Goal: Contribute content: Contribute content

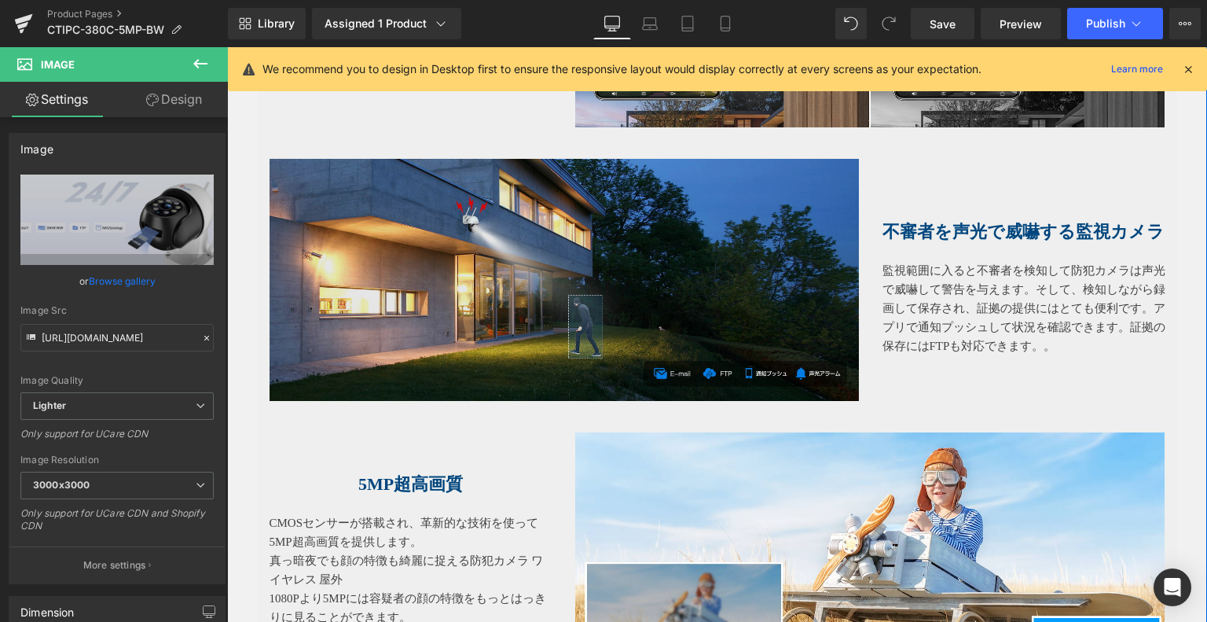
scroll to position [2294, 0]
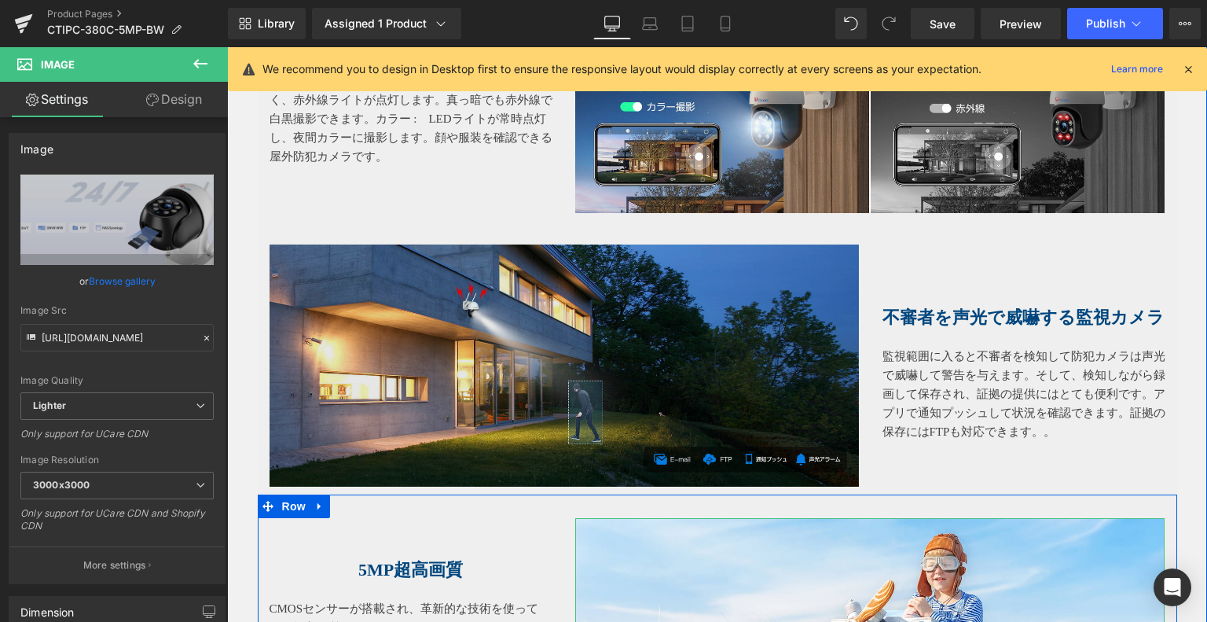
drag, startPoint x: 577, startPoint y: 542, endPoint x: 663, endPoint y: 428, distance: 143.7
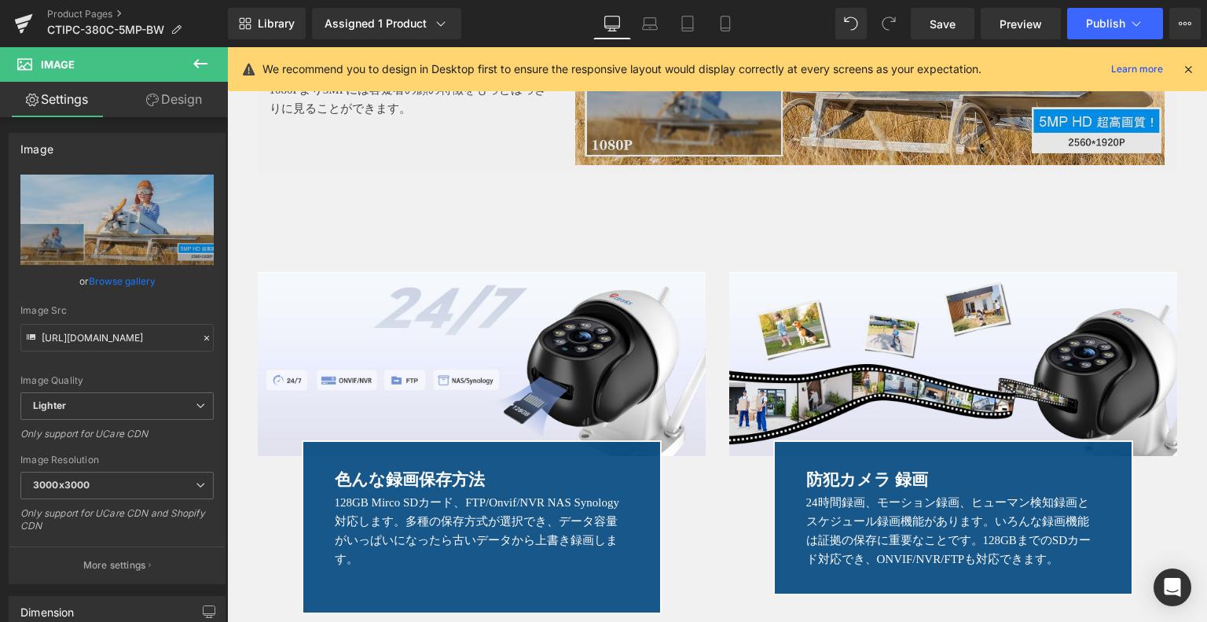
scroll to position [2608, 0]
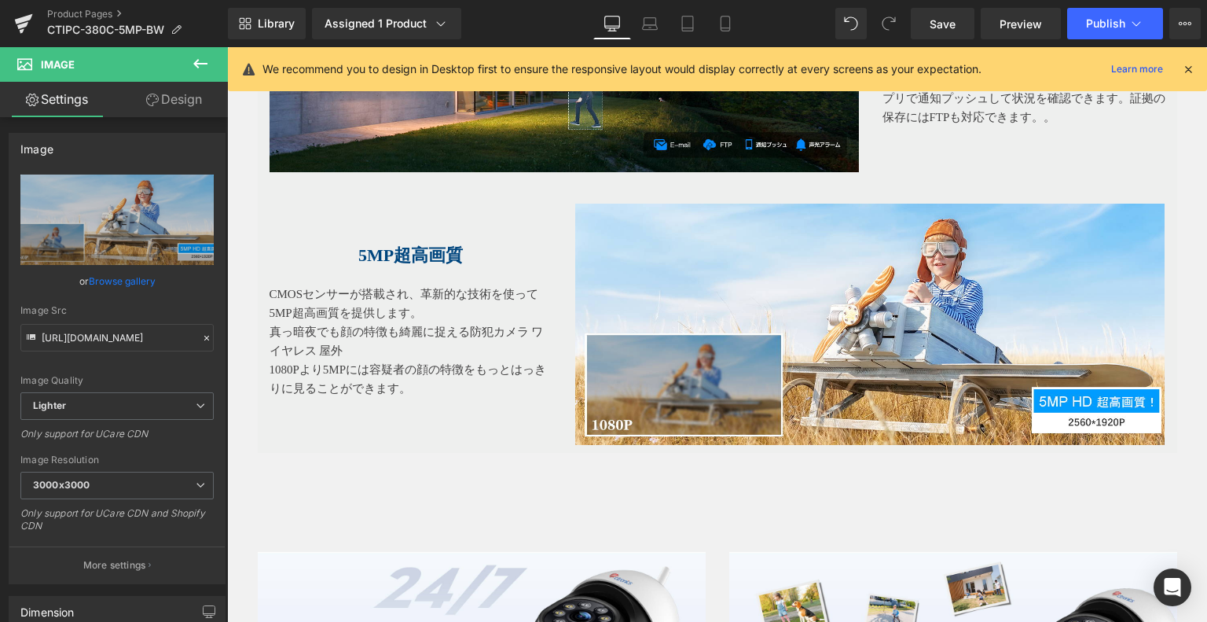
click at [417, 258] on div "5MP超高画質 Heading" at bounding box center [411, 235] width 283 height 62
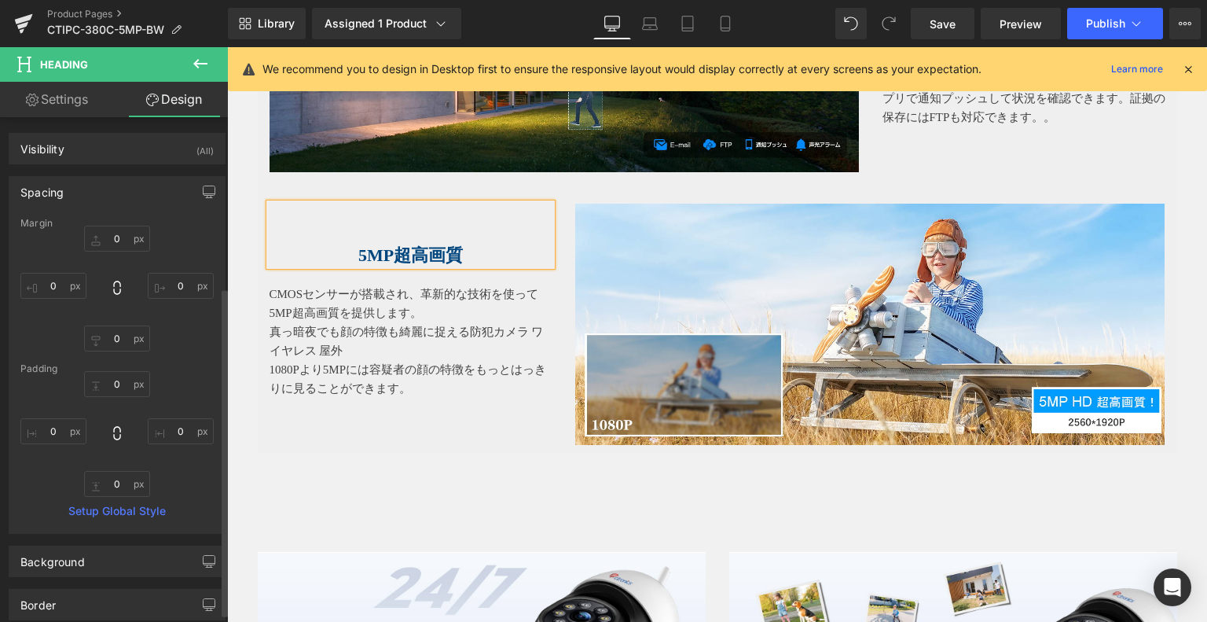
type input "0"
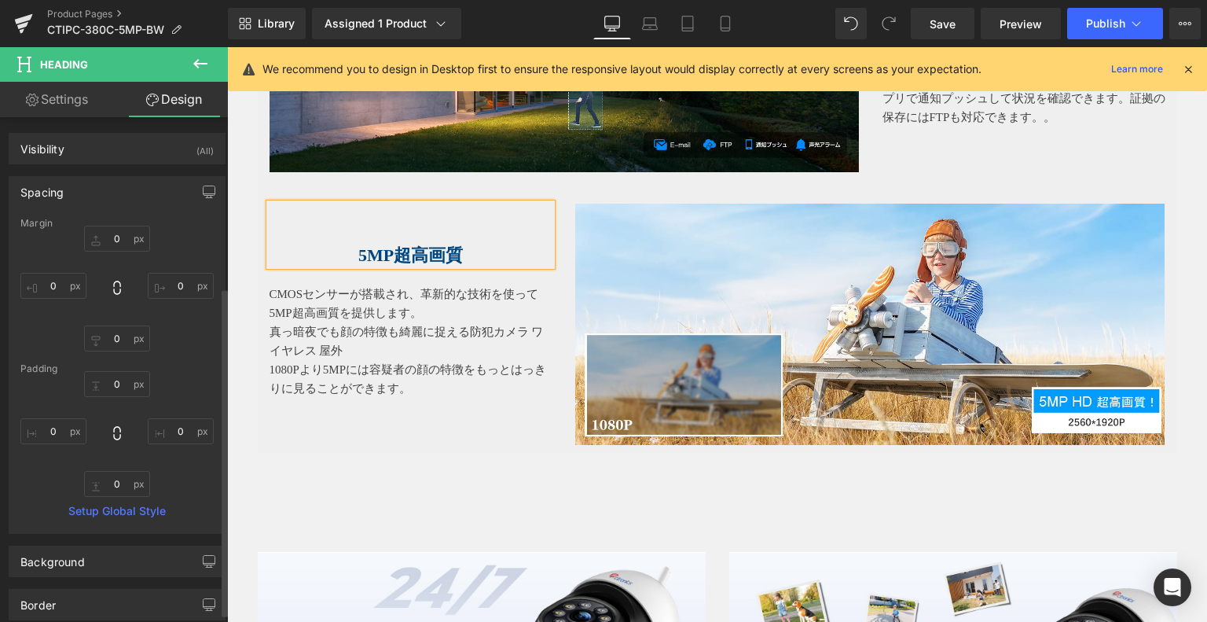
type input "0"
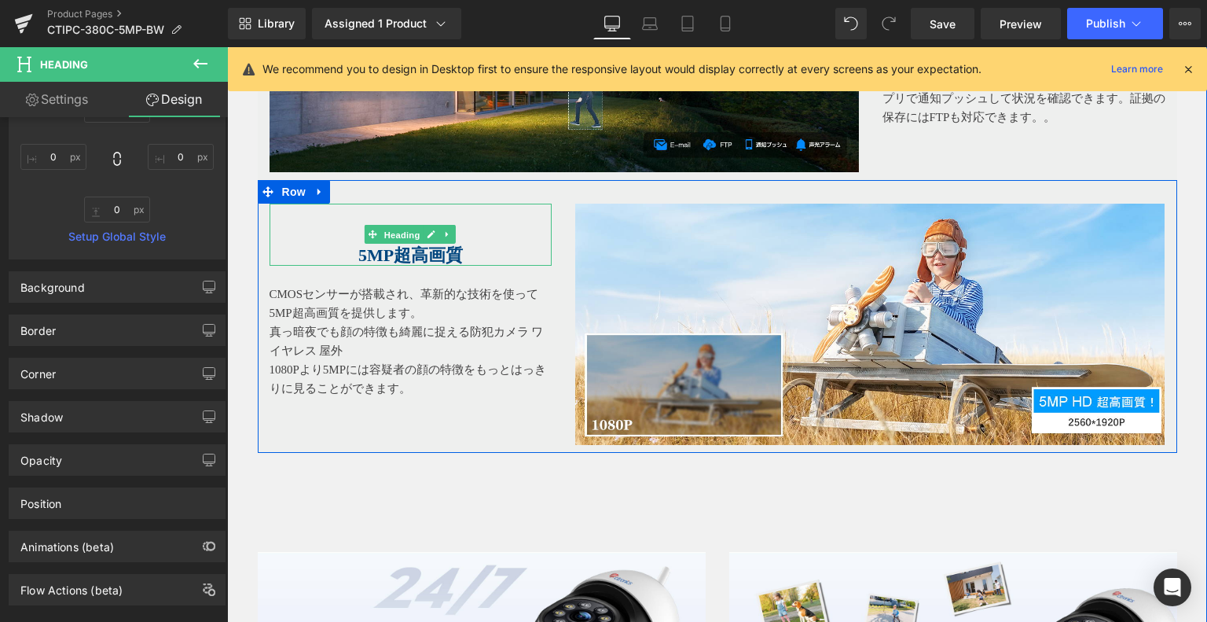
click at [406, 237] on span "Heading" at bounding box center [402, 235] width 42 height 19
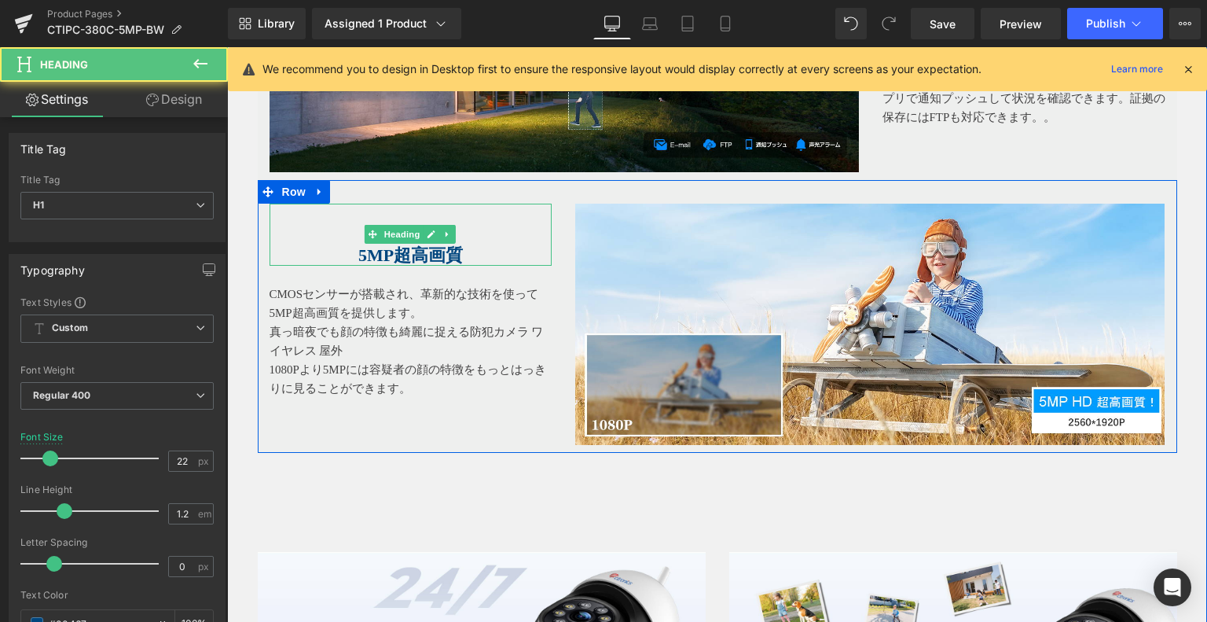
click at [404, 246] on span "5MP超高画質" at bounding box center [410, 255] width 105 height 20
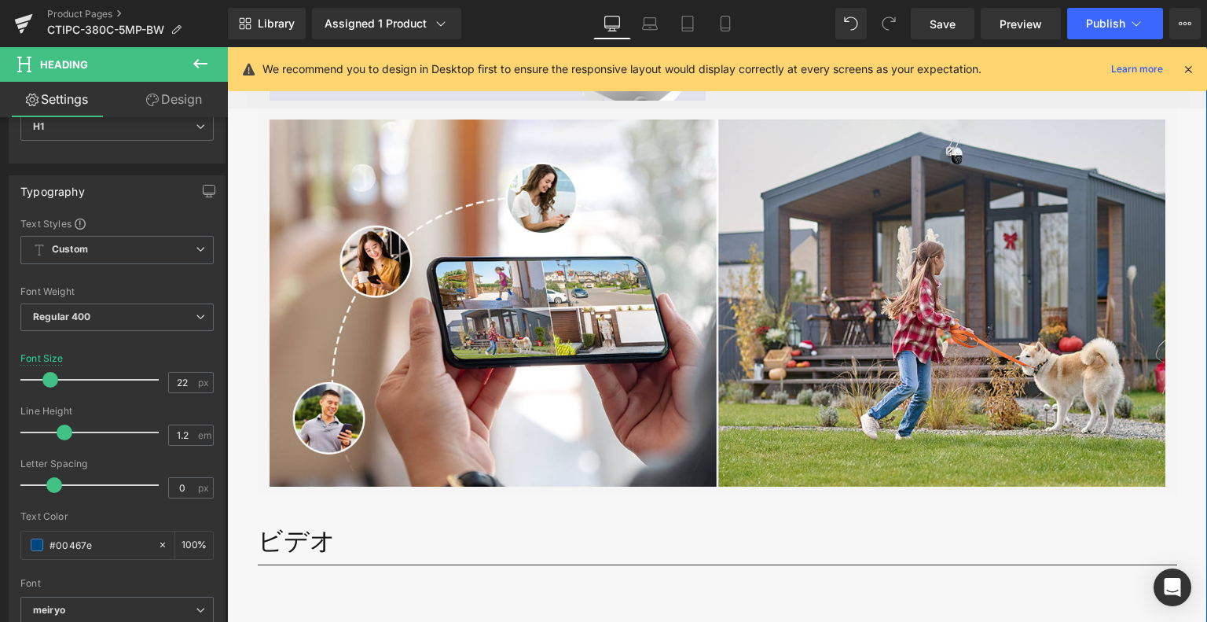
scroll to position [4495, 0]
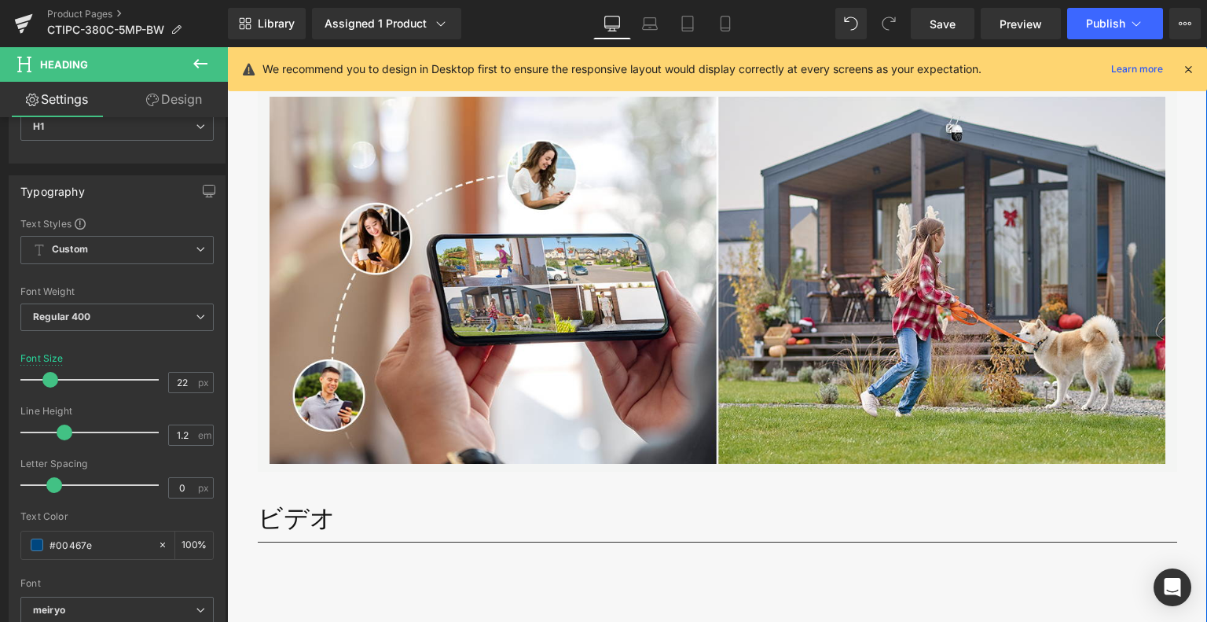
click at [296, 516] on h1 "ビデオ" at bounding box center [718, 518] width 920 height 30
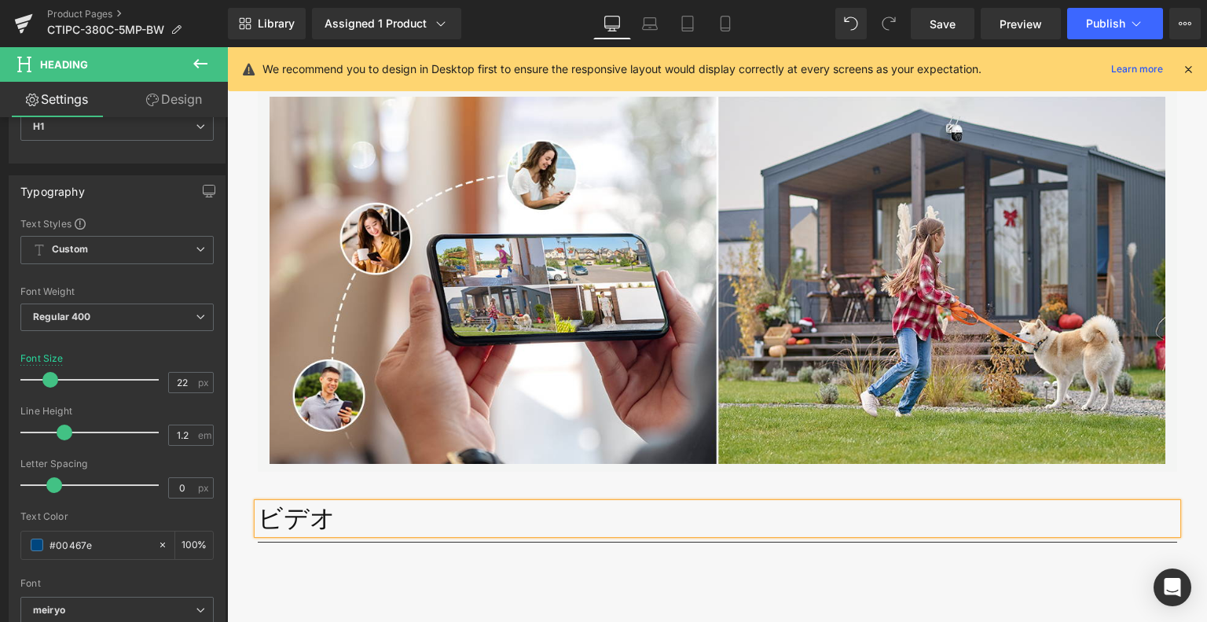
click at [318, 514] on h1 "ビデオ" at bounding box center [718, 518] width 920 height 30
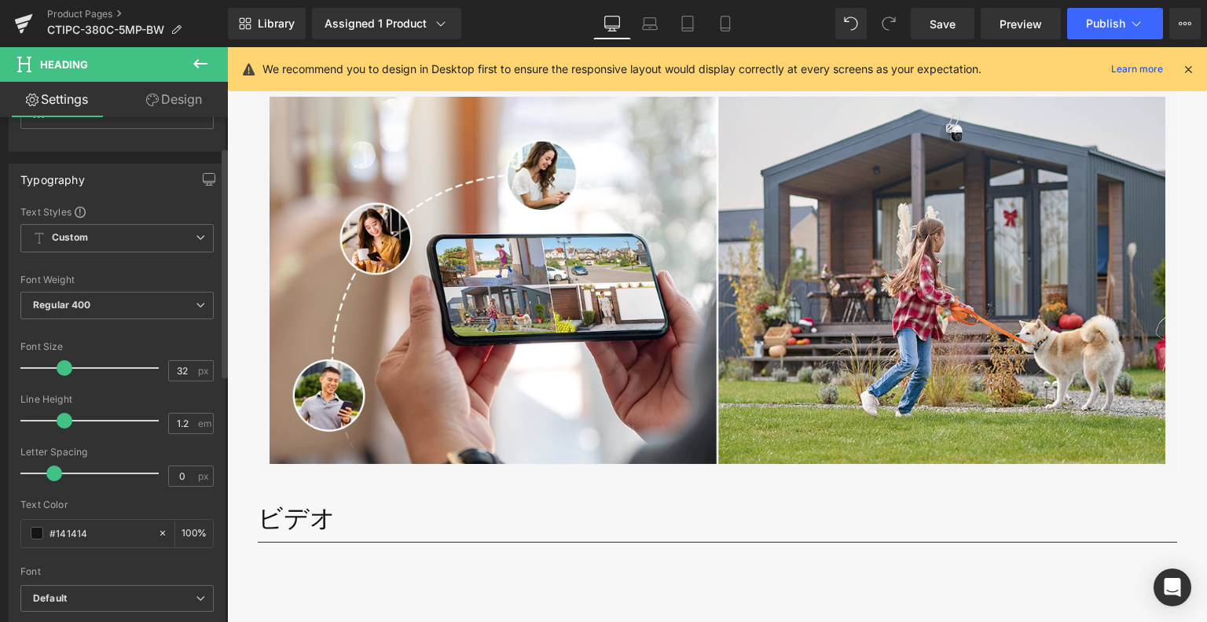
scroll to position [157, 0]
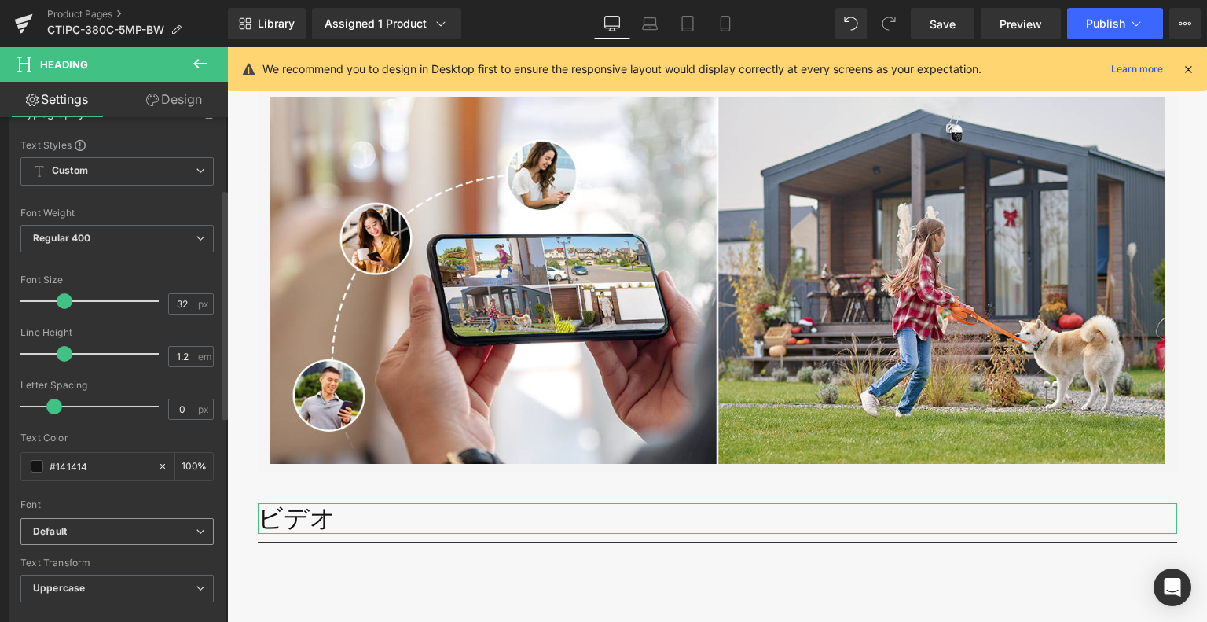
click at [129, 531] on b "Default" at bounding box center [114, 531] width 163 height 13
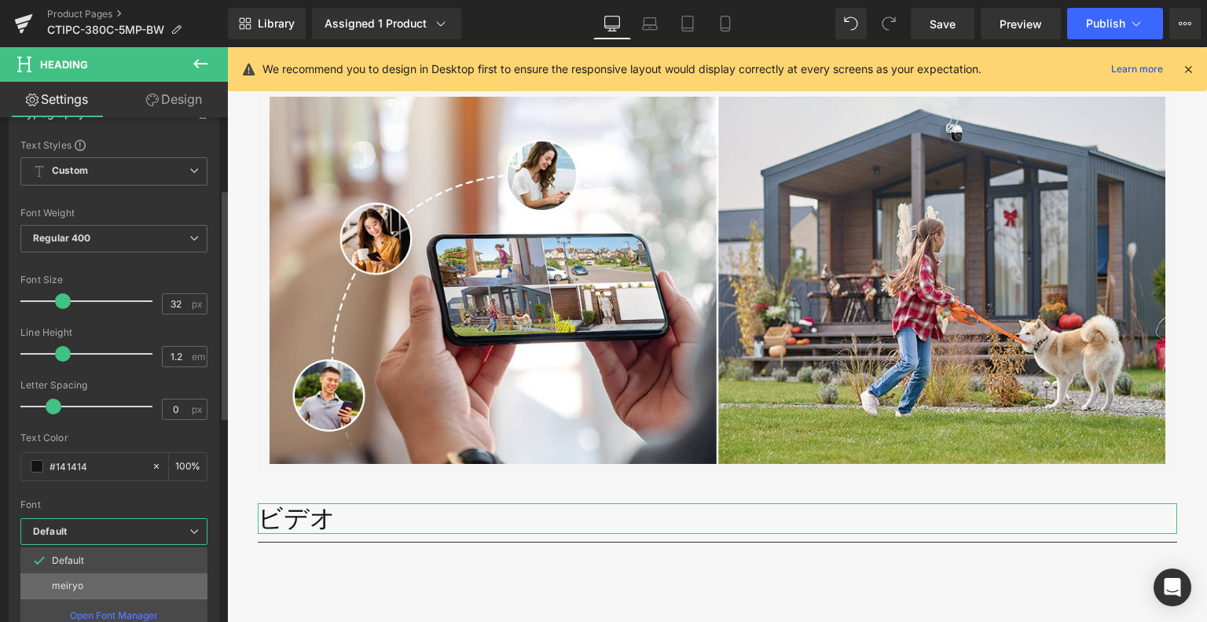
click at [104, 579] on li "meiryo" at bounding box center [113, 585] width 187 height 25
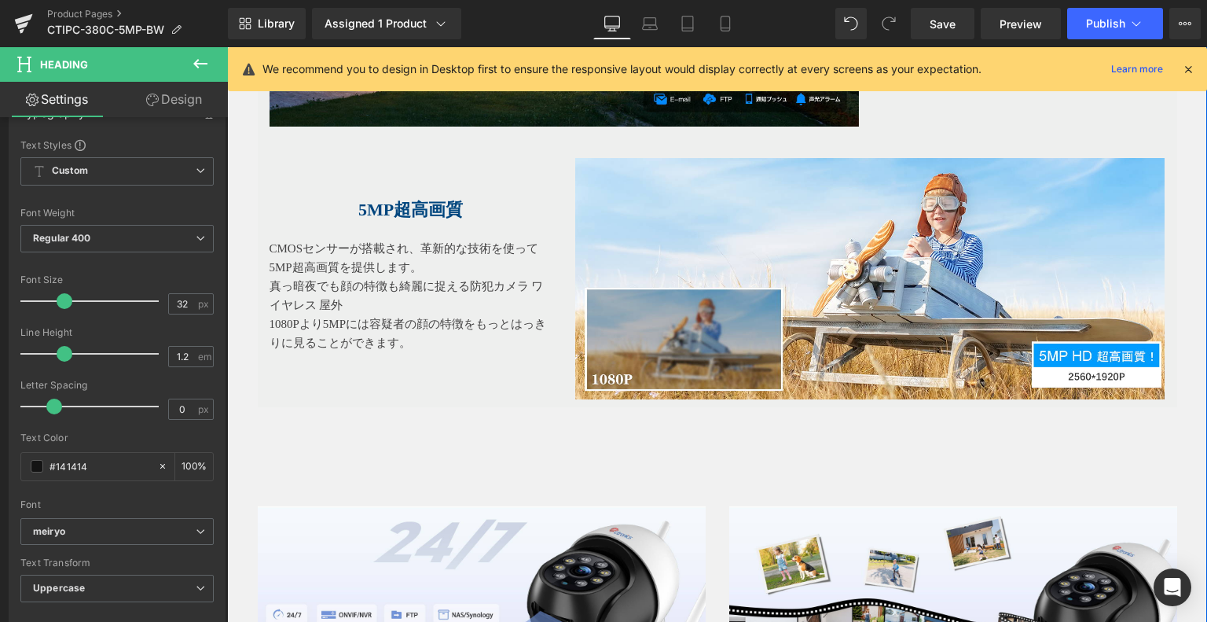
scroll to position [2530, 0]
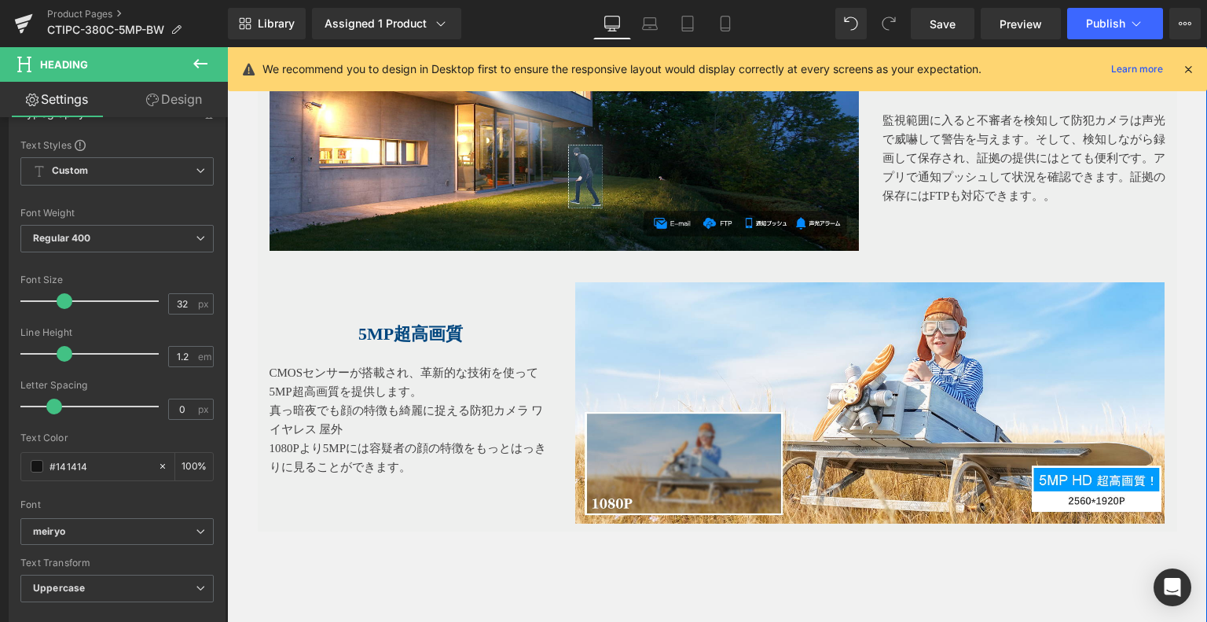
click at [412, 336] on span "5MP超高画質" at bounding box center [410, 334] width 105 height 20
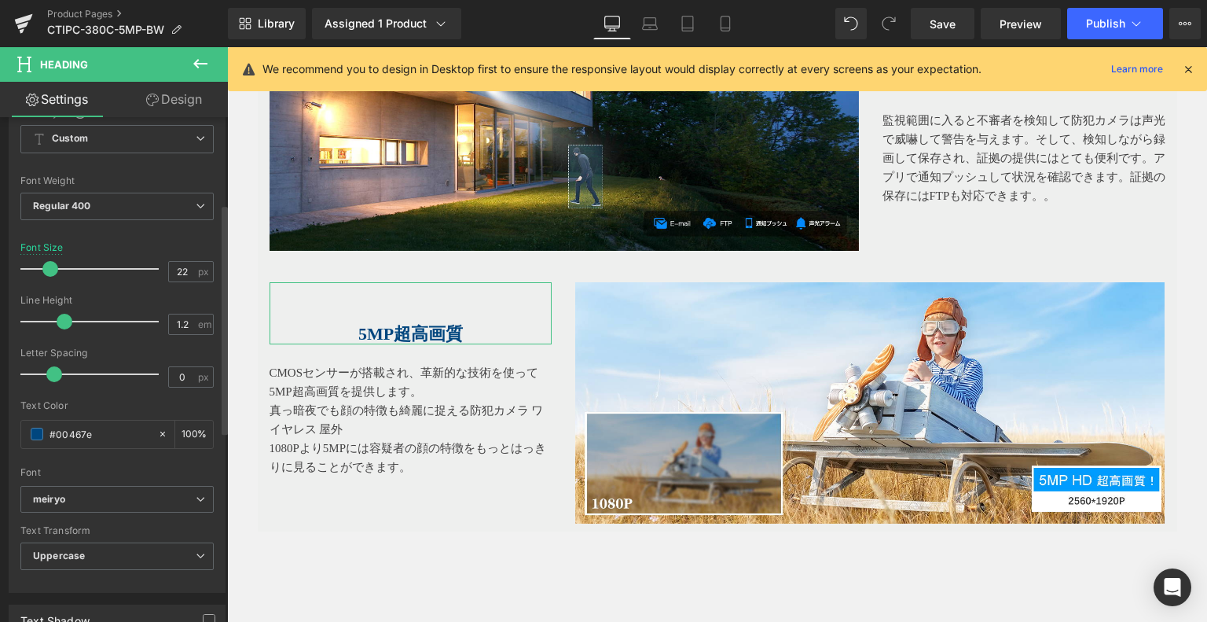
scroll to position [314, 0]
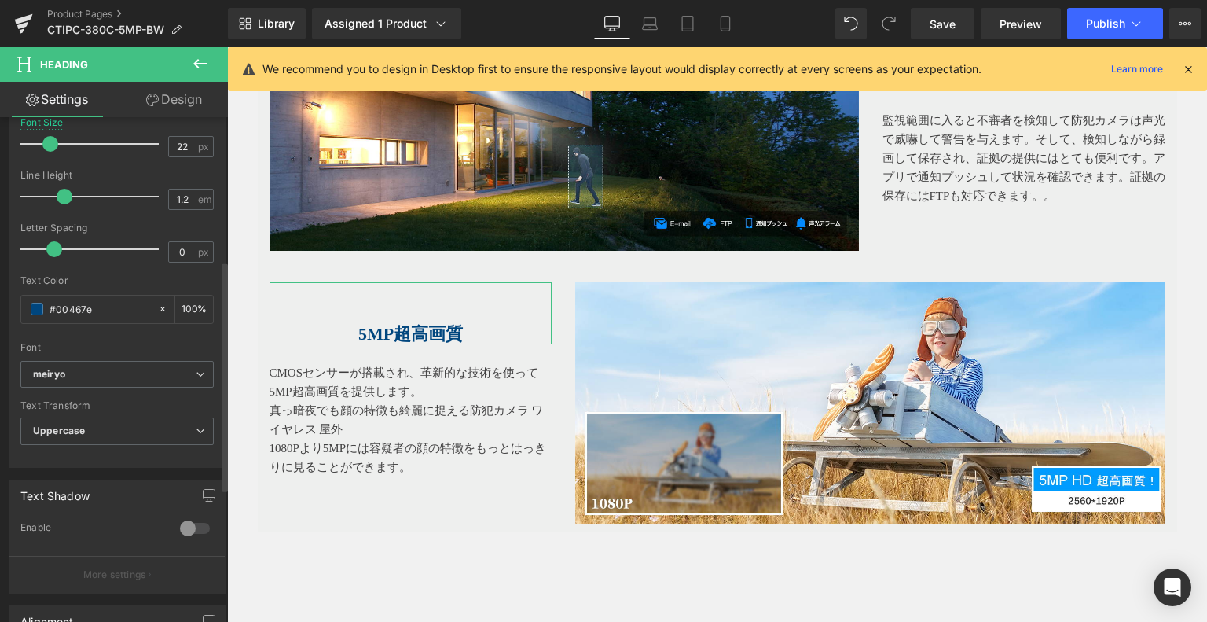
drag, startPoint x: 120, startPoint y: 303, endPoint x: 2, endPoint y: 303, distance: 117.9
click at [0, 302] on div "Typography Text Styles Custom Custom Setup Global Style Custom Setup Global Sty…" at bounding box center [117, 198] width 235 height 540
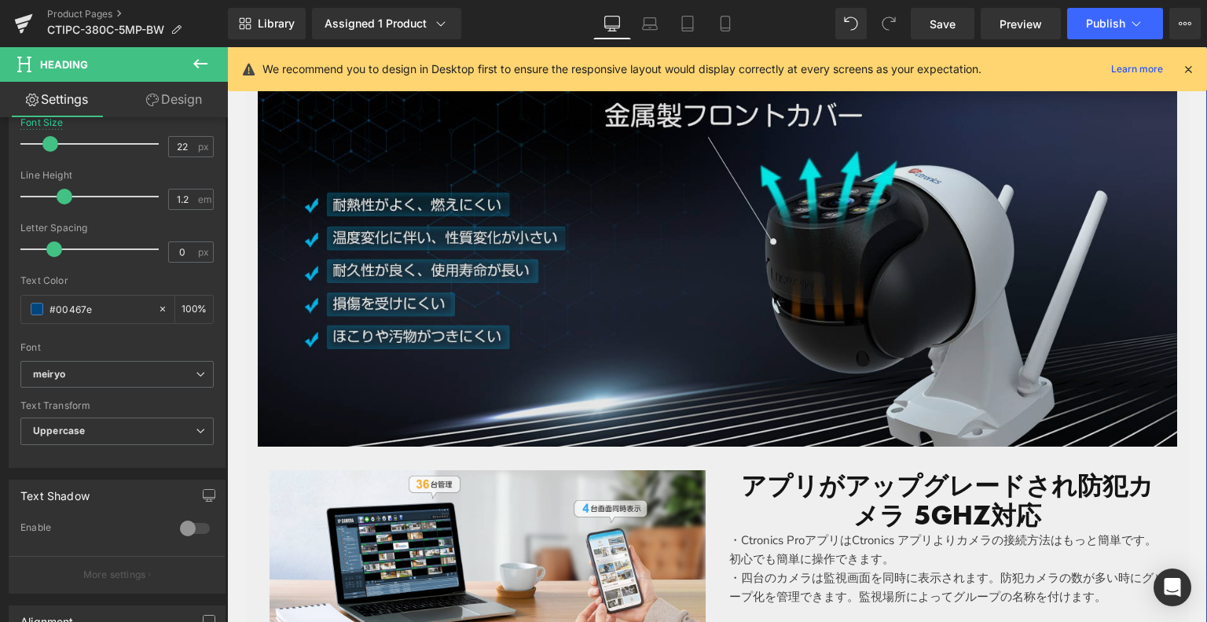
scroll to position [3630, 0]
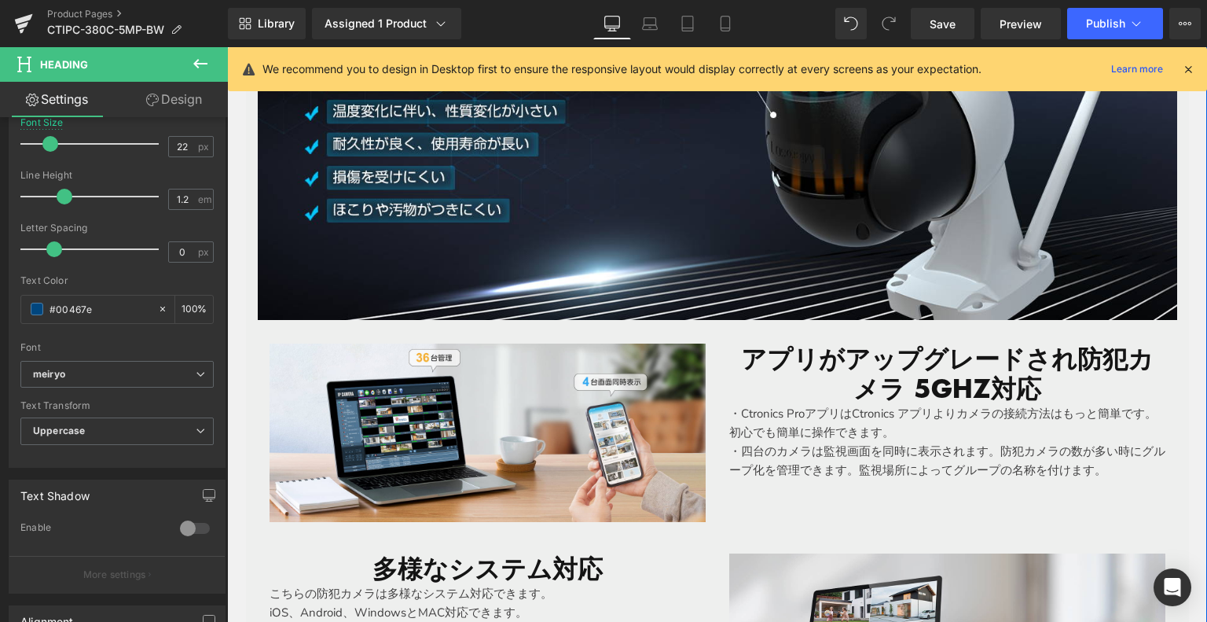
click at [834, 352] on h1 "アプリがアップグレードされ防犯カメラ 5ghz対応" at bounding box center [947, 374] width 436 height 61
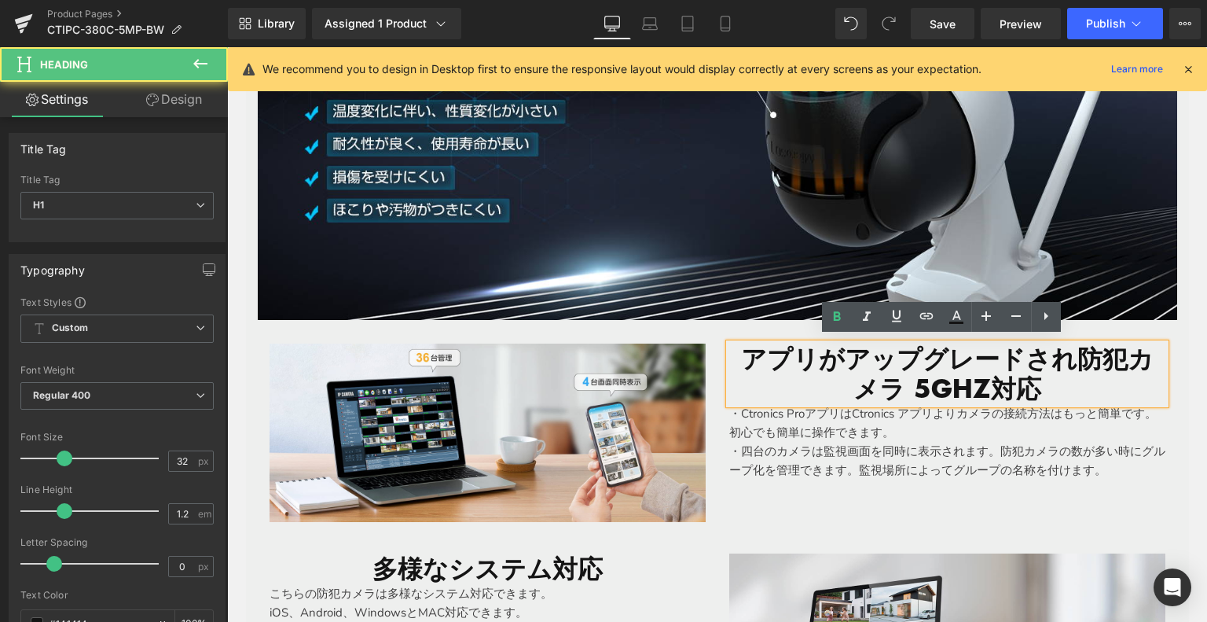
click at [950, 345] on h1 "アプリがアップグレードされ防犯カメラ 5ghz対応" at bounding box center [947, 374] width 436 height 61
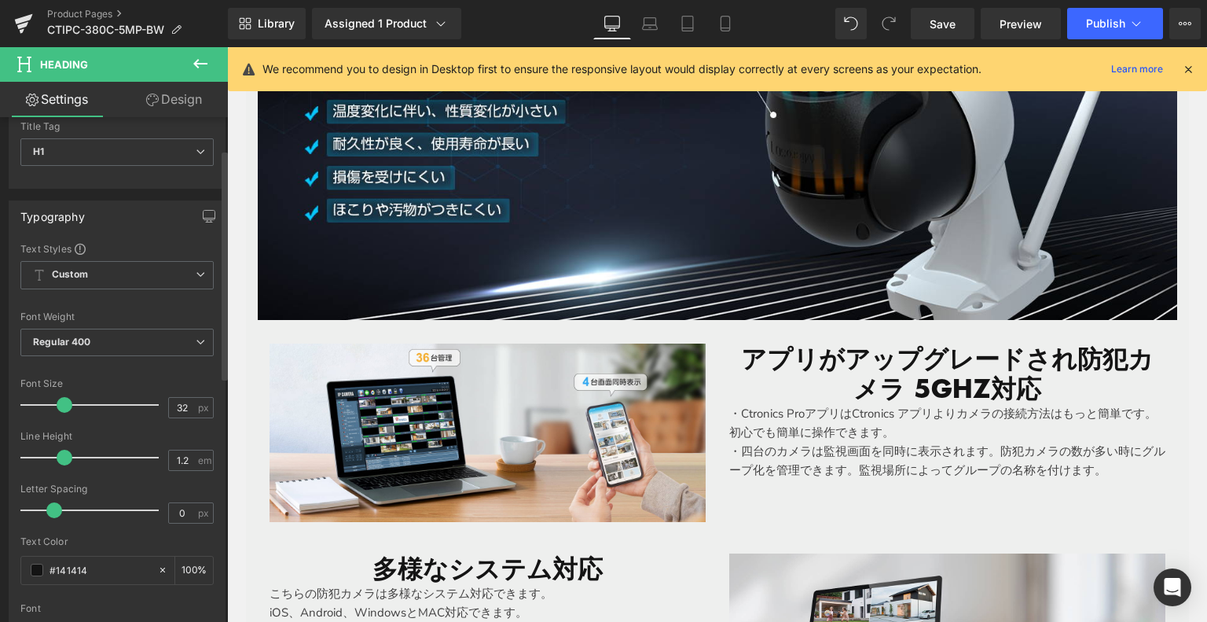
scroll to position [79, 0]
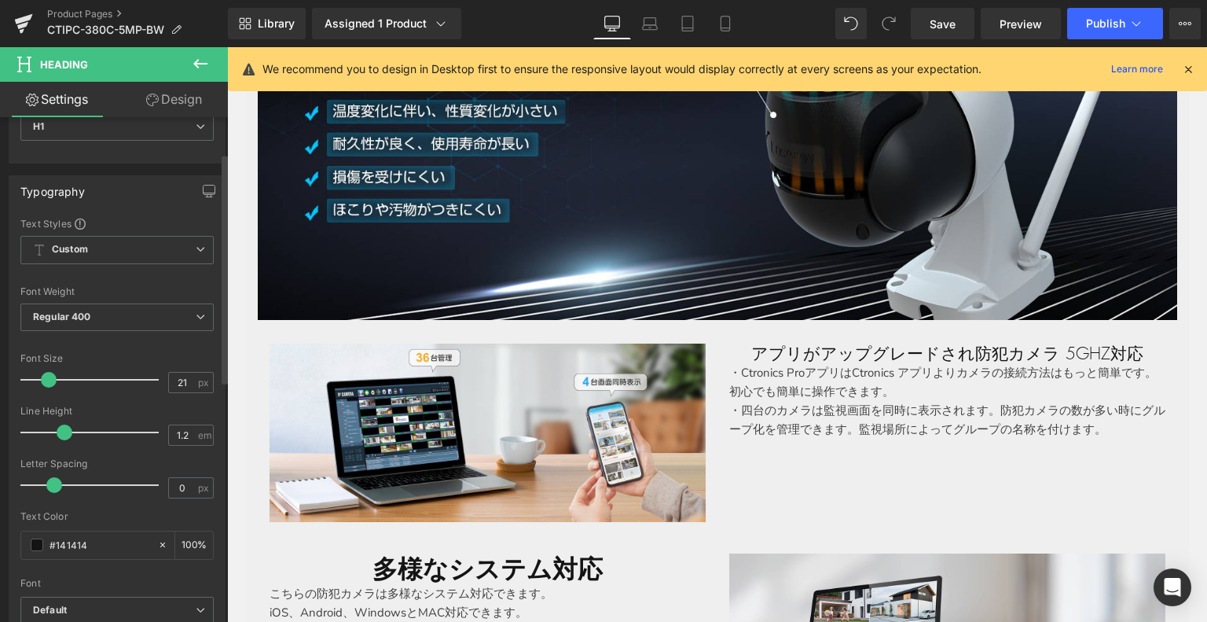
type input "22"
drag, startPoint x: 64, startPoint y: 377, endPoint x: 51, endPoint y: 376, distance: 13.4
click at [51, 376] on span at bounding box center [50, 380] width 16 height 16
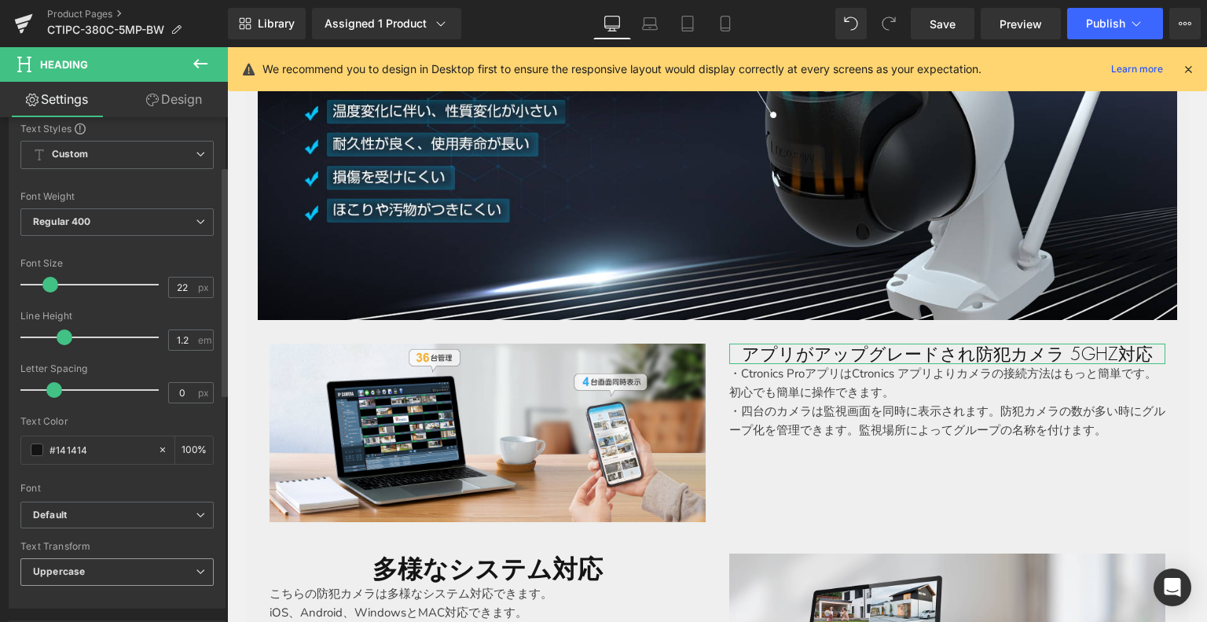
scroll to position [236, 0]
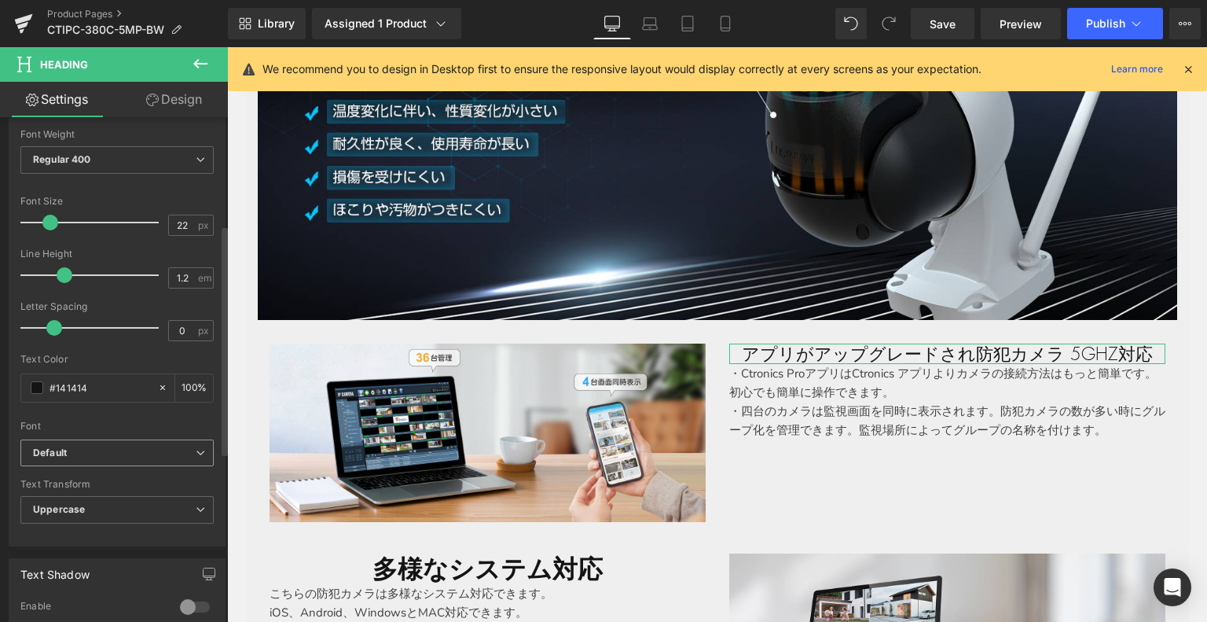
click at [101, 442] on span "Default" at bounding box center [116, 453] width 193 height 28
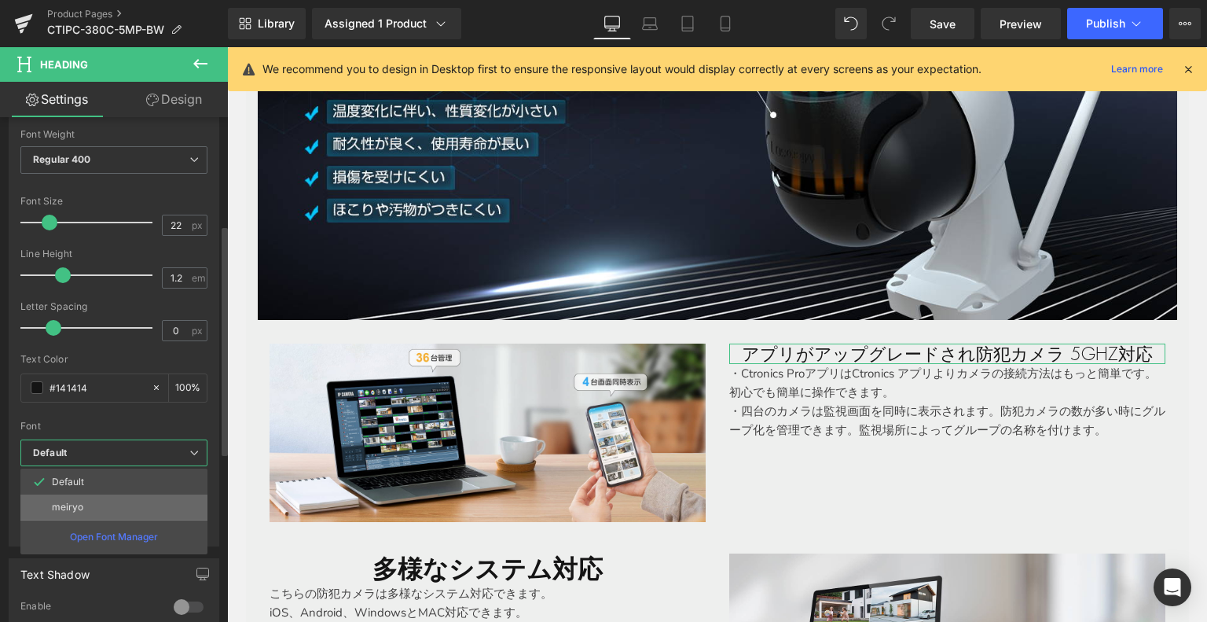
click at [91, 506] on li "meiryo" at bounding box center [113, 506] width 187 height 25
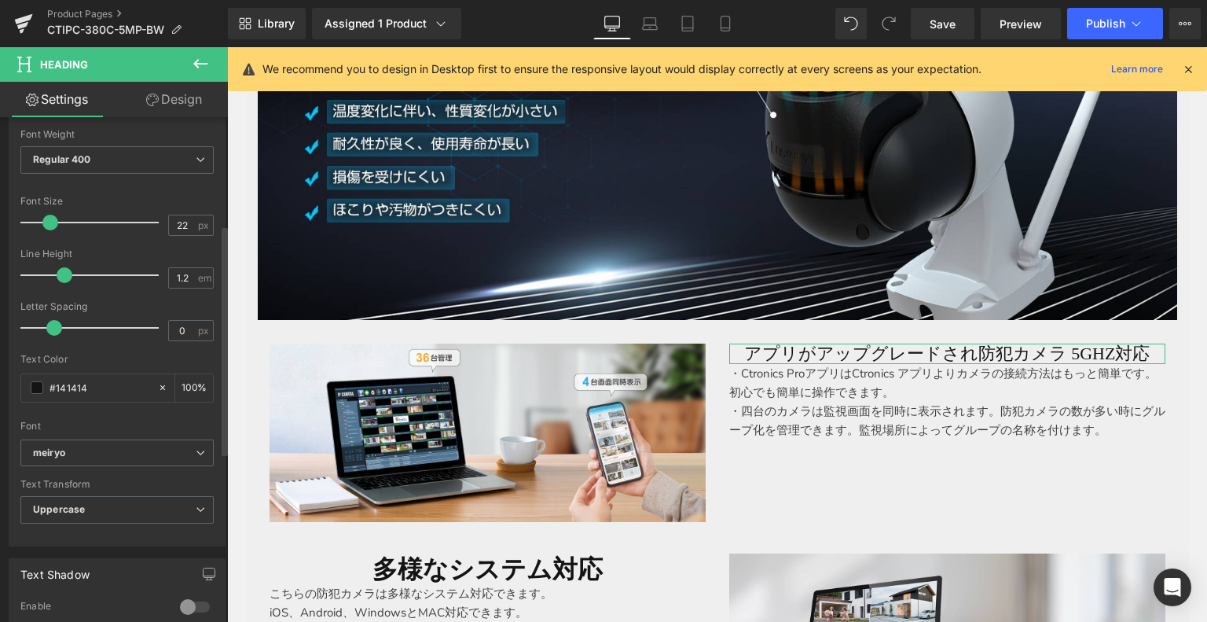
drag, startPoint x: 64, startPoint y: 377, endPoint x: 7, endPoint y: 371, distance: 57.7
click at [3, 373] on div "Typography Text Styles Custom Custom Setup Global Style Custom Setup Global Sty…" at bounding box center [117, 276] width 235 height 540
paste input "00467e"
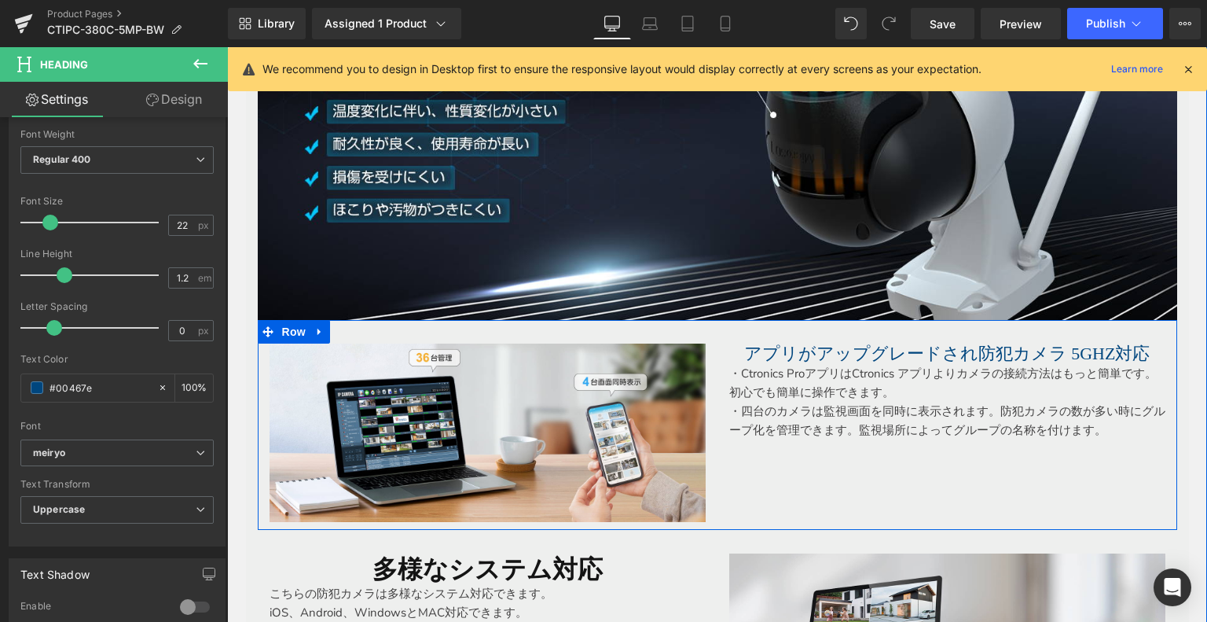
type input "#00467e"
click at [883, 347] on h1 "アプリがアップグレードされ防犯カメラ 5ghz対応" at bounding box center [947, 354] width 436 height 20
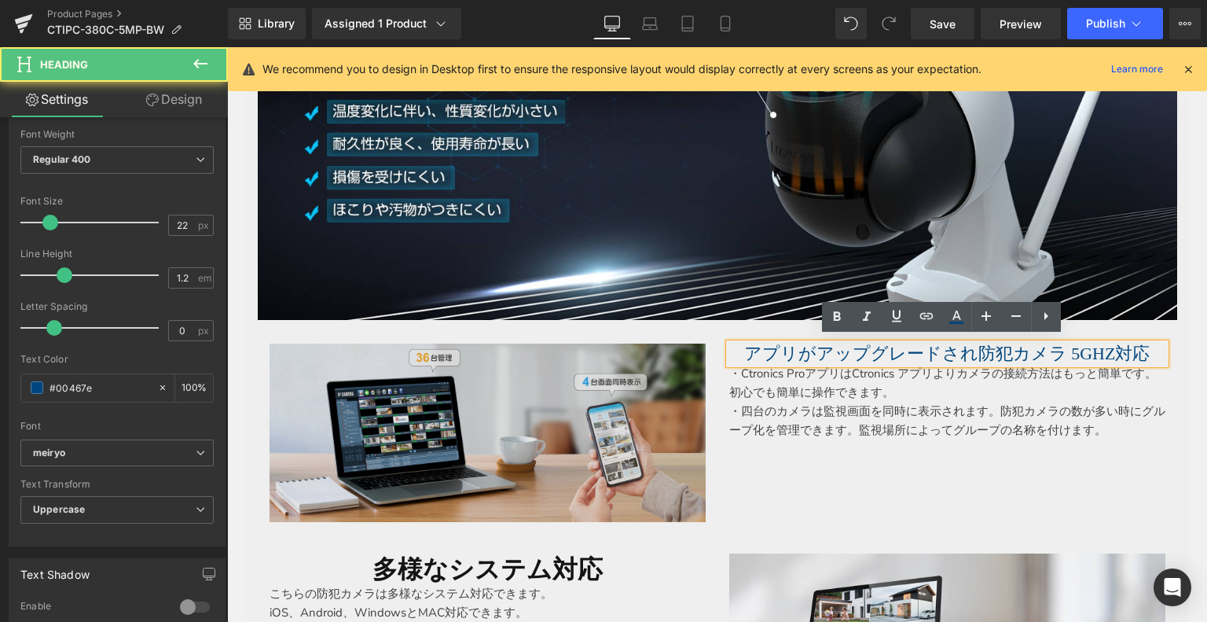
drag, startPoint x: 1152, startPoint y: 348, endPoint x: 574, endPoint y: 357, distance: 577.8
click at [574, 357] on div "Image アプリがアップグレードされ防犯カメラ 5ghz対応 Heading ・Ctronics ProアプリはCtronics アプリよりカメラの接続方法…" at bounding box center [718, 425] width 920 height 210
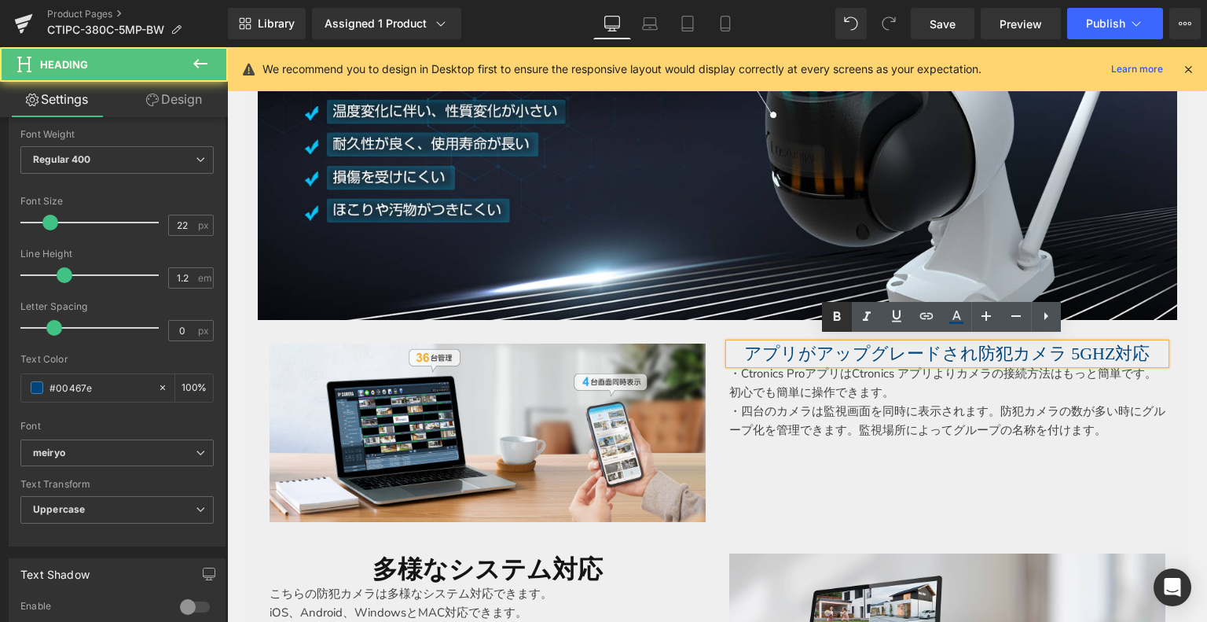
click at [0, 0] on icon at bounding box center [0, 0] width 0 height 0
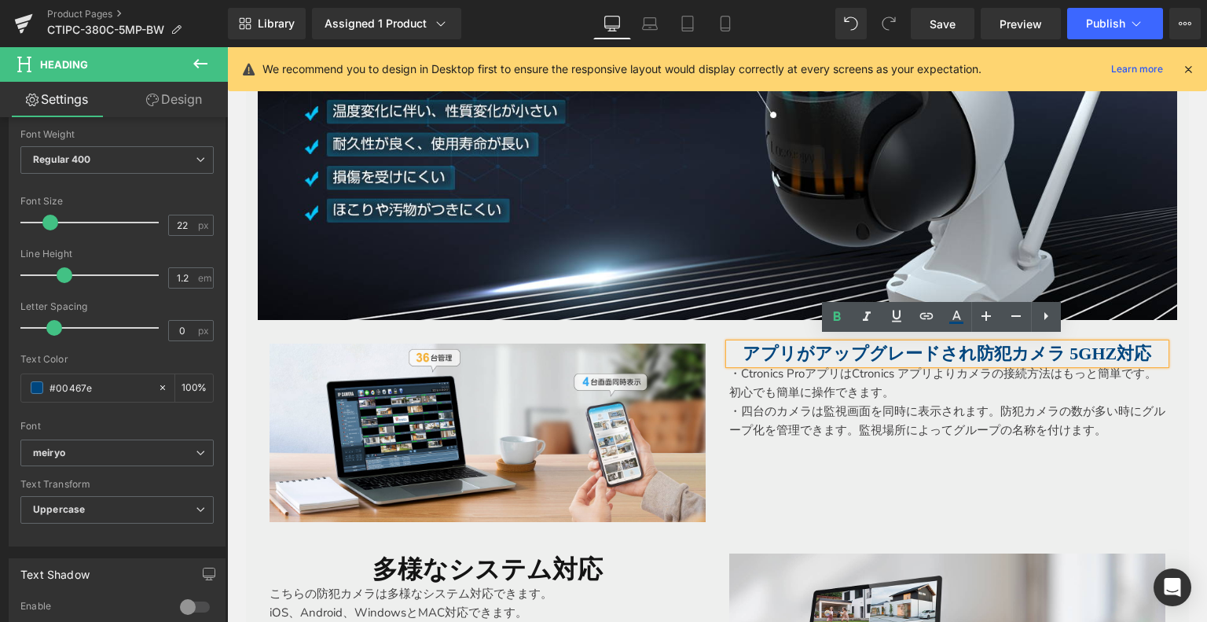
click at [862, 402] on p "・四台のカメラは監視画面を同時に表示されます。 防犯カメラの数が多い時にグループ化を管理できます。監視場所によってグループの名称を付けます。" at bounding box center [947, 421] width 436 height 38
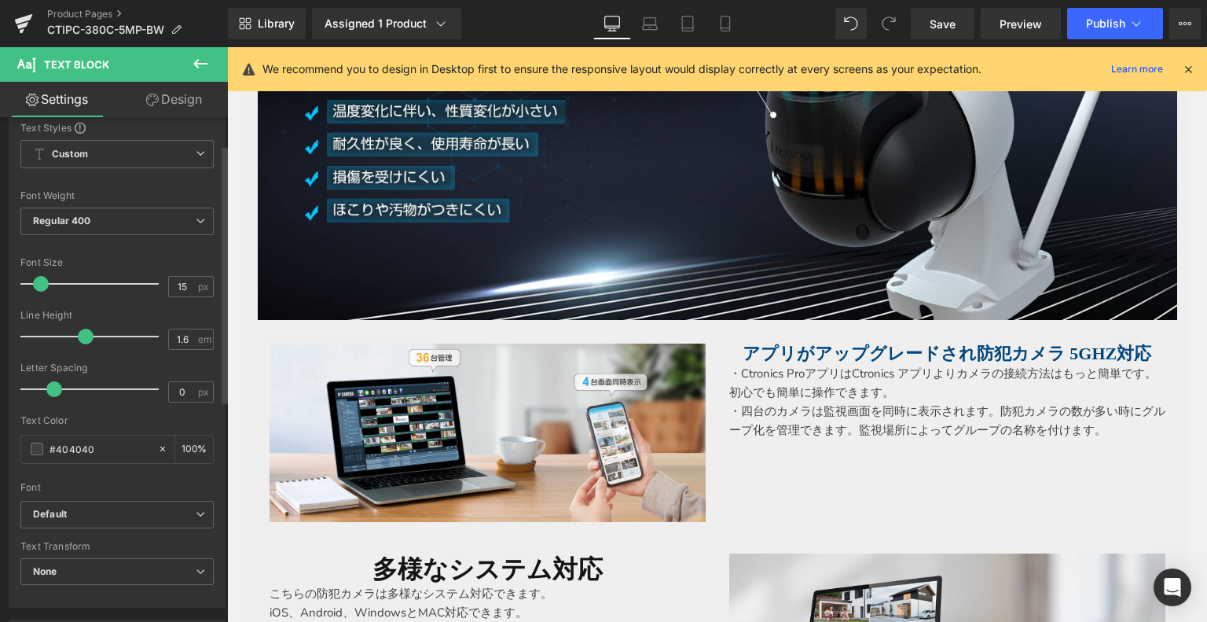
scroll to position [314, 0]
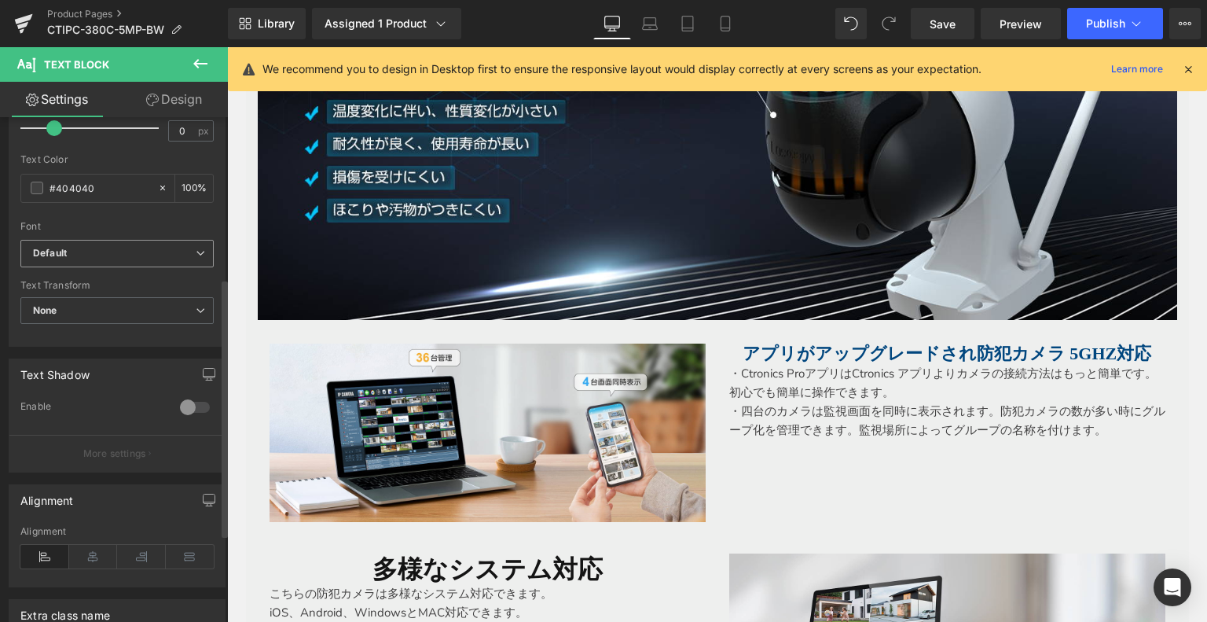
click at [102, 253] on b "Default" at bounding box center [114, 253] width 163 height 13
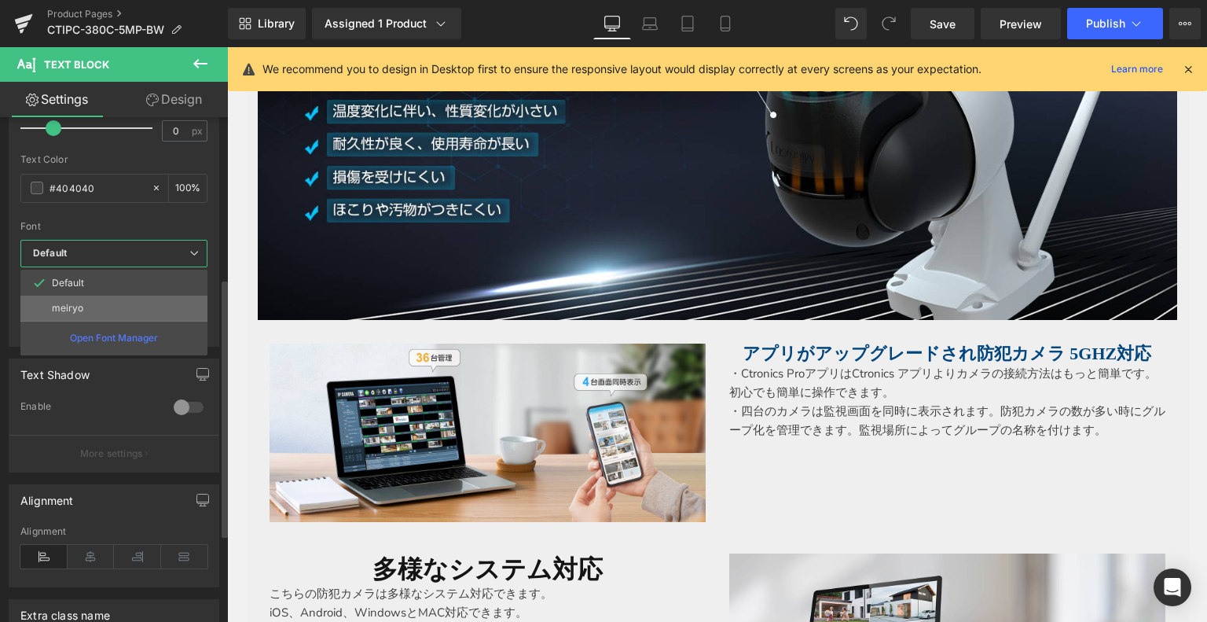
click at [99, 296] on li "meiryo" at bounding box center [113, 308] width 187 height 25
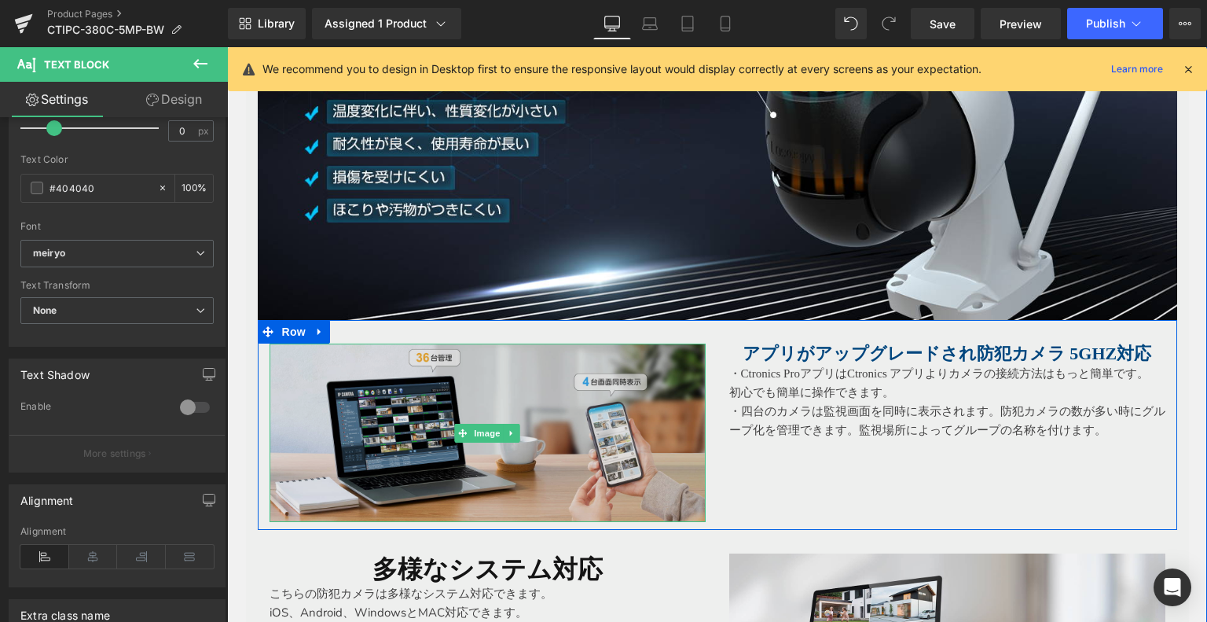
scroll to position [3709, 0]
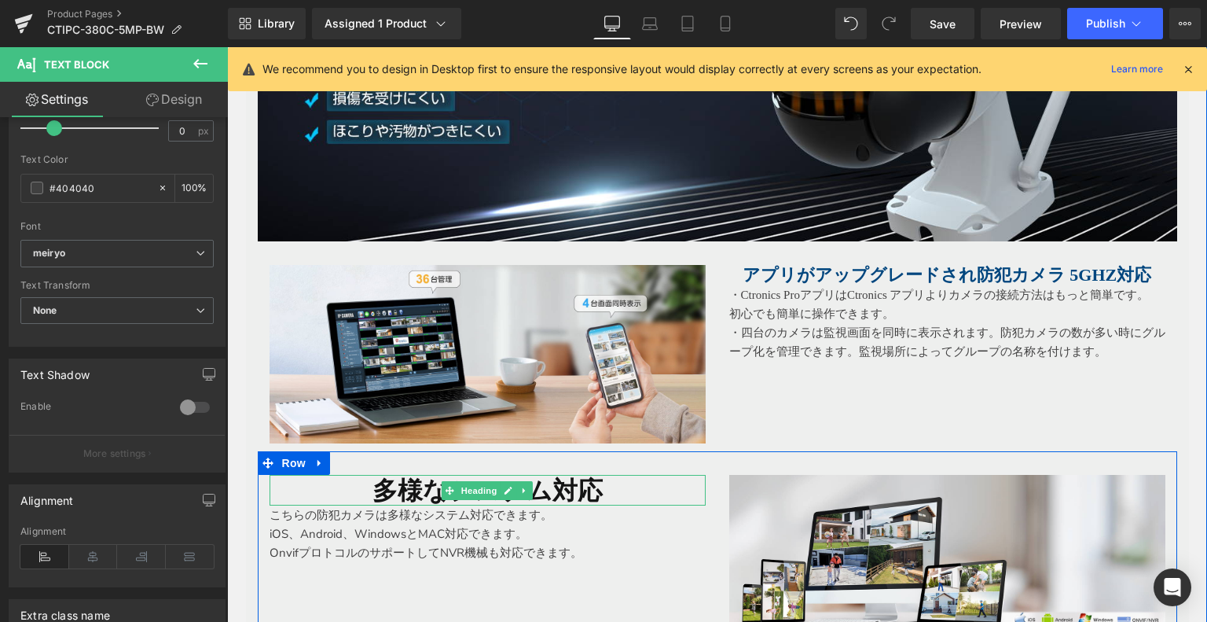
click at [501, 491] on link at bounding box center [509, 490] width 17 height 19
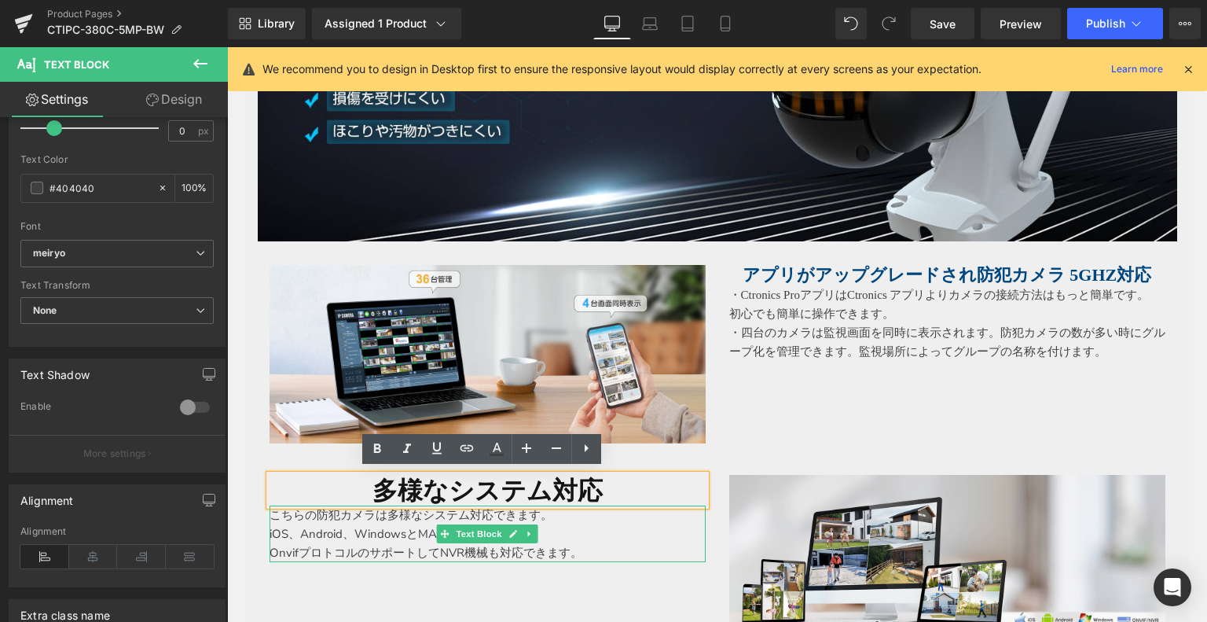
click at [410, 490] on h1 "多様なシステム対応" at bounding box center [488, 490] width 436 height 30
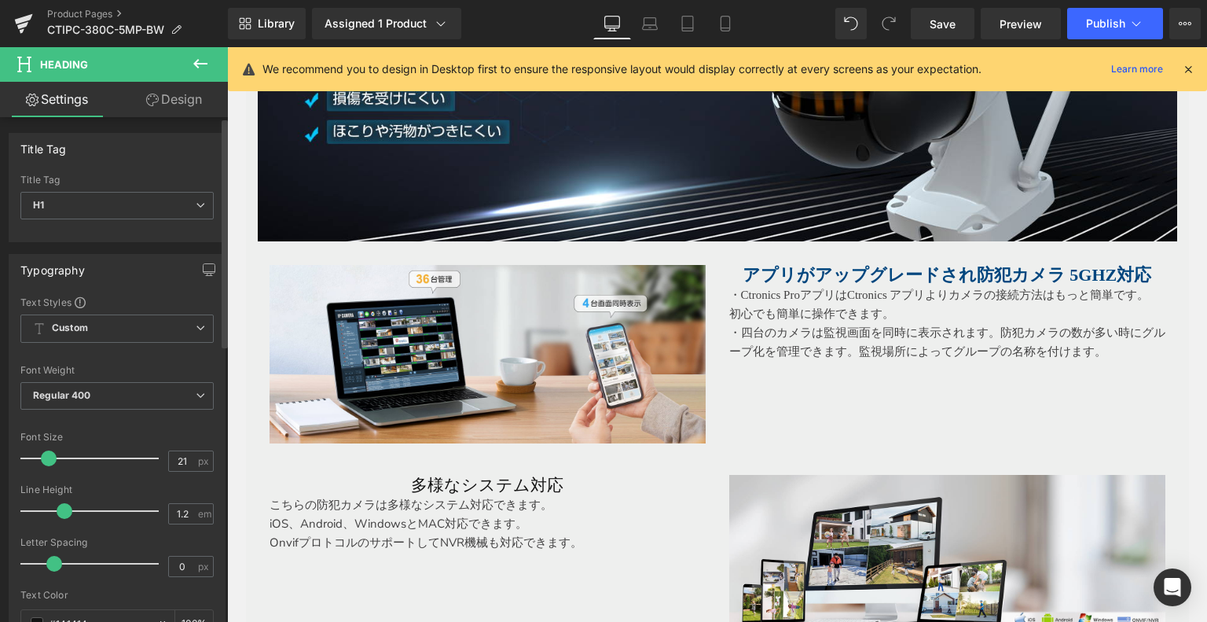
type input "22"
drag, startPoint x: 61, startPoint y: 458, endPoint x: 48, endPoint y: 461, distance: 13.6
click at [48, 461] on span at bounding box center [50, 458] width 16 height 16
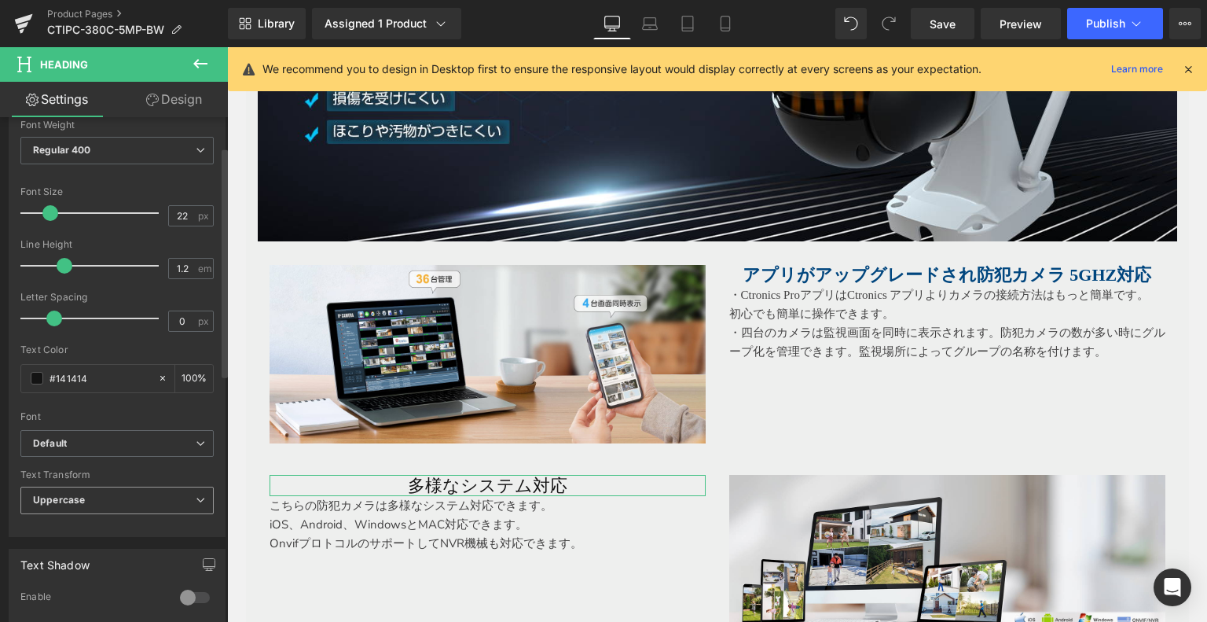
scroll to position [314, 0]
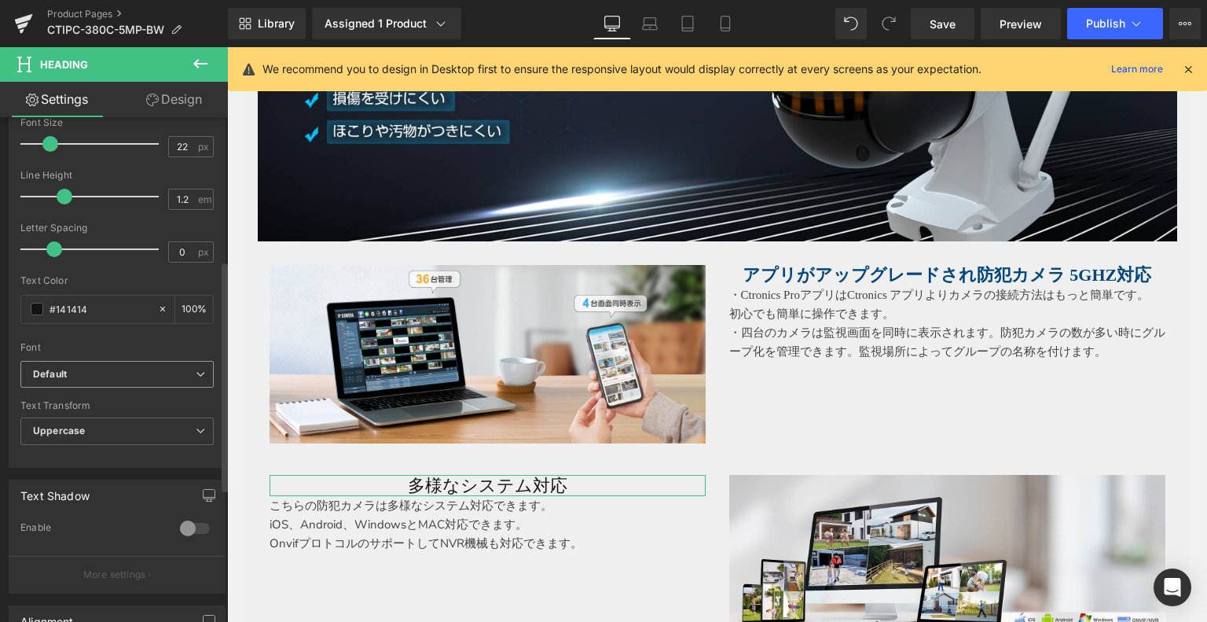
click at [70, 363] on span "Default" at bounding box center [116, 375] width 193 height 28
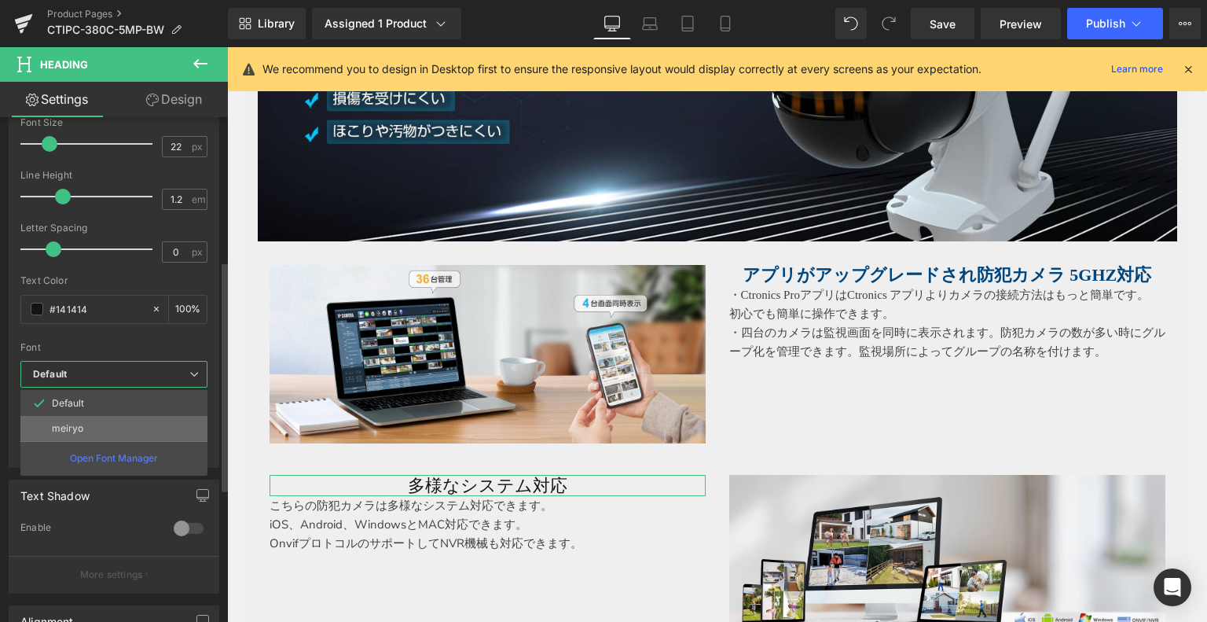
click at [89, 422] on li "meiryo" at bounding box center [113, 428] width 187 height 25
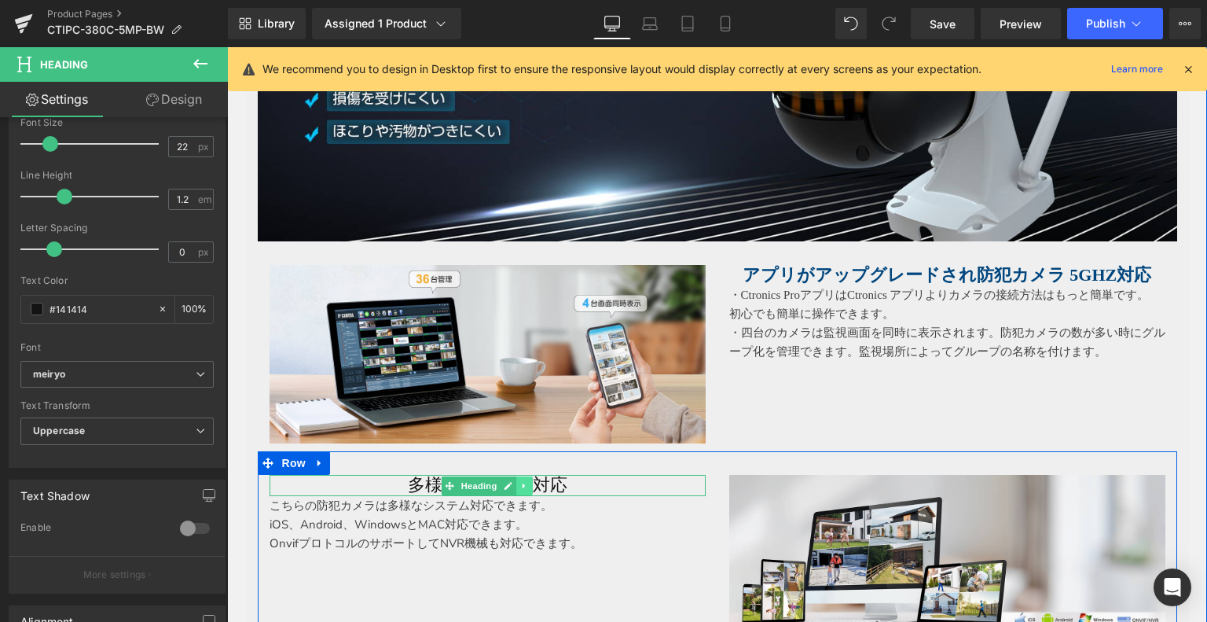
click at [520, 481] on icon at bounding box center [524, 485] width 9 height 9
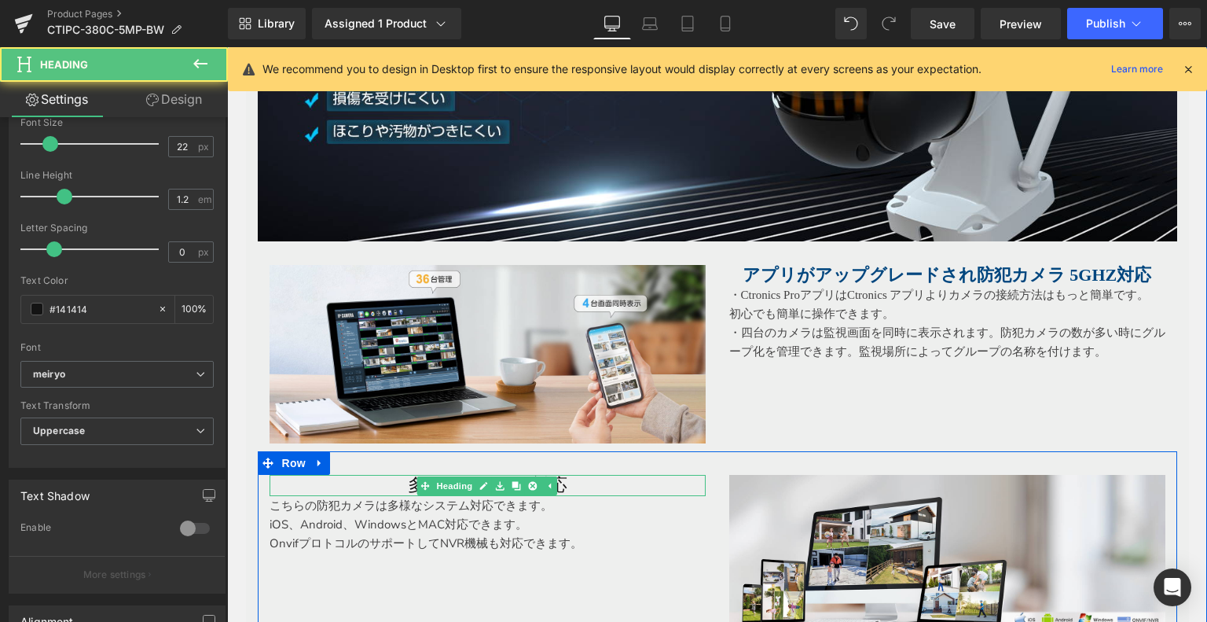
click at [588, 478] on h1 "多様なシステム対応" at bounding box center [488, 485] width 436 height 20
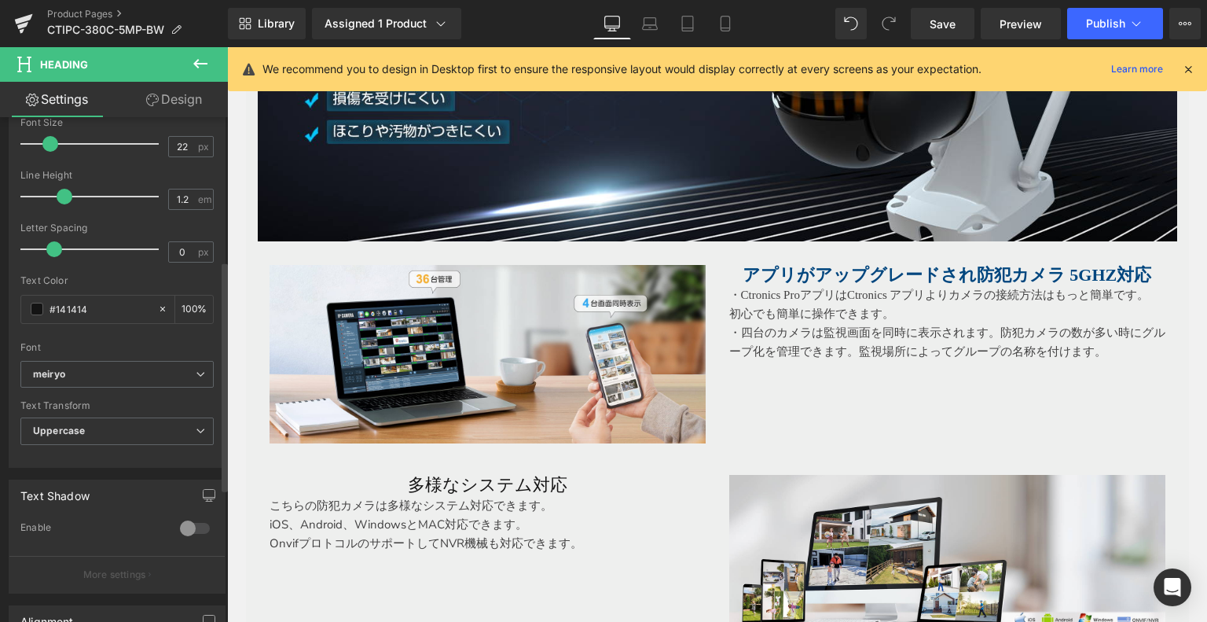
drag, startPoint x: 122, startPoint y: 309, endPoint x: 0, endPoint y: 306, distance: 121.9
click at [0, 307] on div "Typography Text Styles Custom Custom Setup Global Style Custom Setup Global Sty…" at bounding box center [117, 198] width 235 height 540
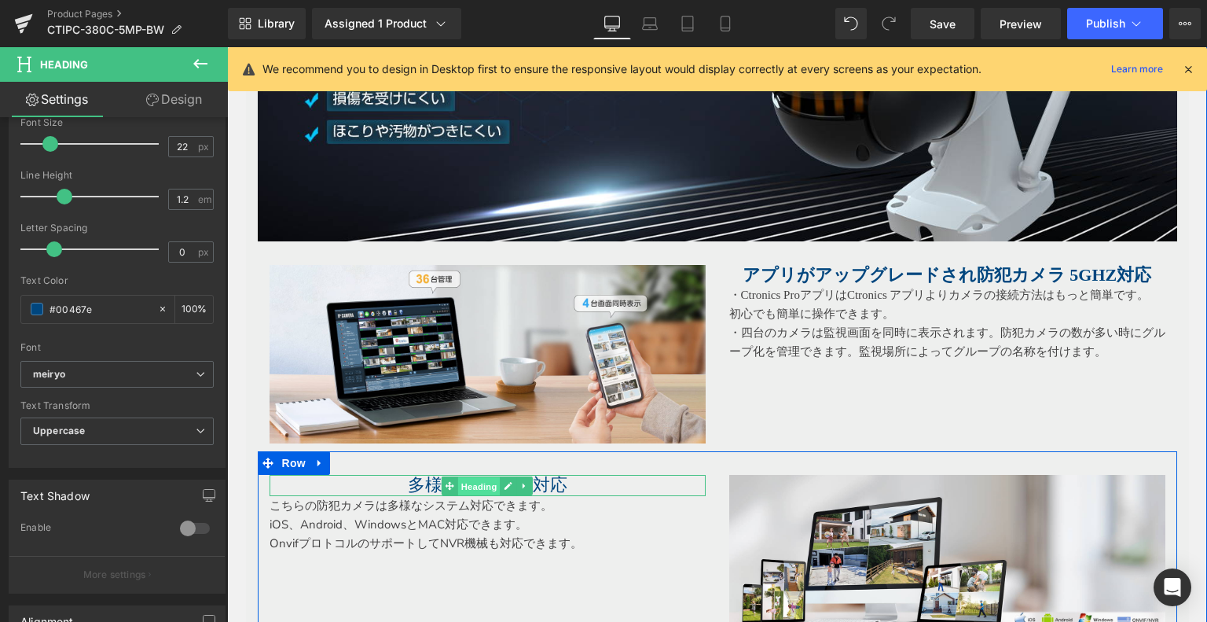
click at [442, 482] on link "Heading" at bounding box center [471, 485] width 59 height 19
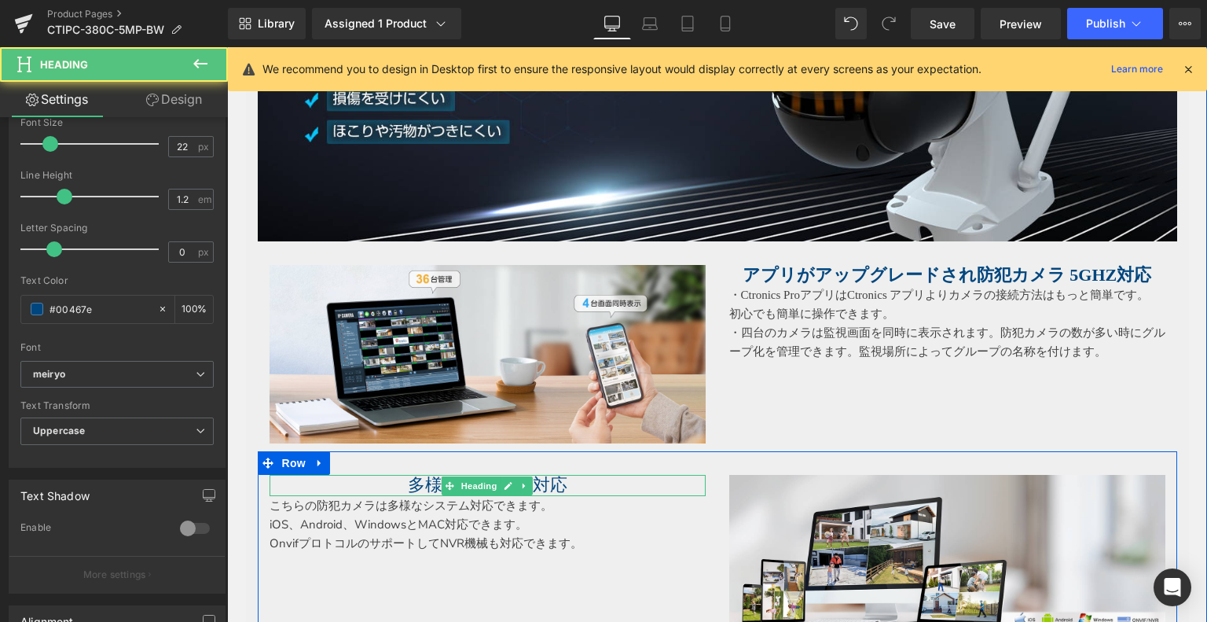
type input "#00467e"
drag, startPoint x: 402, startPoint y: 480, endPoint x: 612, endPoint y: 480, distance: 209.9
click at [656, 480] on h1 "多様なシステム対応" at bounding box center [488, 485] width 436 height 20
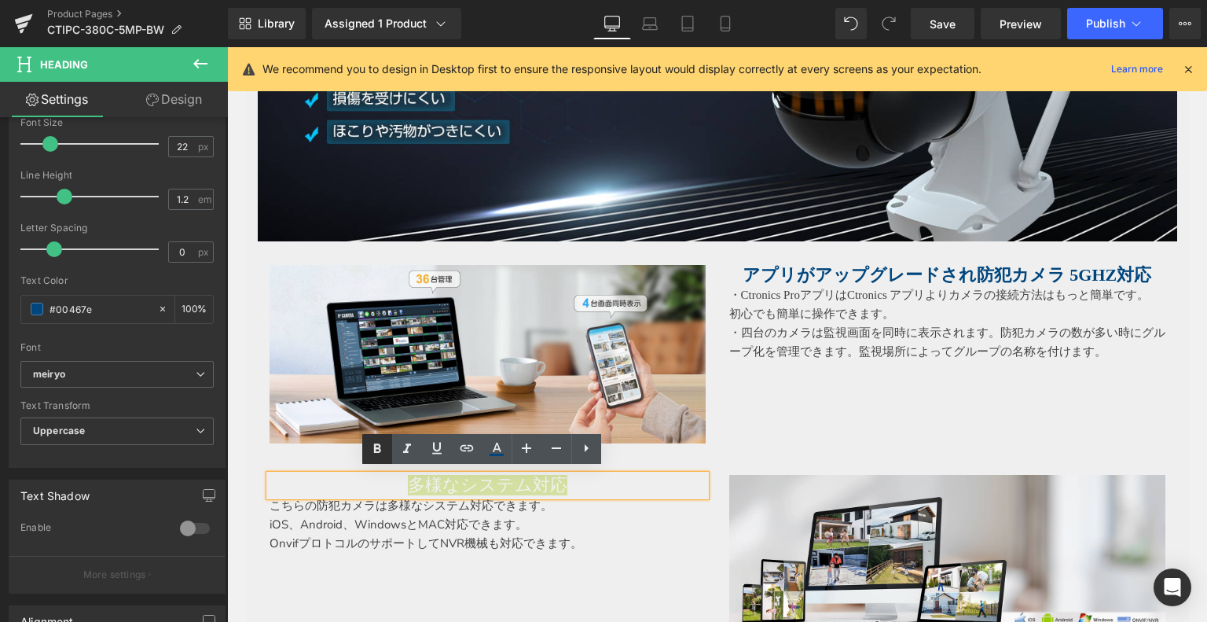
click at [376, 446] on icon at bounding box center [377, 448] width 19 height 19
click at [465, 534] on p "OnvifプロトコルのサポートしてNVR機械も対応できます。" at bounding box center [488, 543] width 436 height 19
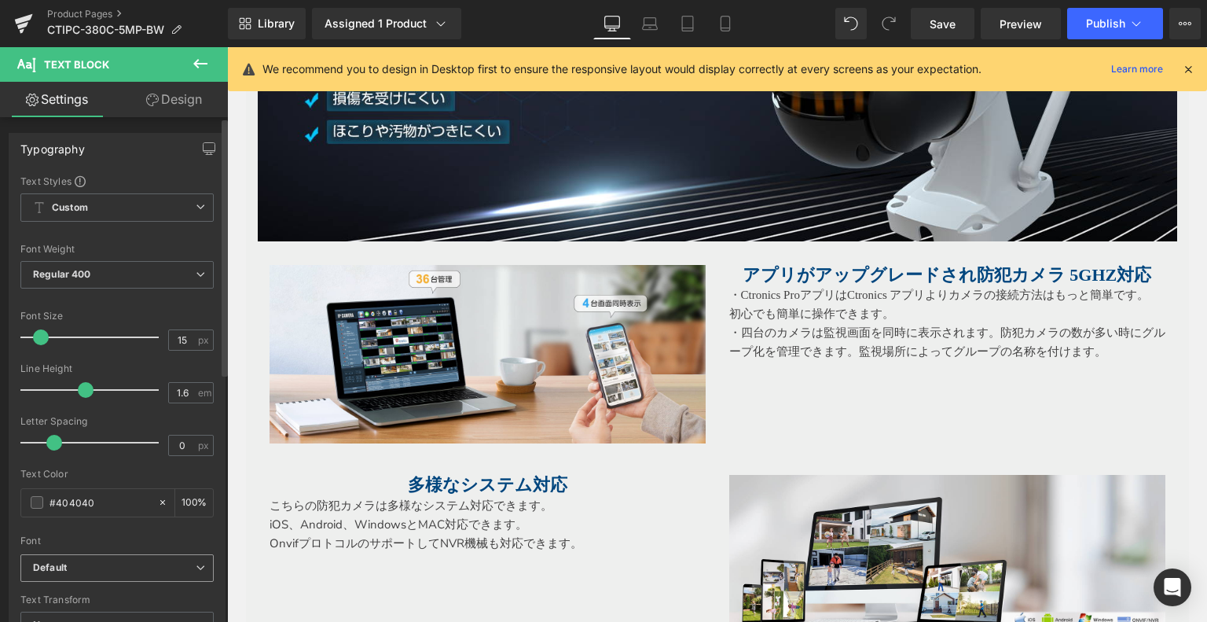
drag, startPoint x: 123, startPoint y: 553, endPoint x: 135, endPoint y: 558, distance: 13.0
click at [123, 554] on span "Default" at bounding box center [116, 568] width 193 height 28
click at [110, 613] on li "meiryo" at bounding box center [113, 622] width 187 height 25
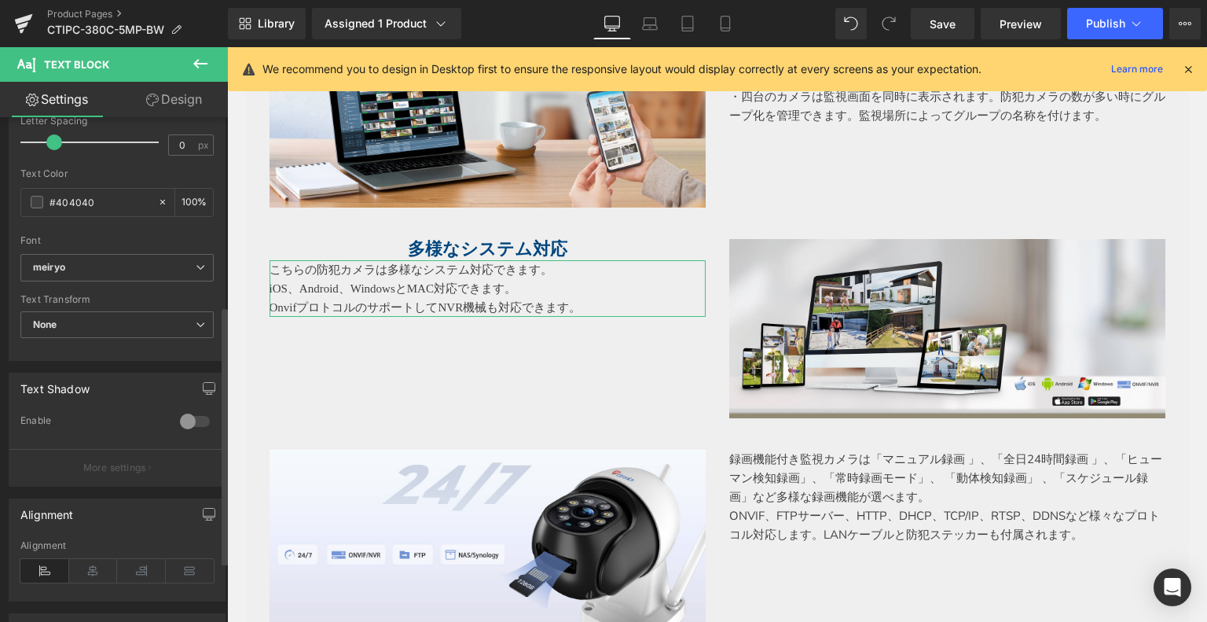
scroll to position [393, 0]
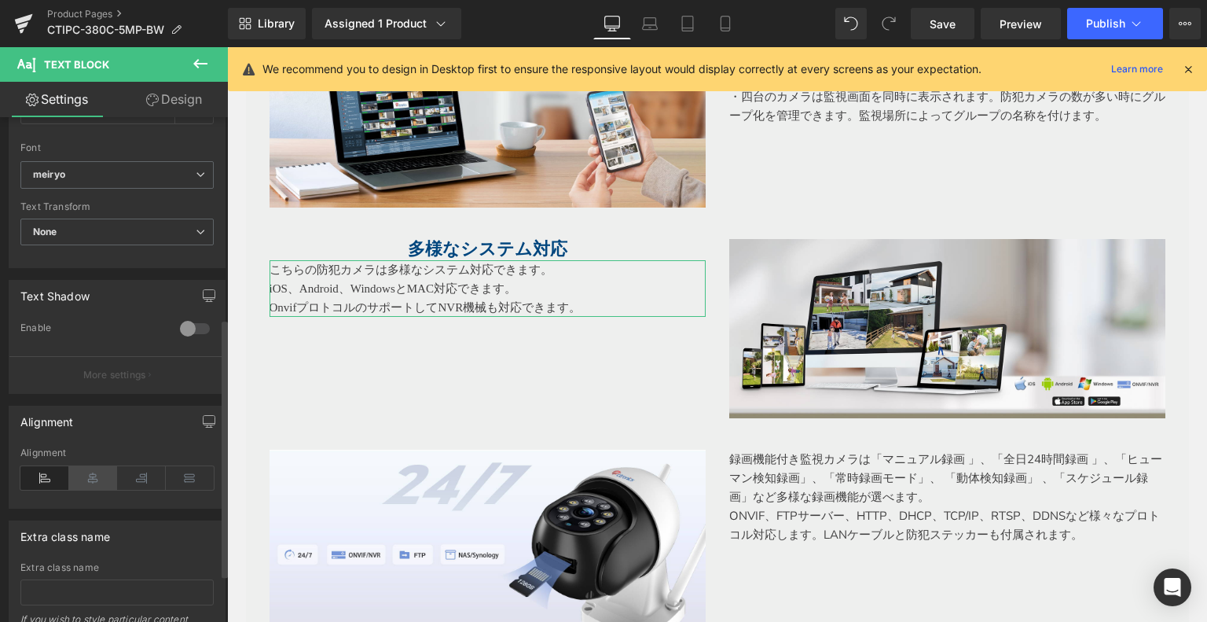
click at [92, 477] on icon at bounding box center [93, 478] width 49 height 24
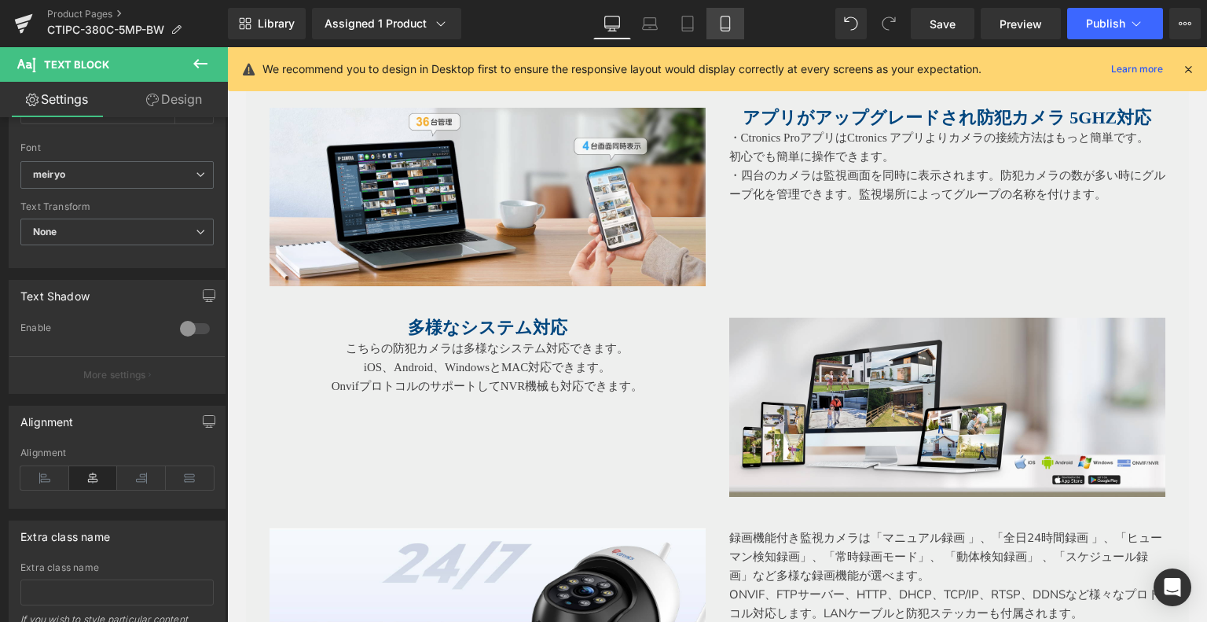
drag, startPoint x: 728, startPoint y: 18, endPoint x: 363, endPoint y: 230, distance: 422.0
click at [728, 18] on icon at bounding box center [726, 24] width 16 height 16
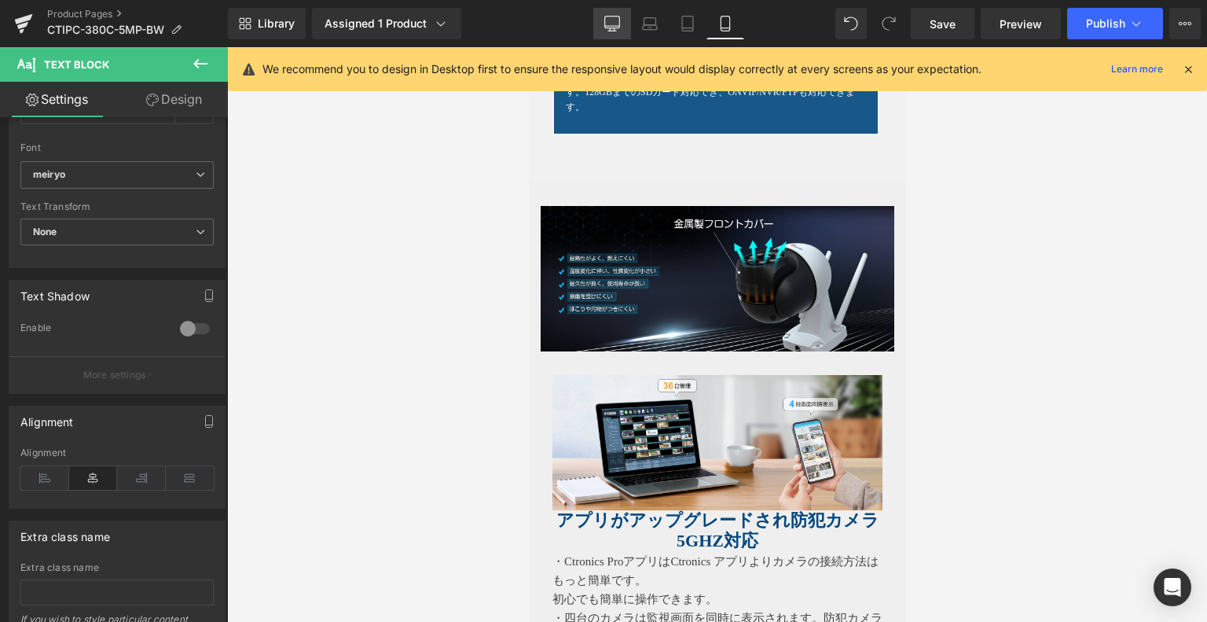
click at [630, 27] on link "Desktop" at bounding box center [612, 23] width 38 height 31
type input "100"
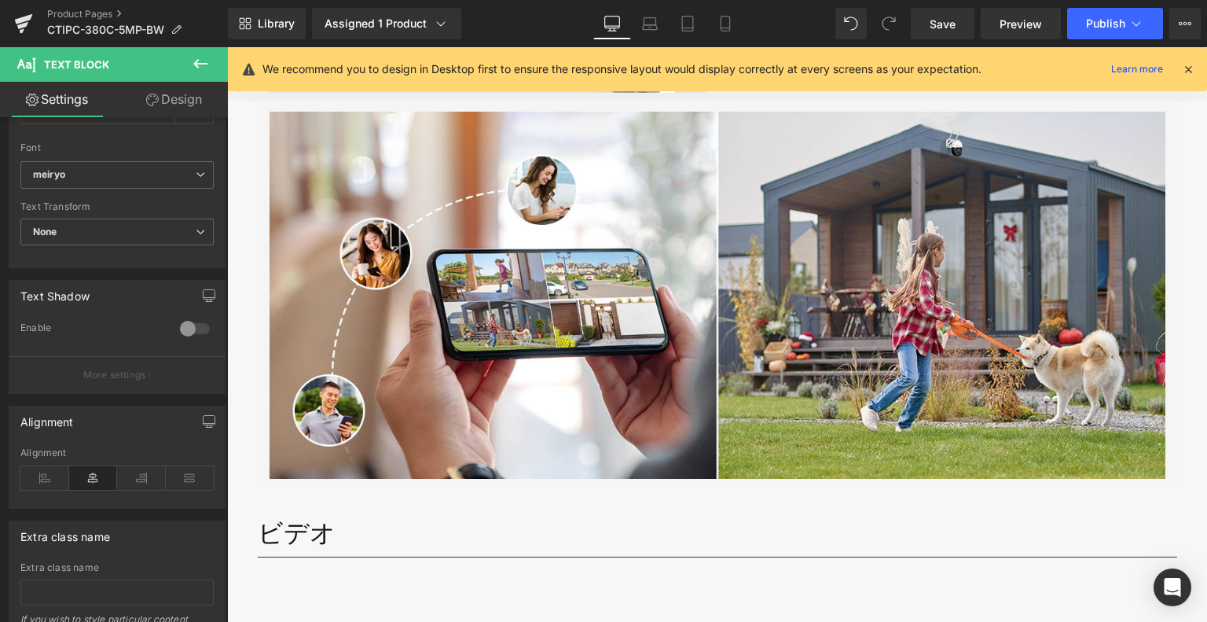
scroll to position [4180, 0]
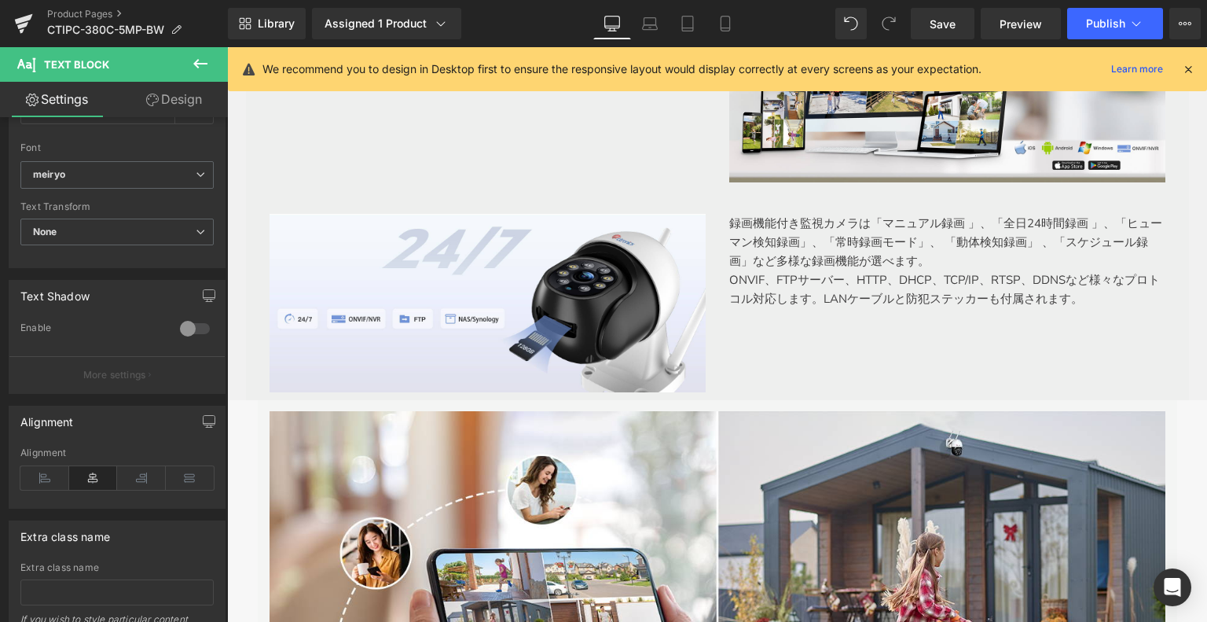
click at [830, 256] on p "録画機能付き監視カメラは「マニュアル録画 」、「全日24時間録画 」、「ヒューマン検知録画」、「常時録画モード」、 「動体検知録画」 、「スケジュール録画」な…" at bounding box center [947, 242] width 436 height 57
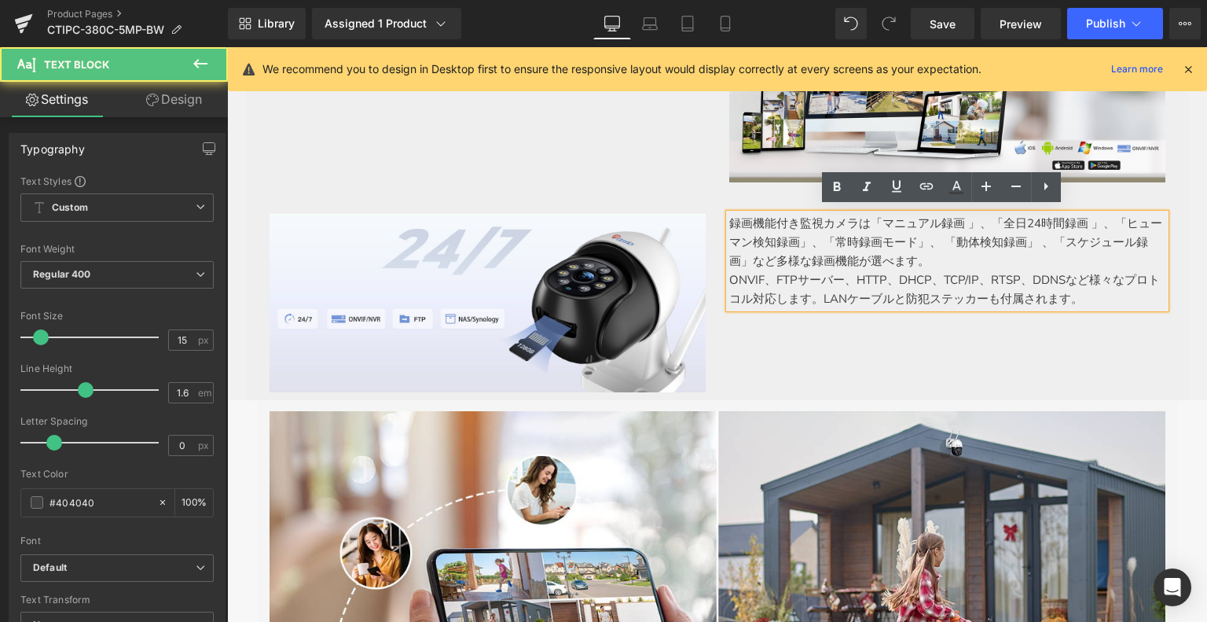
click at [729, 221] on p "録画機能付き監視カメラは「マニュアル録画 」、「全日24時間録画 」、「ヒューマン検知録画」、「常時録画モード」、 「動体検知録画」 、「スケジュール録画」な…" at bounding box center [947, 242] width 436 height 57
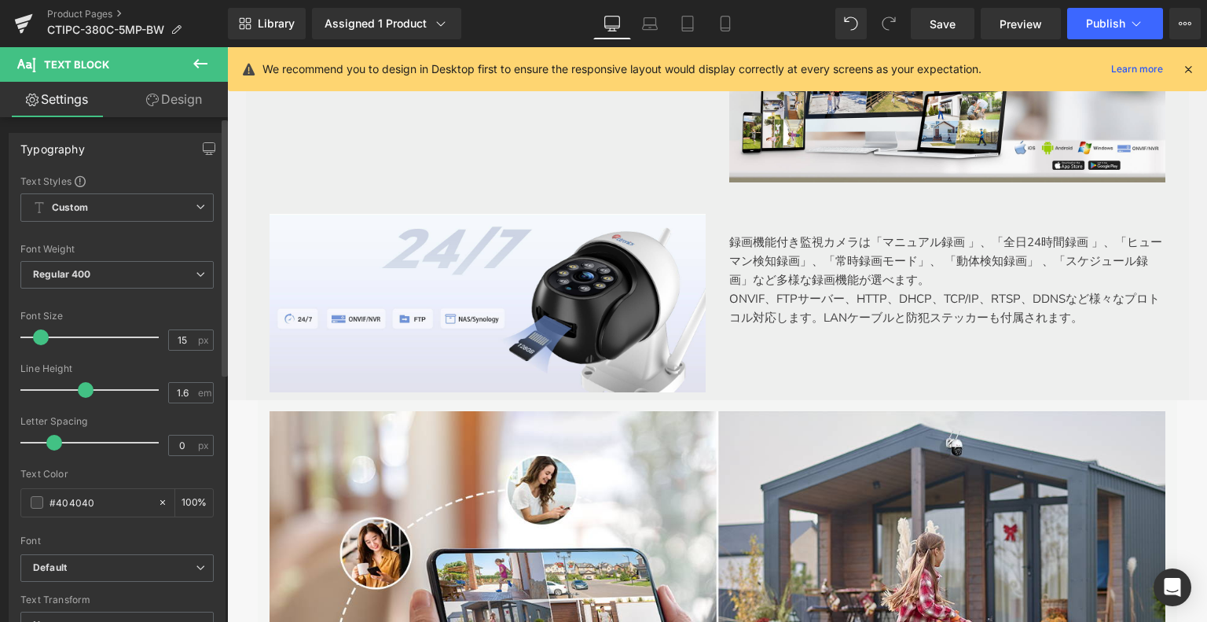
click at [86, 550] on div "Font Default [GEOGRAPHIC_DATA] Default Default [GEOGRAPHIC_DATA] Open Font Mana…" at bounding box center [116, 365] width 193 height 380
click at [91, 558] on span "Default" at bounding box center [116, 568] width 193 height 28
click at [97, 612] on li "meiryo" at bounding box center [113, 622] width 187 height 25
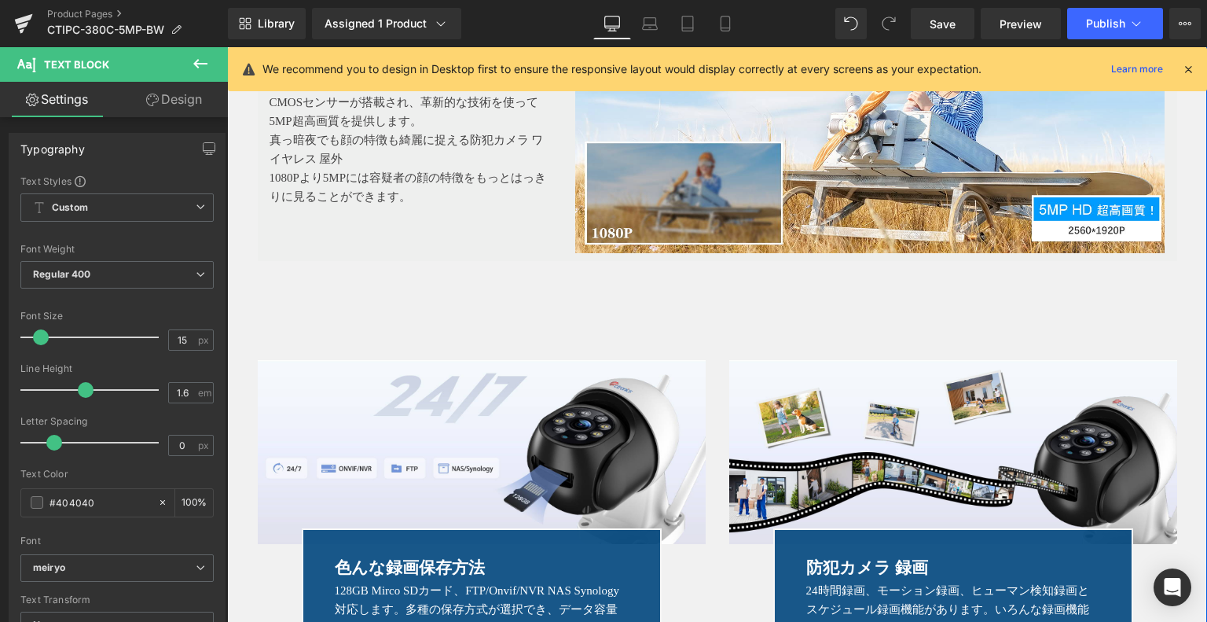
scroll to position [2765, 0]
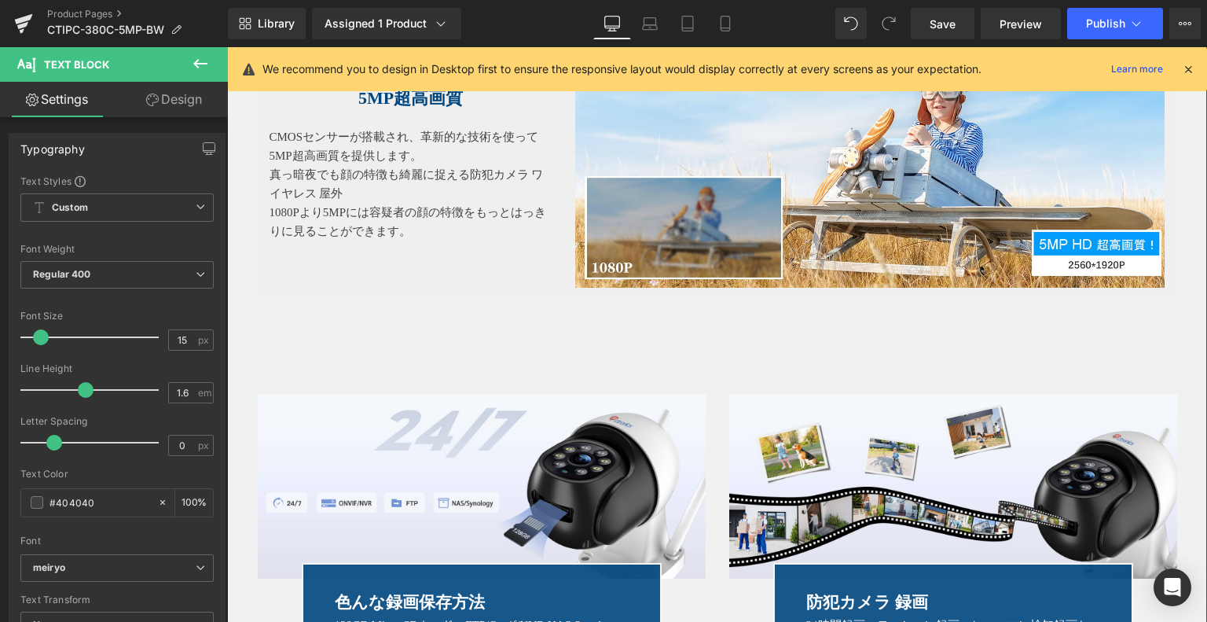
drag, startPoint x: 663, startPoint y: 320, endPoint x: 660, endPoint y: 333, distance: 13.6
click at [663, 320] on div "Image 色んな録画保存方法 Text Block 128GB Mirco SDカード、FTP/Onvif/NVR NAS Synology対応します。多種…" at bounding box center [717, 543] width 943 height 480
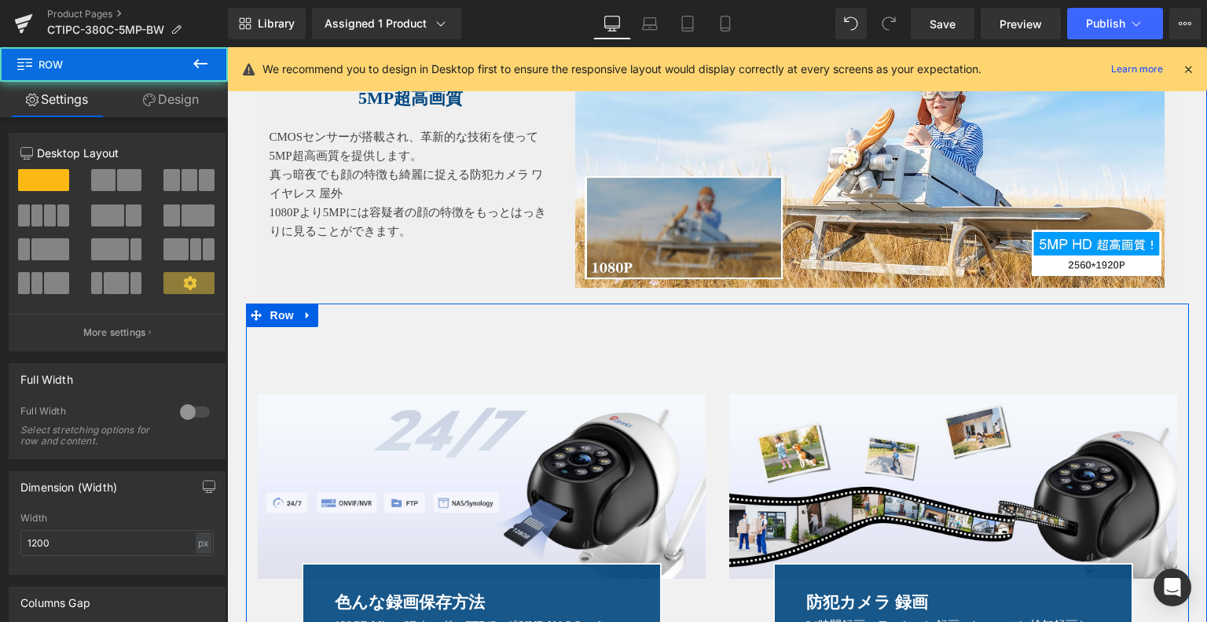
click at [700, 329] on div "Image 色んな録画保存方法 Text Block 128GB Mirco SDカード、FTP/Onvif/NVR NAS Synology対応します。多種…" at bounding box center [717, 543] width 943 height 480
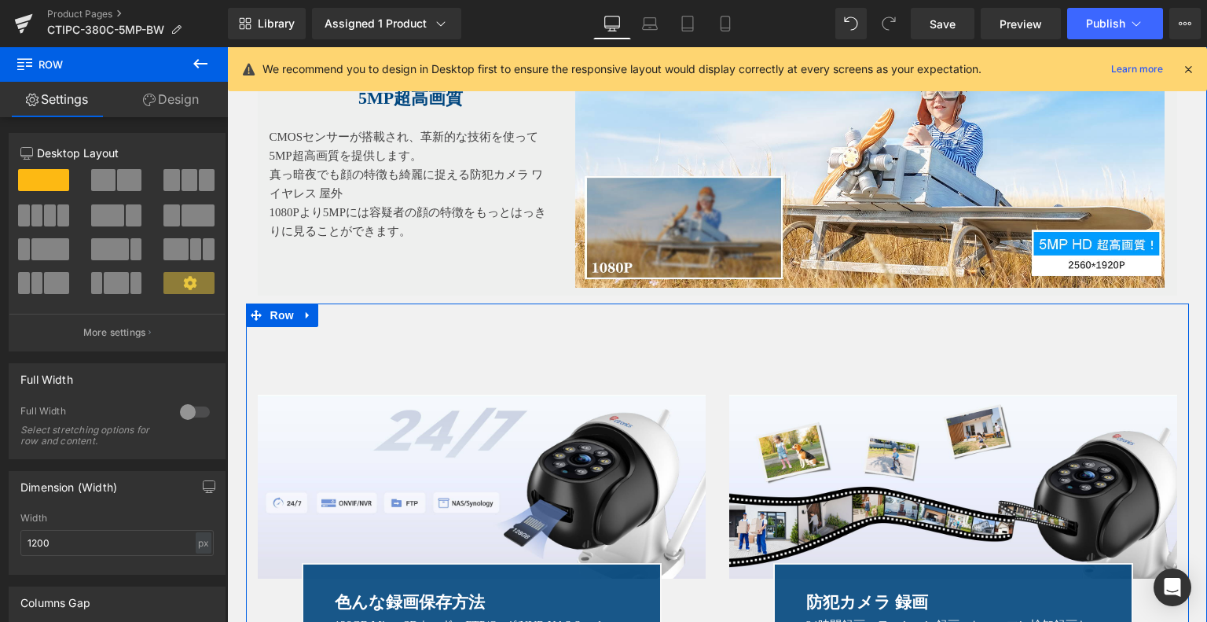
click at [691, 311] on div "Image 色んな録画保存方法 Text Block 128GB Mirco SDカード、FTP/Onvif/NVR NAS Synology対応します。多種…" at bounding box center [717, 543] width 943 height 480
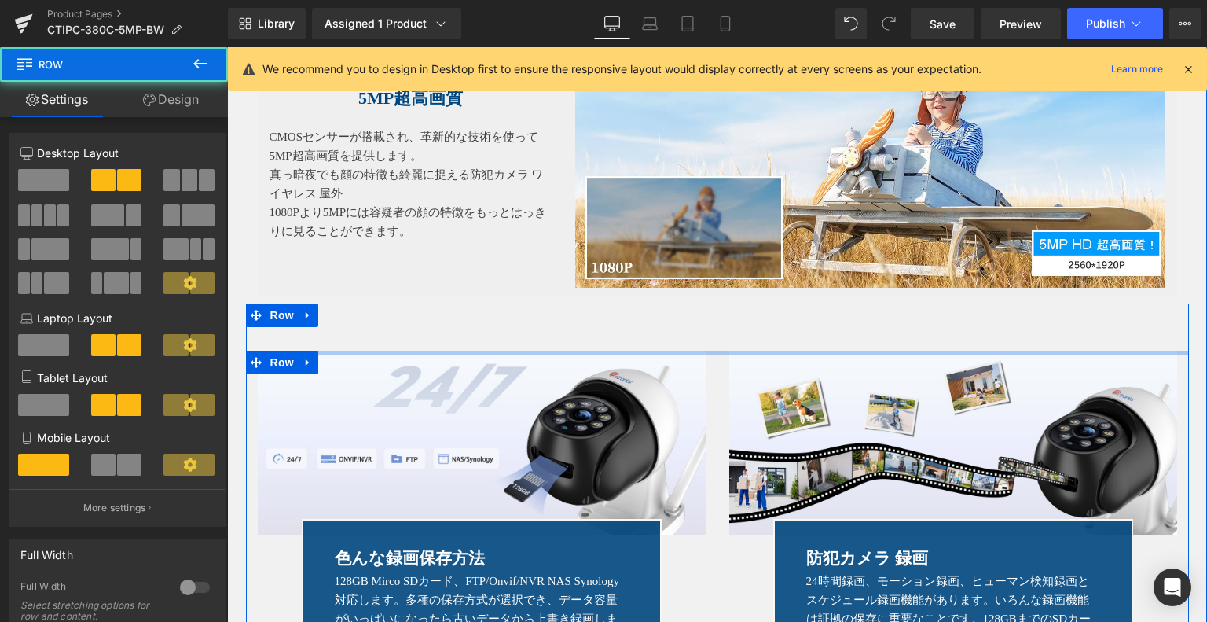
drag, startPoint x: 690, startPoint y: 376, endPoint x: 700, endPoint y: 304, distance: 72.2
click at [700, 304] on div "Image 色んな録画保存方法 Text Block 128GB Mirco SDカード、FTP/Onvif/NVR NAS Synology対応します。多種…" at bounding box center [717, 521] width 943 height 436
click at [709, 317] on div "Image 色んな録画保存方法 Text Block 128GB Mirco SDカード、FTP/Onvif/NVR NAS Synology対応します。多種…" at bounding box center [717, 521] width 943 height 436
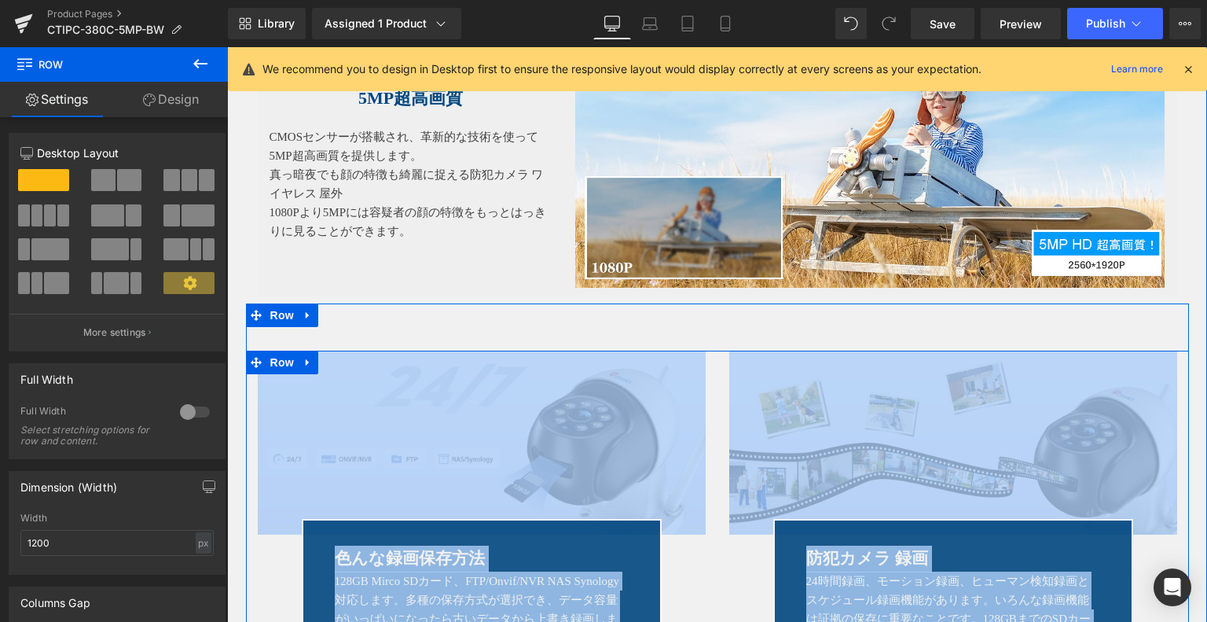
click at [684, 331] on div "Image 色んな録画保存方法 Text Block 128GB Mirco SDカード、FTP/Onvif/NVR NAS Synology対応します。多種…" at bounding box center [717, 521] width 943 height 436
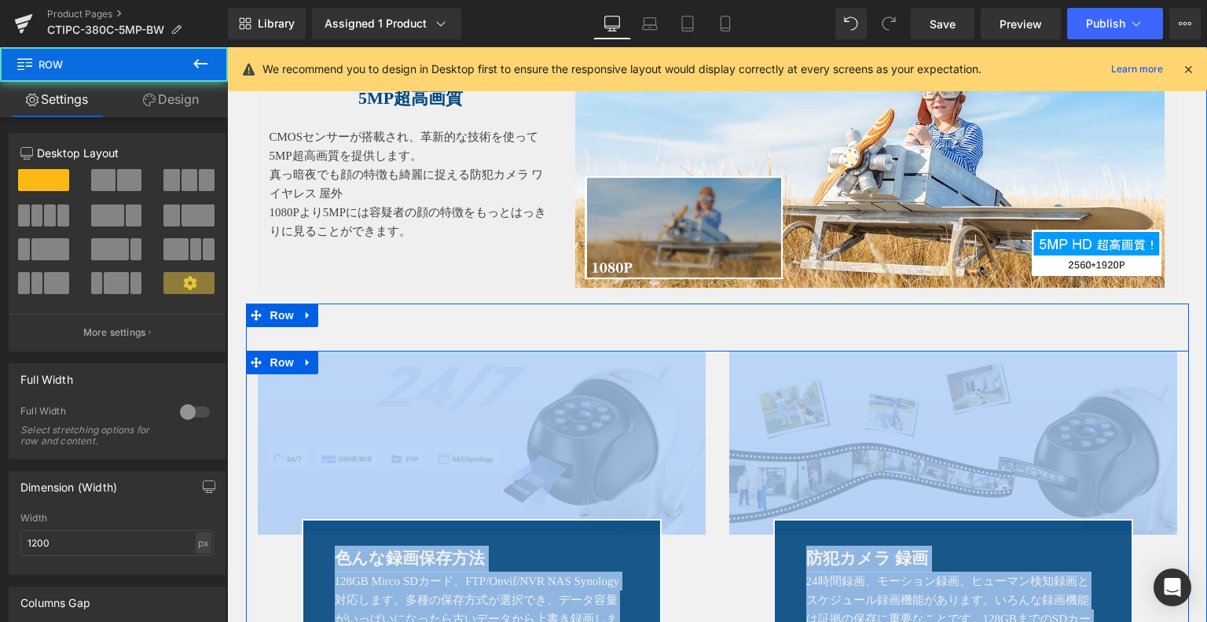
click at [682, 306] on div "Image 色んな録画保存方法 Text Block 128GB Mirco SDカード、FTP/Onvif/NVR NAS Synology対応します。多種…" at bounding box center [717, 521] width 943 height 436
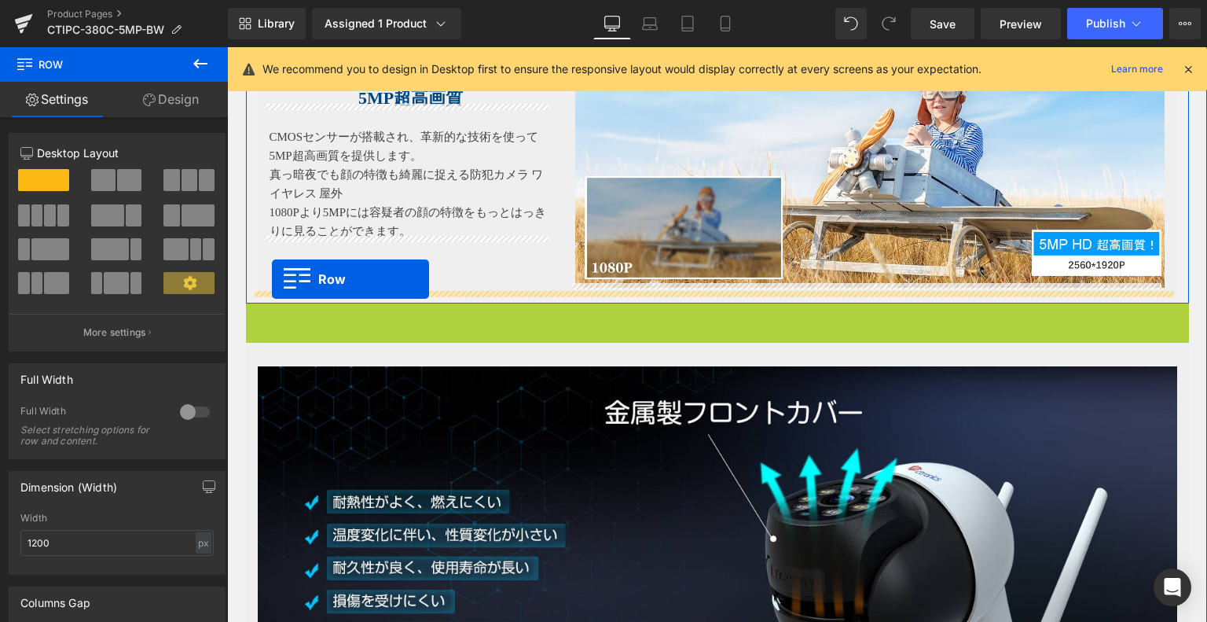
drag, startPoint x: 250, startPoint y: 310, endPoint x: 273, endPoint y: 279, distance: 38.8
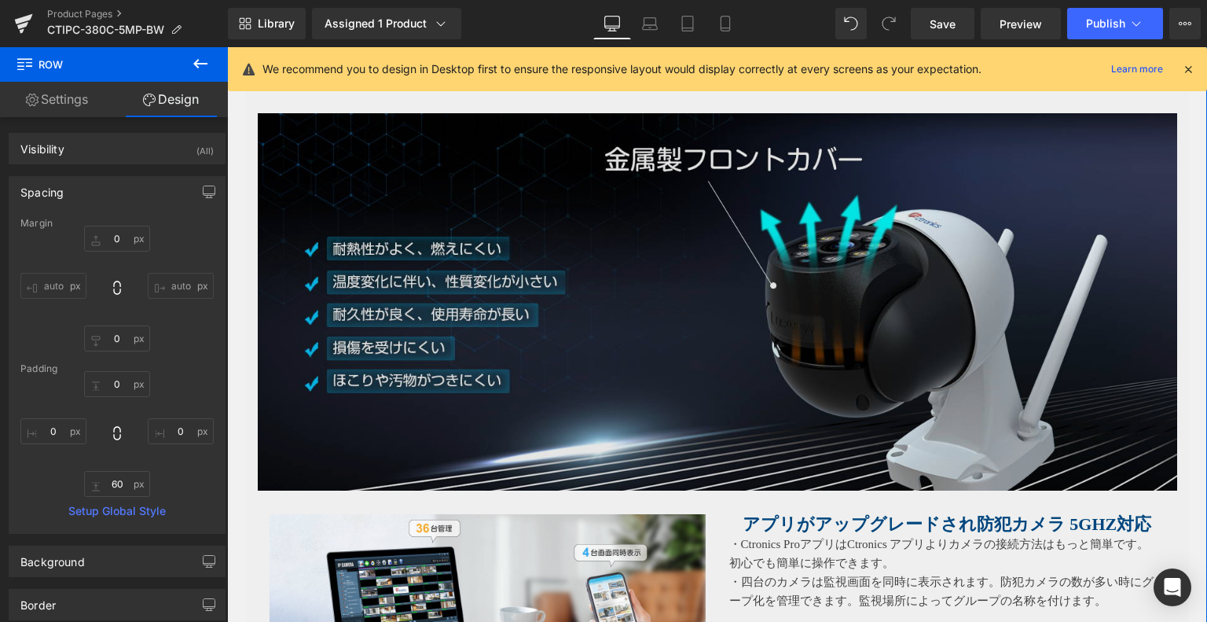
scroll to position [3158, 0]
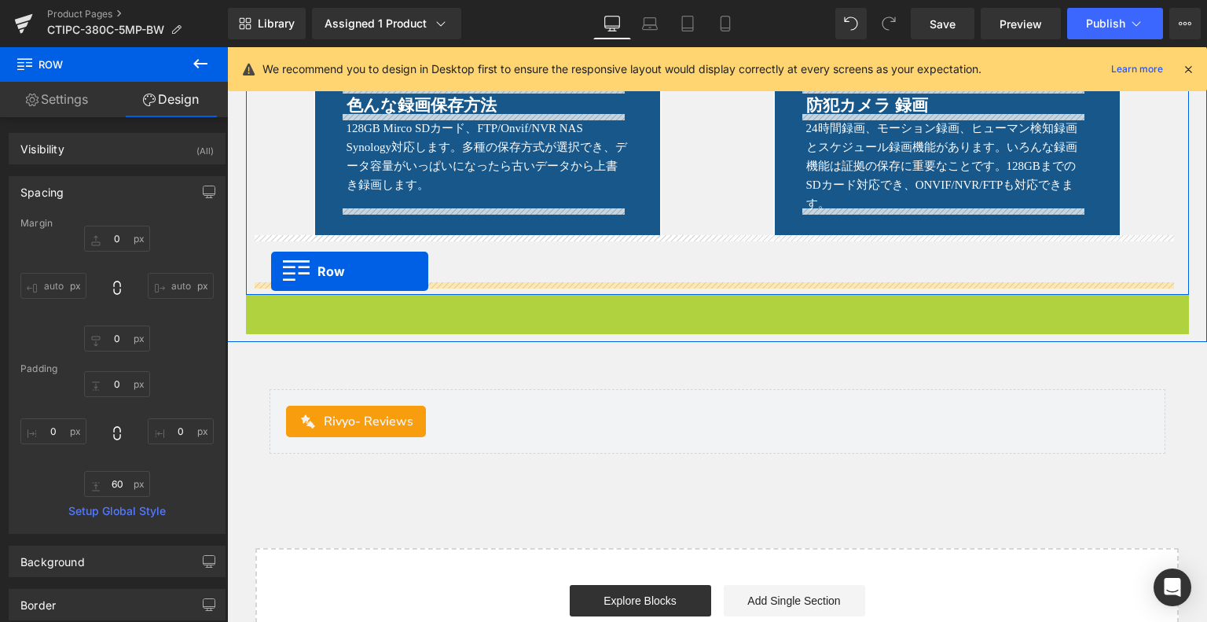
drag, startPoint x: 256, startPoint y: 301, endPoint x: 271, endPoint y: 271, distance: 33.4
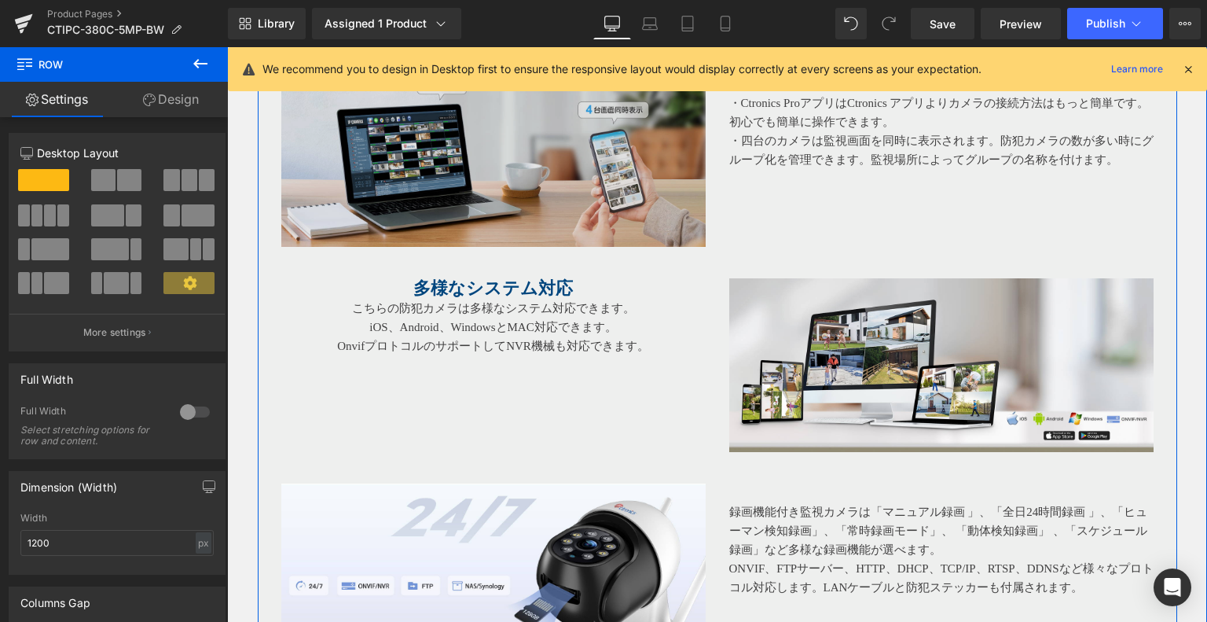
scroll to position [3551, 0]
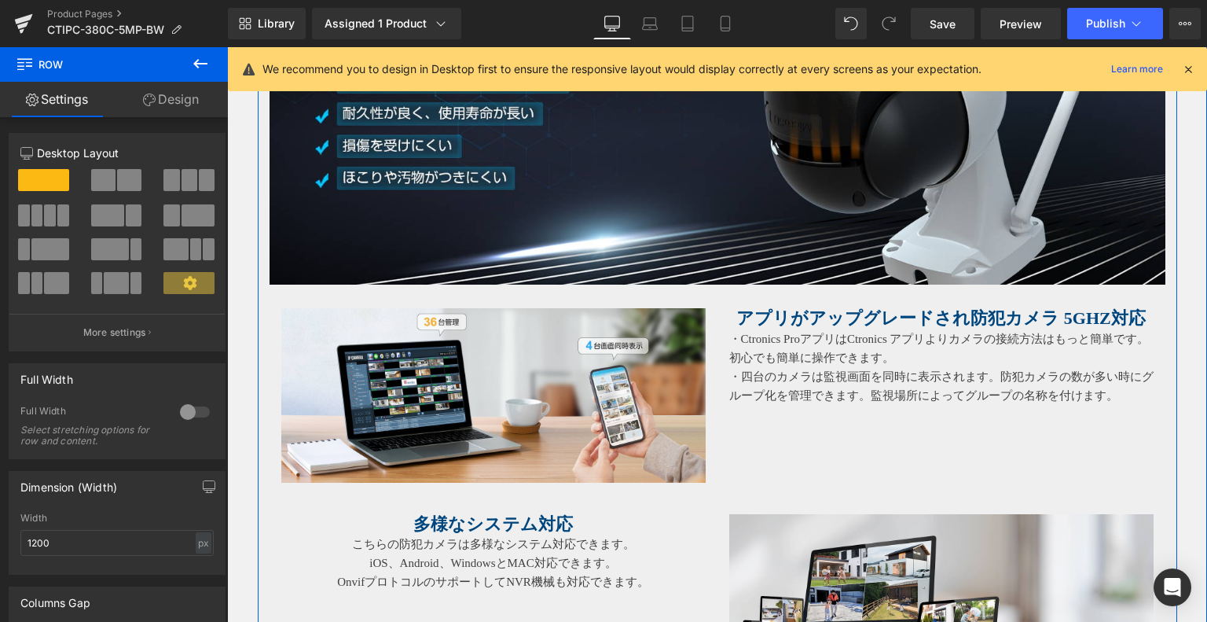
click at [321, 311] on img at bounding box center [493, 395] width 424 height 174
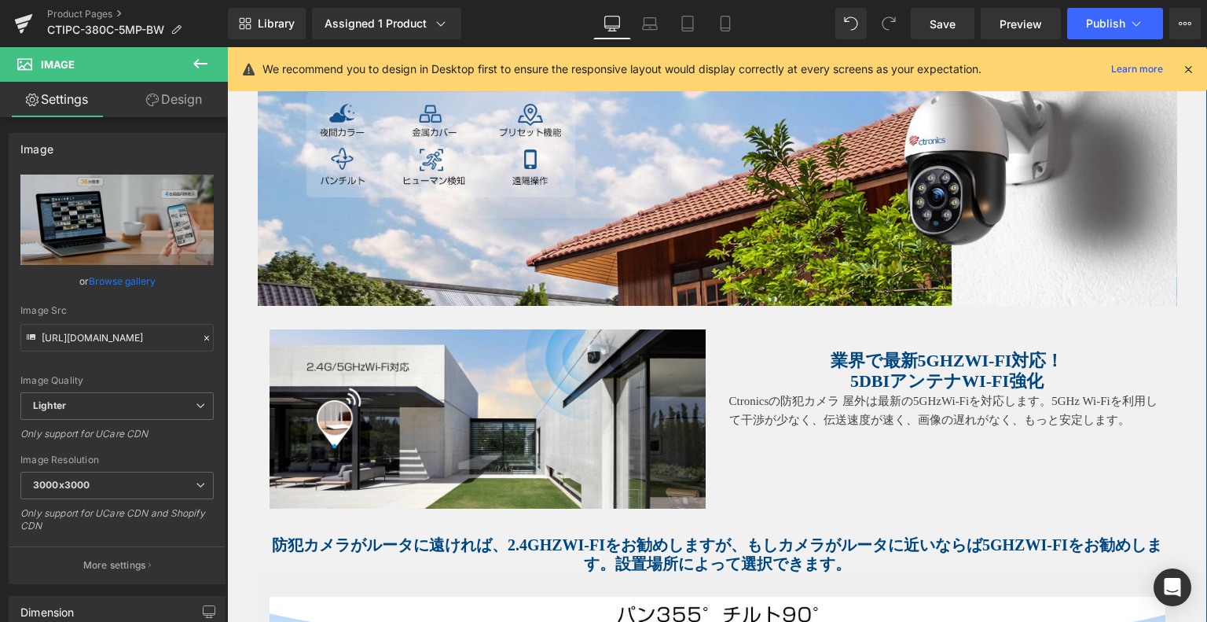
scroll to position [1036, 0]
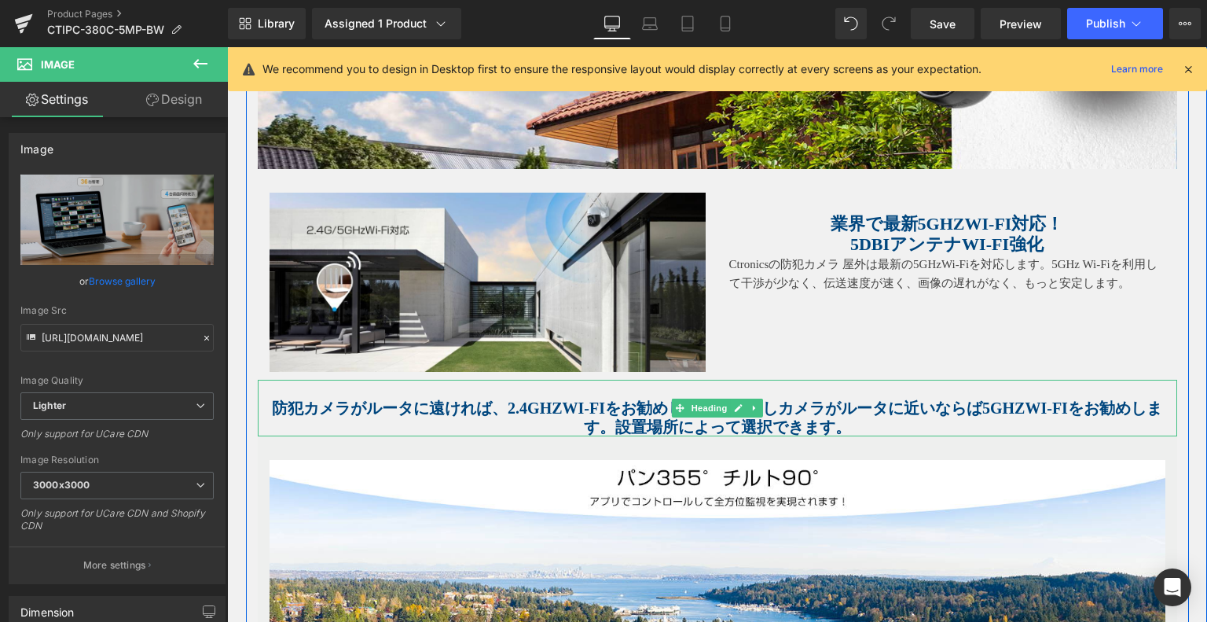
click at [594, 408] on span "防犯カメラがルータに遠ければ、2.4GHzWi-Fiをお勧めしますが、もしカメラがルータに近いならば5GHzWi-Fiをお勧めします。設置場所によって選択でき…" at bounding box center [717, 417] width 891 height 36
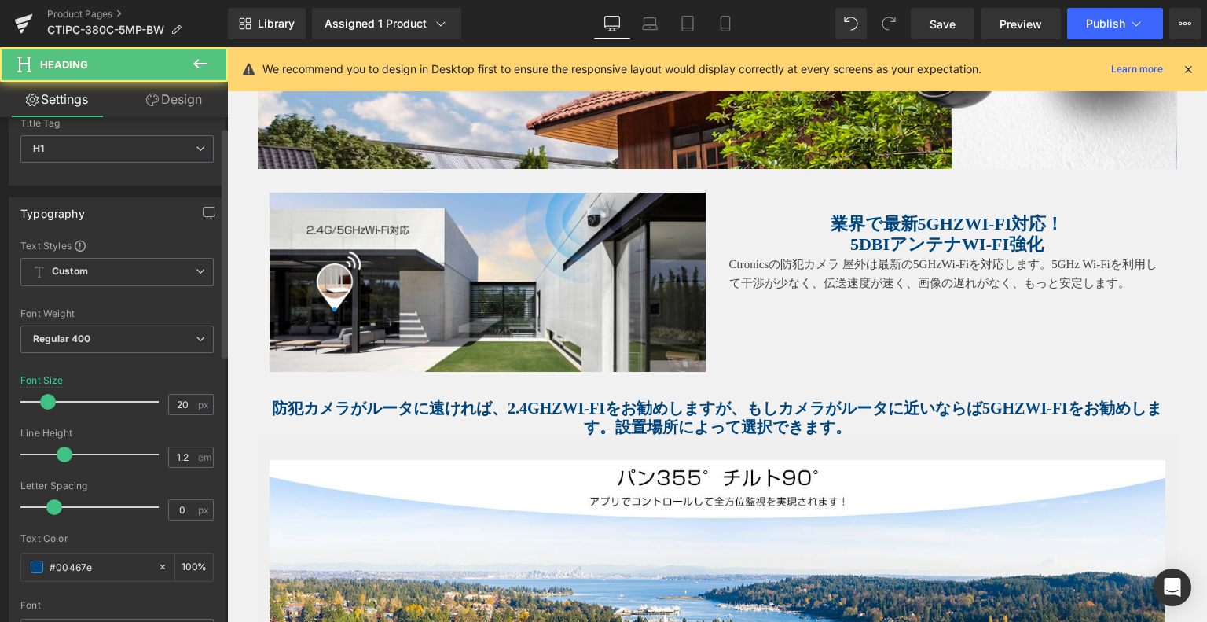
scroll to position [236, 0]
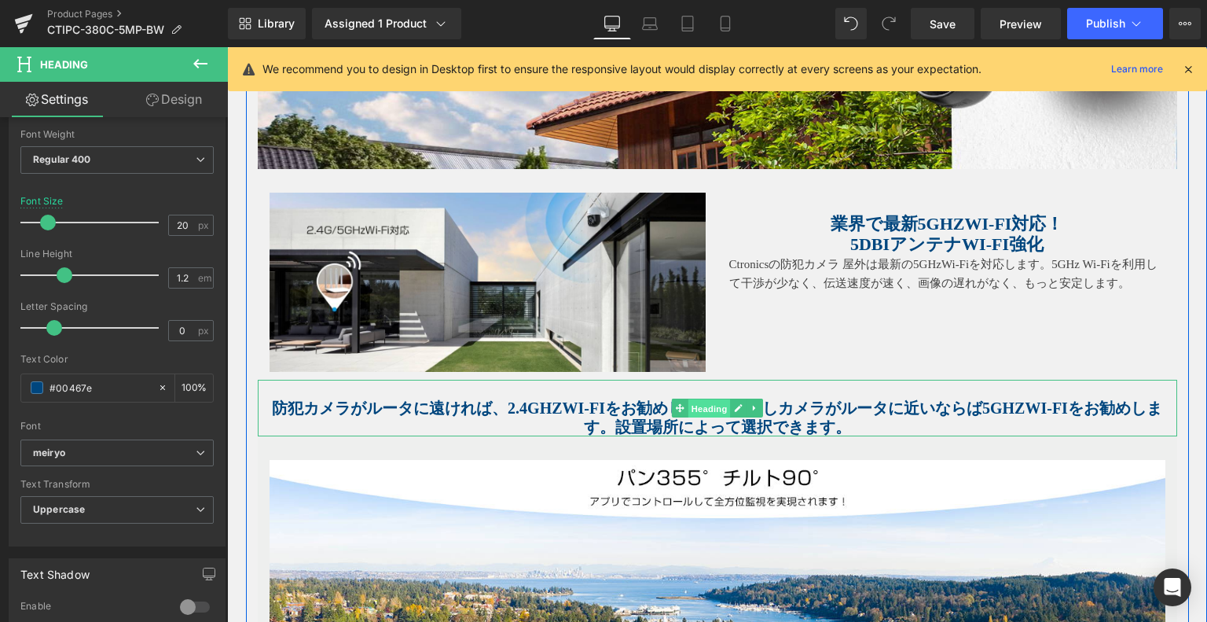
click at [688, 406] on span "Heading" at bounding box center [709, 408] width 42 height 19
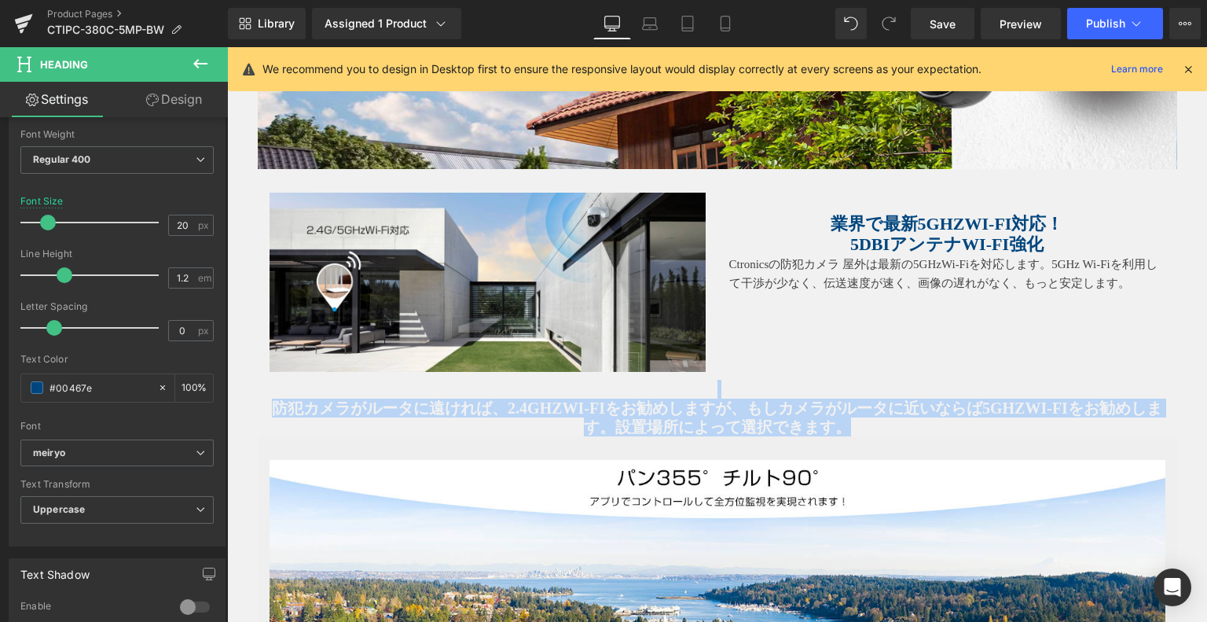
drag, startPoint x: 873, startPoint y: 419, endPoint x: 205, endPoint y: 388, distance: 668.1
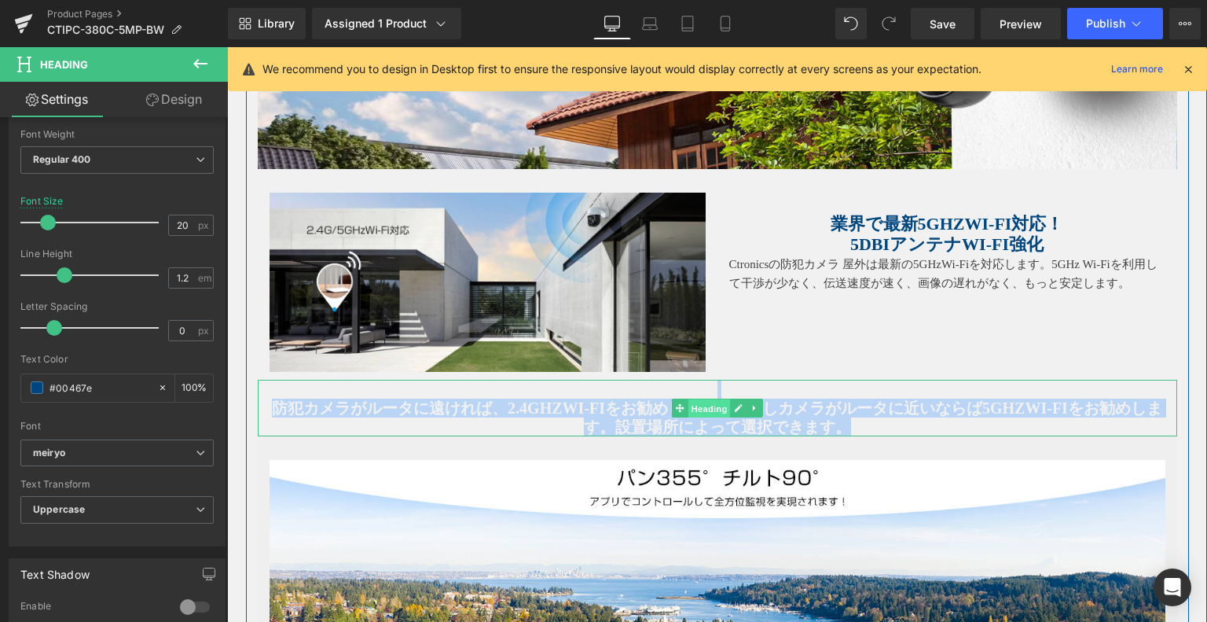
click at [689, 402] on span "Heading" at bounding box center [709, 408] width 42 height 19
click at [734, 405] on icon at bounding box center [738, 407] width 9 height 9
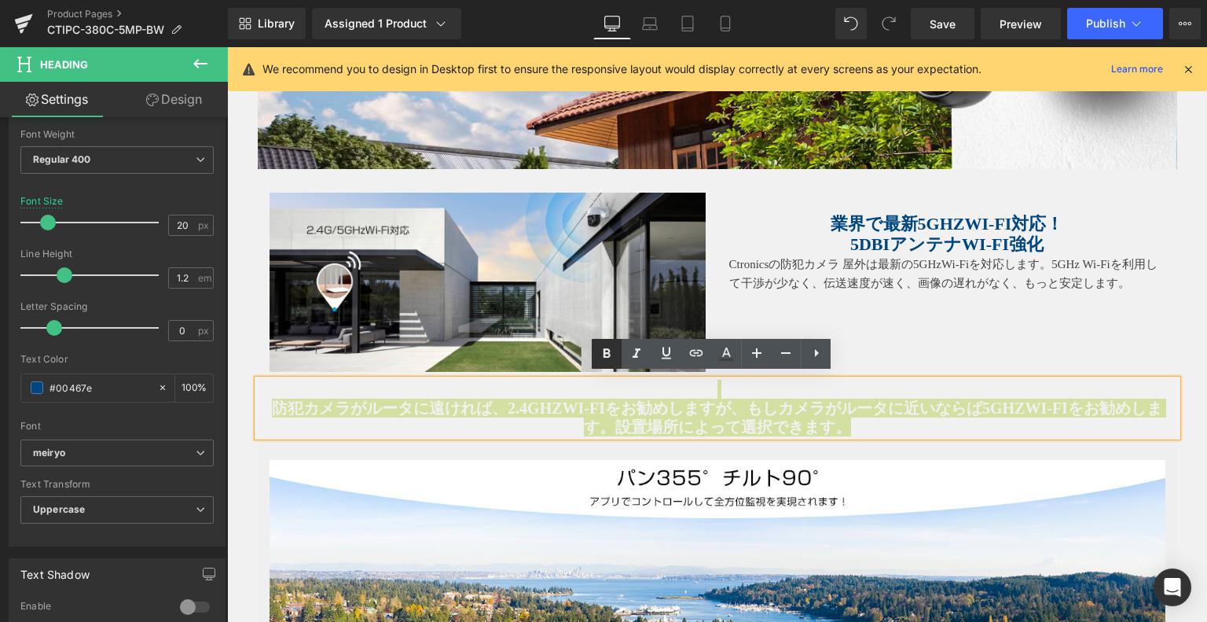
click at [610, 358] on icon at bounding box center [606, 353] width 19 height 19
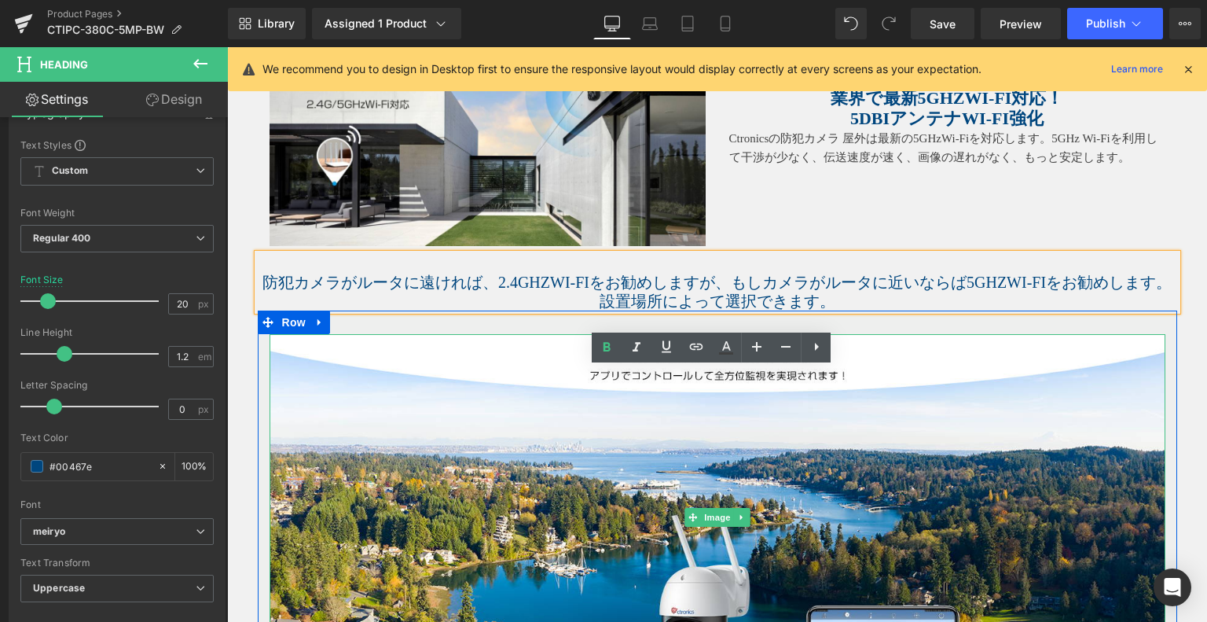
scroll to position [1036, 0]
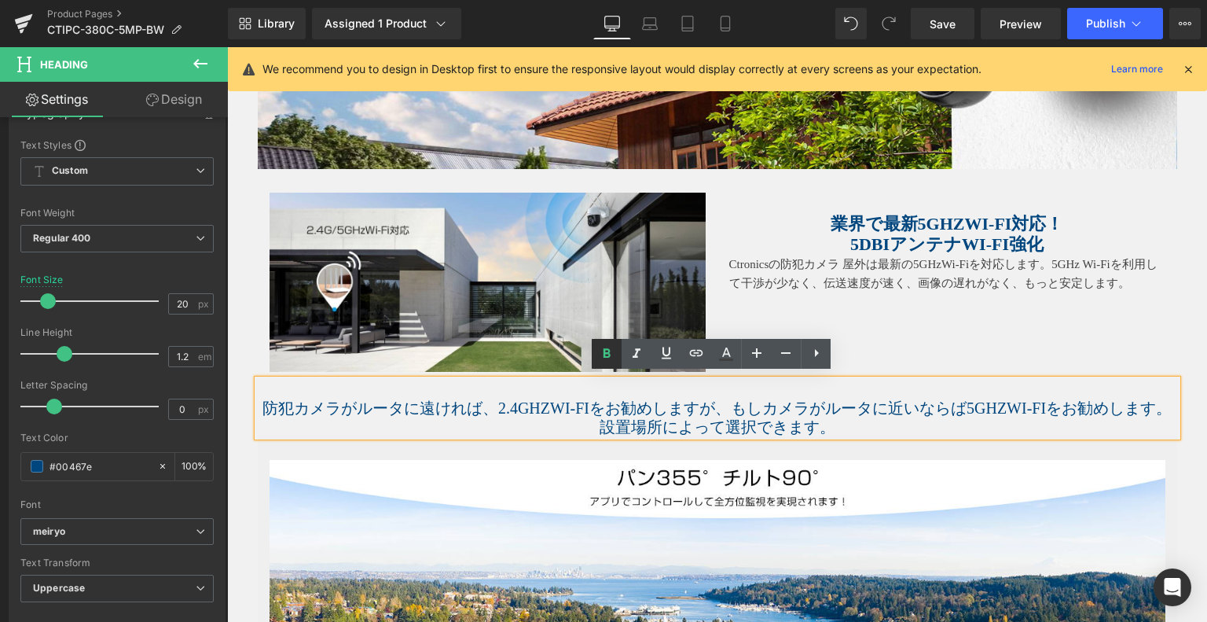
click at [608, 355] on icon at bounding box center [606, 353] width 19 height 19
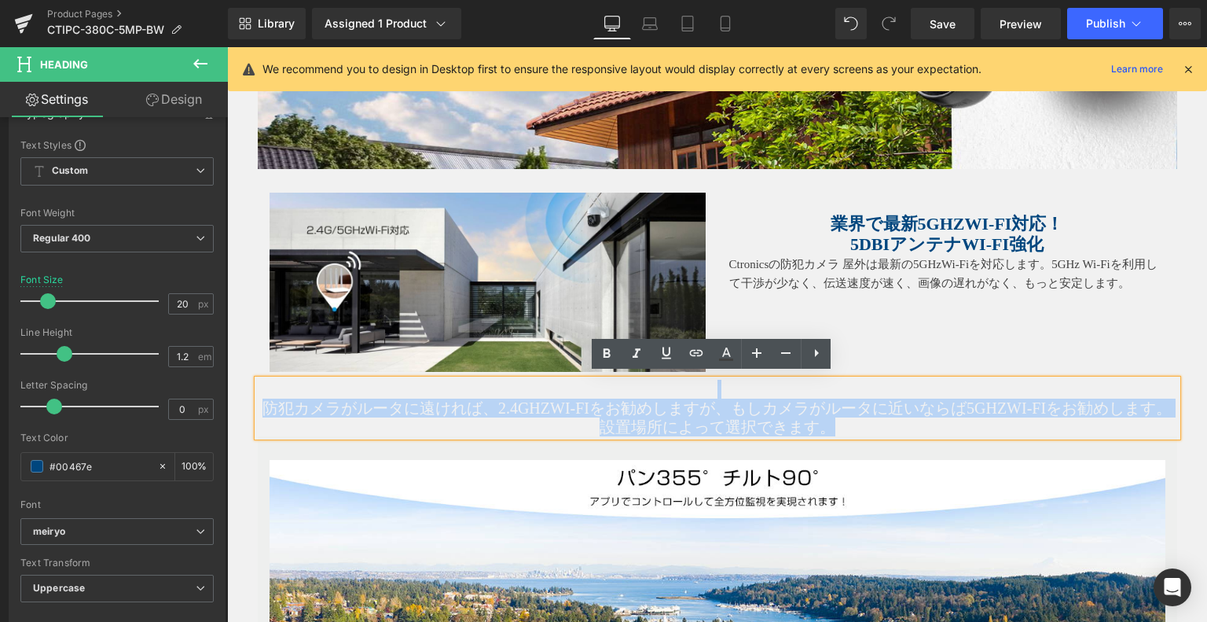
drag, startPoint x: 857, startPoint y: 419, endPoint x: 179, endPoint y: 388, distance: 678.3
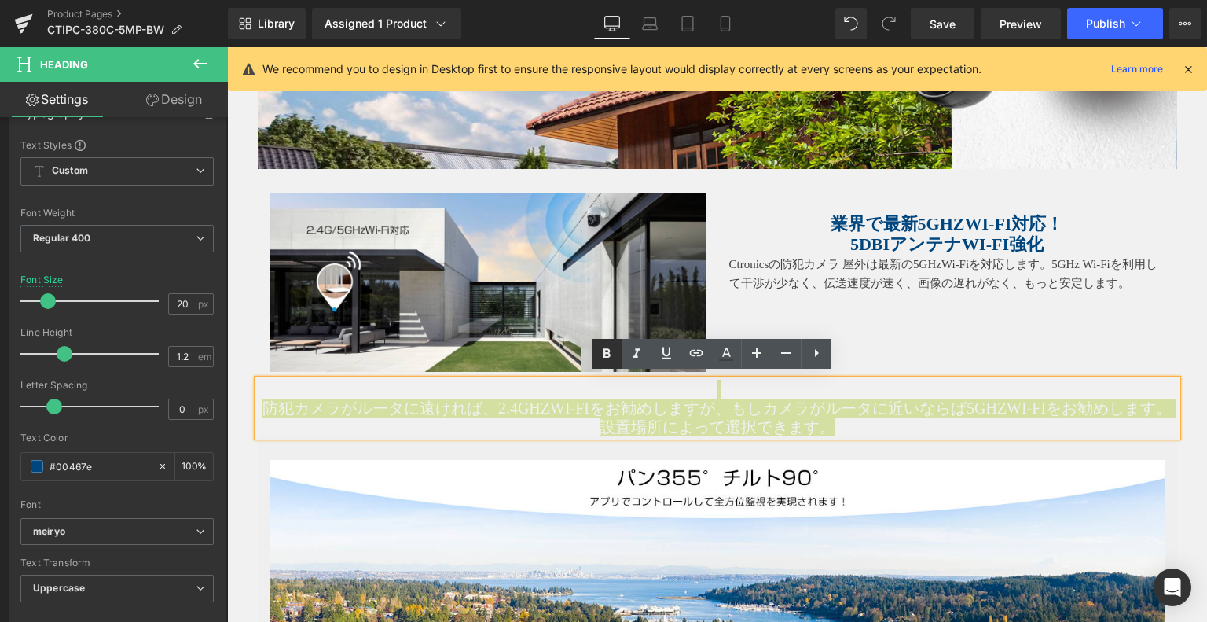
click at [0, 0] on icon at bounding box center [0, 0] width 0 height 0
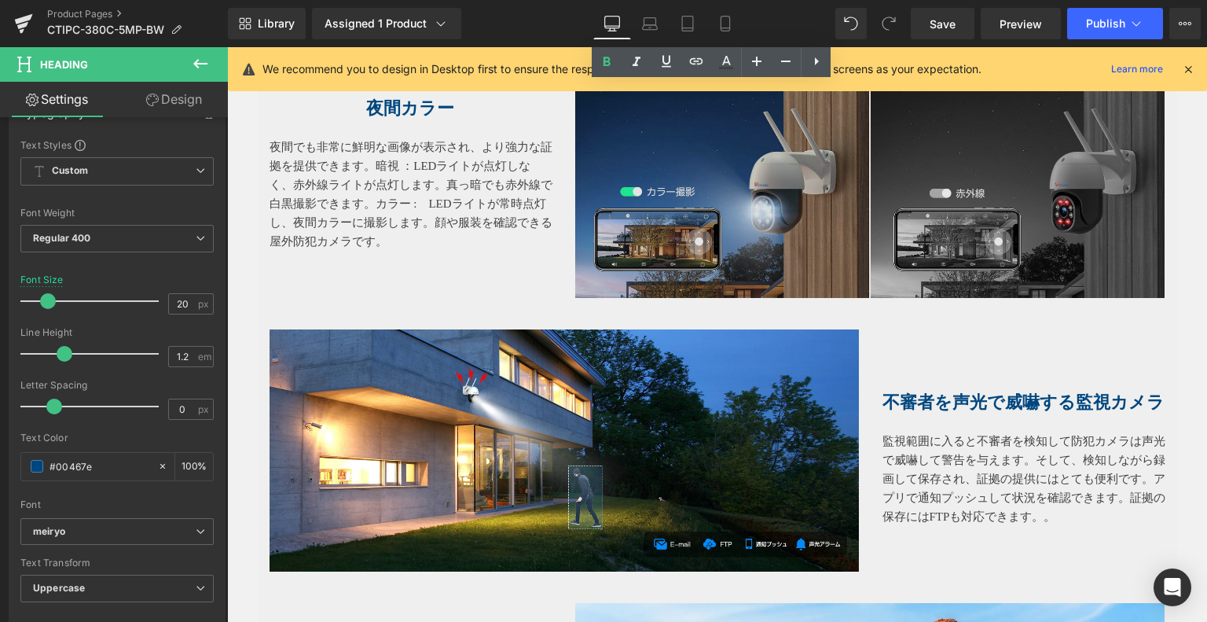
scroll to position [2137, 0]
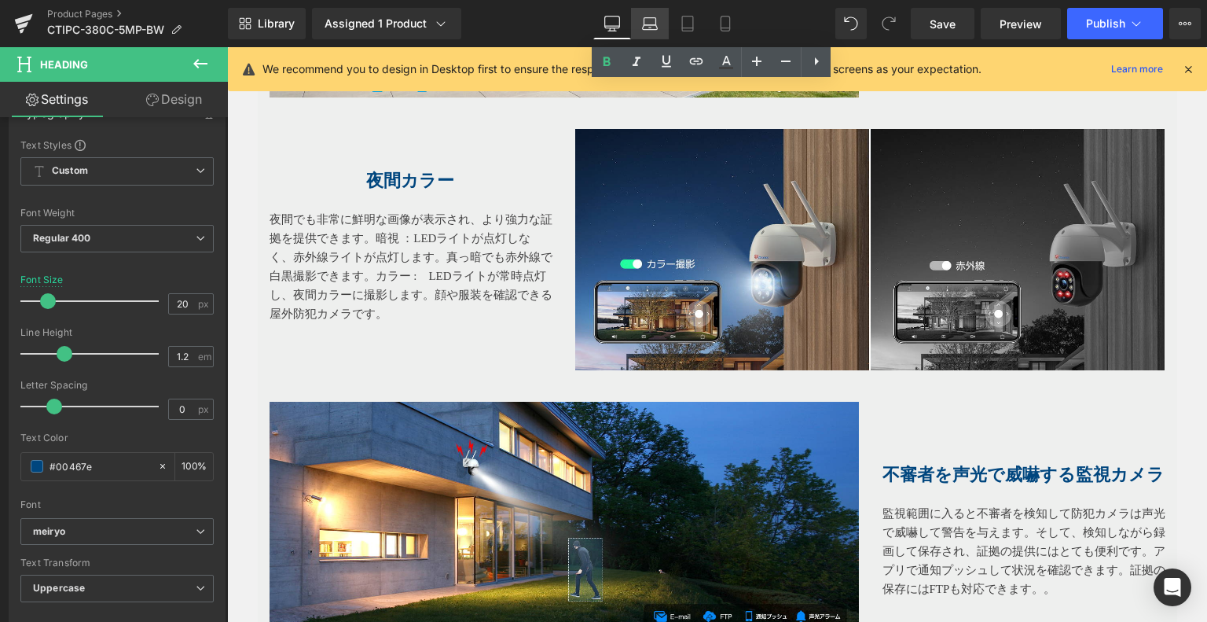
click at [659, 24] on link "Laptop" at bounding box center [650, 23] width 38 height 31
type input "100"
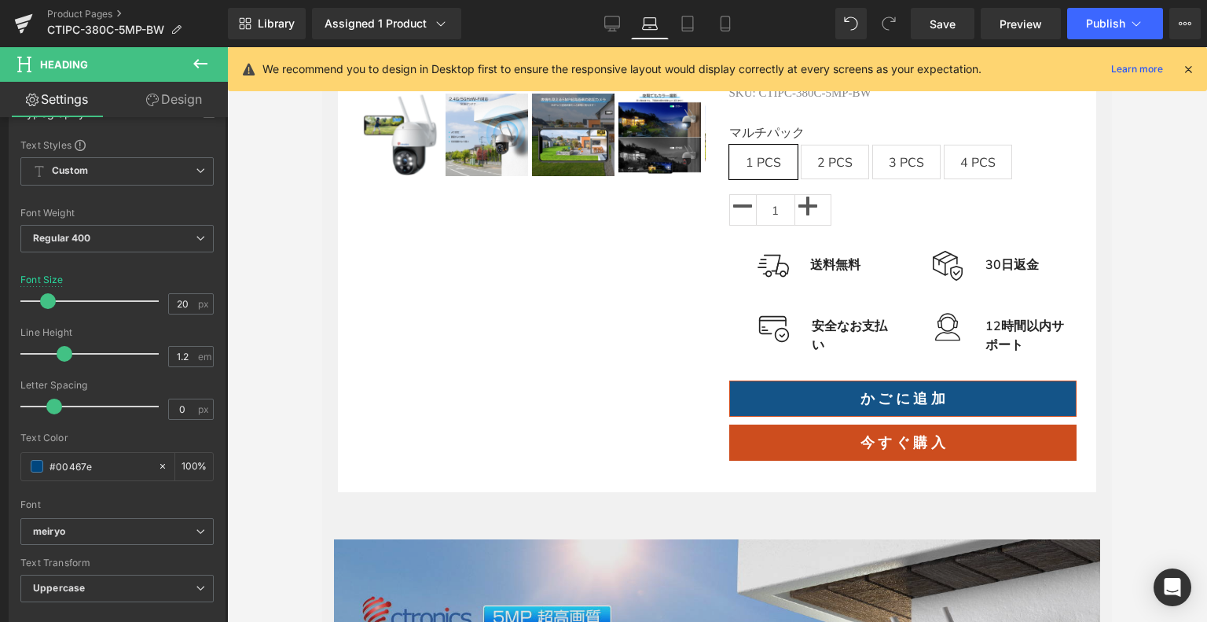
scroll to position [963, 0]
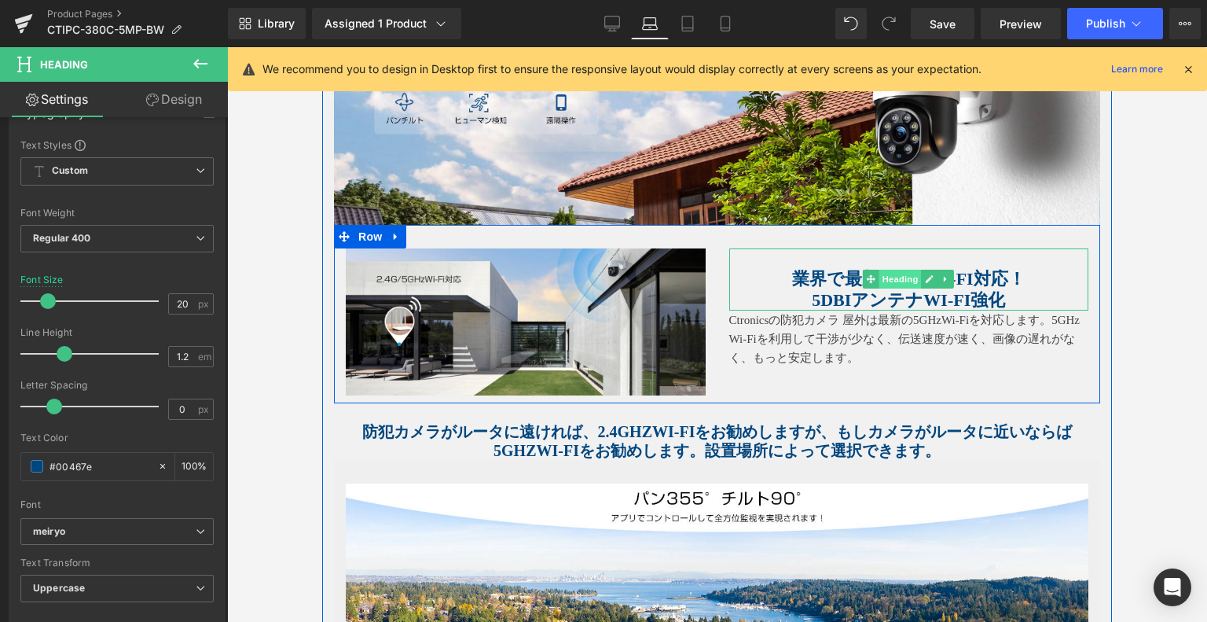
click at [891, 277] on span "Heading" at bounding box center [901, 279] width 42 height 19
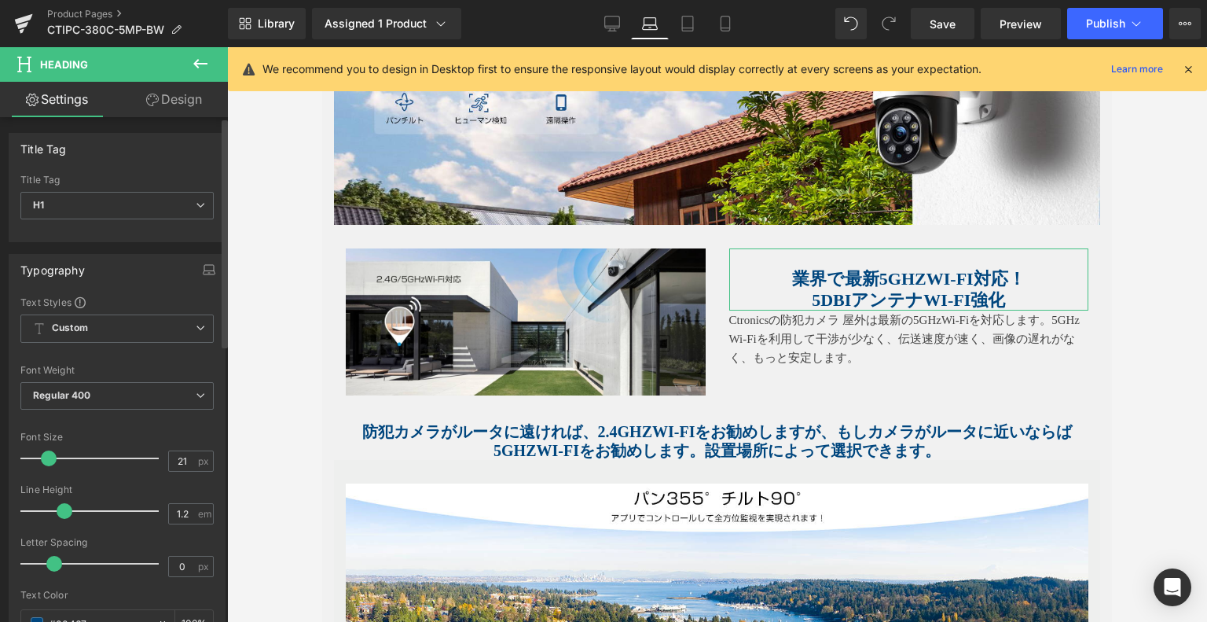
type input "20"
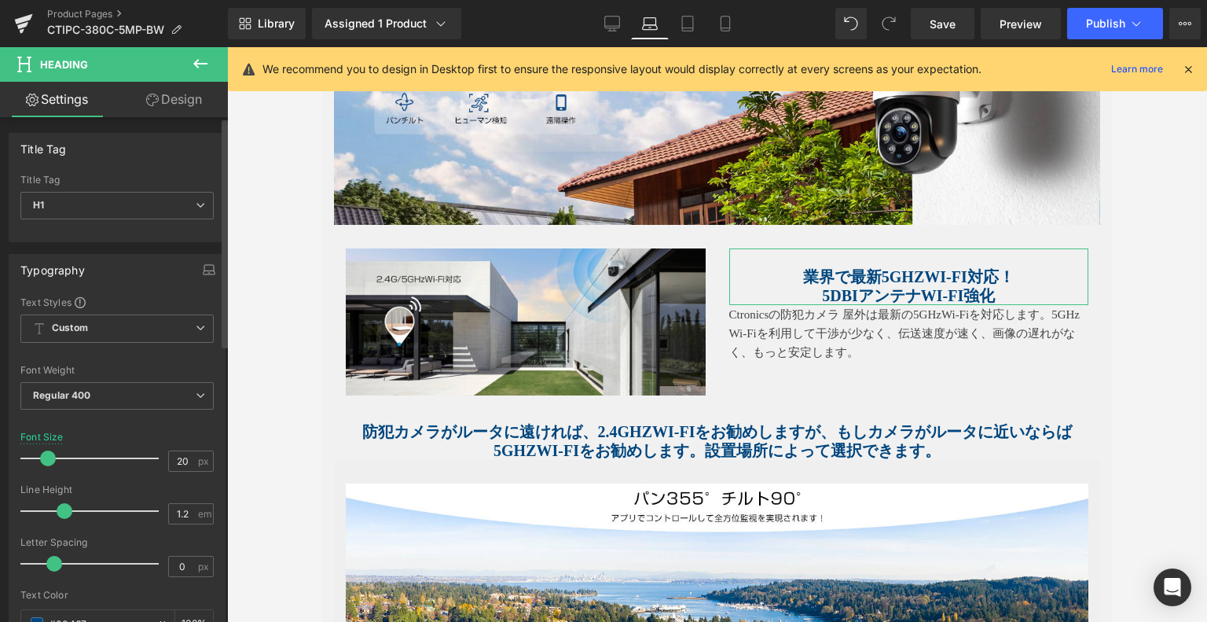
click at [44, 458] on span at bounding box center [48, 458] width 16 height 16
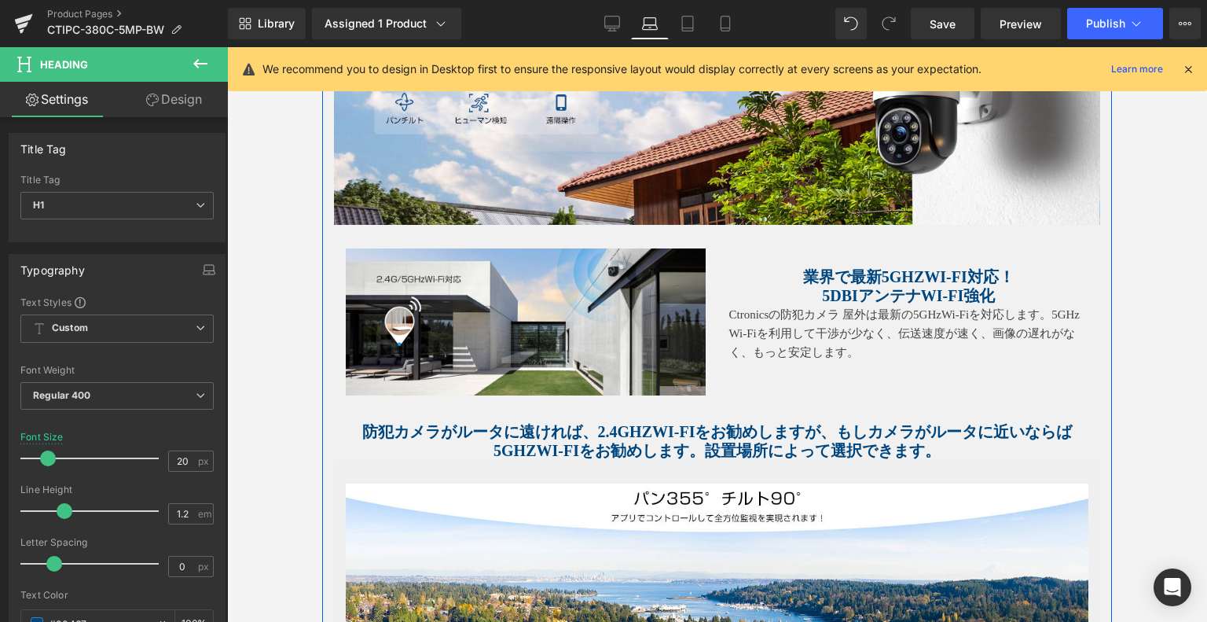
click at [641, 440] on strong "防犯カメラがルータに遠ければ、2.4GHzWi-Fiをお勧めしますが、もしカメラがルータに近いならば5GHzWi-Fiをお勧めします。設置場所によって選択でき…" at bounding box center [717, 441] width 711 height 36
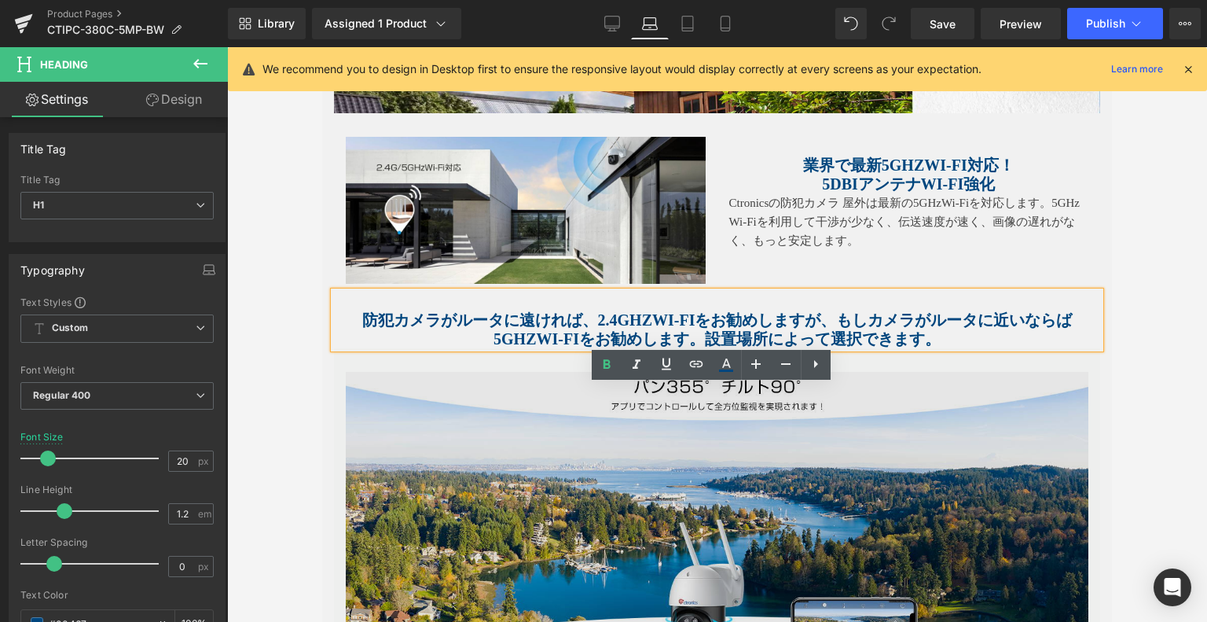
scroll to position [1277, 0]
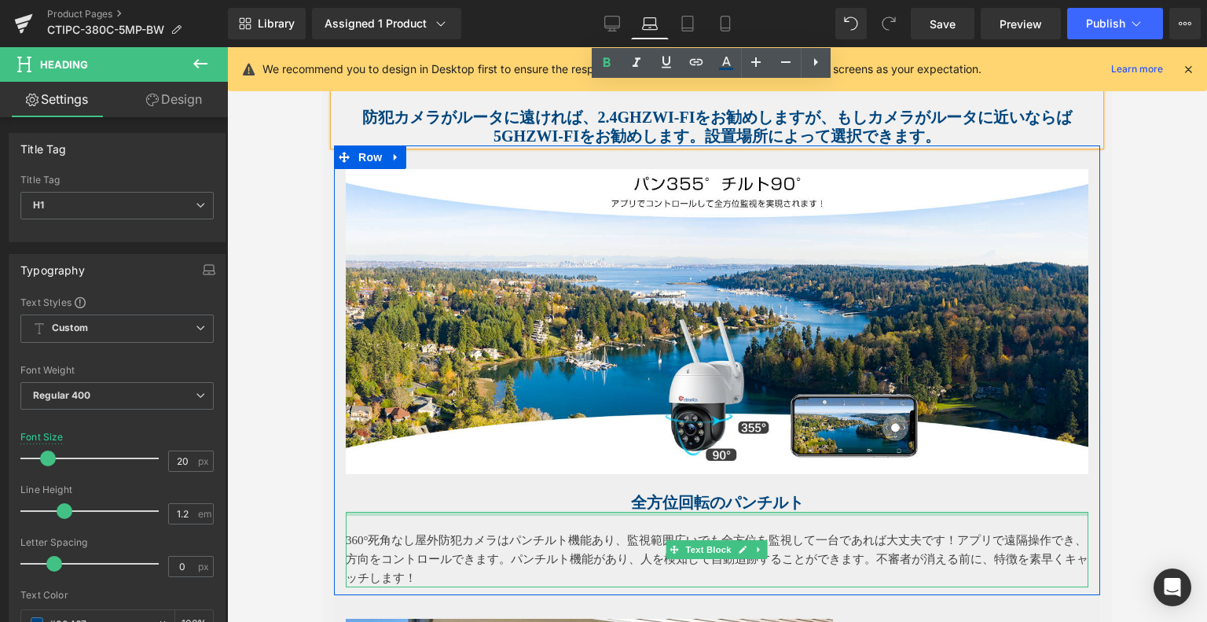
click at [704, 498] on span "全方位回転のパンチルト" at bounding box center [717, 502] width 173 height 17
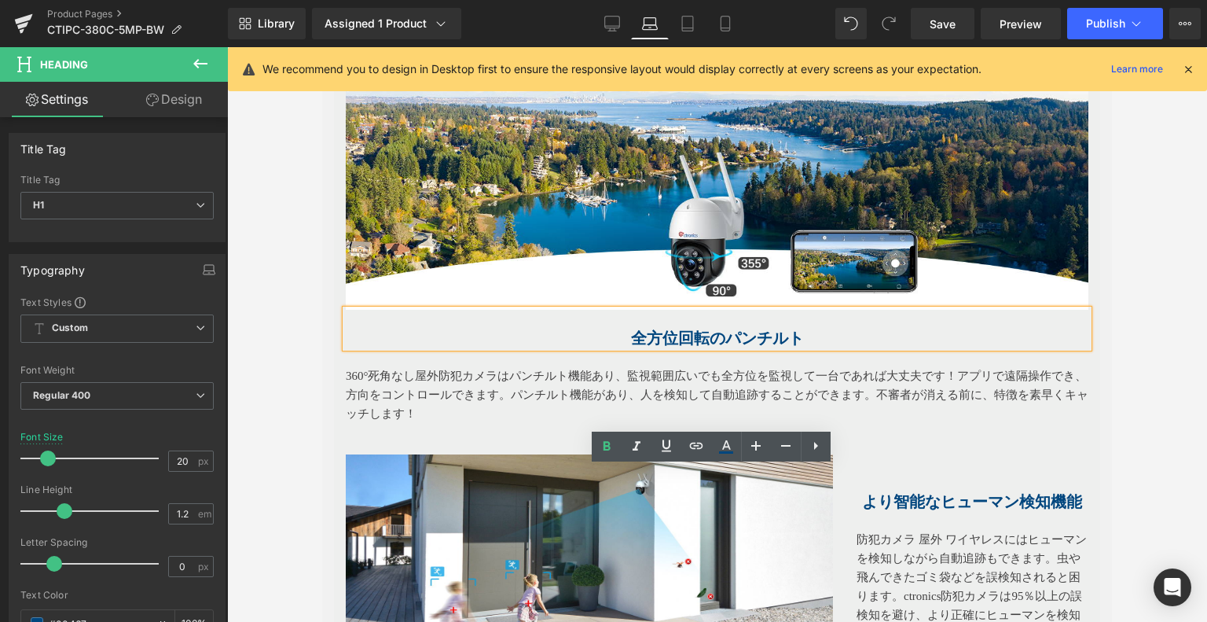
scroll to position [1670, 0]
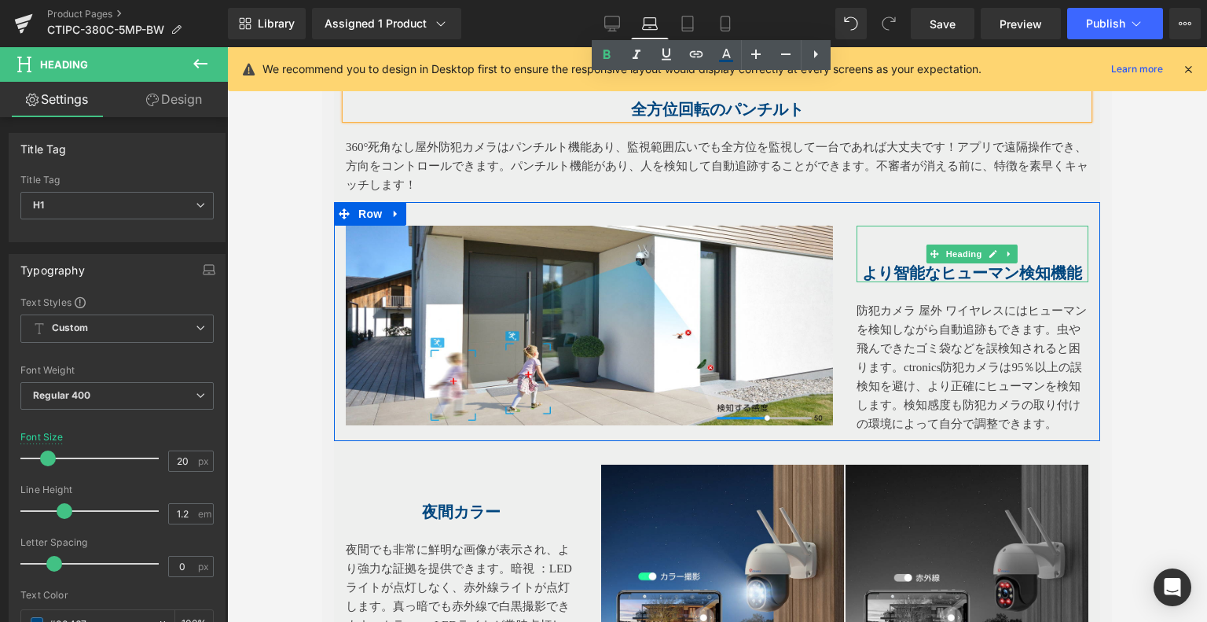
click at [936, 278] on div at bounding box center [973, 280] width 232 height 4
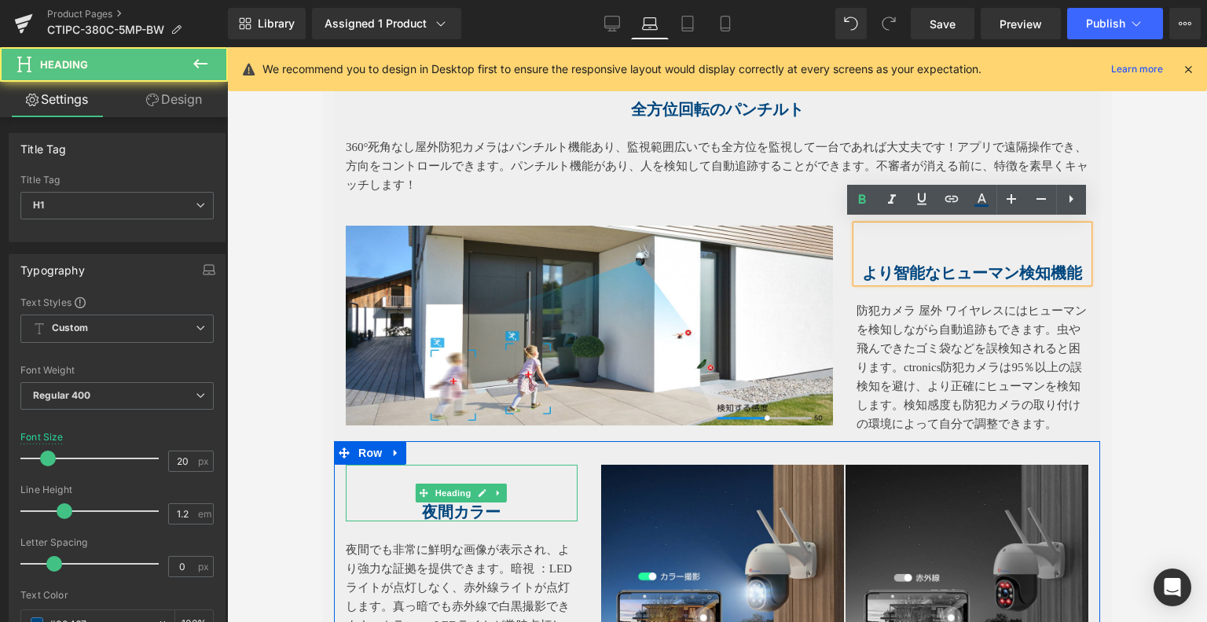
click at [469, 506] on span "夜間カラー" at bounding box center [461, 511] width 79 height 17
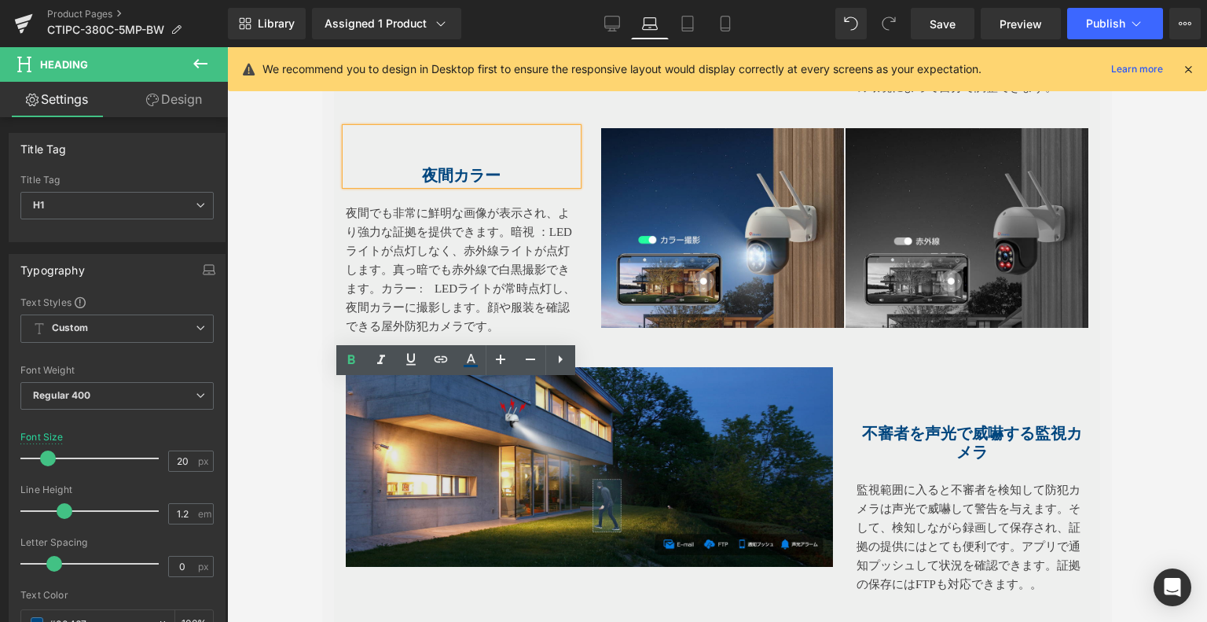
scroll to position [2063, 0]
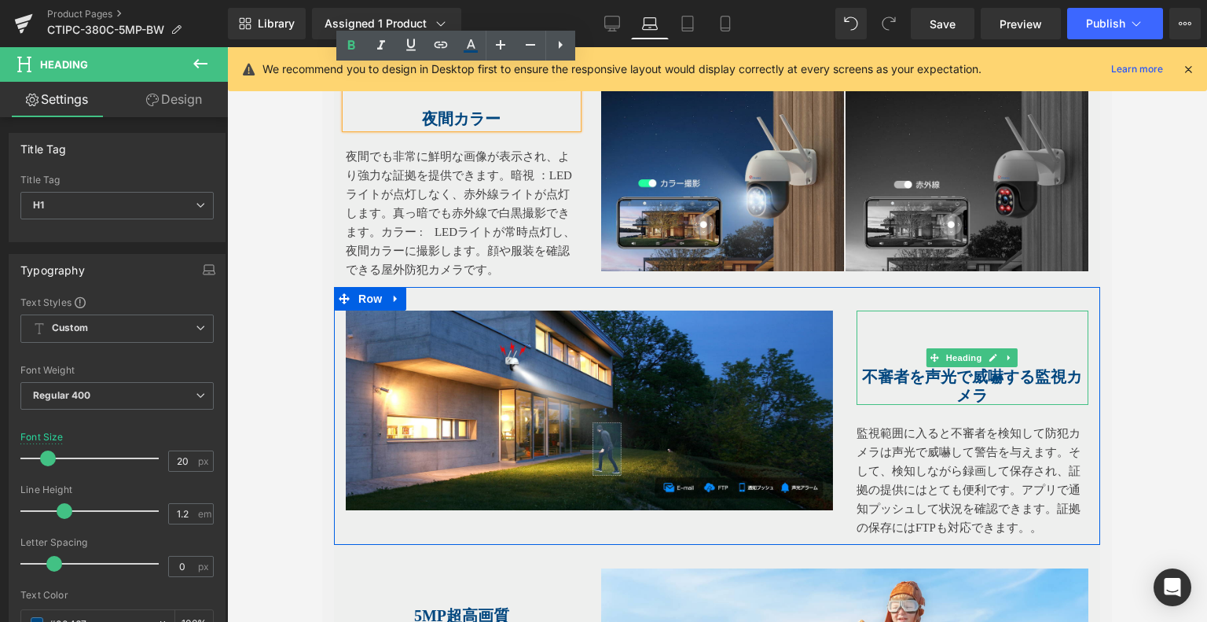
drag, startPoint x: 637, startPoint y: 538, endPoint x: 332, endPoint y: 491, distance: 309.5
click at [920, 383] on span "不審者を声光で威嚇する監視カメラ" at bounding box center [972, 386] width 220 height 36
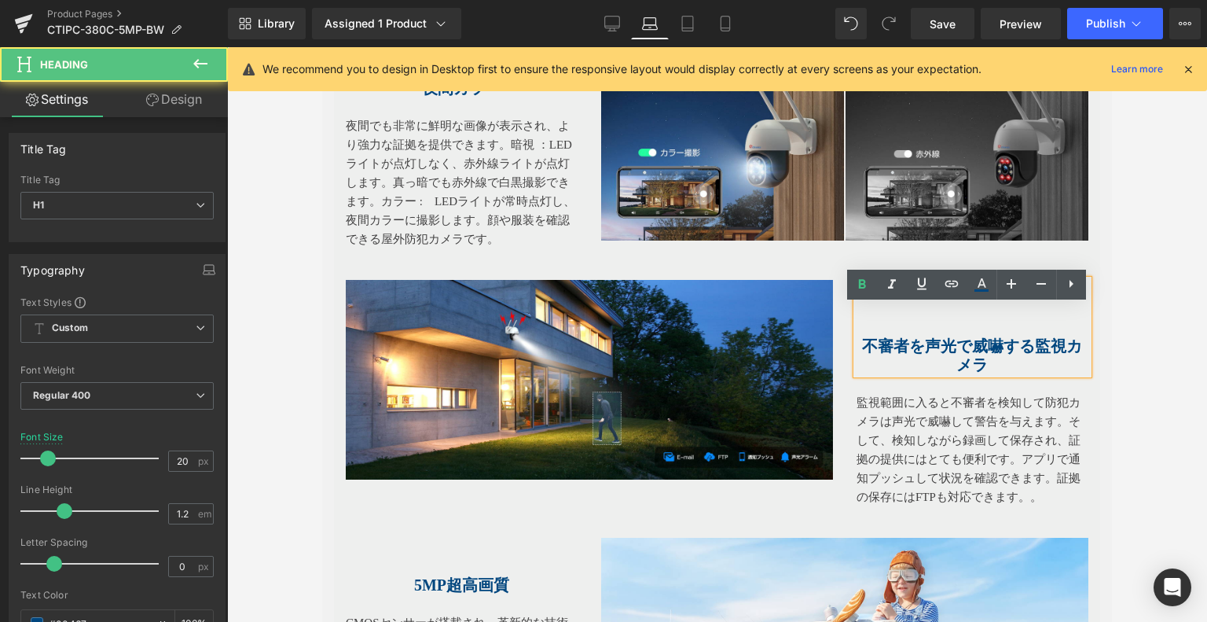
scroll to position [2142, 0]
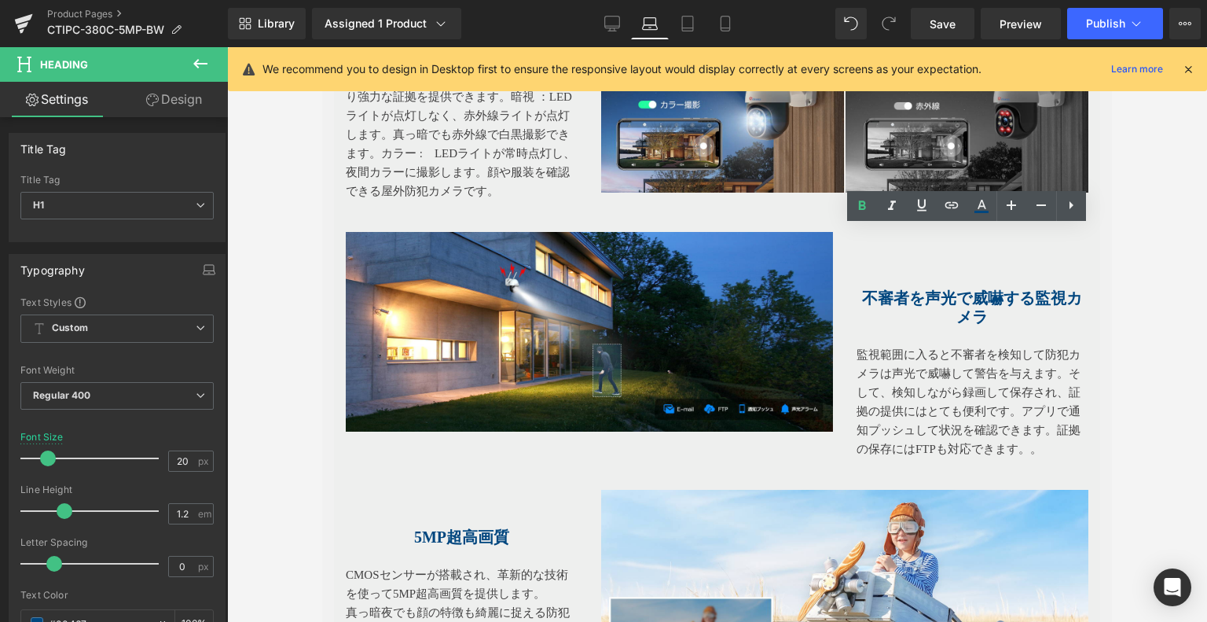
drag, startPoint x: 698, startPoint y: 13, endPoint x: 704, endPoint y: 85, distance: 72.6
click at [697, 13] on link "Tablet" at bounding box center [688, 23] width 38 height 31
type input "18"
type input "100"
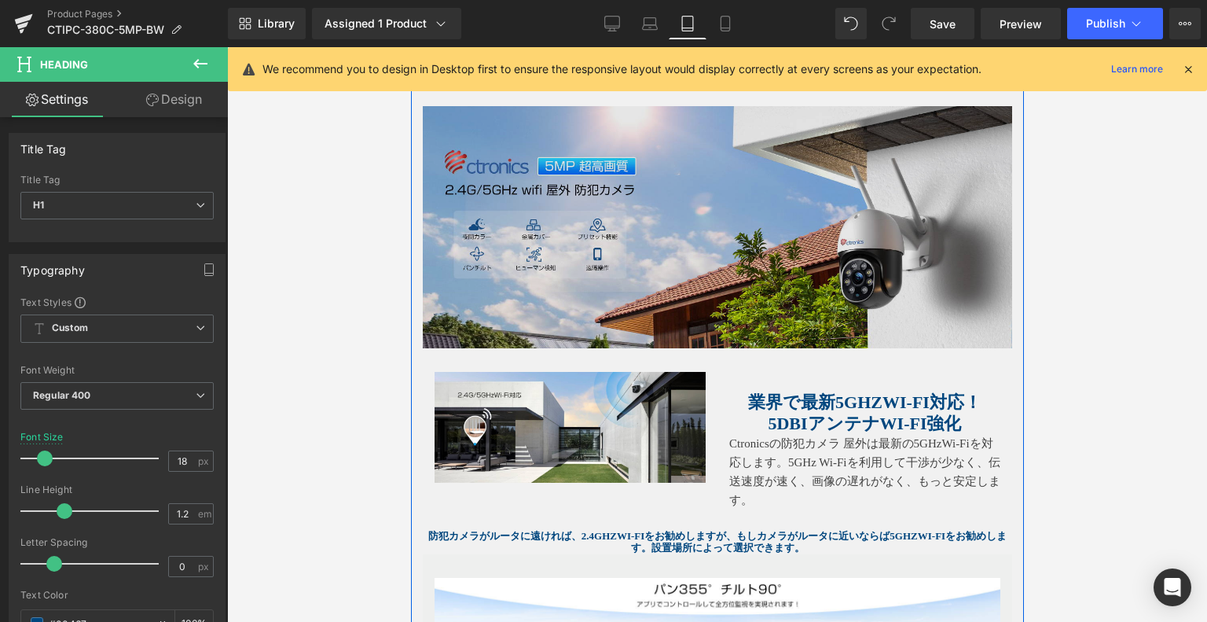
scroll to position [815, 0]
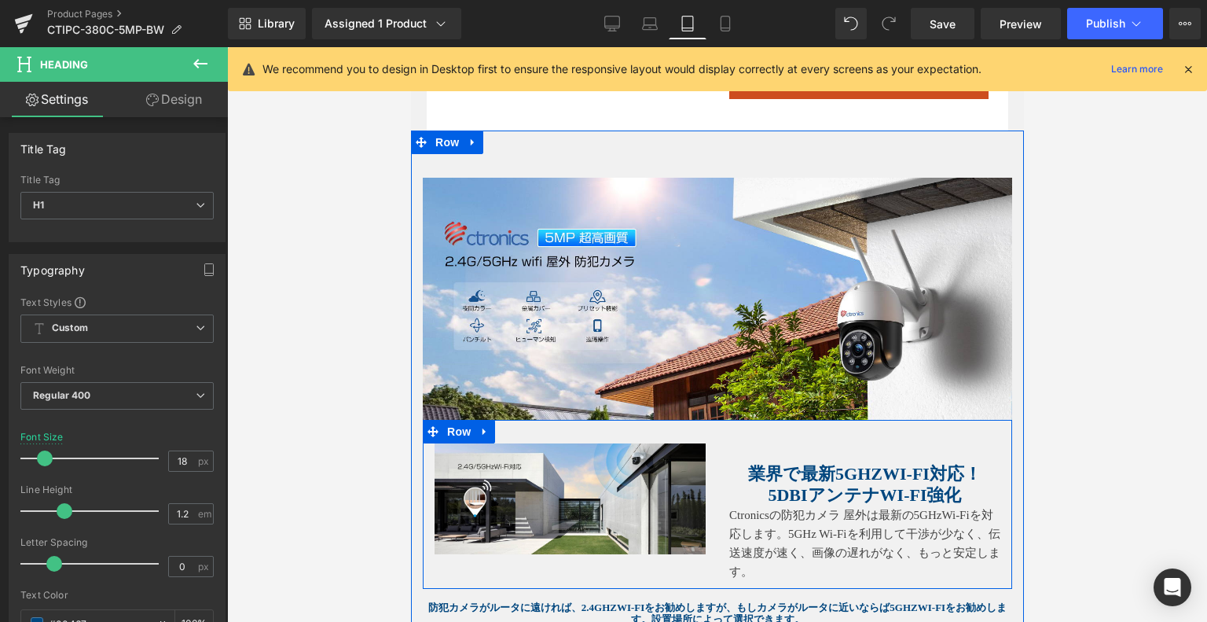
click at [815, 485] on strong "5DBiアンテナWi-Fi強化" at bounding box center [863, 495] width 193 height 20
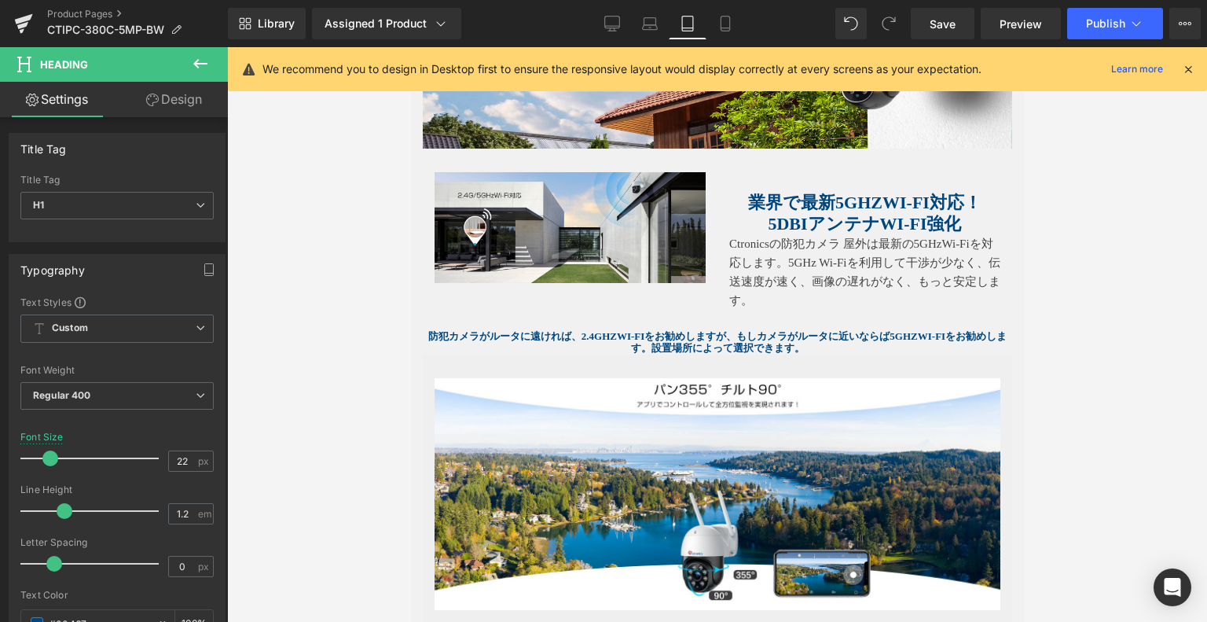
scroll to position [1365, 0]
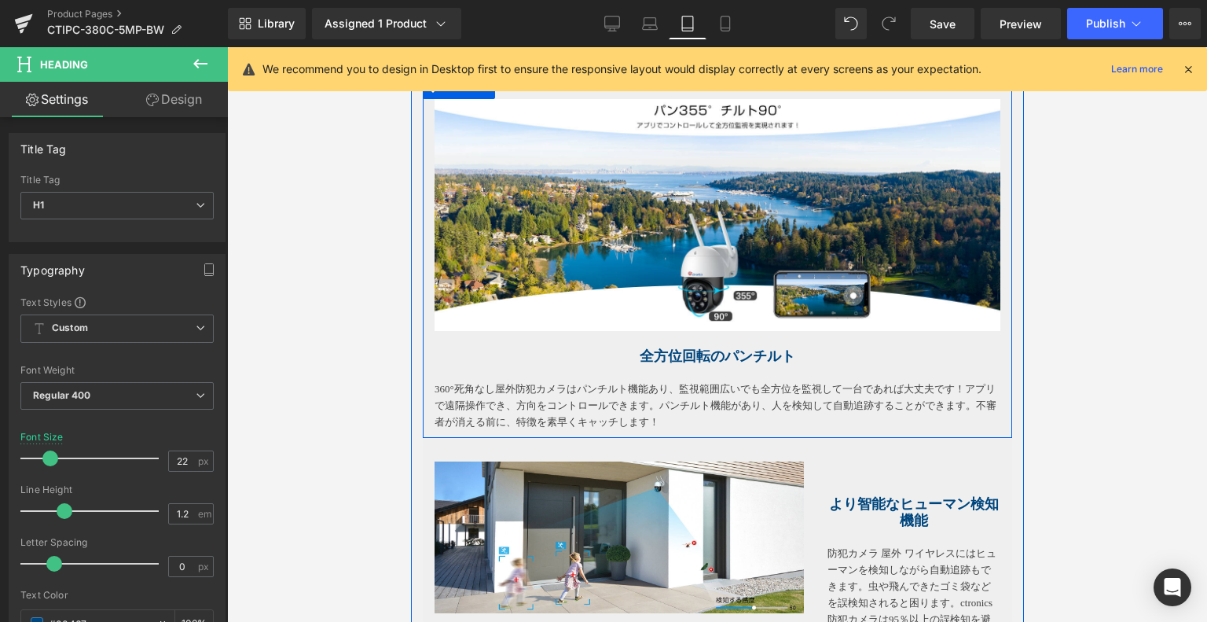
click at [682, 357] on div "全方位回転のパンチルト Heading" at bounding box center [717, 348] width 566 height 34
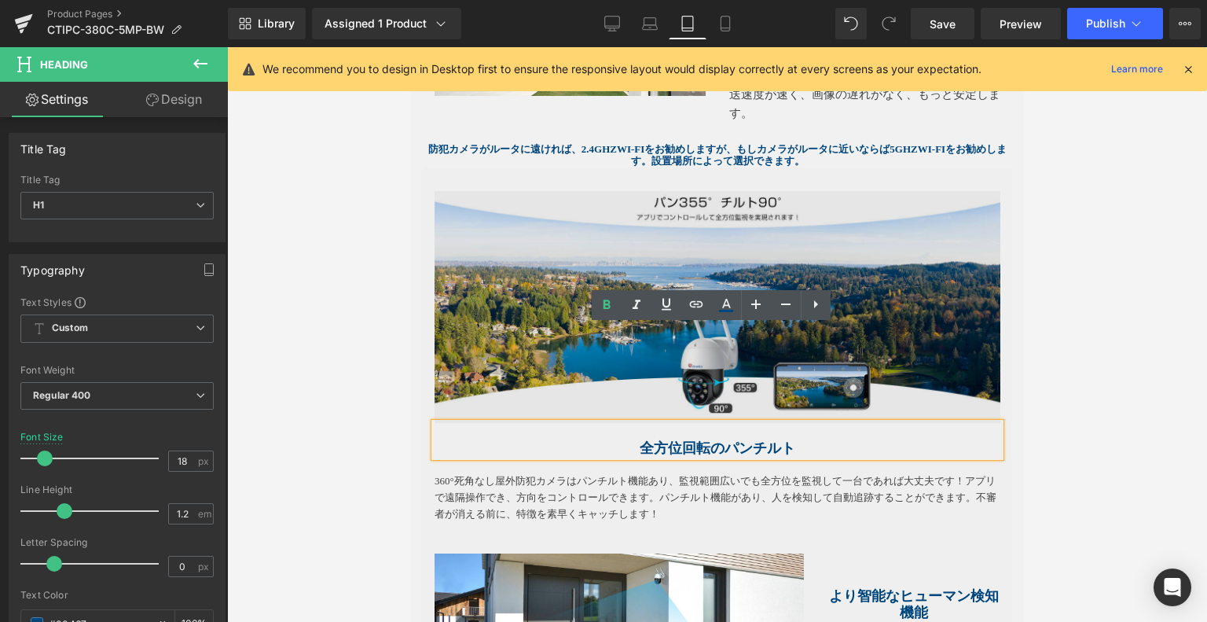
scroll to position [1208, 0]
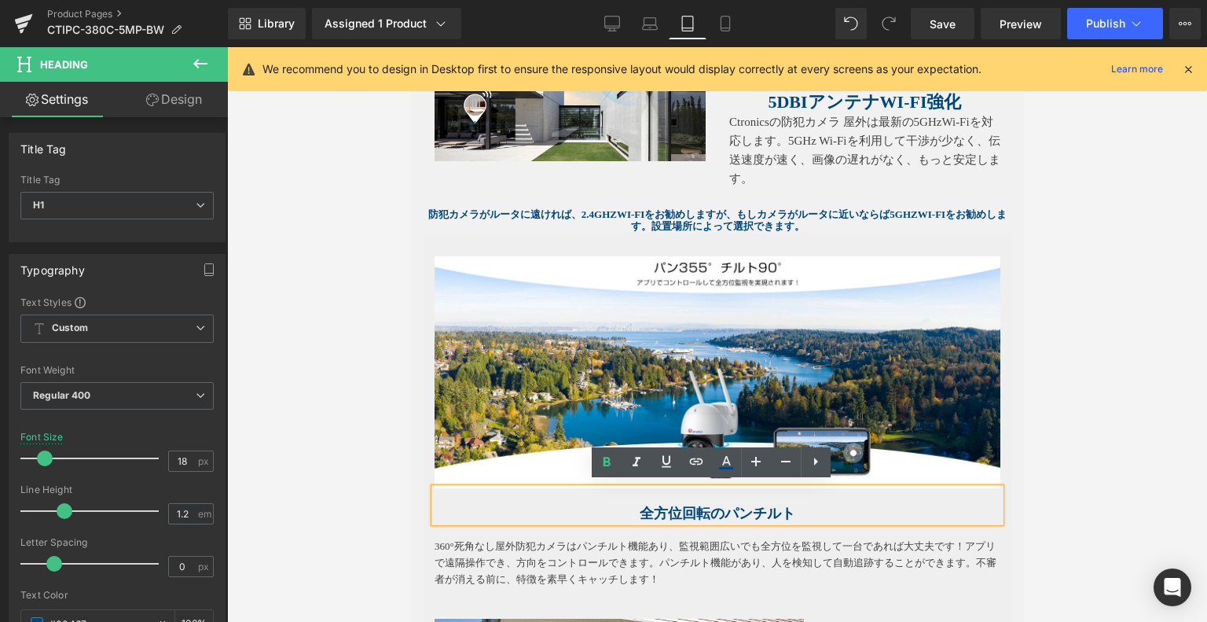
click at [639, 208] on strong "防犯カメラがルータに遠ければ、2.4GHzWi-Fiをお勧めしますが、もしカメラがルータに近いならば5GHzWi-Fiをお勧めします。設置場所によって選択でき…" at bounding box center [717, 220] width 579 height 24
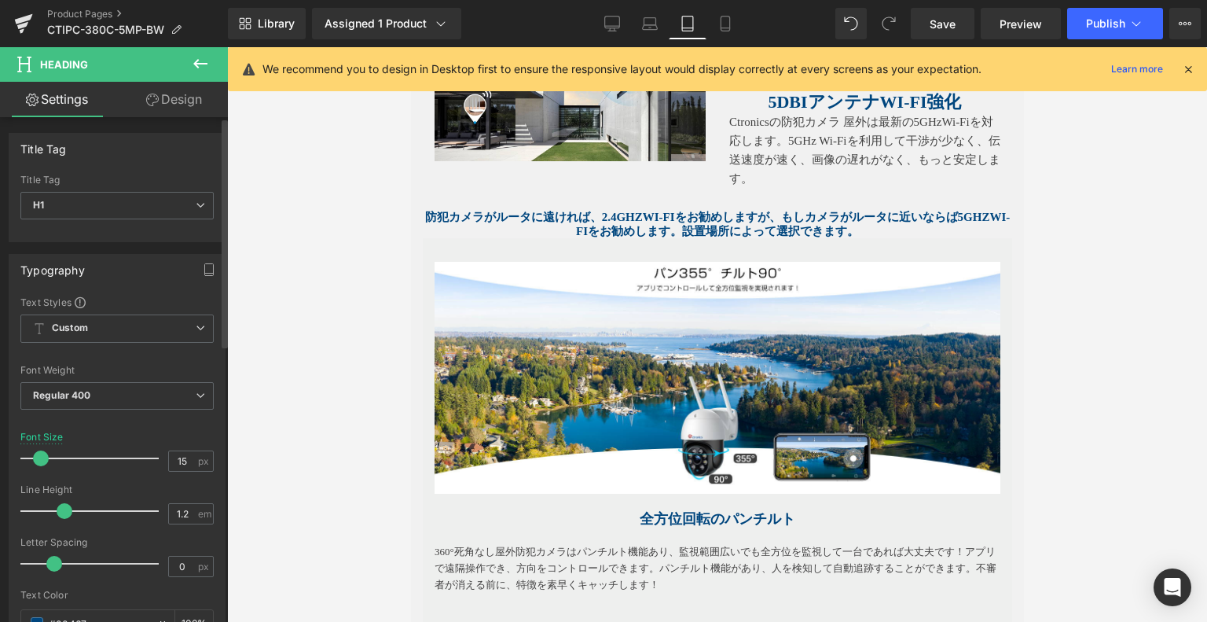
drag, startPoint x: 39, startPoint y: 458, endPoint x: 135, endPoint y: 453, distance: 96.1
click at [41, 456] on span at bounding box center [41, 458] width 16 height 16
type input "14"
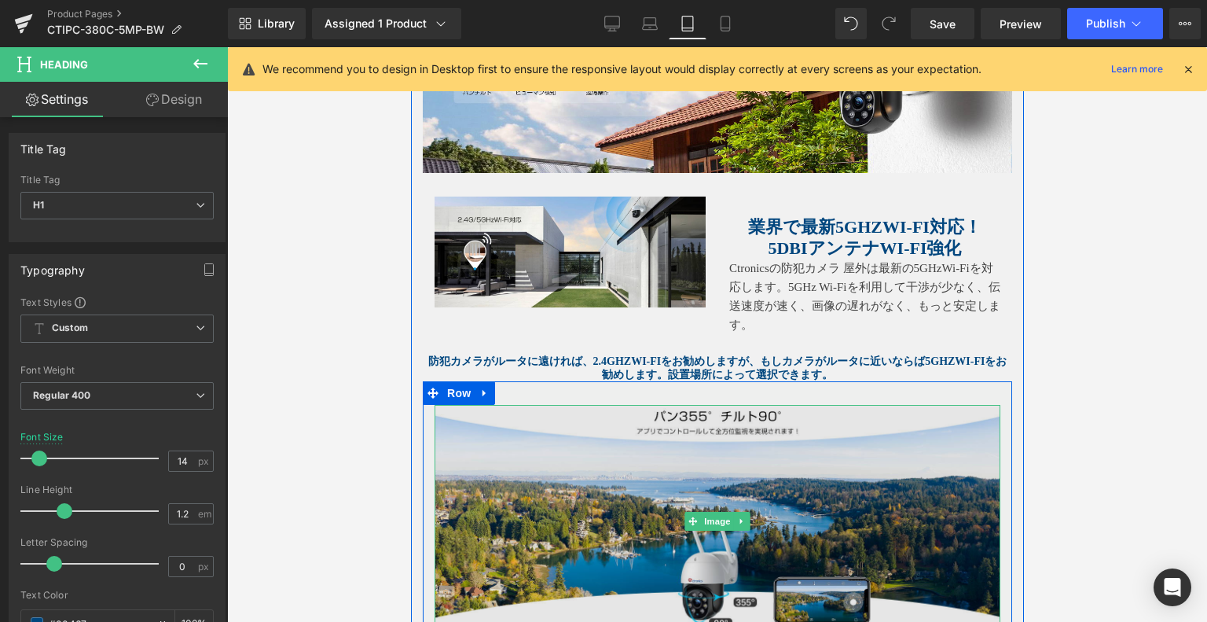
scroll to position [894, 0]
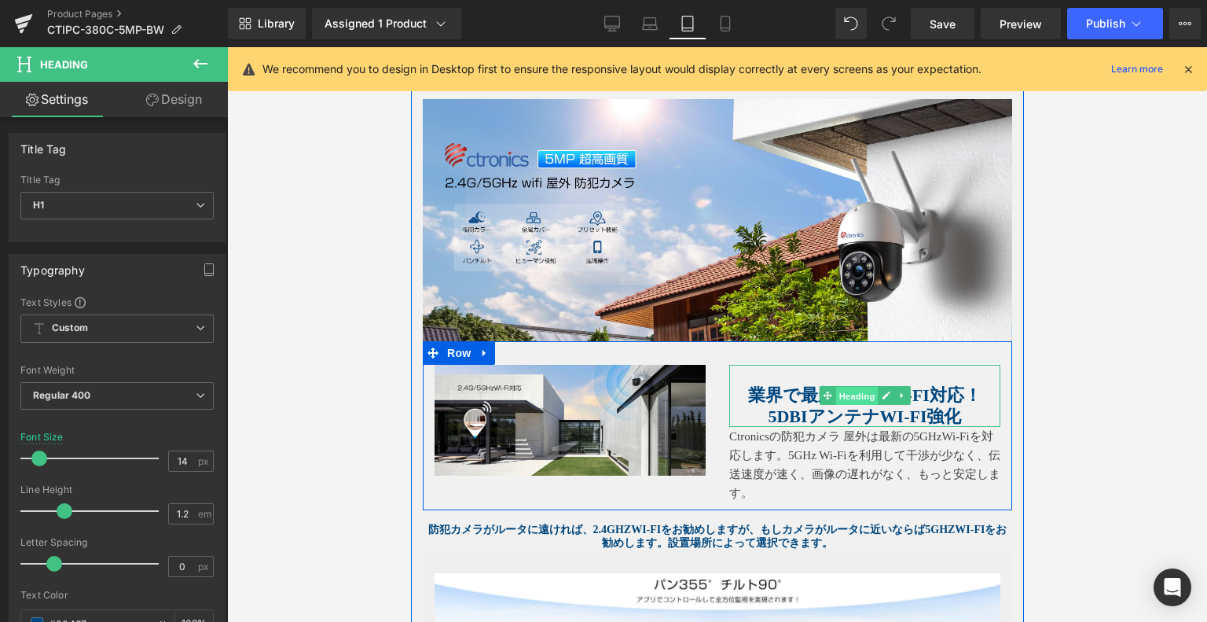
drag, startPoint x: 840, startPoint y: 389, endPoint x: 633, endPoint y: 527, distance: 248.3
click at [840, 389] on span "Heading" at bounding box center [856, 396] width 42 height 19
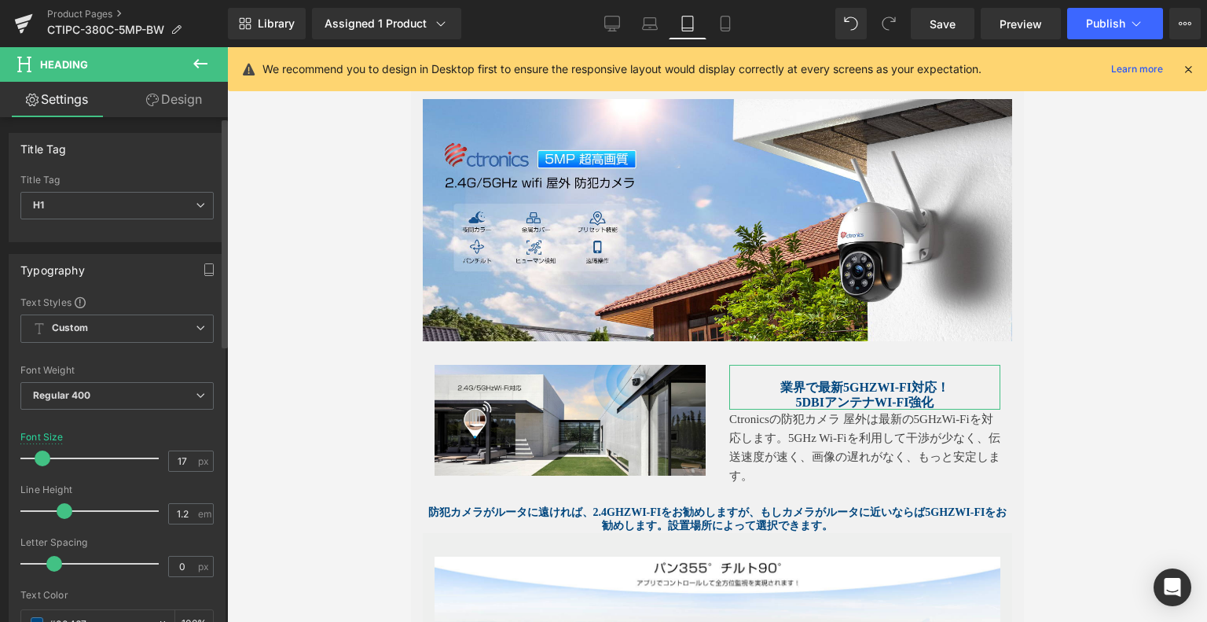
type input "18"
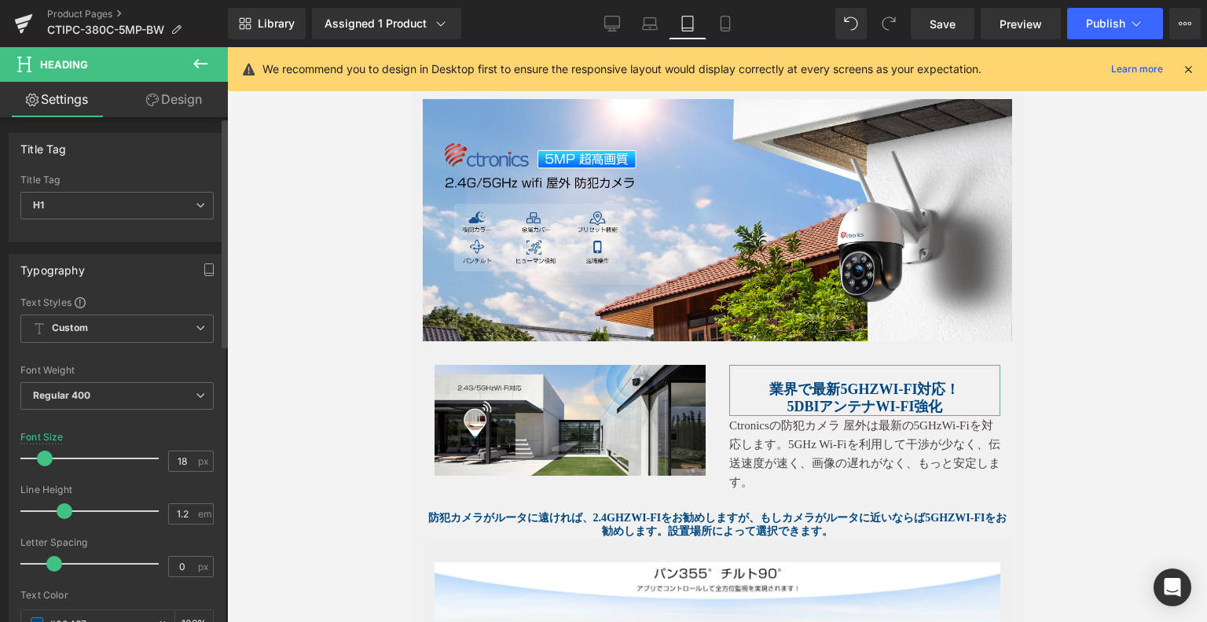
click at [50, 456] on span at bounding box center [45, 458] width 16 height 16
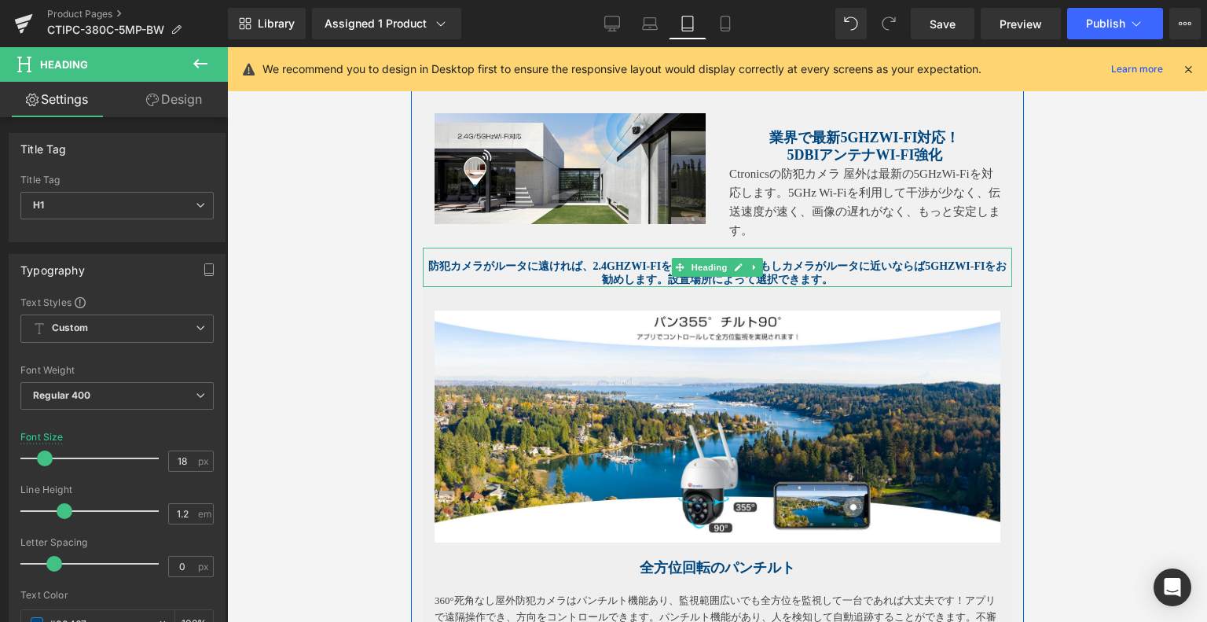
scroll to position [1208, 0]
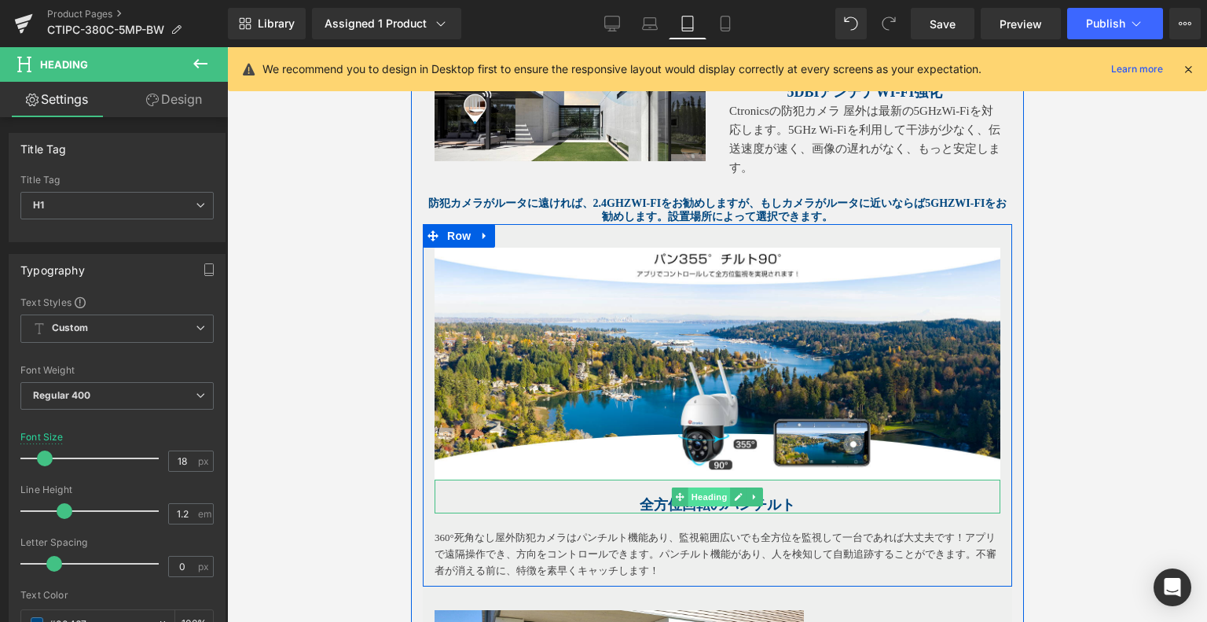
click at [702, 493] on span "Heading" at bounding box center [709, 496] width 42 height 19
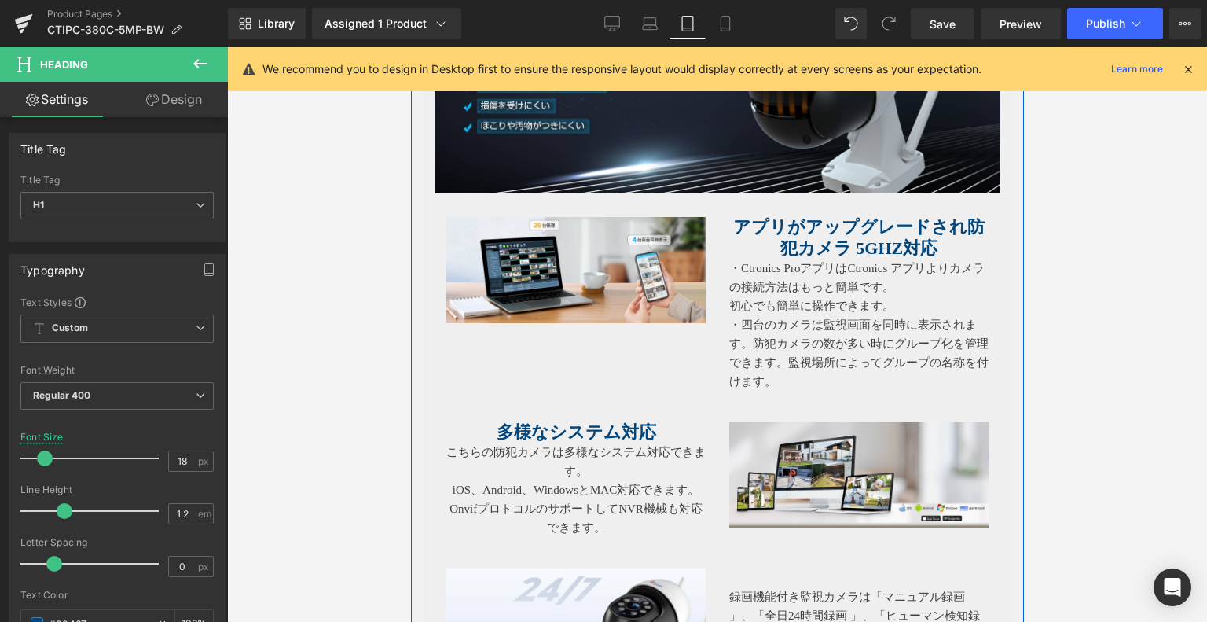
scroll to position [2938, 0]
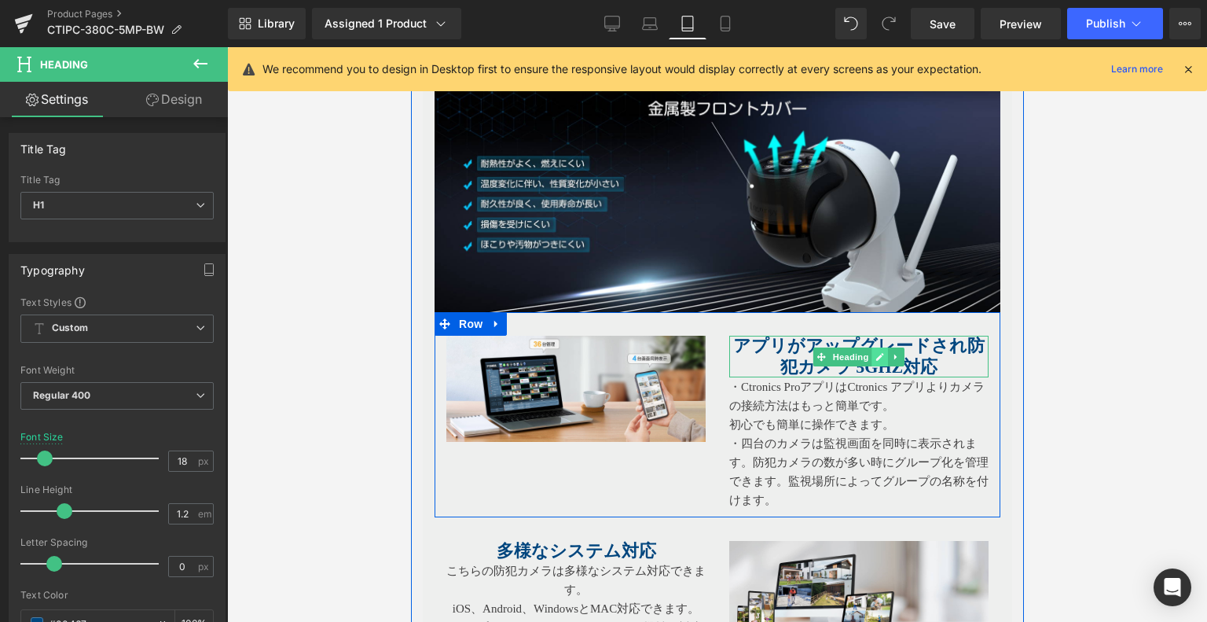
click at [872, 358] on link at bounding box center [880, 356] width 17 height 19
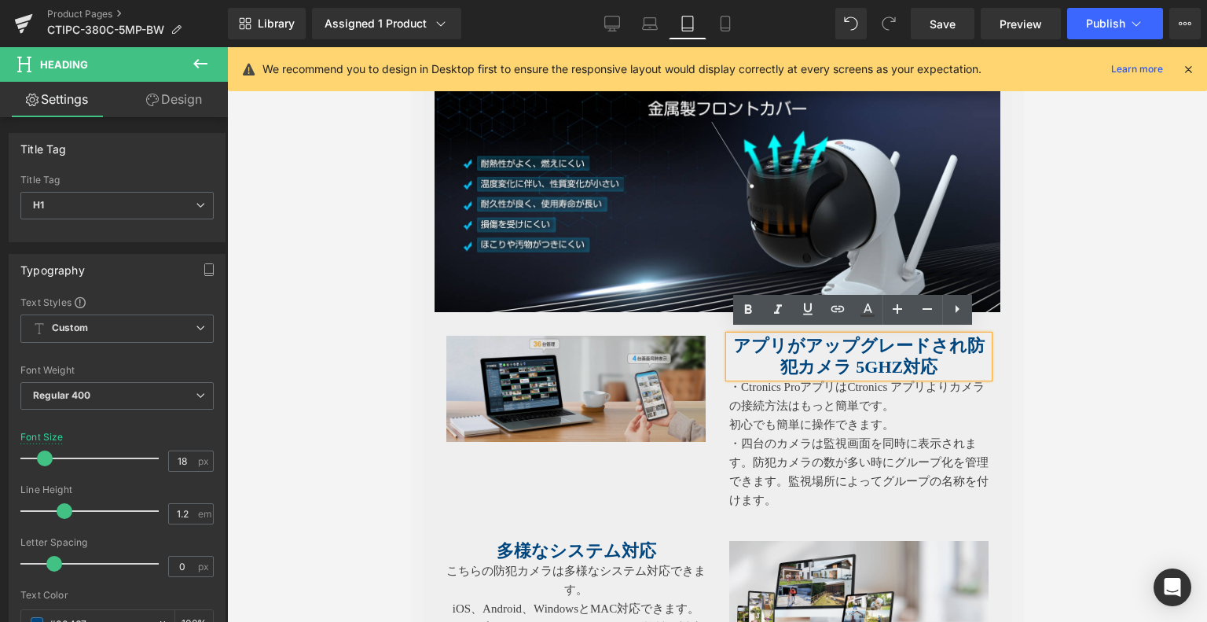
drag, startPoint x: 654, startPoint y: 420, endPoint x: 466, endPoint y: 331, distance: 207.8
click at [791, 344] on strong "アプリがアップグレードされ防犯カメラ 5ghz対応" at bounding box center [859, 356] width 252 height 40
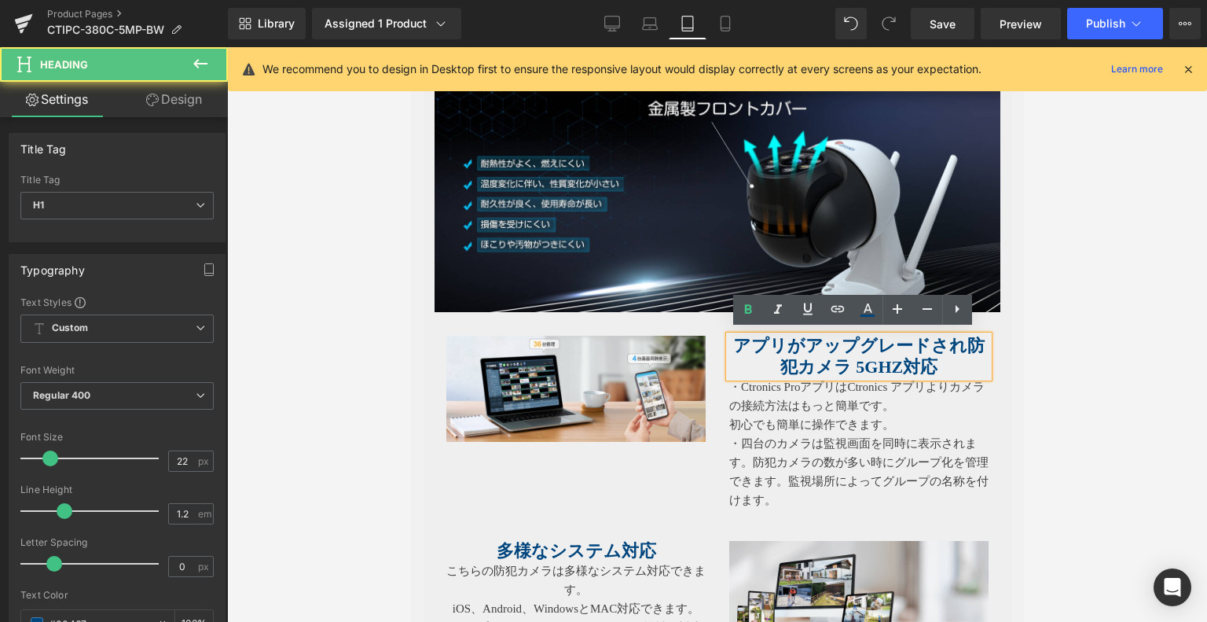
click at [844, 350] on strong "アプリがアップグレードされ防犯カメラ 5ghz対応" at bounding box center [859, 356] width 252 height 40
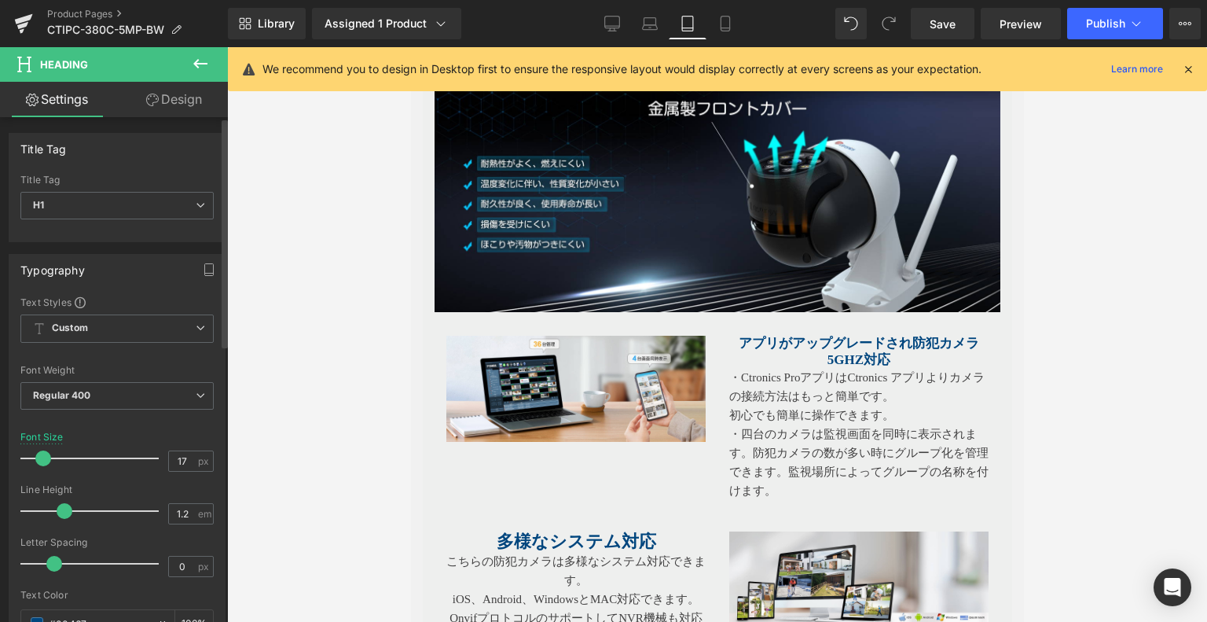
type input "18"
click at [42, 461] on span at bounding box center [45, 458] width 16 height 16
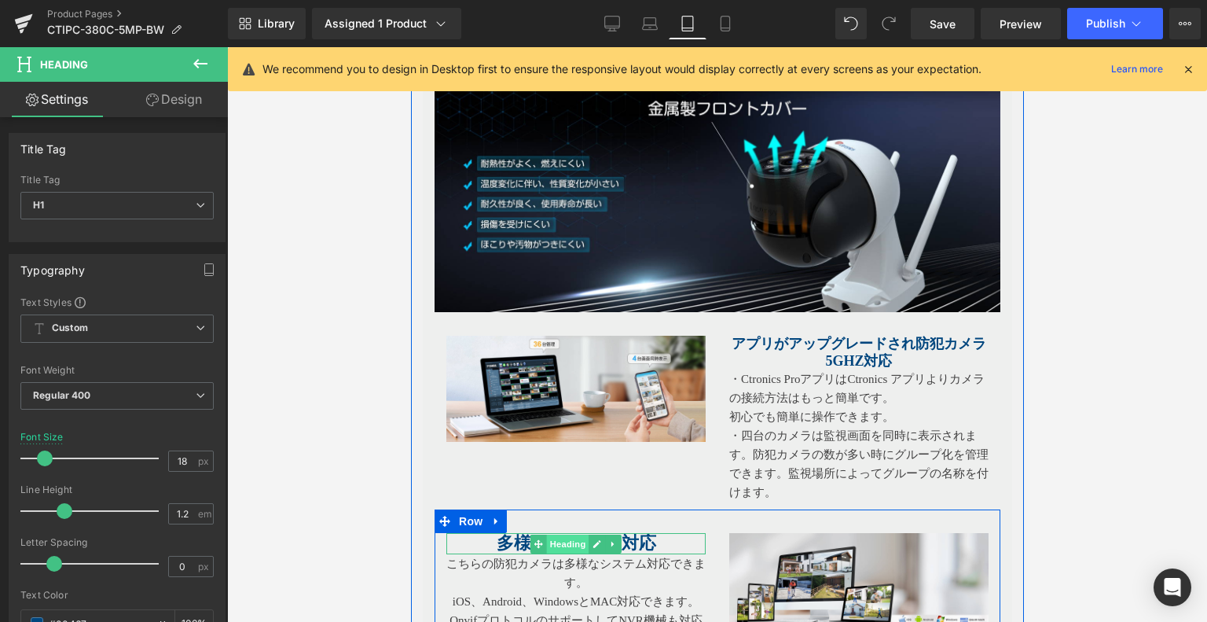
click at [565, 535] on span "Heading" at bounding box center [567, 544] width 42 height 19
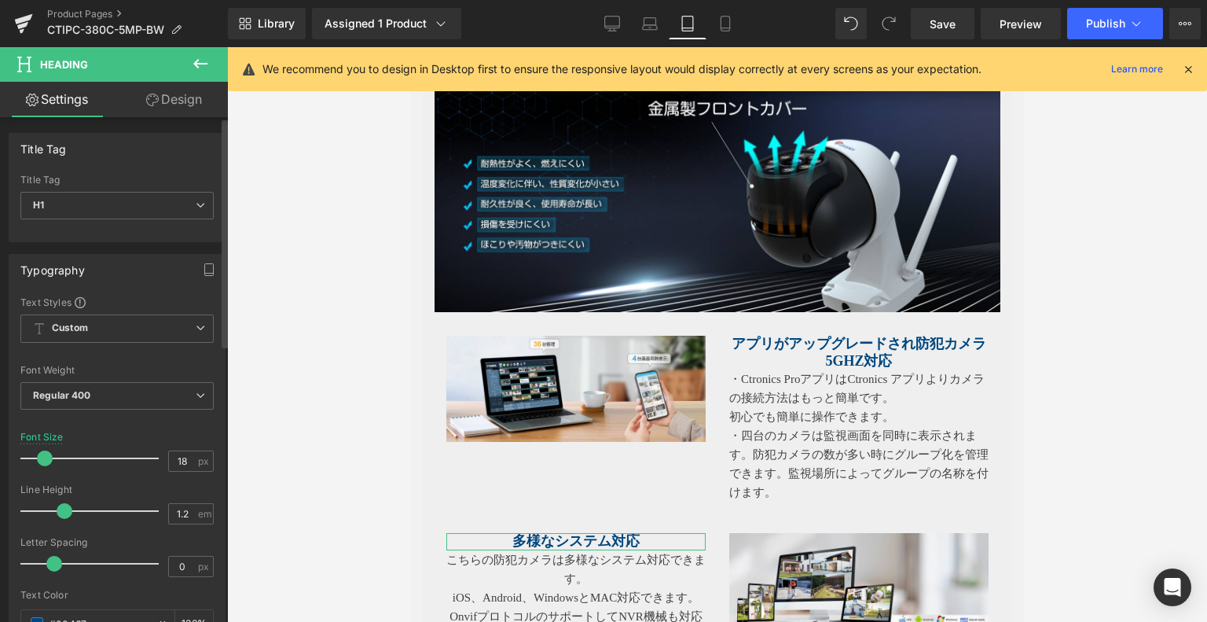
click at [42, 459] on span at bounding box center [45, 458] width 16 height 16
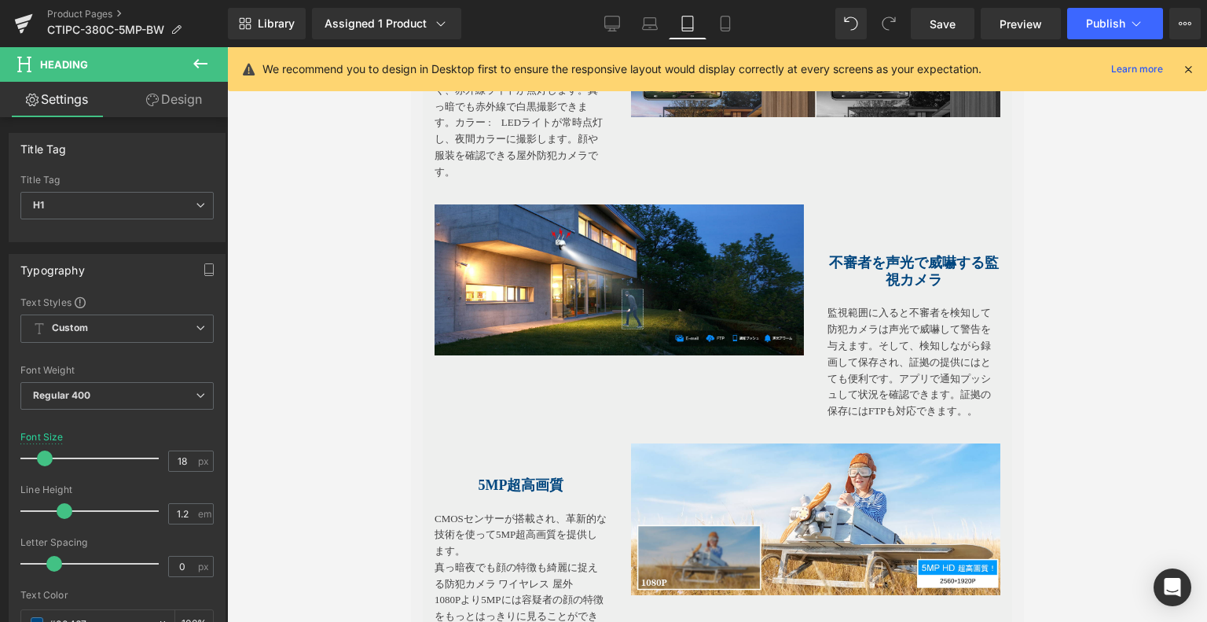
scroll to position [1916, 0]
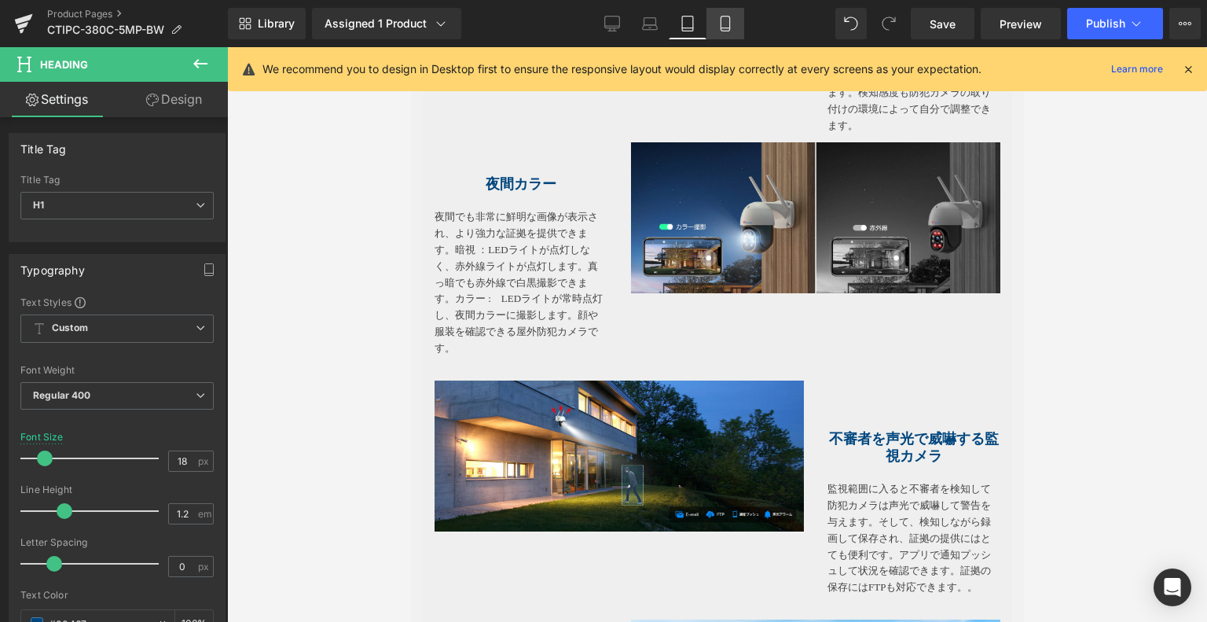
click at [711, 22] on link "Mobile" at bounding box center [726, 23] width 38 height 31
type input "22"
type input "100"
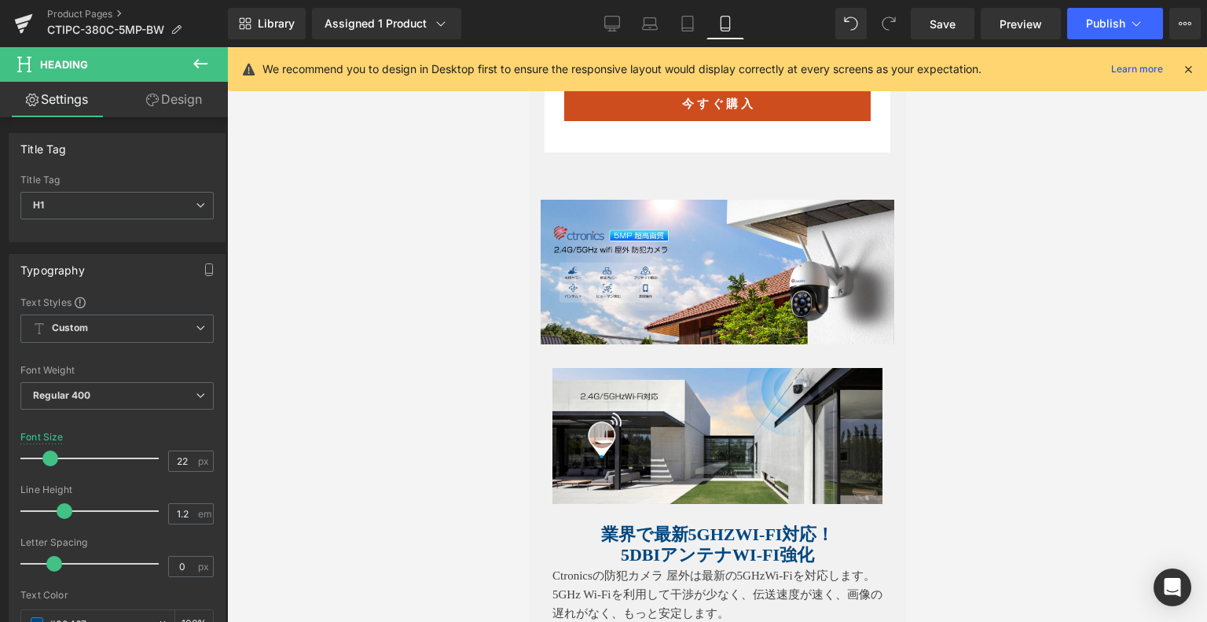
scroll to position [1120, 0]
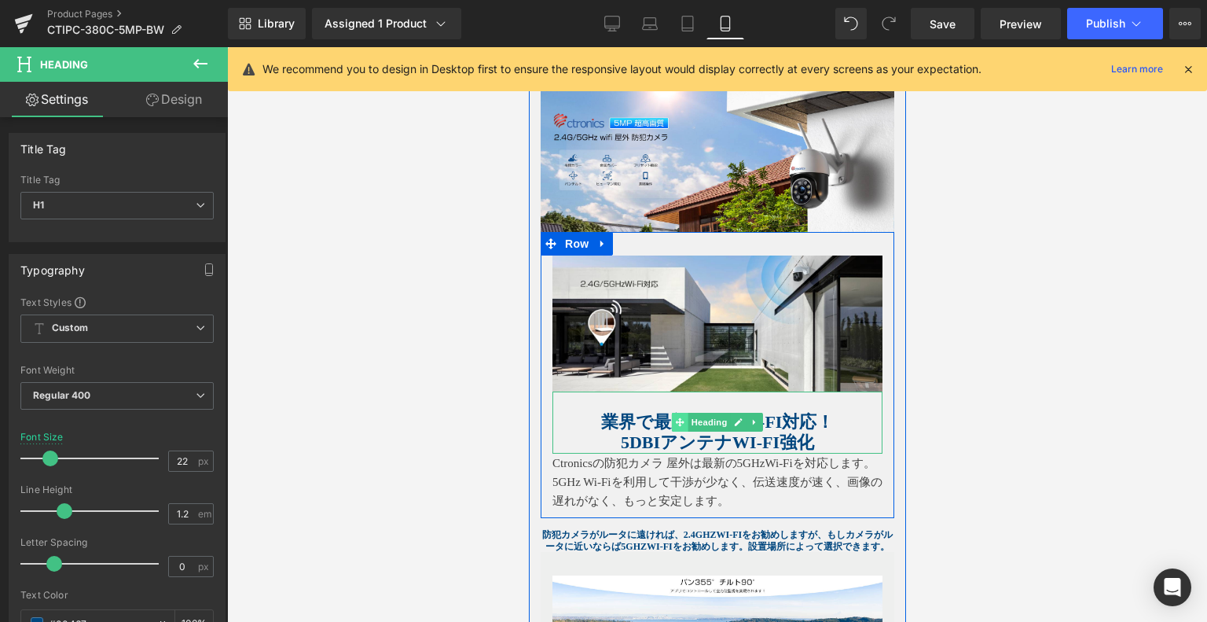
click at [675, 417] on icon at bounding box center [679, 421] width 9 height 9
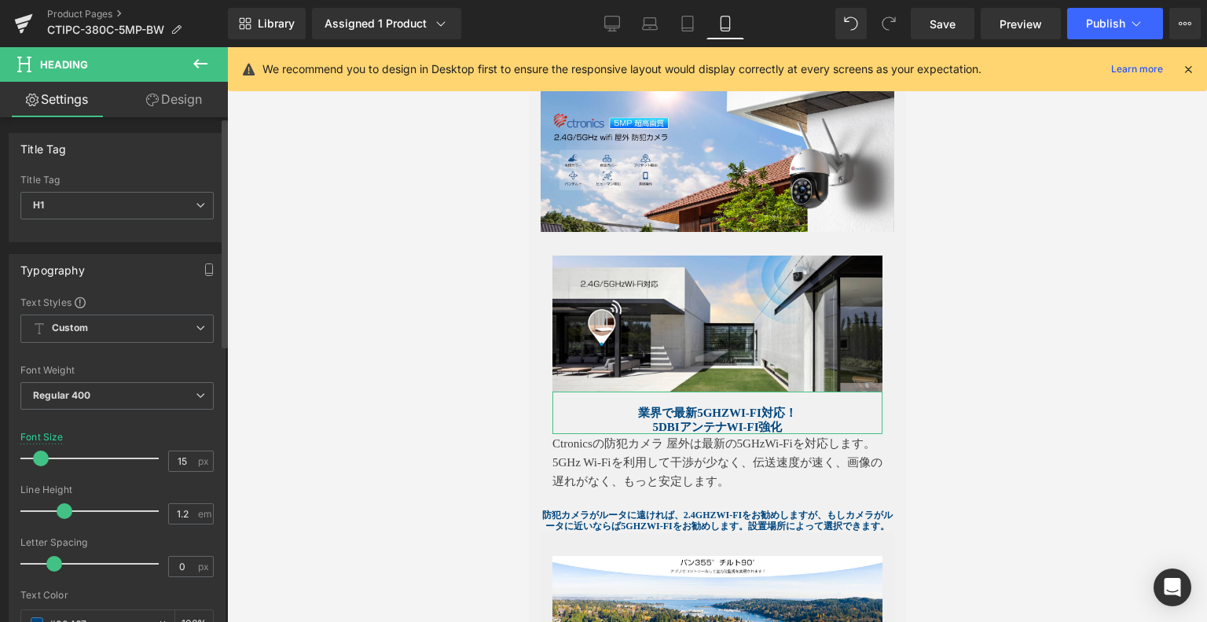
type input "16"
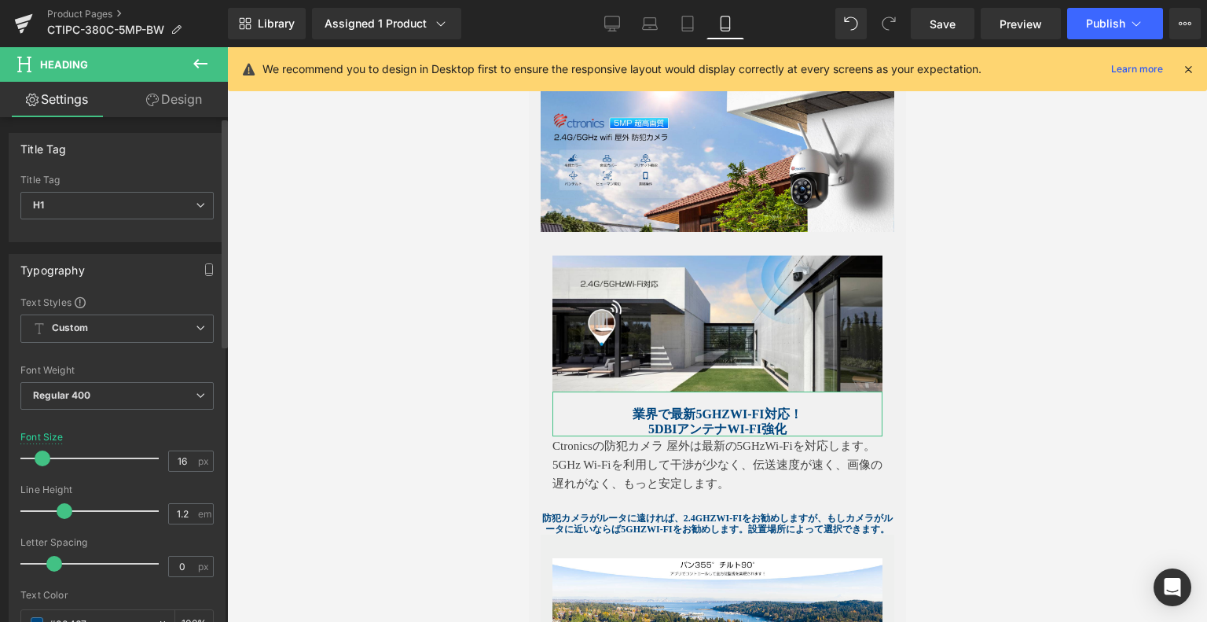
drag, startPoint x: 50, startPoint y: 454, endPoint x: 42, endPoint y: 455, distance: 7.9
click at [42, 455] on span at bounding box center [43, 458] width 16 height 16
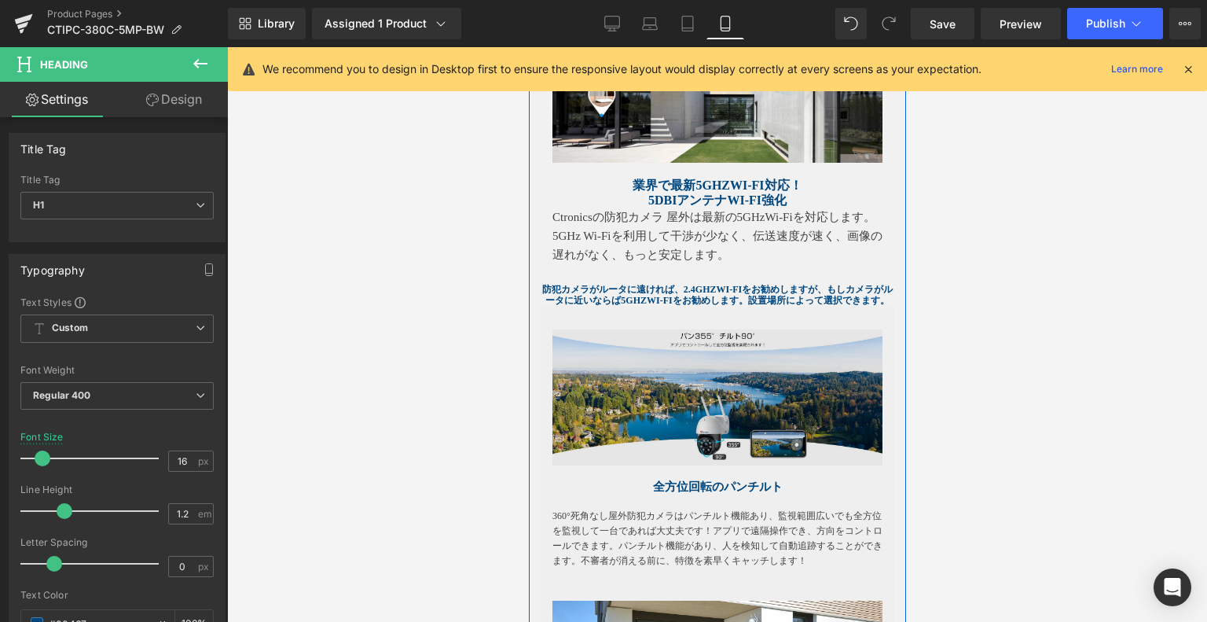
scroll to position [1356, 0]
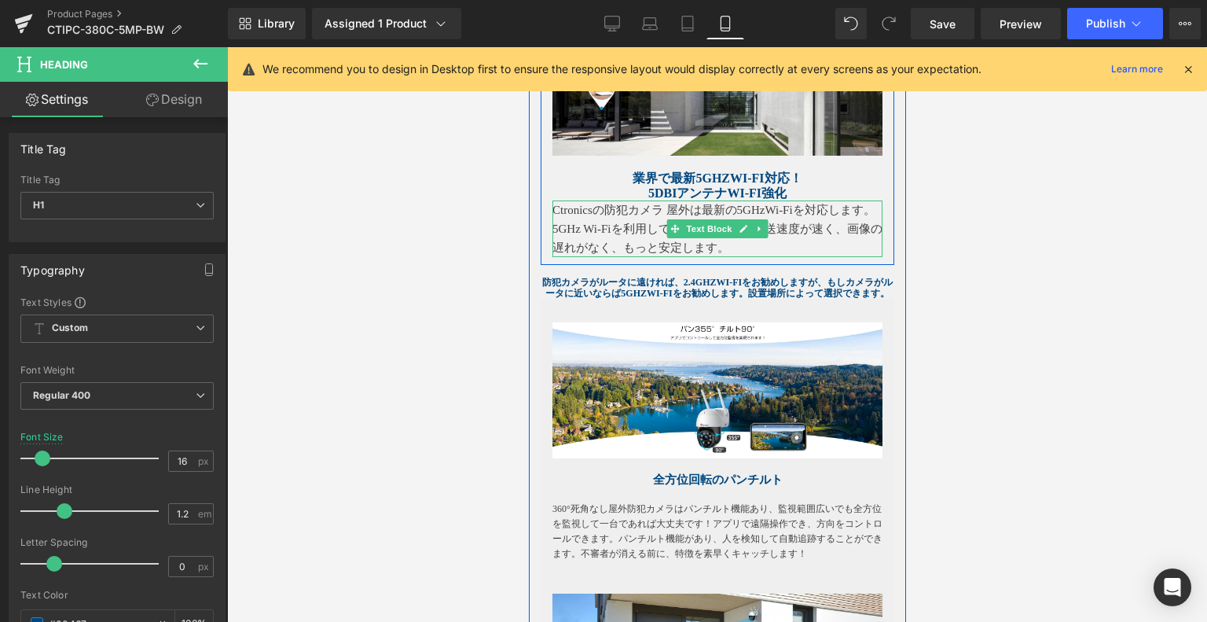
drag, startPoint x: 868, startPoint y: 425, endPoint x: 649, endPoint y: 216, distance: 303.0
click at [649, 216] on p "Ctronicsの防犯カメラ 屋外は最新の5GHzWi-Fiを対応します。5GHz Wi-Fiを利用して干渉が少なく、伝送速度が速く、画像の遅れがなく、もっと…" at bounding box center [717, 228] width 330 height 57
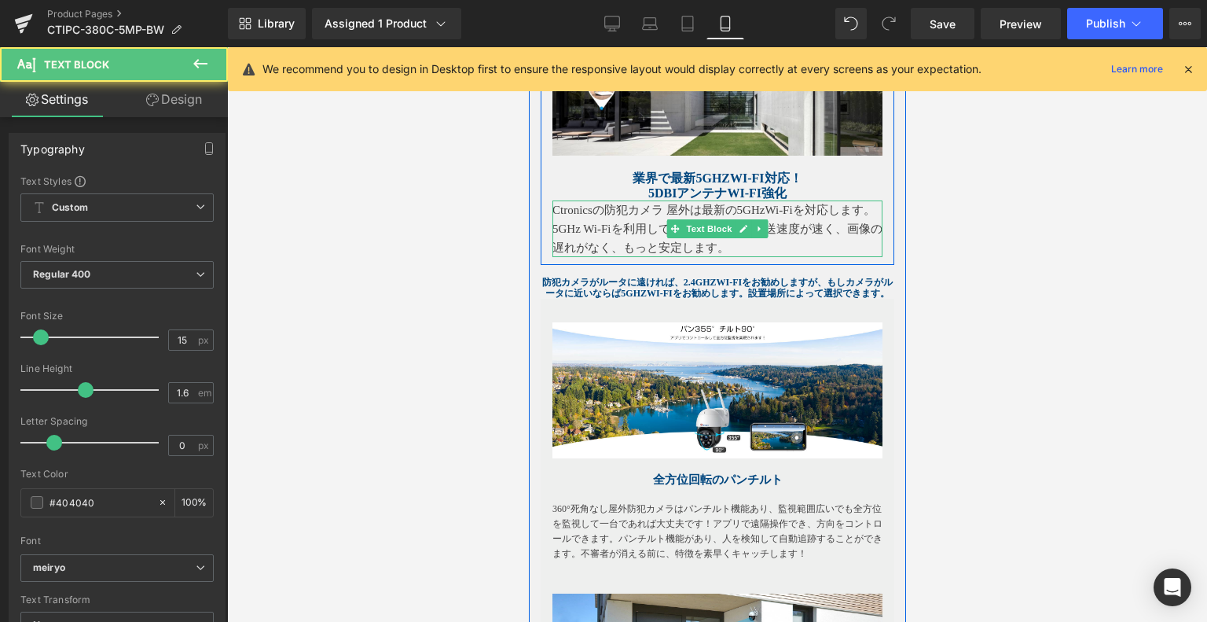
click at [631, 219] on p "Ctronicsの防犯カメラ 屋外は最新の5GHzWi-Fiを対応します。5GHz Wi-Fiを利用して干渉が少なく、伝送速度が速く、画像の遅れがなく、もっと…" at bounding box center [717, 228] width 330 height 57
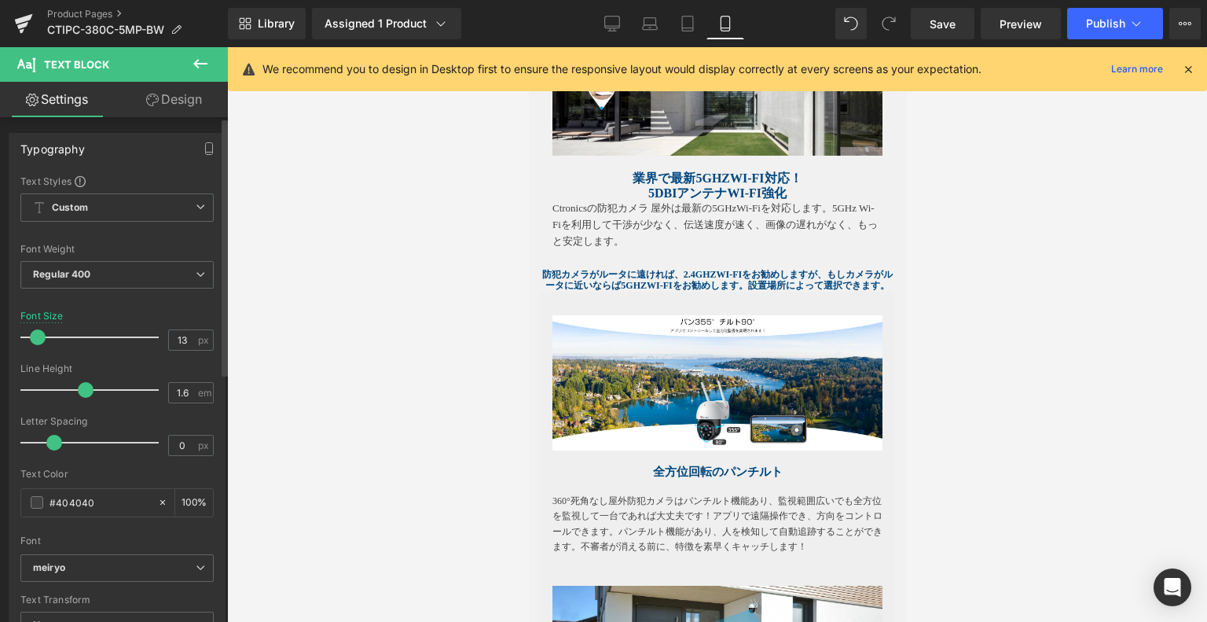
type input "12"
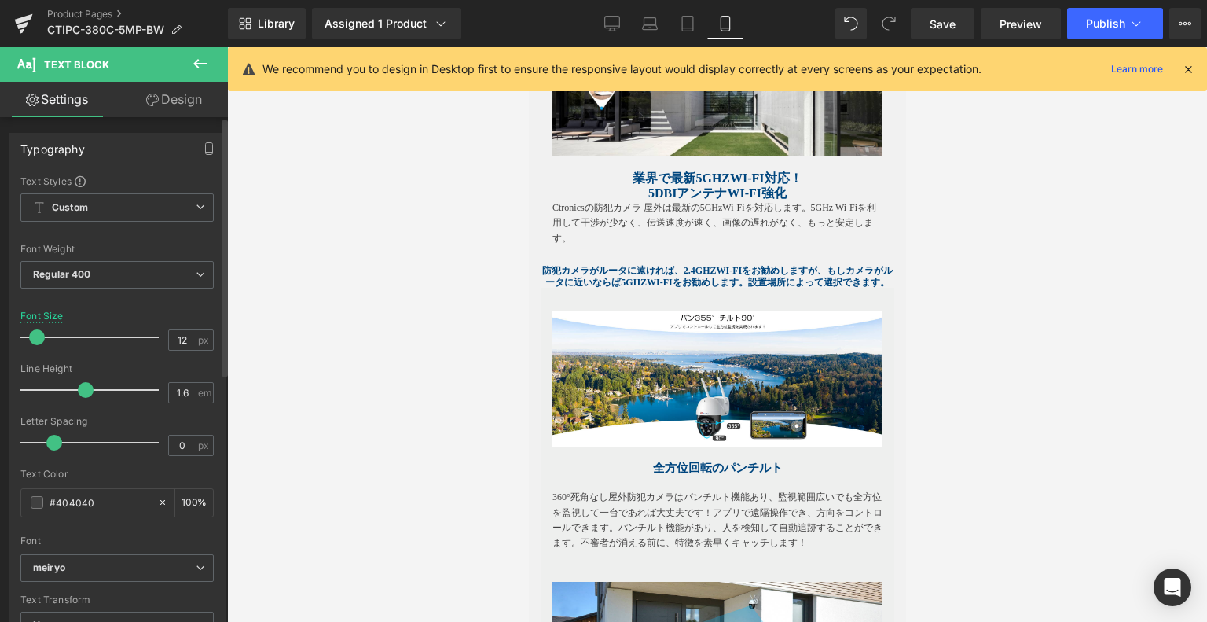
click at [37, 332] on span at bounding box center [37, 337] width 16 height 16
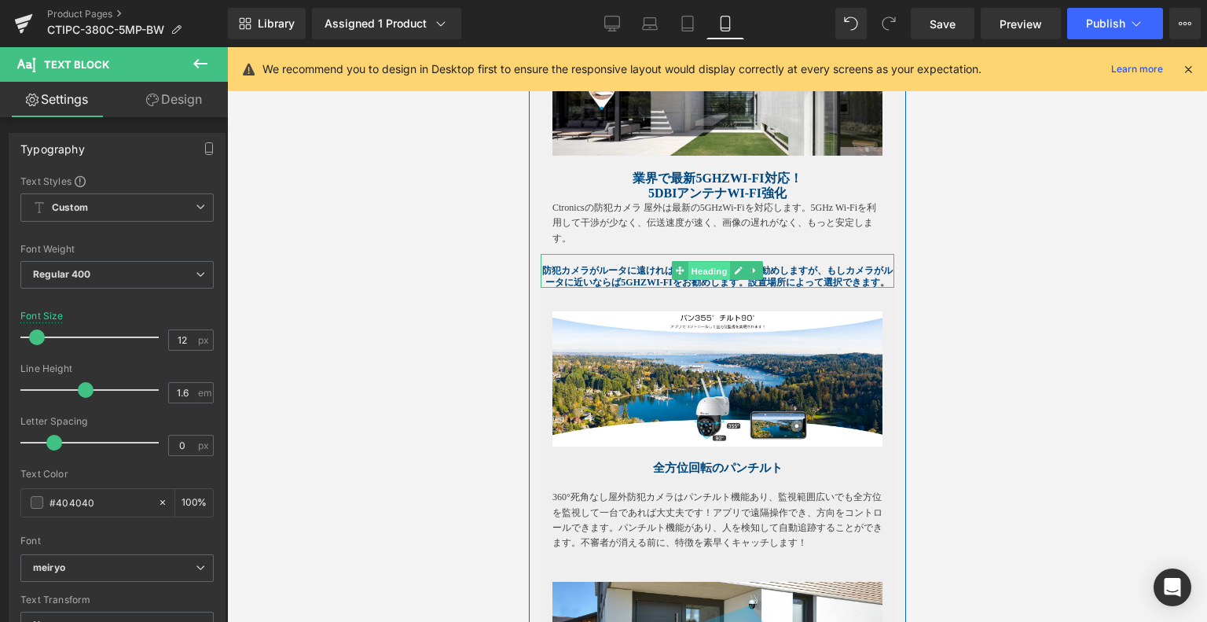
click at [688, 276] on span "Heading" at bounding box center [709, 271] width 42 height 19
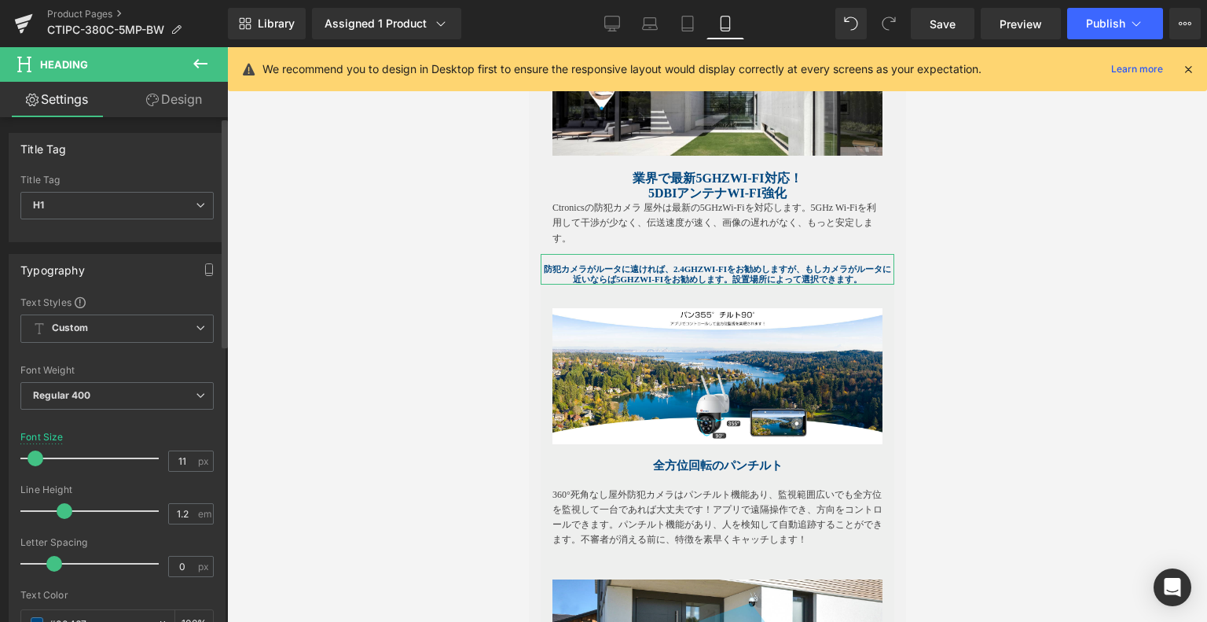
type input "12"
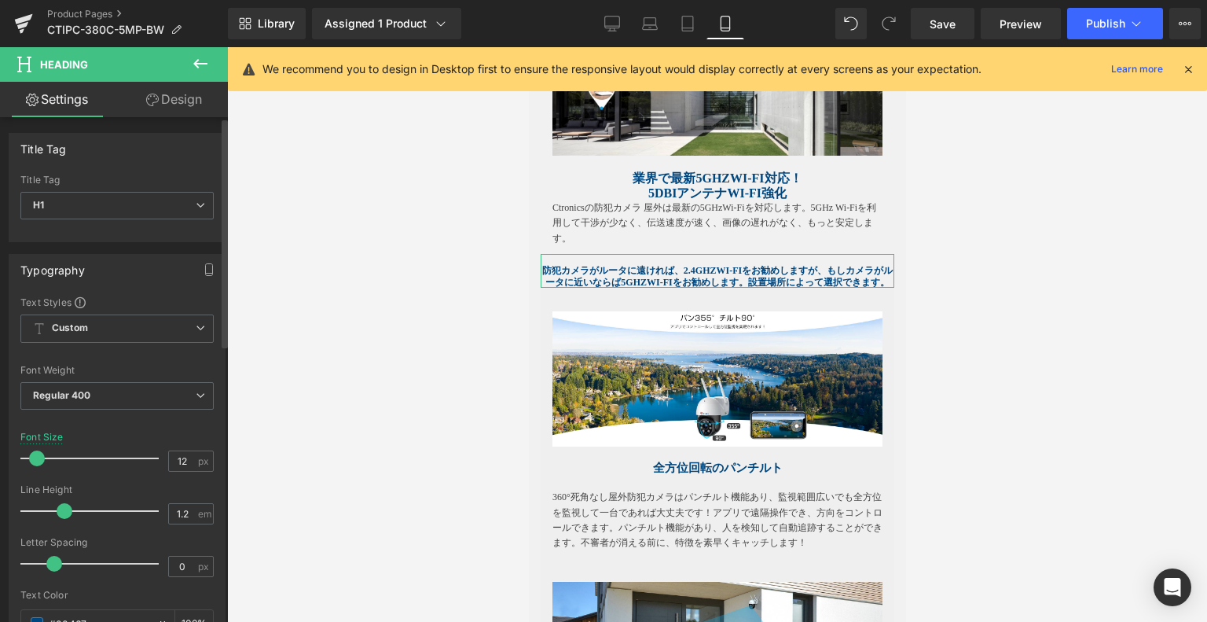
click at [34, 456] on span at bounding box center [37, 458] width 16 height 16
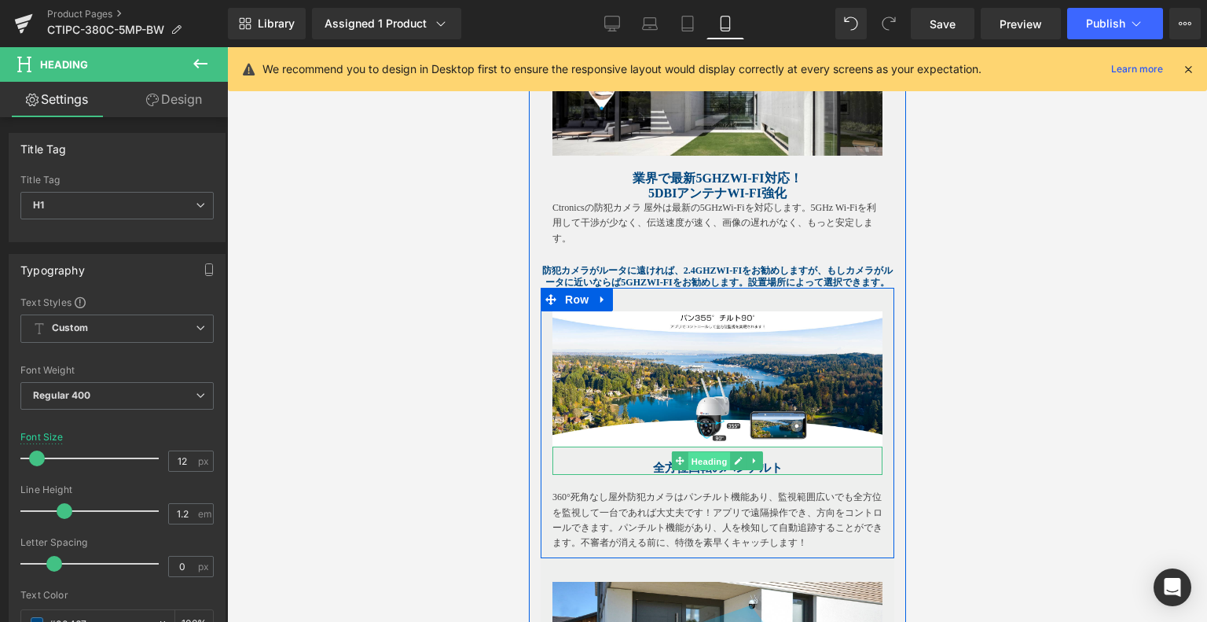
drag, startPoint x: 705, startPoint y: 477, endPoint x: 991, endPoint y: 483, distance: 286.2
click at [705, 471] on span "Heading" at bounding box center [709, 461] width 42 height 19
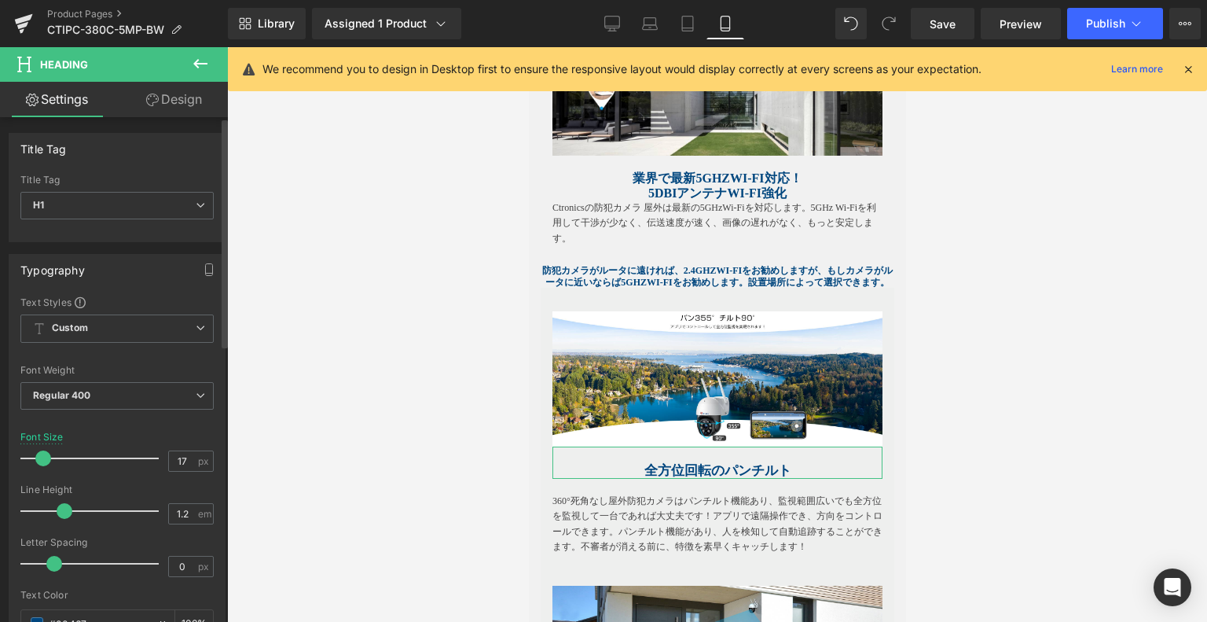
type input "16"
click at [42, 457] on span at bounding box center [43, 458] width 16 height 16
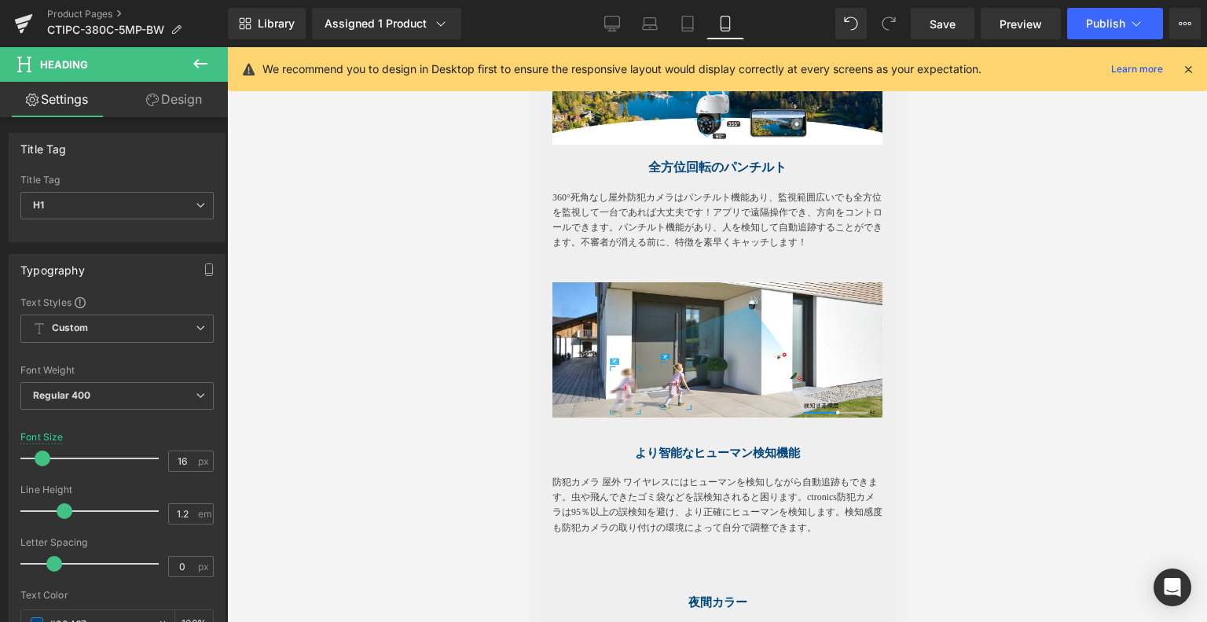
scroll to position [1670, 0]
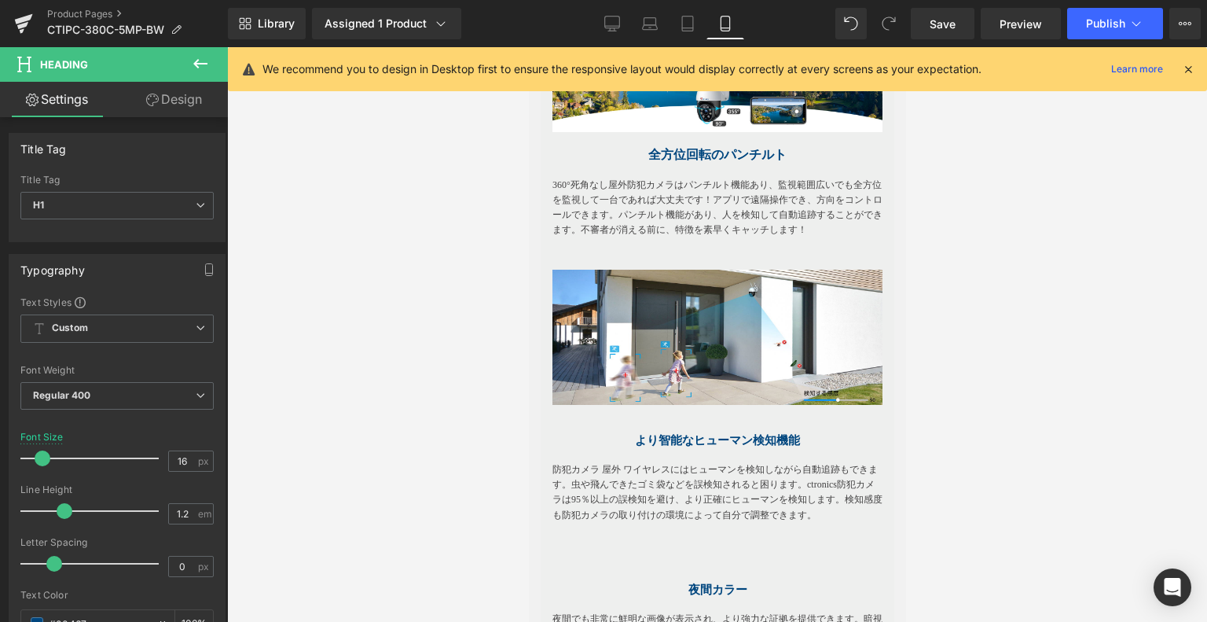
click at [663, 204] on div "360°死角なし屋外防犯カメラはパンチルト機能あり、監視範囲広いでも全方位を監視して一台であれば大丈夫です！アプリで遠隔操作でき、方向をコントロールできます。…" at bounding box center [717, 200] width 330 height 75
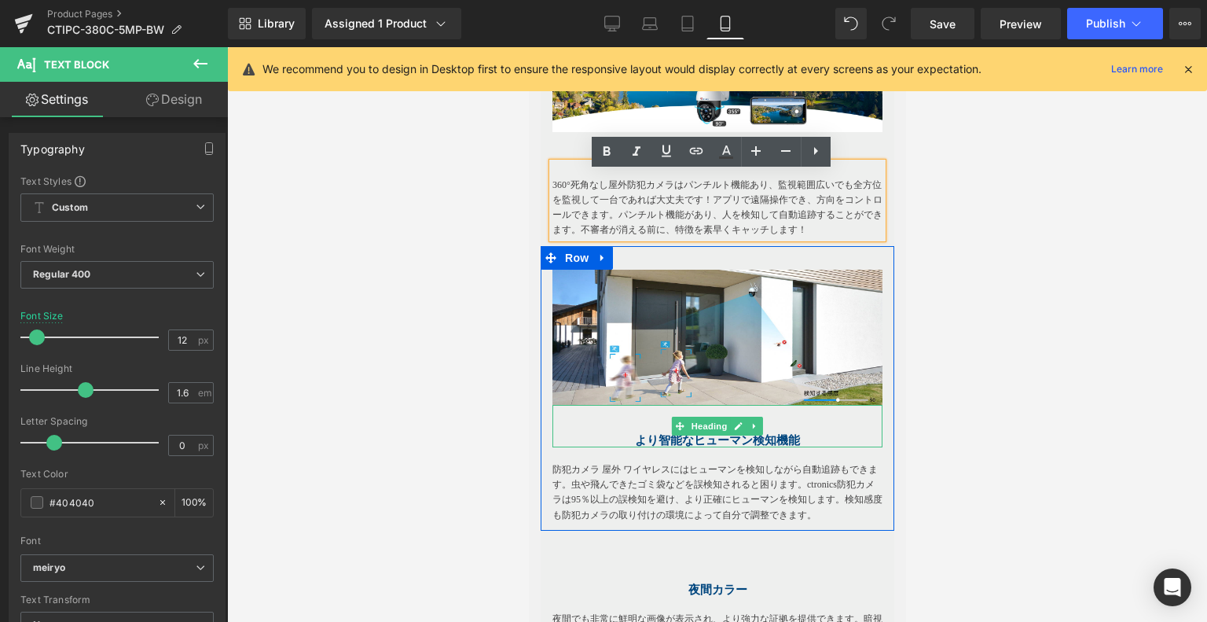
click at [696, 446] on span "より智能なヒューマン検知機能" at bounding box center [716, 440] width 165 height 13
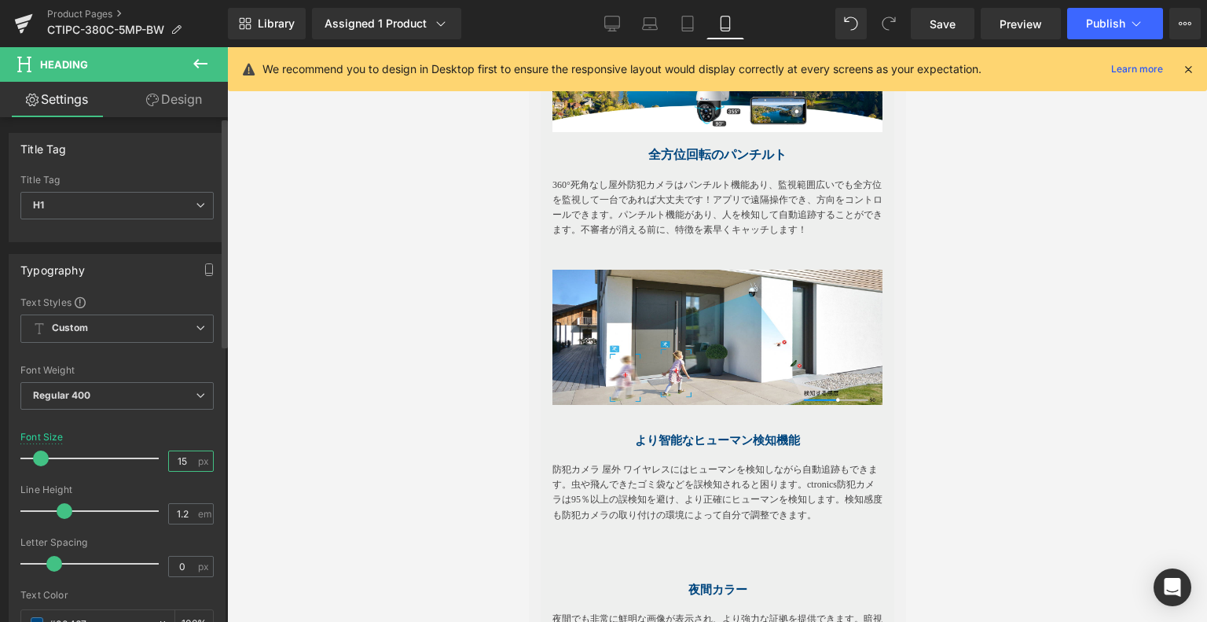
drag, startPoint x: 188, startPoint y: 455, endPoint x: 176, endPoint y: 457, distance: 11.9
click at [176, 457] on input "15" at bounding box center [183, 461] width 28 height 20
type input "16"
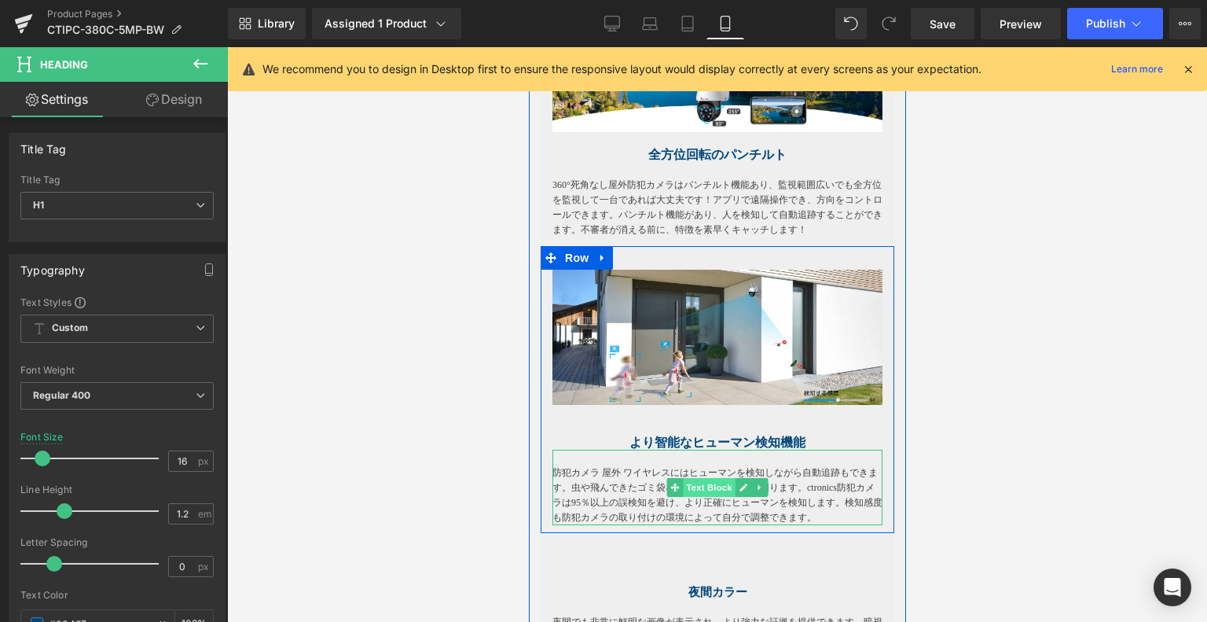
click at [682, 497] on span "Text Block" at bounding box center [708, 487] width 52 height 19
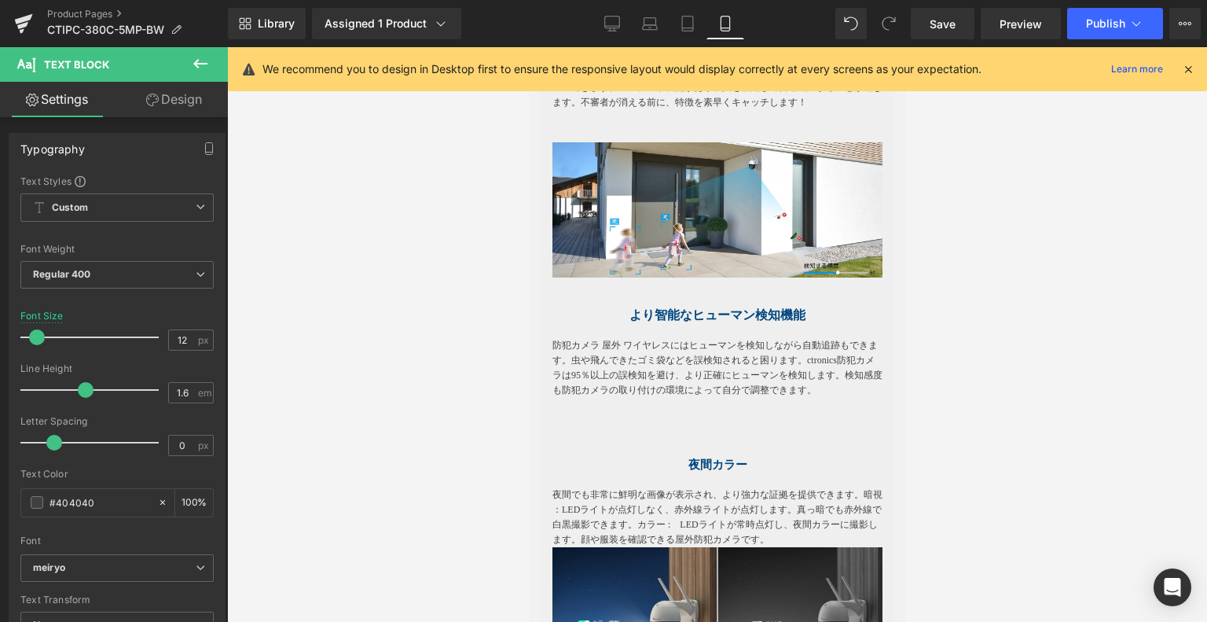
scroll to position [1985, 0]
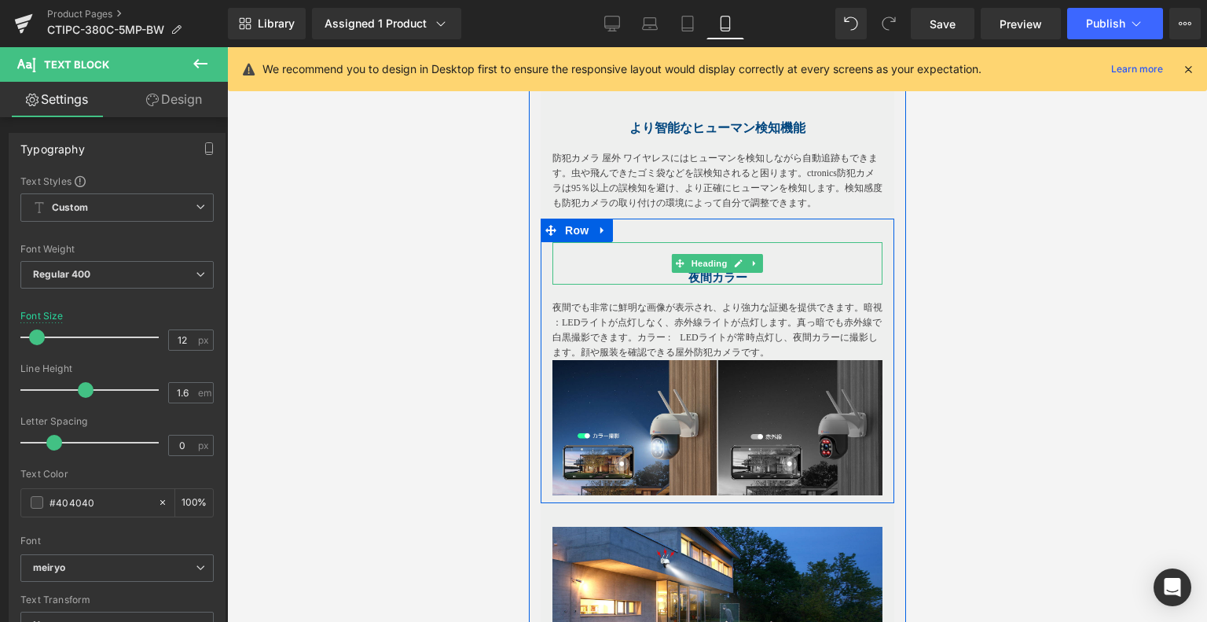
click at [711, 284] on span "夜間カラー" at bounding box center [717, 277] width 59 height 13
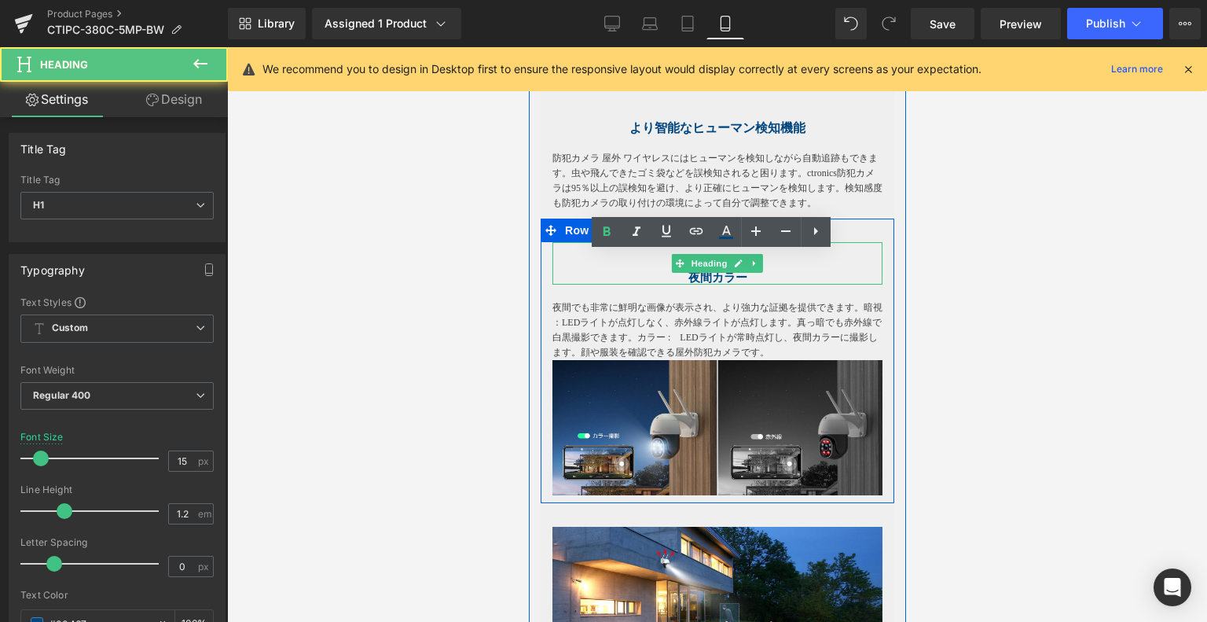
click at [710, 283] on span "夜間カラー" at bounding box center [717, 277] width 59 height 13
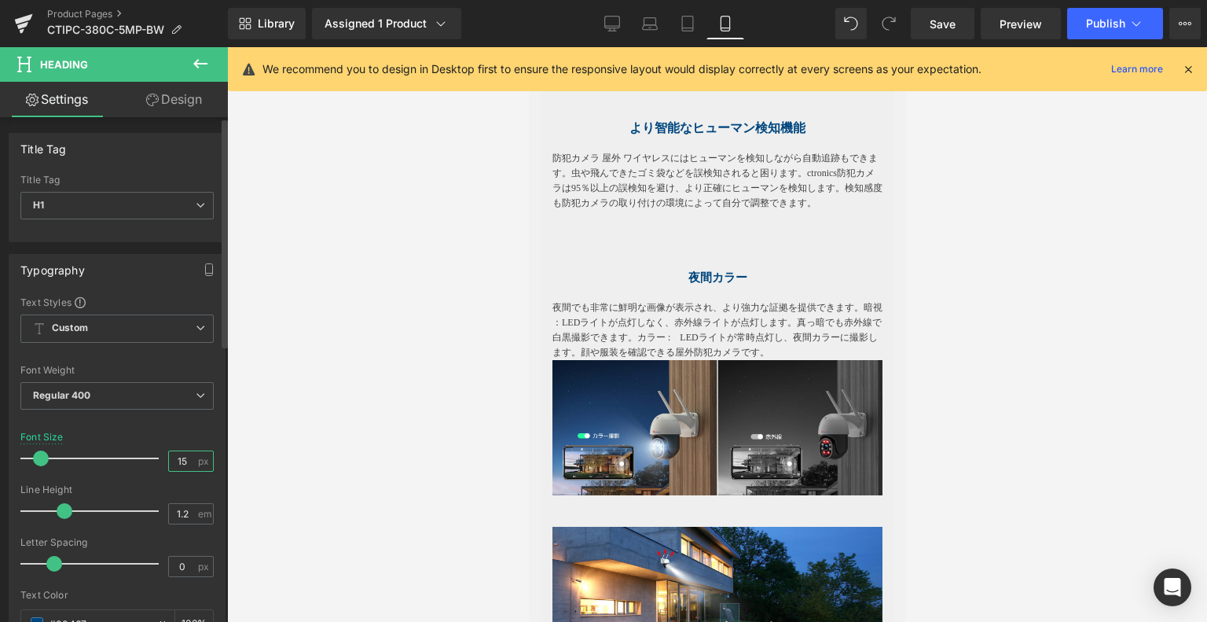
drag, startPoint x: 186, startPoint y: 460, endPoint x: 175, endPoint y: 460, distance: 10.2
click at [175, 460] on input "15" at bounding box center [183, 461] width 28 height 20
type input "16"
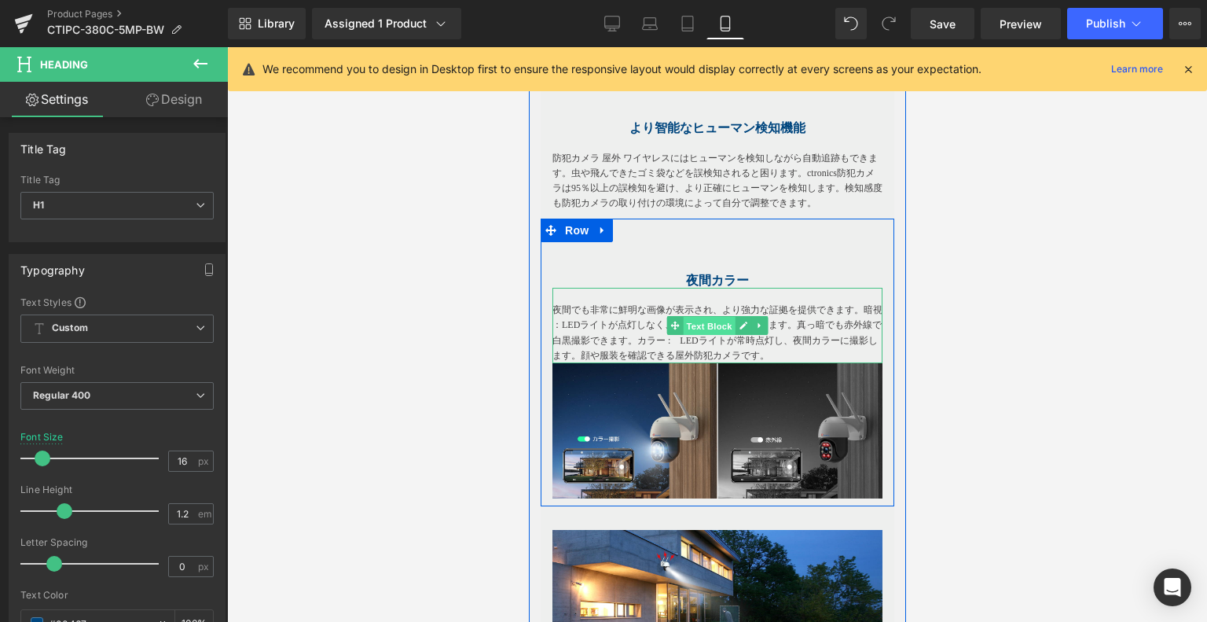
click at [711, 335] on span "Text Block" at bounding box center [708, 326] width 52 height 19
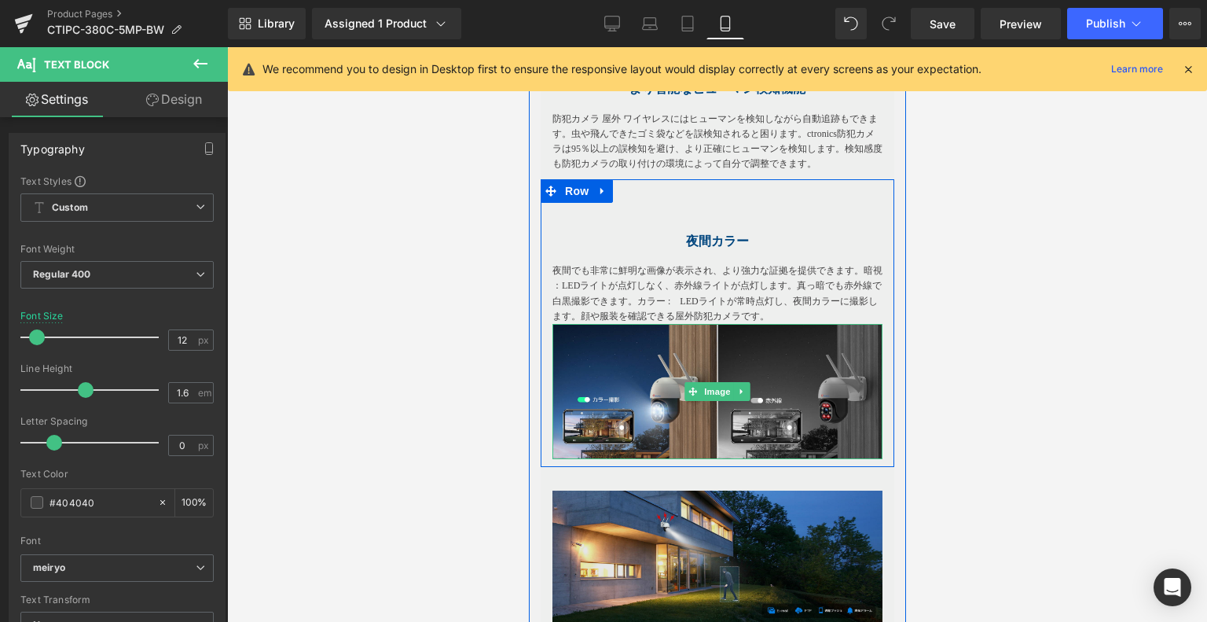
scroll to position [2221, 0]
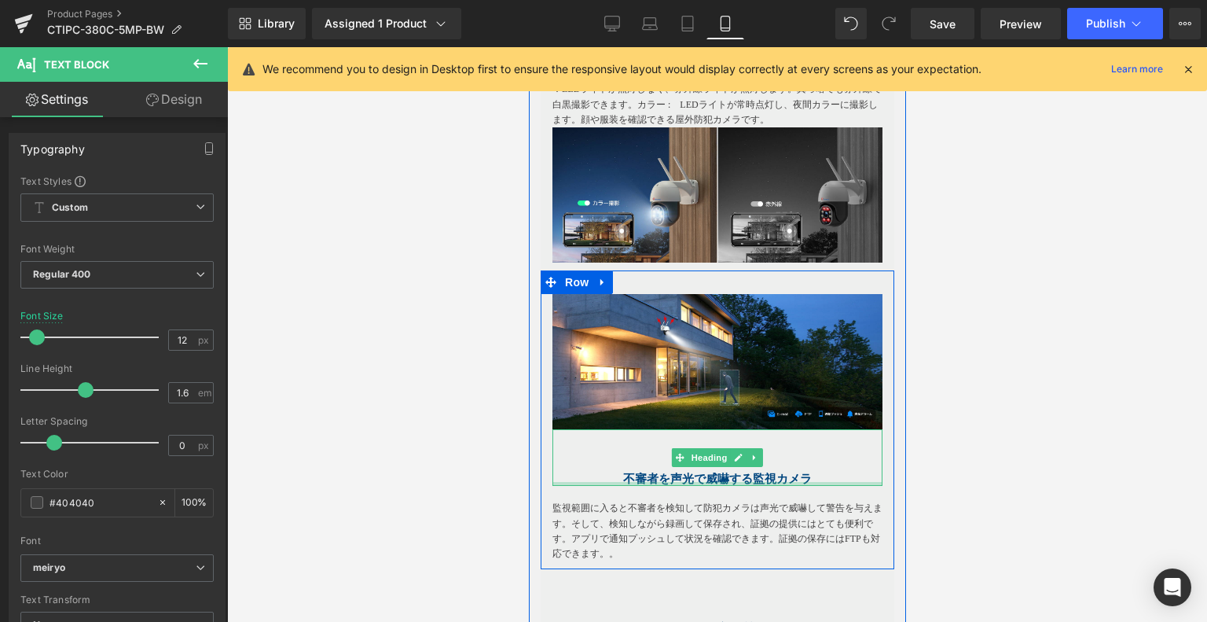
click at [714, 486] on div at bounding box center [717, 484] width 330 height 4
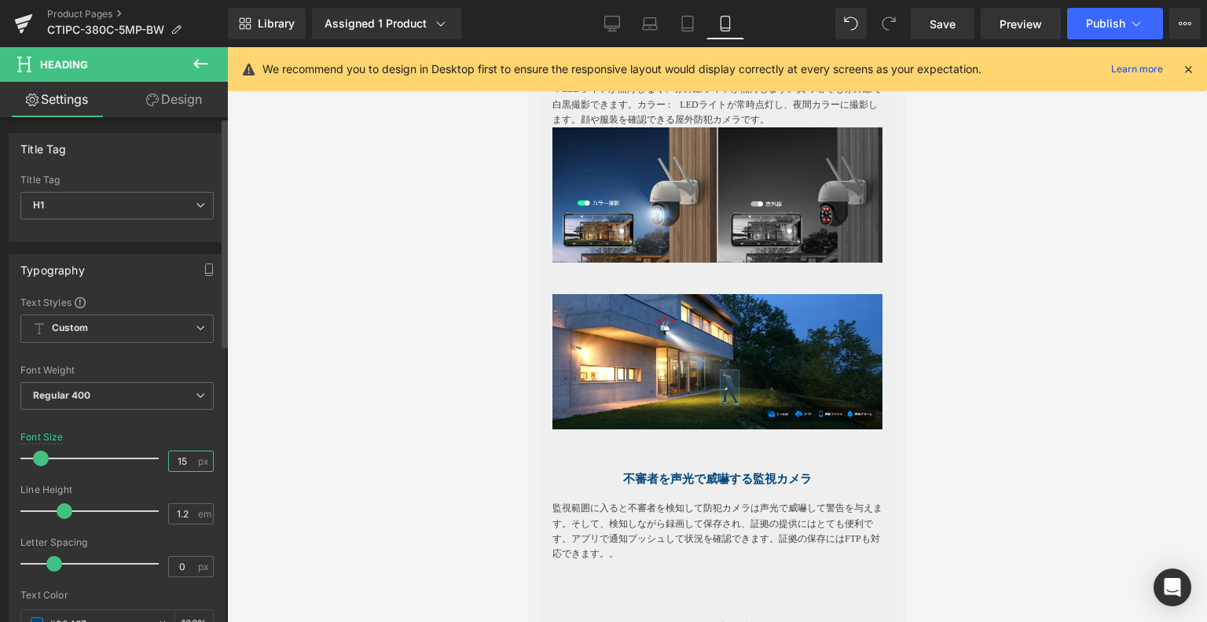
drag, startPoint x: 176, startPoint y: 456, endPoint x: 188, endPoint y: 456, distance: 11.8
click at [188, 456] on input "15" at bounding box center [183, 461] width 28 height 20
type input "16"
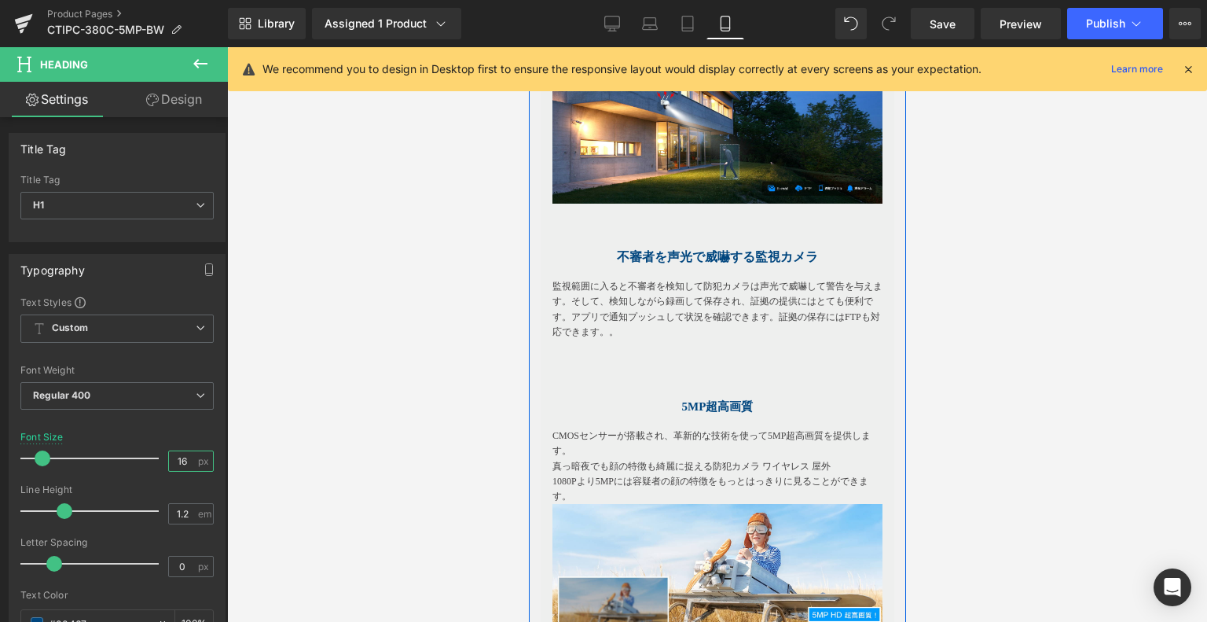
scroll to position [2456, 0]
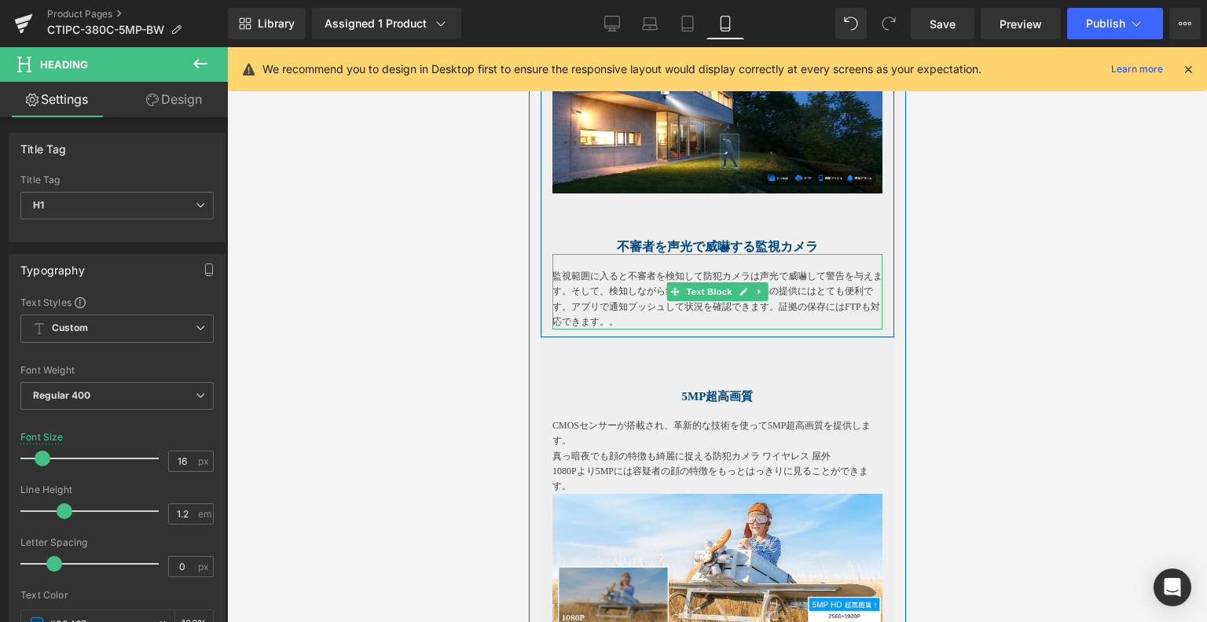
click at [624, 305] on span "監視範囲に入ると不審者を検知して防犯カメラは声光で威嚇して警告を与えます。そして、検知しながら録画して保存され、証拠の提供にはとても便利です。アプリで通知プッ…" at bounding box center [717, 298] width 330 height 57
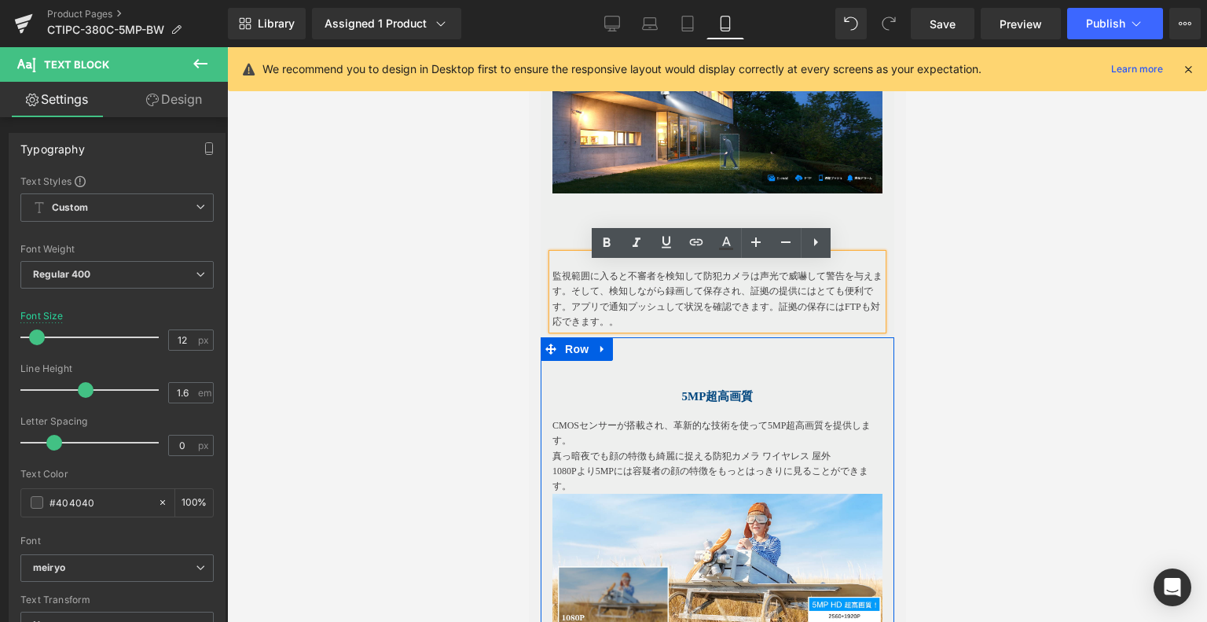
drag, startPoint x: 715, startPoint y: 408, endPoint x: 773, endPoint y: 412, distance: 58.3
click at [715, 402] on span "5MP超高画質" at bounding box center [718, 396] width 72 height 13
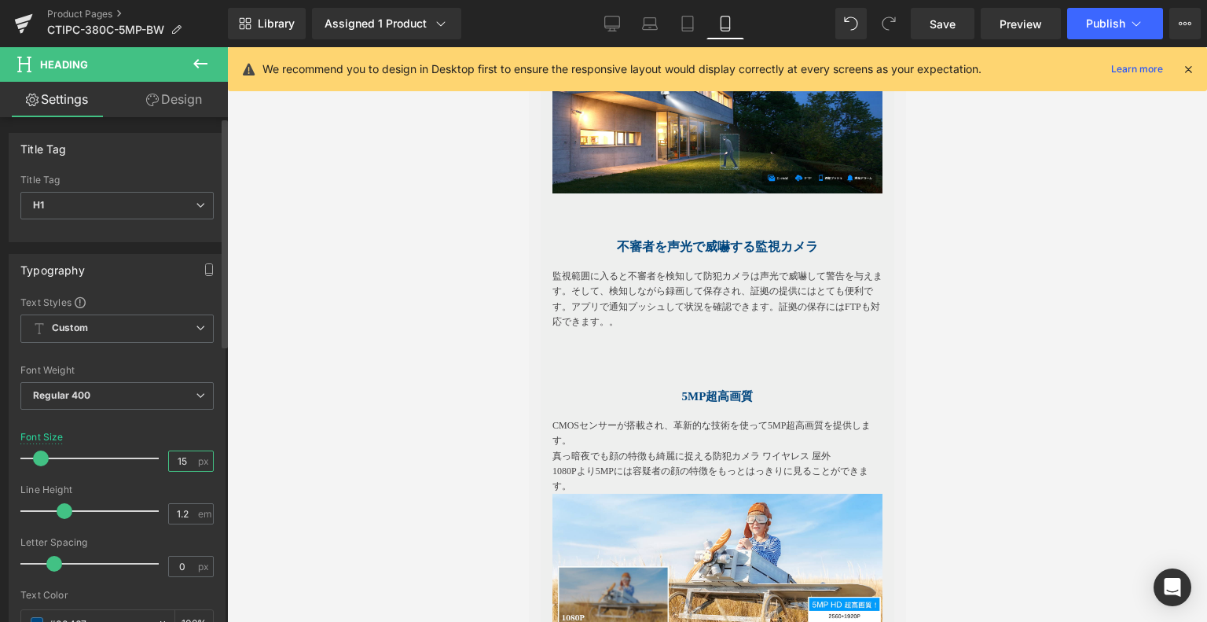
click at [183, 455] on input "15" at bounding box center [183, 461] width 28 height 20
type input "16"
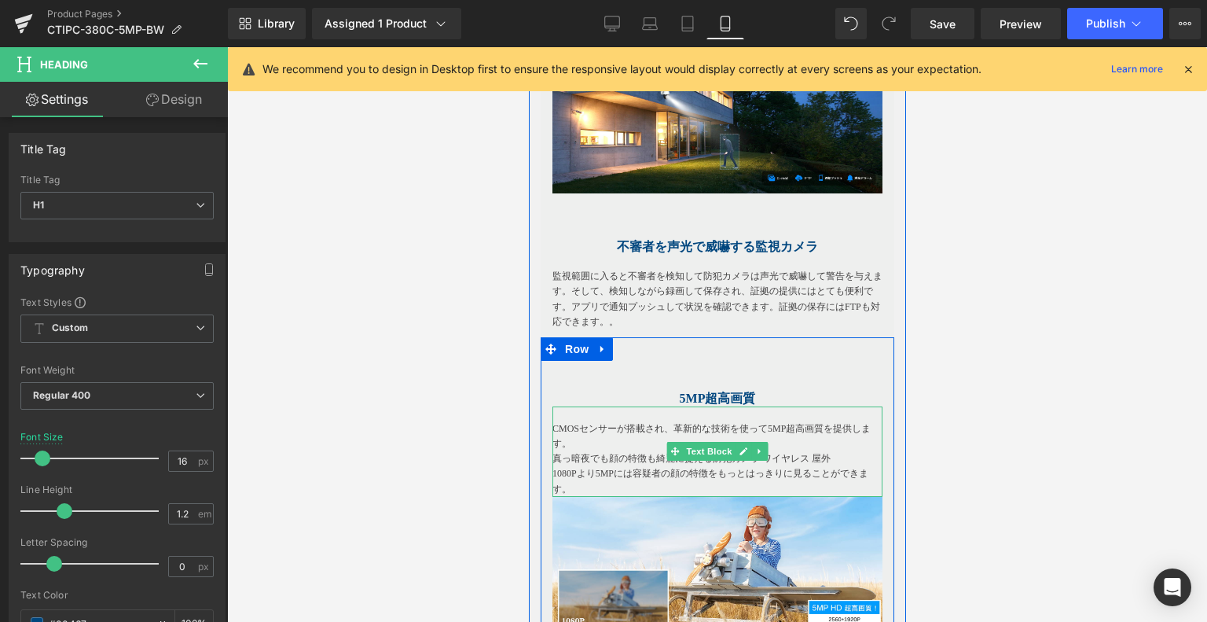
click at [633, 438] on p "CMOSセンサーが搭載され、革新的な技術を使って5MP超高画質を提供します。" at bounding box center [717, 436] width 330 height 30
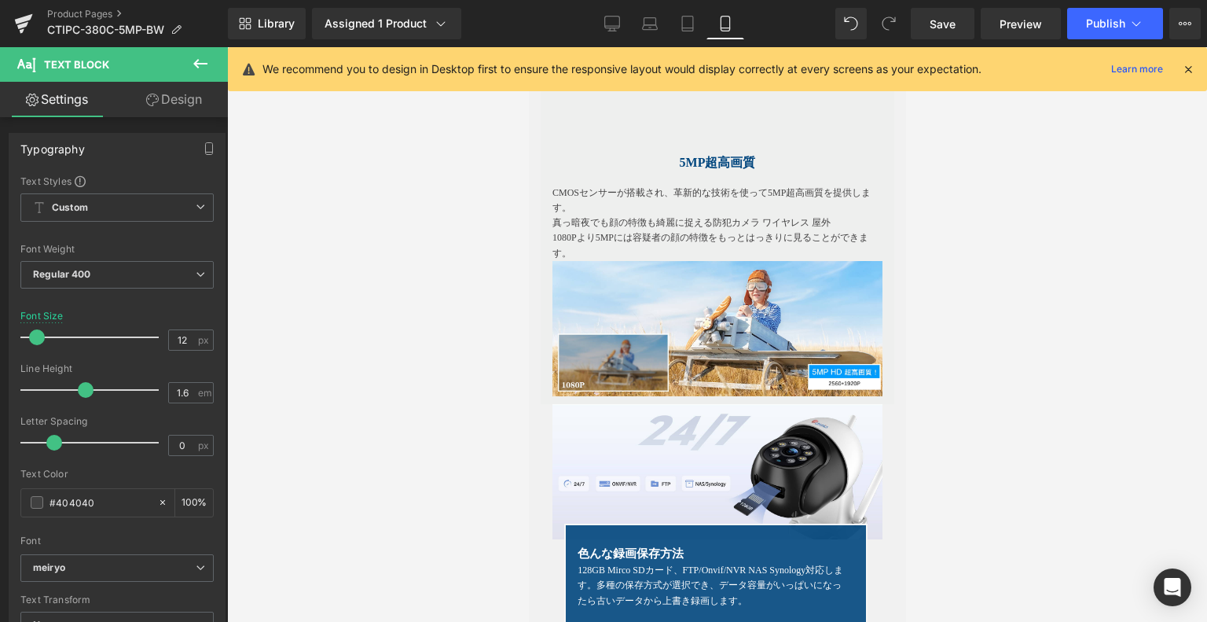
scroll to position [2849, 0]
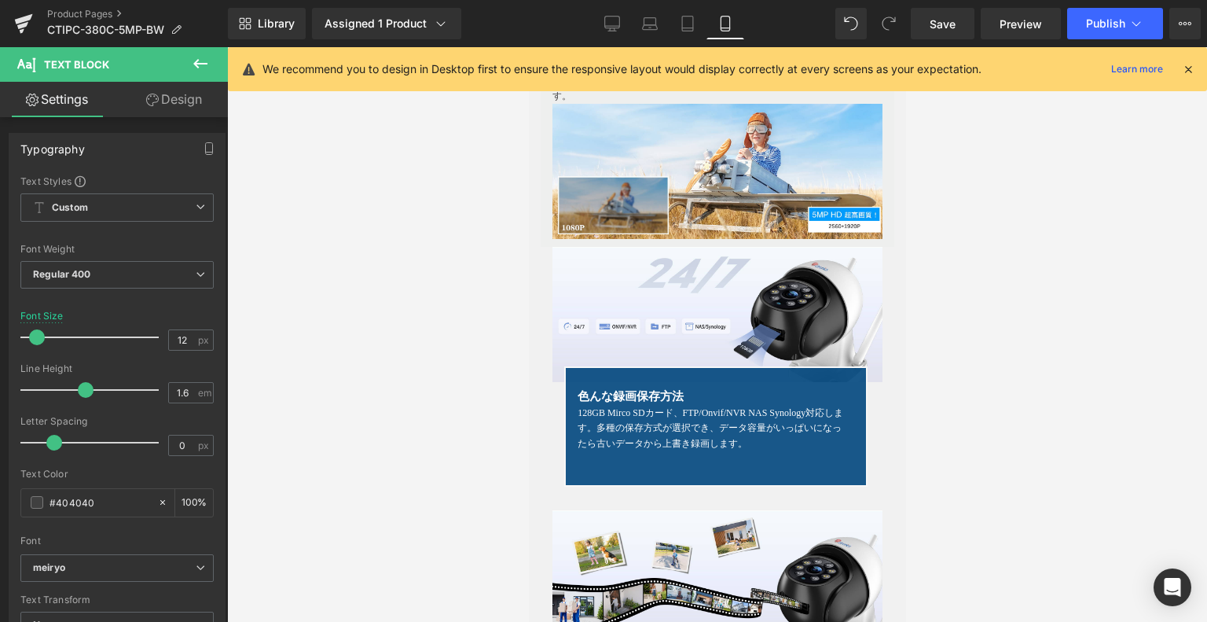
click at [639, 402] on strong "色んな録画保存方法" at bounding box center [630, 396] width 106 height 13
drag, startPoint x: 175, startPoint y: 338, endPoint x: 184, endPoint y: 338, distance: 9.4
click at [184, 338] on input "15" at bounding box center [183, 340] width 28 height 20
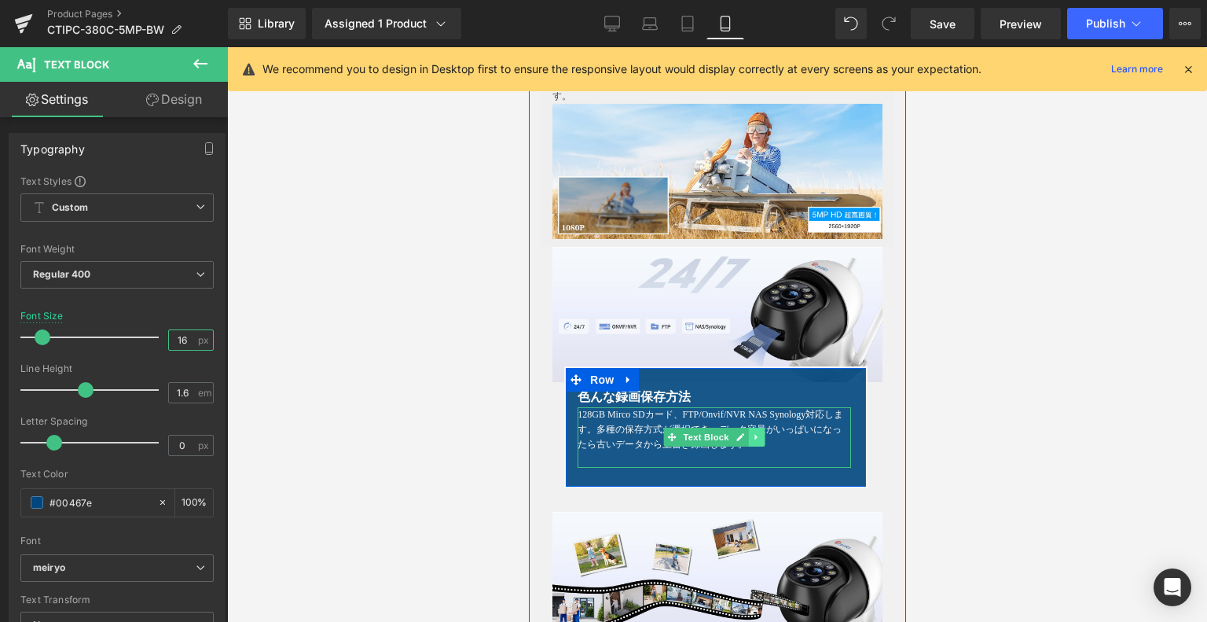
type input "16"
click at [748, 446] on link at bounding box center [756, 437] width 17 height 19
click at [640, 425] on p "128GB Mirco SDカード、FTP/Onvif/NVR NAS Synology対応します。多種の保存方式が選択でき、データ容量がいっぱいになったら古…" at bounding box center [714, 430] width 274 height 46
click at [662, 431] on p "128GB Mirco SDカード、FTP/Onvif/NVR NAS Synology対応します。多種の保存方式が選択でき、データ容量がいっぱいになったら古…" at bounding box center [714, 430] width 274 height 46
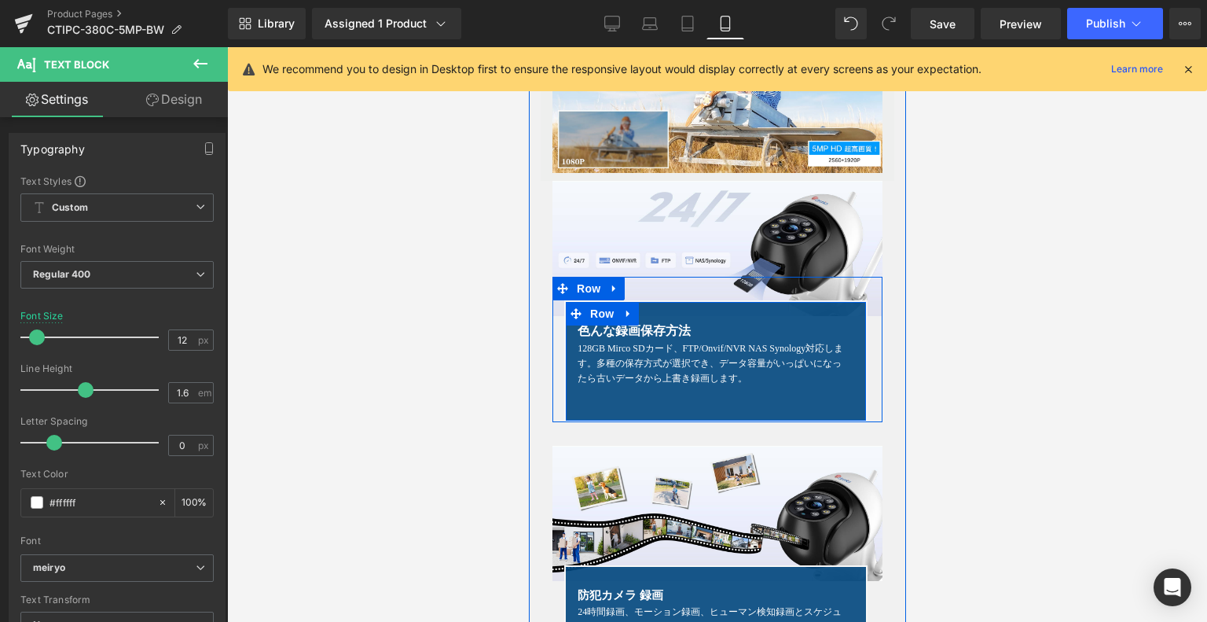
scroll to position [3085, 0]
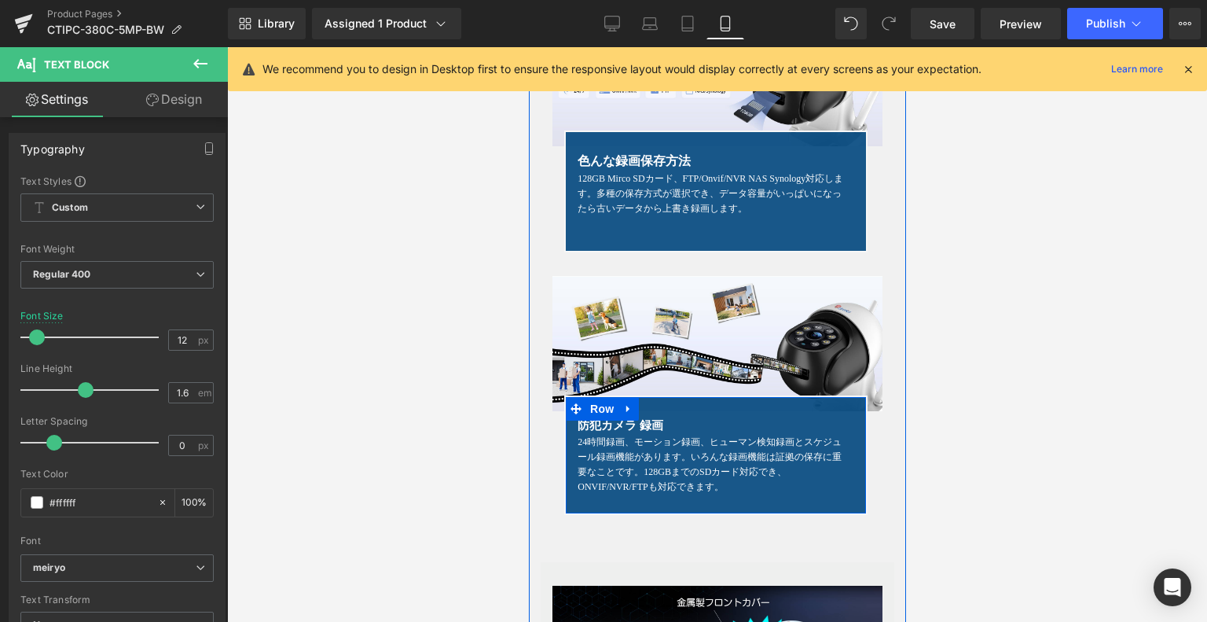
click at [619, 421] on link at bounding box center [628, 409] width 20 height 24
click at [626, 166] on strong "色んな録画保存方法" at bounding box center [633, 160] width 113 height 13
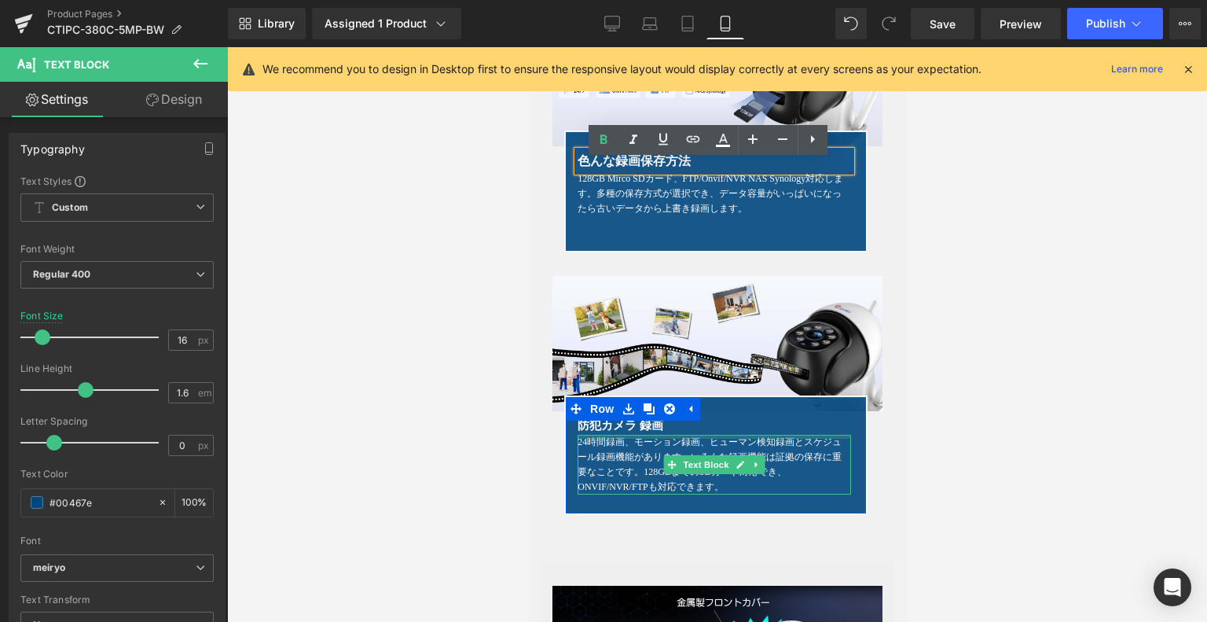
click at [528, 47] on div at bounding box center [528, 47] width 0 height 0
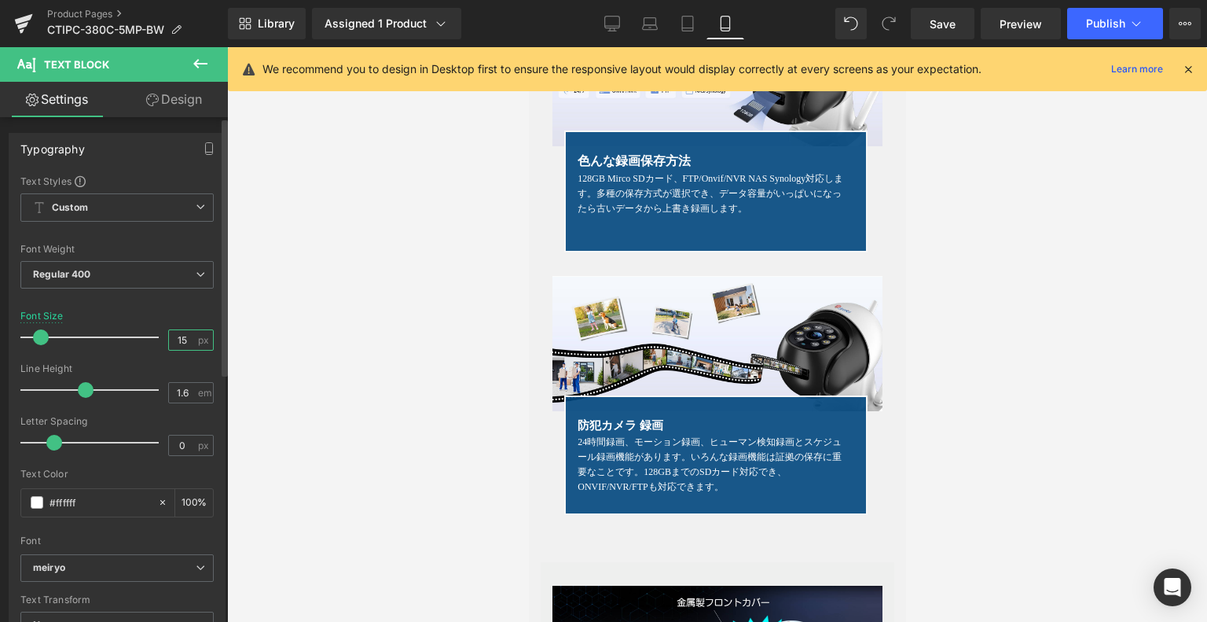
click at [182, 336] on input "15" at bounding box center [183, 340] width 28 height 20
type input "16"
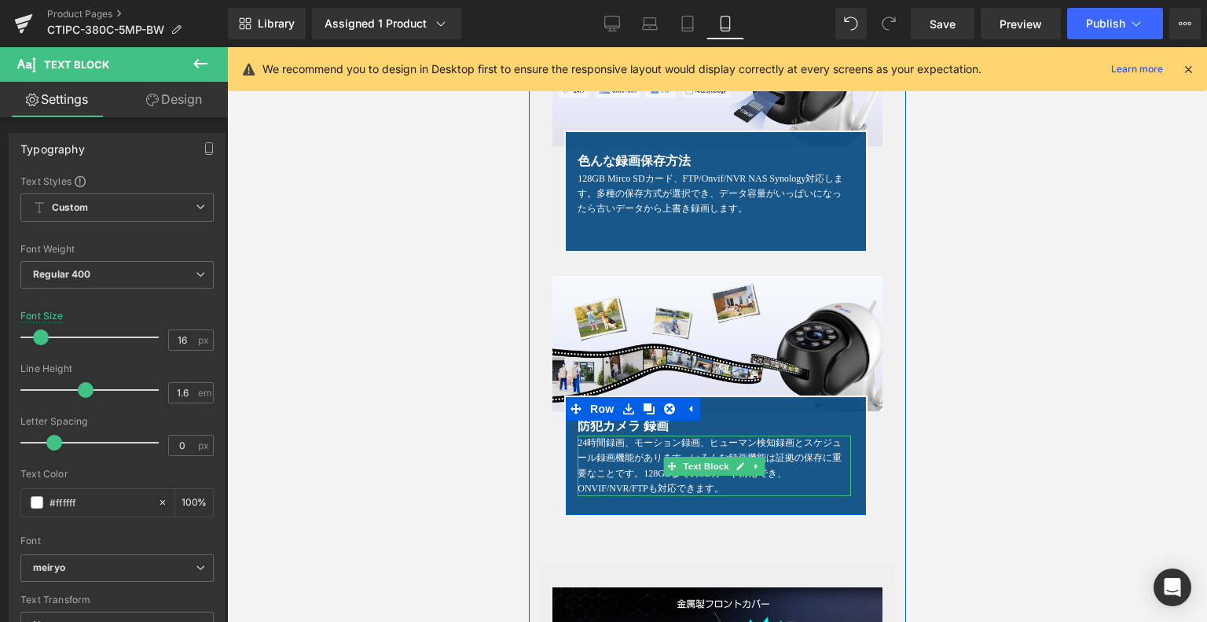
click at [609, 456] on p "24時間録画、モーション録画、ヒューマン検知録画とスケジュール録画機能があります。いろんな録画機能は証拠の保存に重要なことです。128GBまでのSDカード対応…" at bounding box center [714, 465] width 274 height 61
click at [615, 464] on p "24時間録画、モーション録画、ヒューマン検知録画とスケジュール録画機能があります。いろんな録画機能は証拠の保存に重要なことです。128GBまでのSDカード対応…" at bounding box center [714, 465] width 274 height 61
drag, startPoint x: 701, startPoint y: 480, endPoint x: 849, endPoint y: 430, distance: 156.1
click at [701, 476] on span "Text Block" at bounding box center [706, 466] width 52 height 19
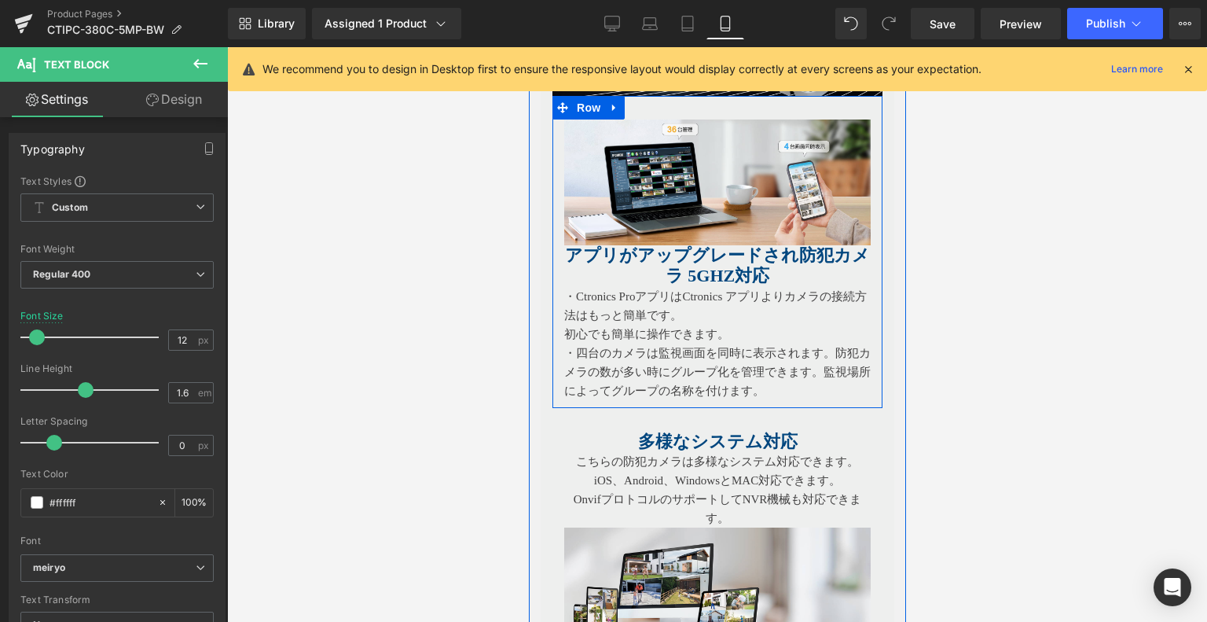
scroll to position [3714, 0]
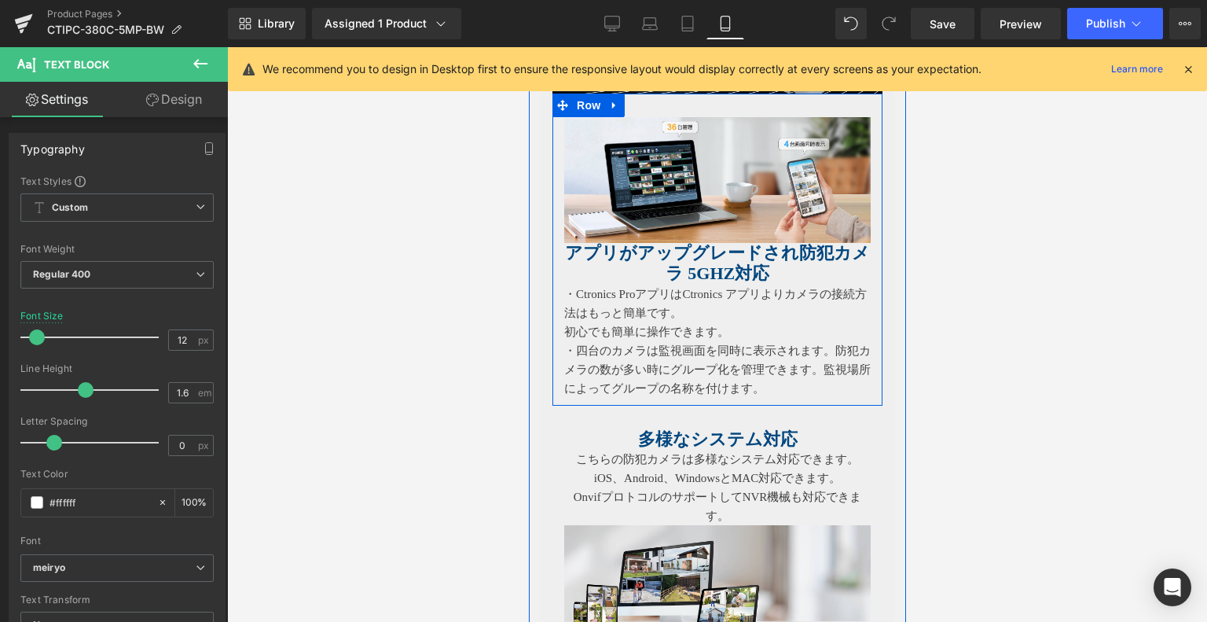
click at [680, 266] on div "アプリがアップグレードされ防犯カメラ 5ghz対応 Heading" at bounding box center [717, 264] width 307 height 42
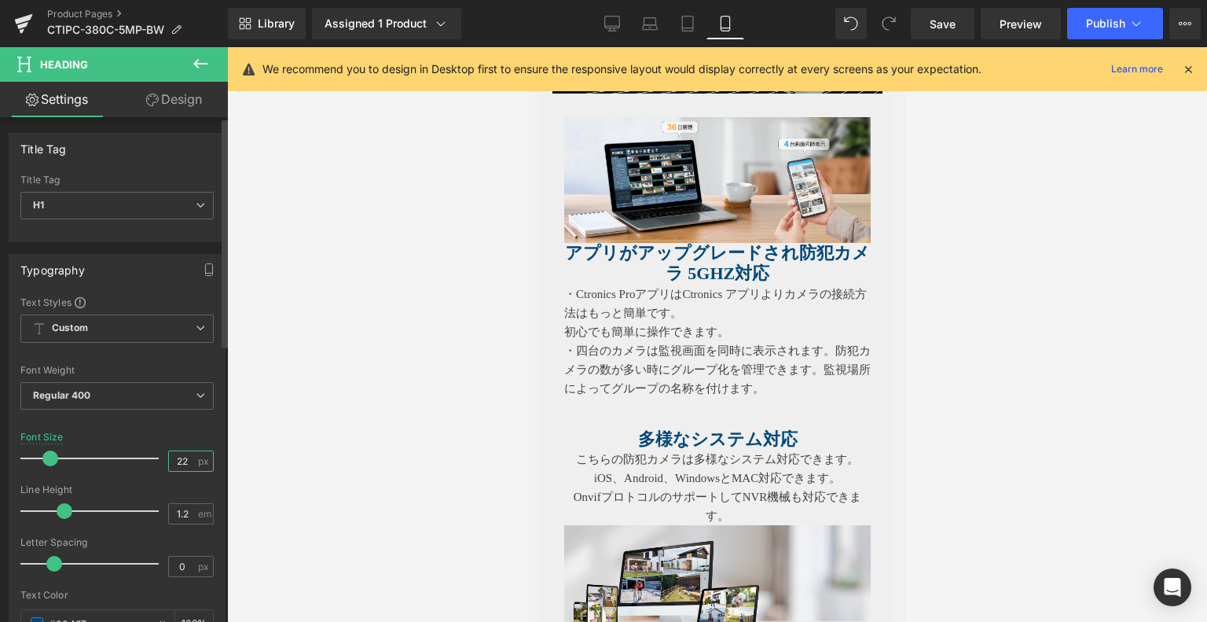
drag, startPoint x: 172, startPoint y: 463, endPoint x: 193, endPoint y: 461, distance: 21.3
click at [193, 461] on div "22 px" at bounding box center [191, 460] width 46 height 21
type input "16"
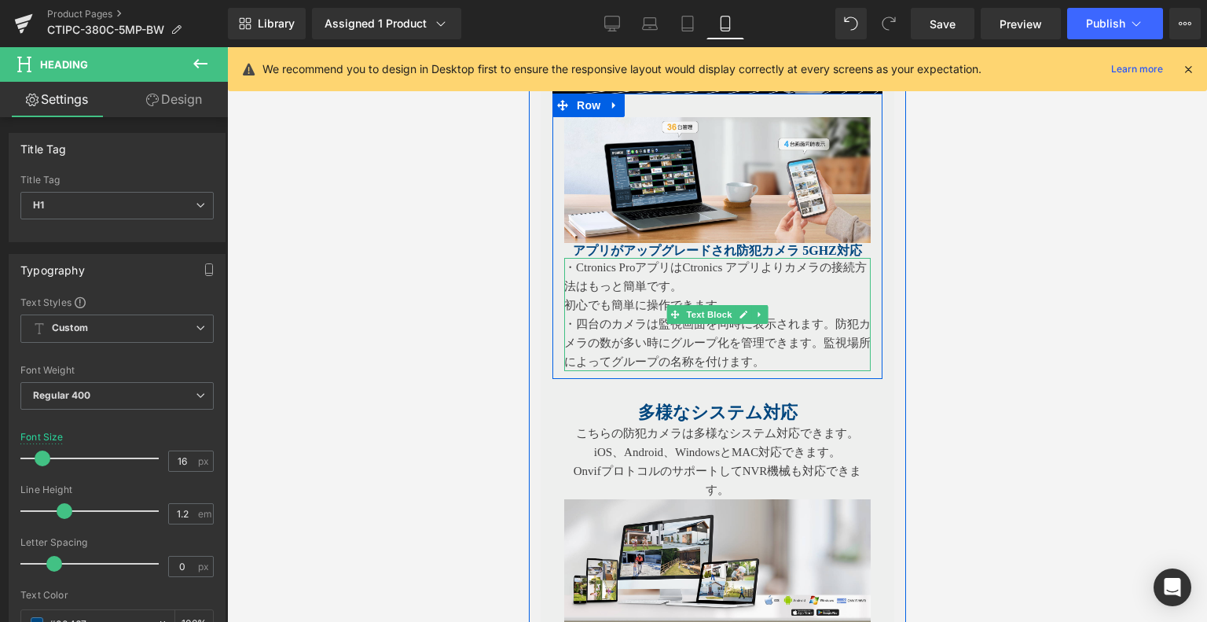
click at [676, 296] on p "・Ctronics ProアプリはCtronics アプリよりカメラの接続方法はもっと簡単です。" at bounding box center [717, 277] width 307 height 38
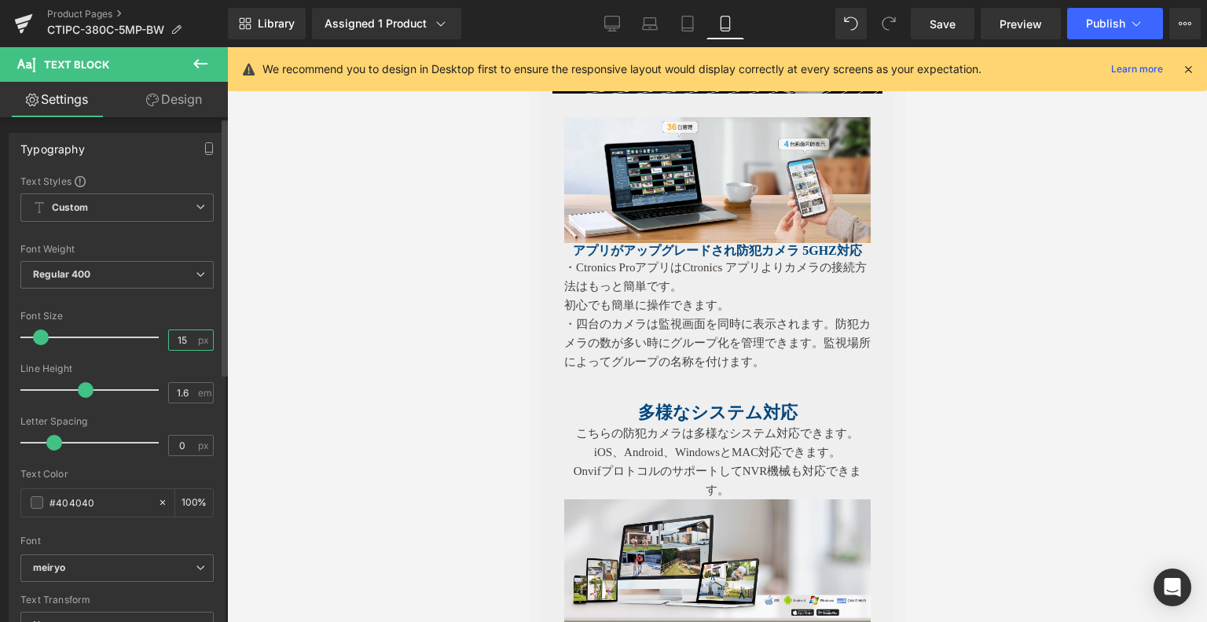
drag, startPoint x: 176, startPoint y: 338, endPoint x: 203, endPoint y: 337, distance: 26.7
click at [203, 337] on div "15 px" at bounding box center [191, 339] width 46 height 21
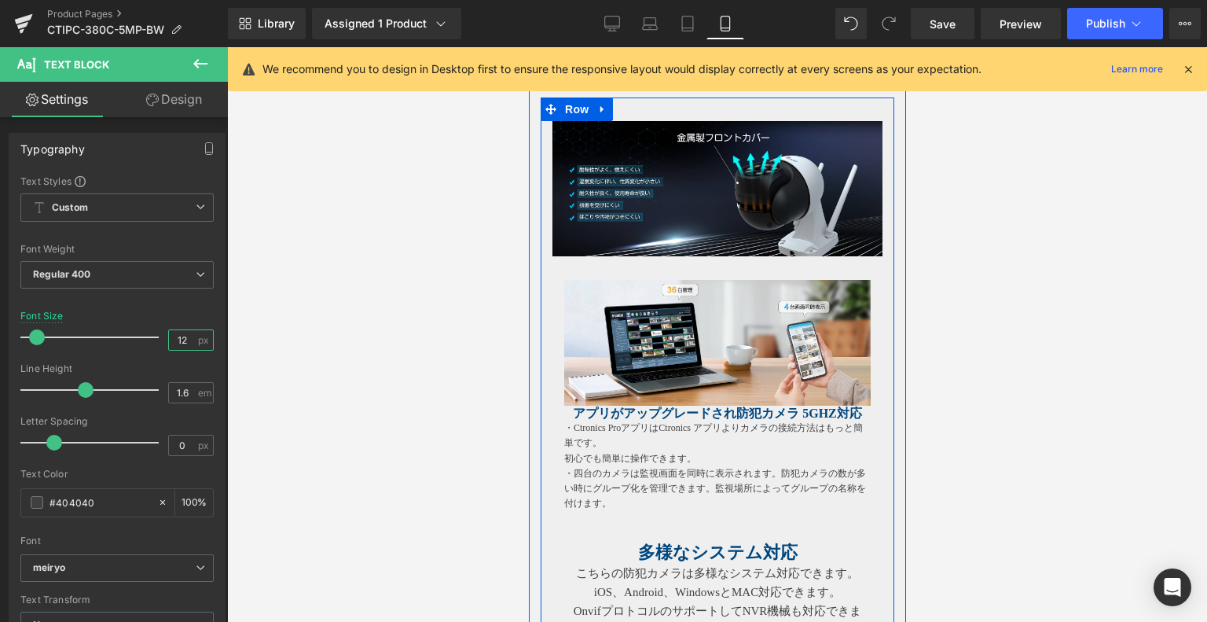
scroll to position [3478, 0]
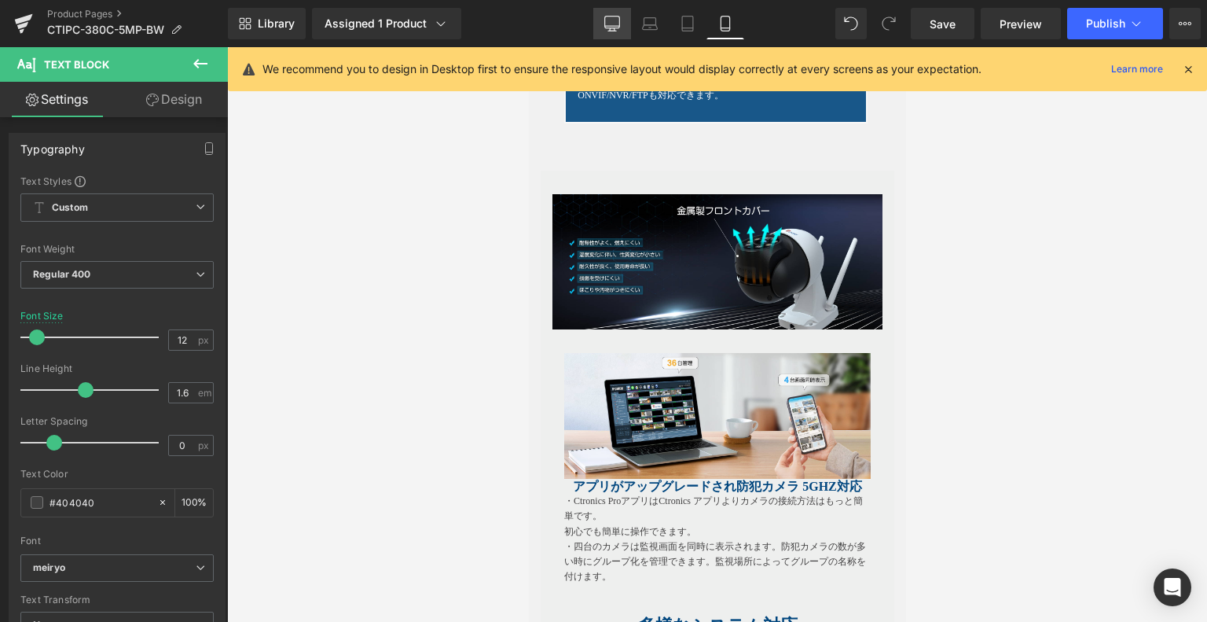
drag, startPoint x: 664, startPoint y: 20, endPoint x: 630, endPoint y: 17, distance: 33.9
click at [664, 20] on link "Laptop" at bounding box center [650, 23] width 38 height 31
type input "15"
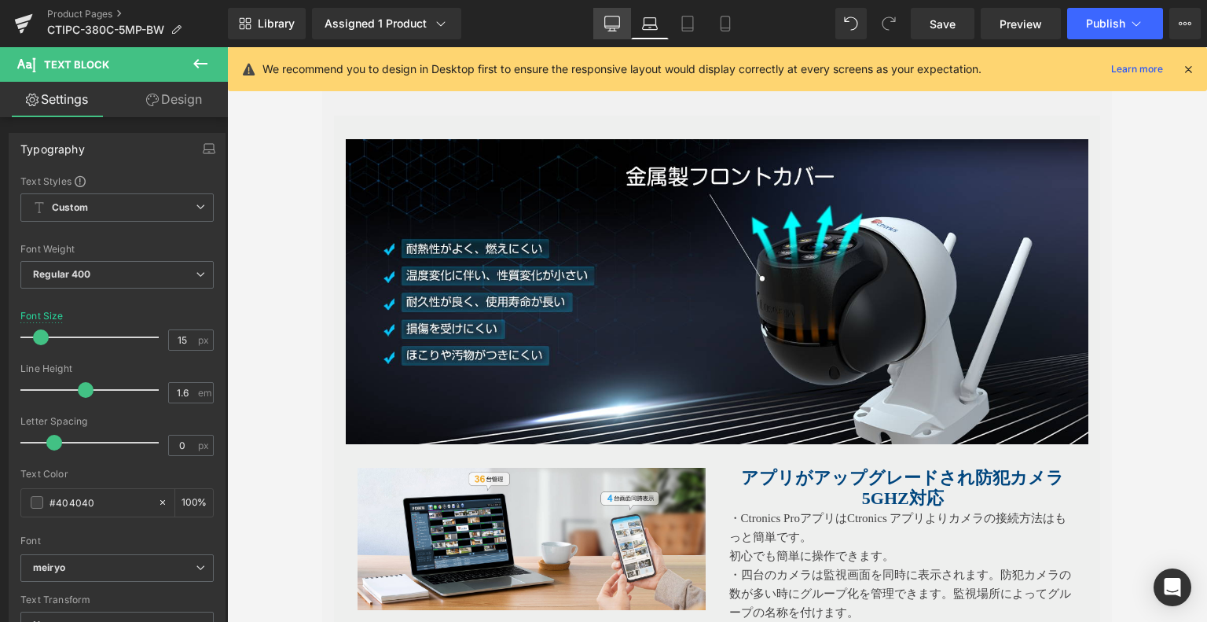
click at [619, 24] on icon at bounding box center [612, 24] width 16 height 16
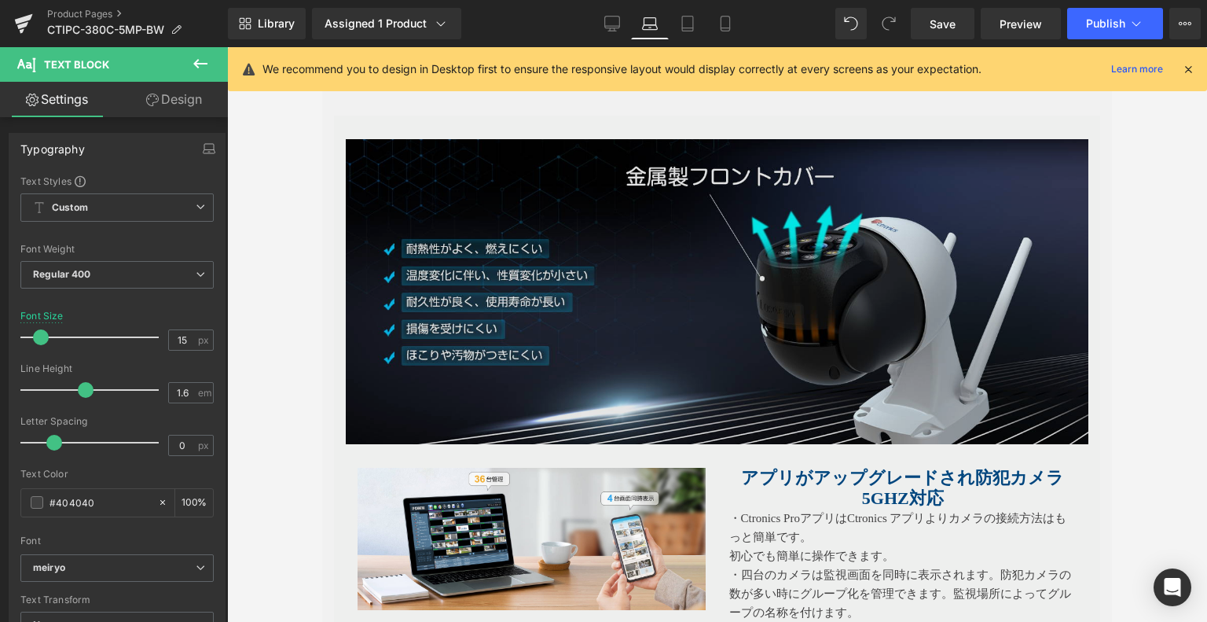
type input "100"
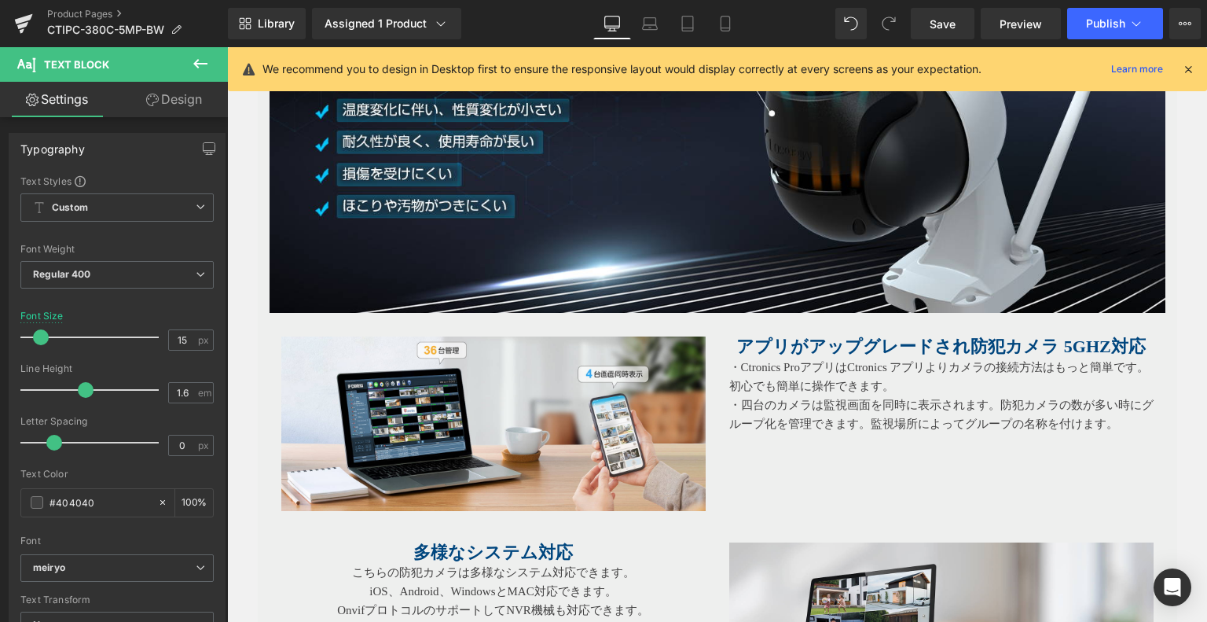
scroll to position [3529, 0]
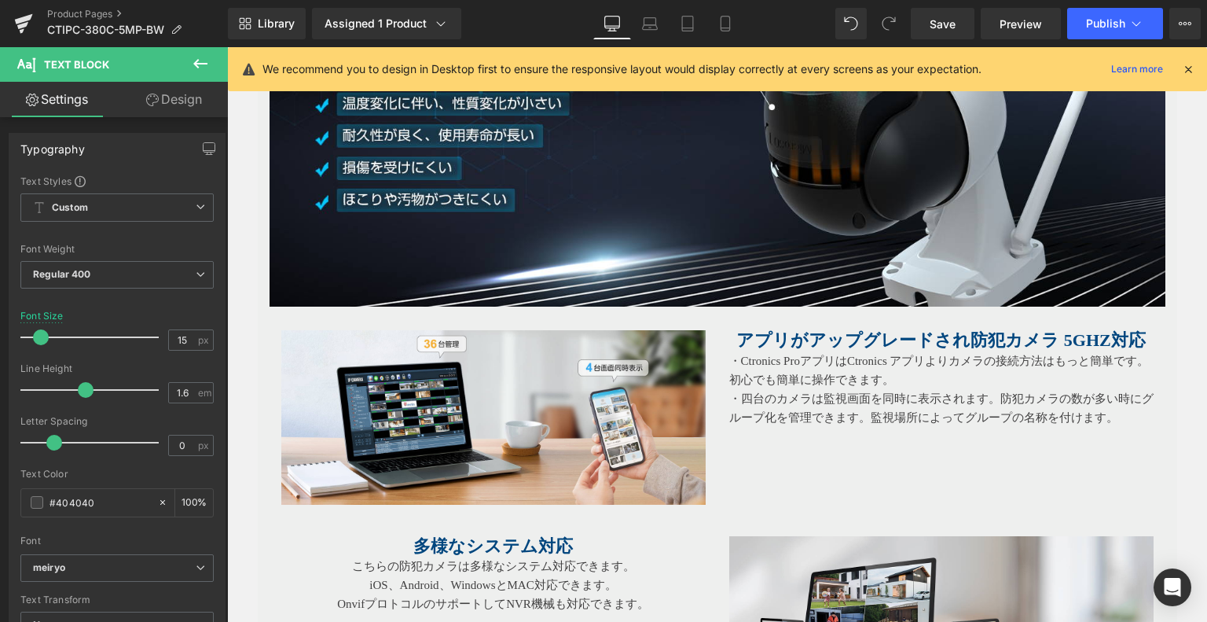
drag, startPoint x: 738, startPoint y: 331, endPoint x: 749, endPoint y: 329, distance: 11.3
click at [737, 330] on strong "アプリがアップグレードされ防犯カメラ 5ghz対応" at bounding box center [941, 340] width 409 height 20
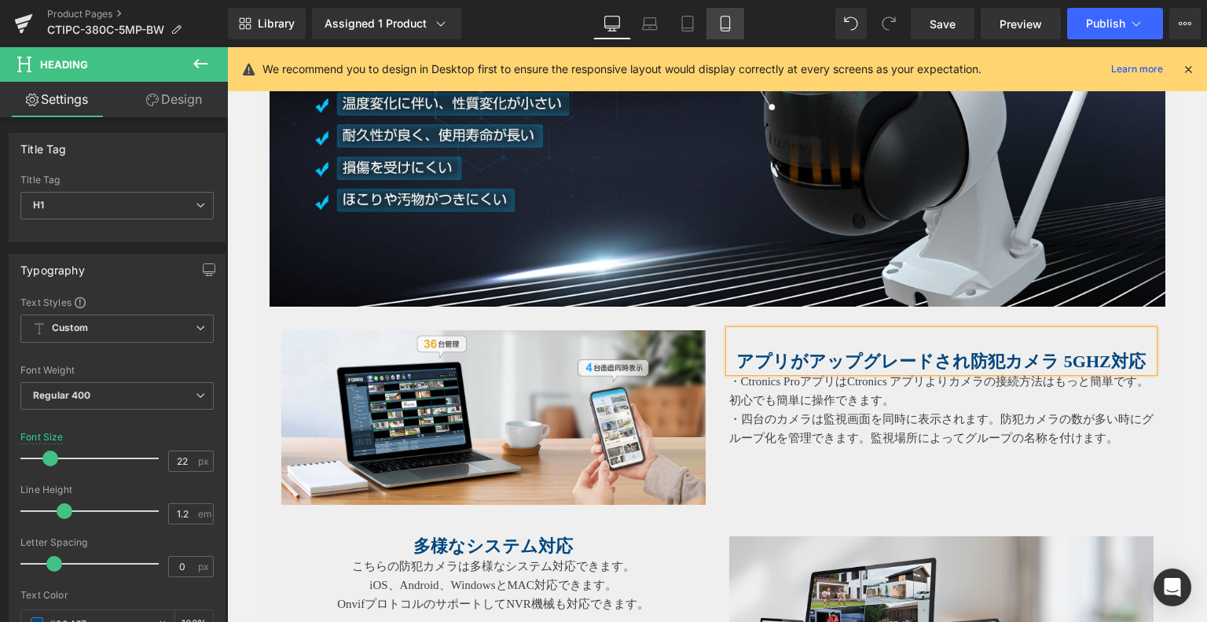
drag, startPoint x: 728, startPoint y: 28, endPoint x: 329, endPoint y: 79, distance: 401.9
click at [728, 28] on icon at bounding box center [725, 28] width 9 height 0
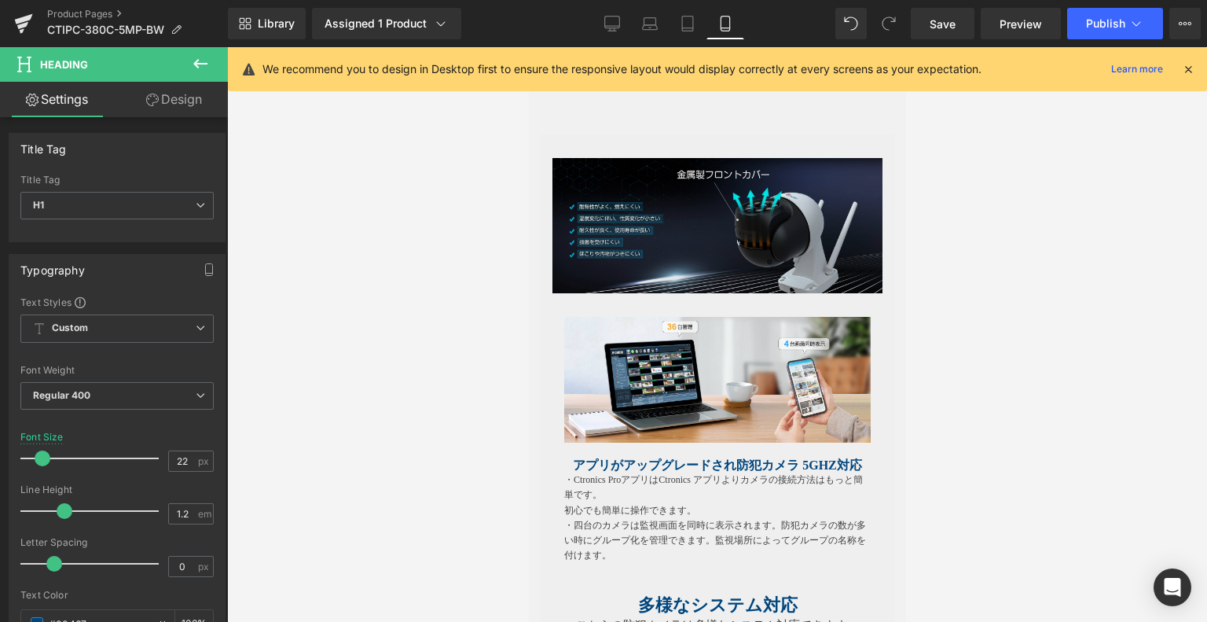
type input "16"
type input "100"
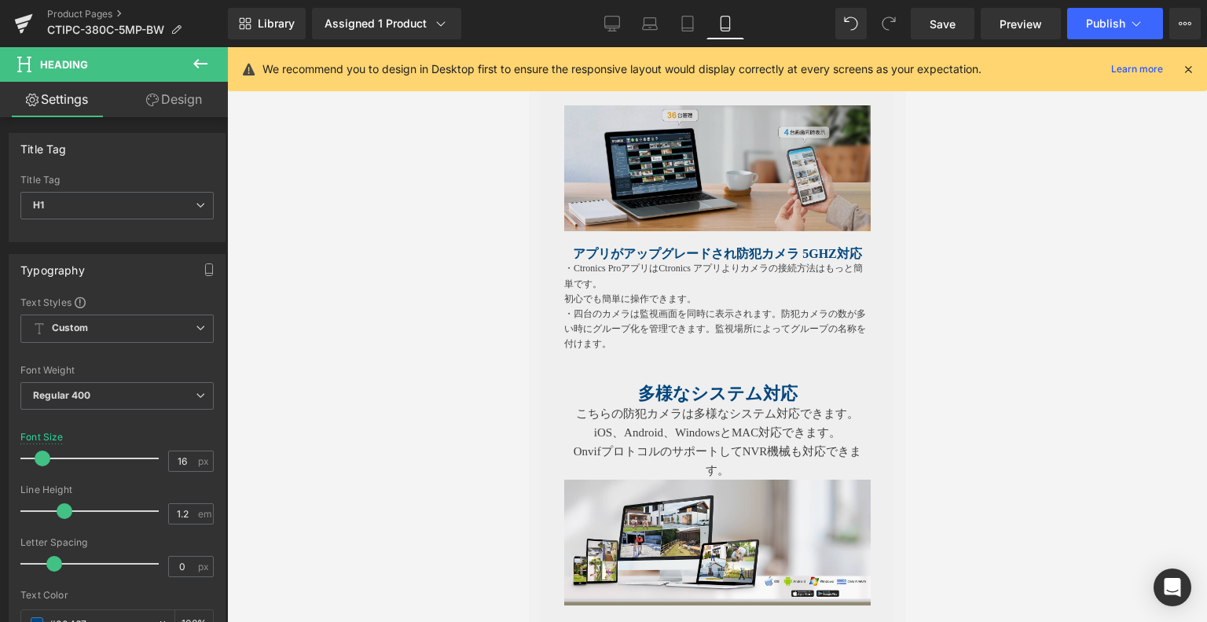
scroll to position [3798, 0]
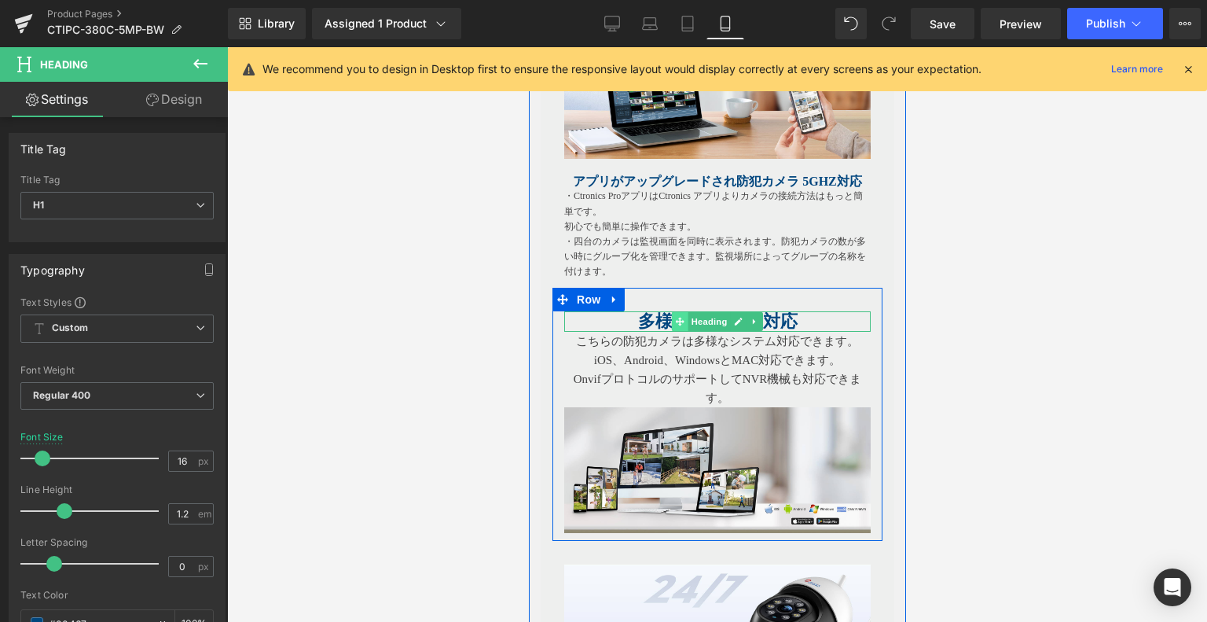
click at [671, 331] on span at bounding box center [679, 321] width 17 height 19
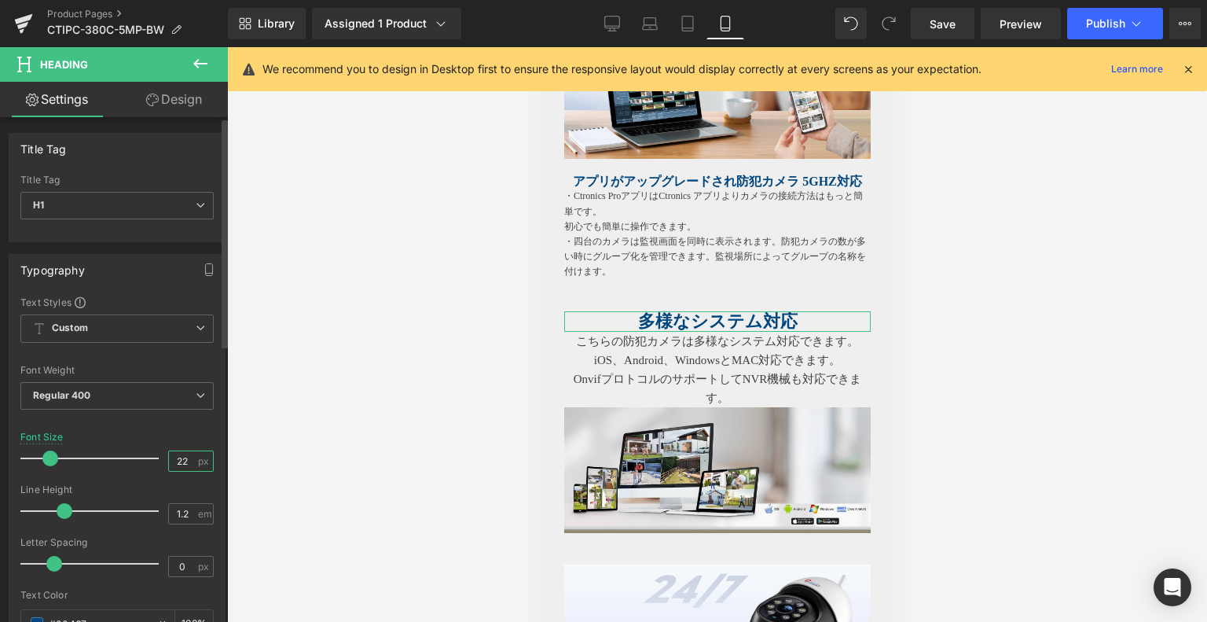
drag, startPoint x: 171, startPoint y: 457, endPoint x: 218, endPoint y: 459, distance: 46.4
click at [218, 459] on div "Text Styles Custom Custom Setup Global Style Custom Setup Global Style Thin 100…" at bounding box center [116, 539] width 215 height 486
type input "16"
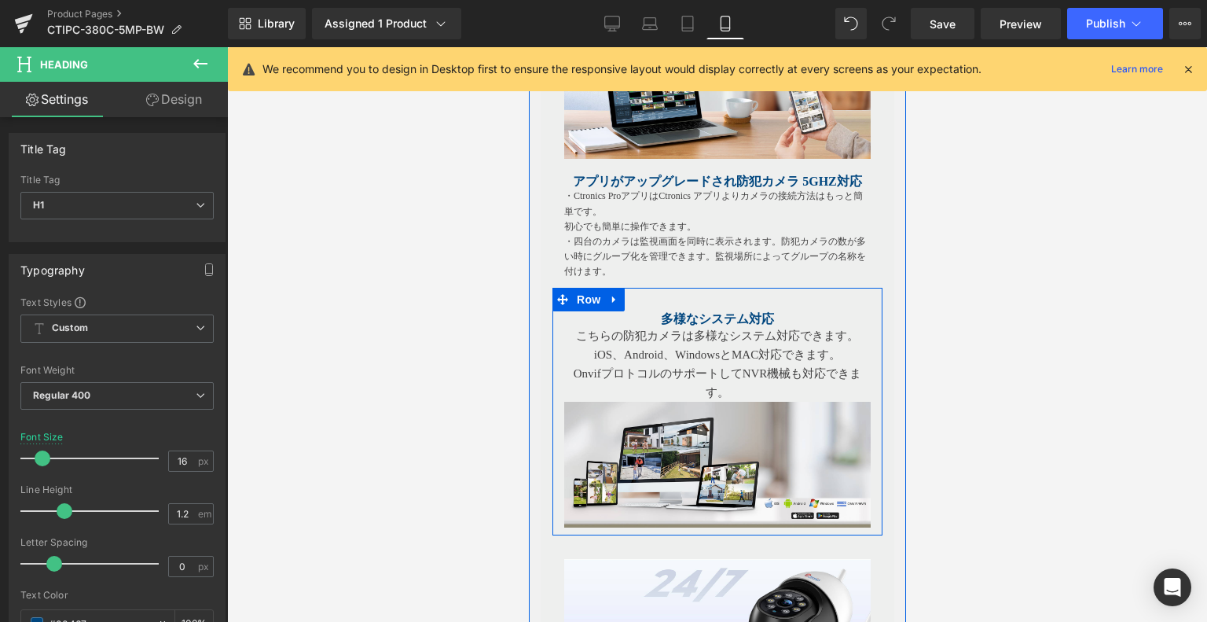
click at [656, 361] on p "iOS、Android、WindowsとMAC対応できます。" at bounding box center [717, 354] width 307 height 19
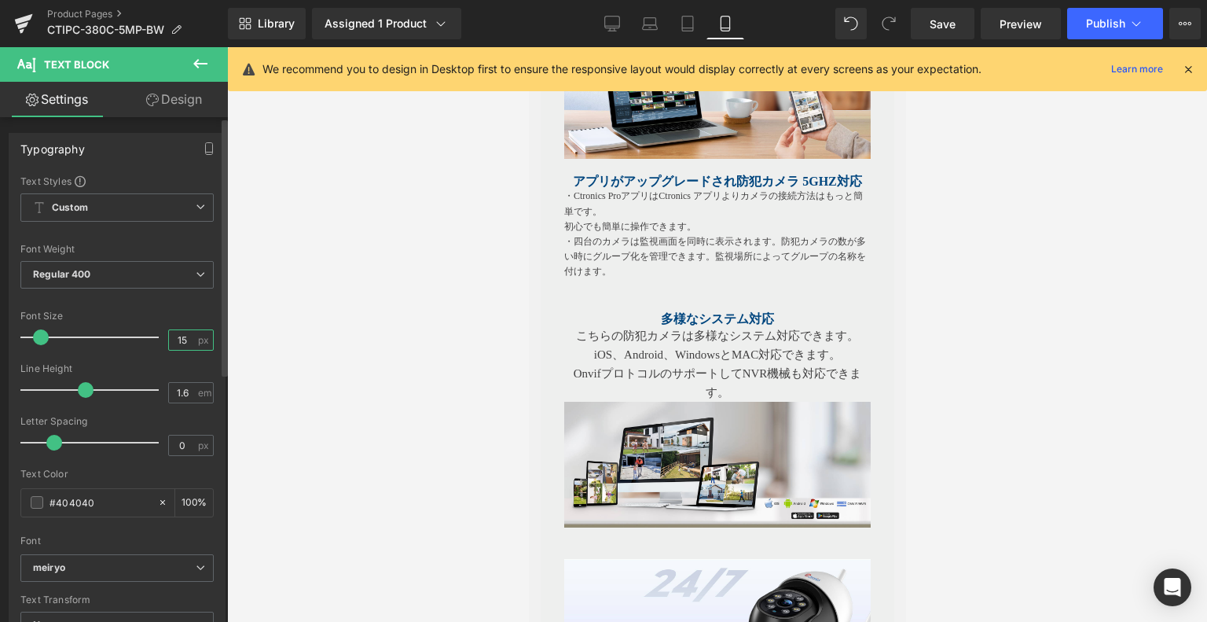
drag, startPoint x: 200, startPoint y: 335, endPoint x: 208, endPoint y: 341, distance: 10.1
click at [208, 336] on div "15 px" at bounding box center [191, 339] width 46 height 21
type input "12"
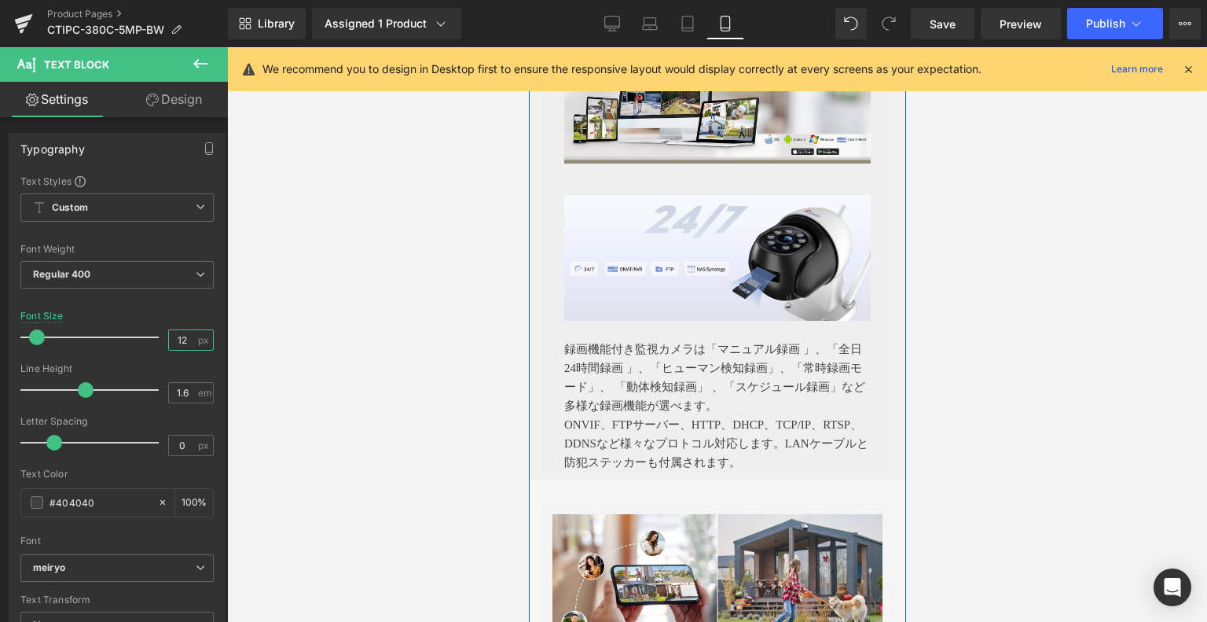
scroll to position [4191, 0]
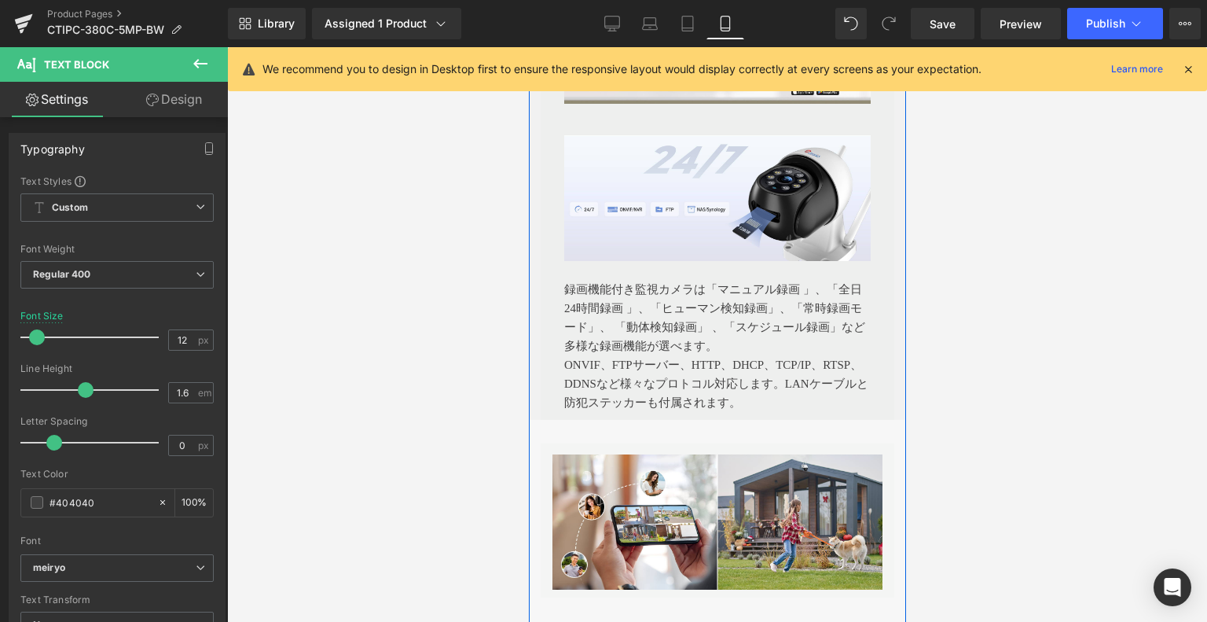
click at [682, 350] on div "録画機能付き監視カメラは「マニュアル録画 」、「全日24時間録画 」、「ヒューマン検知録画」、「常時録画モード」、 「動体検知録画」 、「スケジュール録画」な…" at bounding box center [717, 336] width 307 height 151
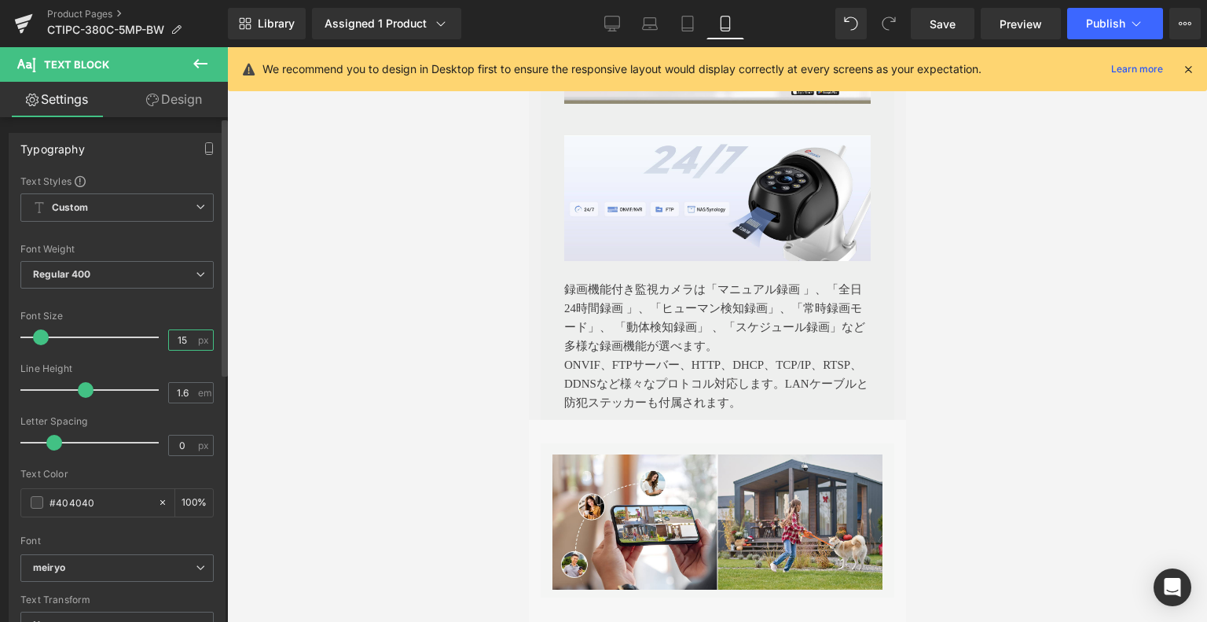
drag, startPoint x: 182, startPoint y: 339, endPoint x: 137, endPoint y: 339, distance: 45.6
click at [129, 333] on div "Font Size 15 px" at bounding box center [116, 336] width 193 height 53
type input "12"
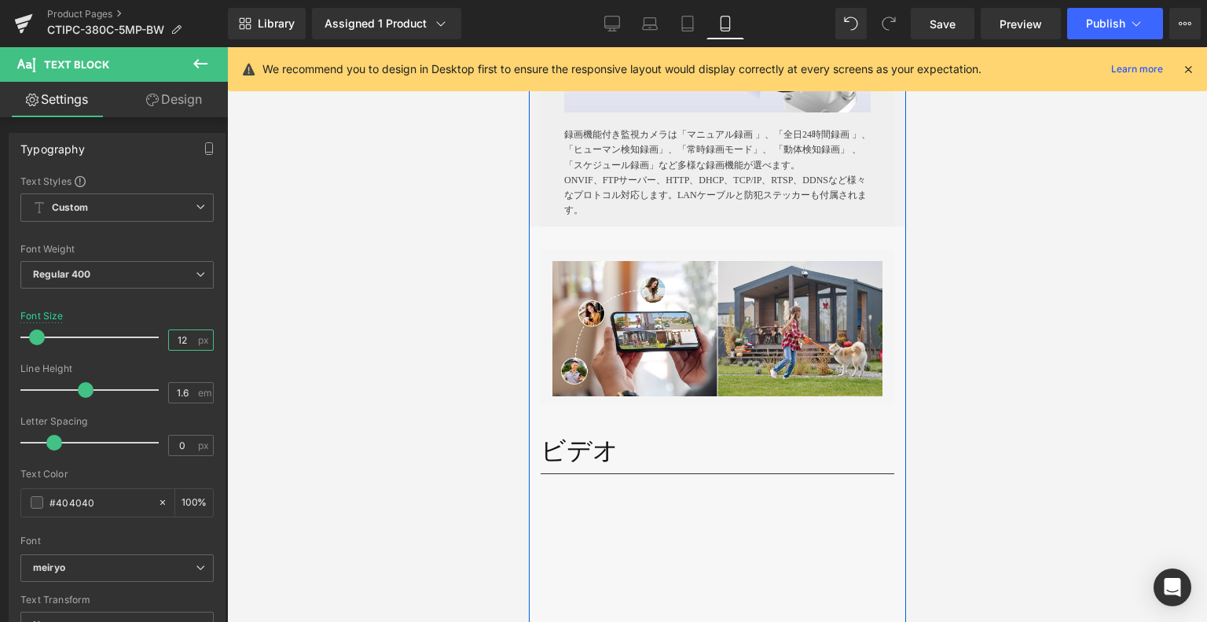
scroll to position [4506, 0]
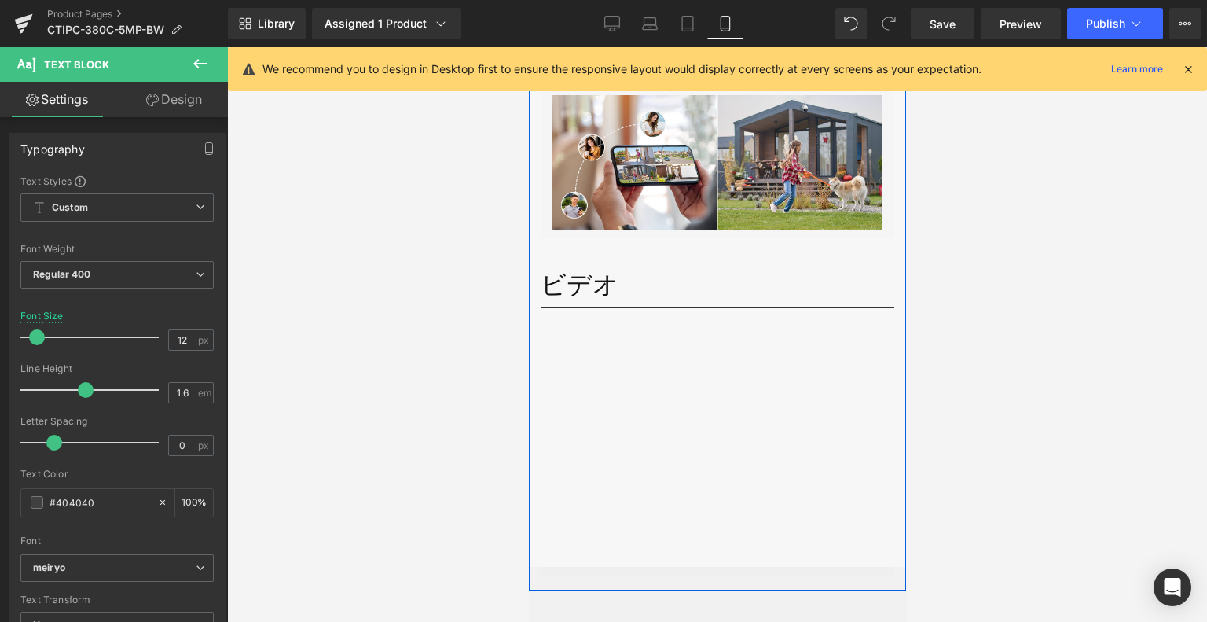
click at [605, 285] on h1 "ビデオ" at bounding box center [717, 285] width 354 height 30
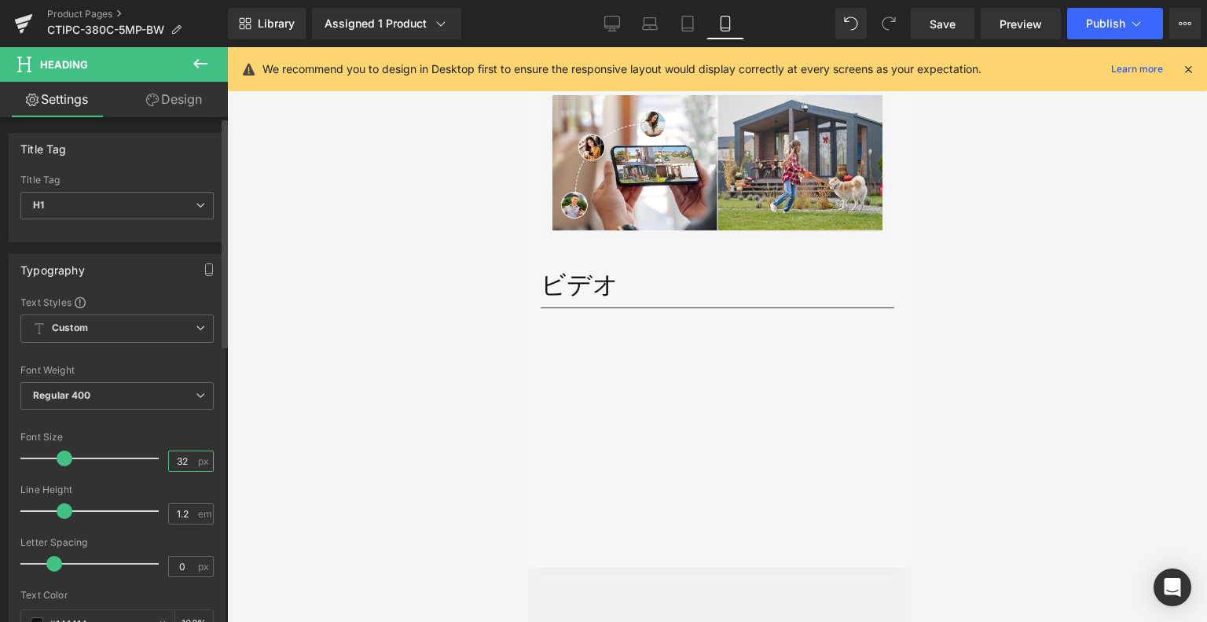
drag, startPoint x: 186, startPoint y: 458, endPoint x: 122, endPoint y: 452, distance: 64.0
click at [122, 452] on div "Font Size 32 px" at bounding box center [116, 458] width 193 height 53
click at [175, 454] on input "15" at bounding box center [183, 461] width 28 height 20
click at [615, 28] on icon at bounding box center [612, 23] width 15 height 12
type input "32"
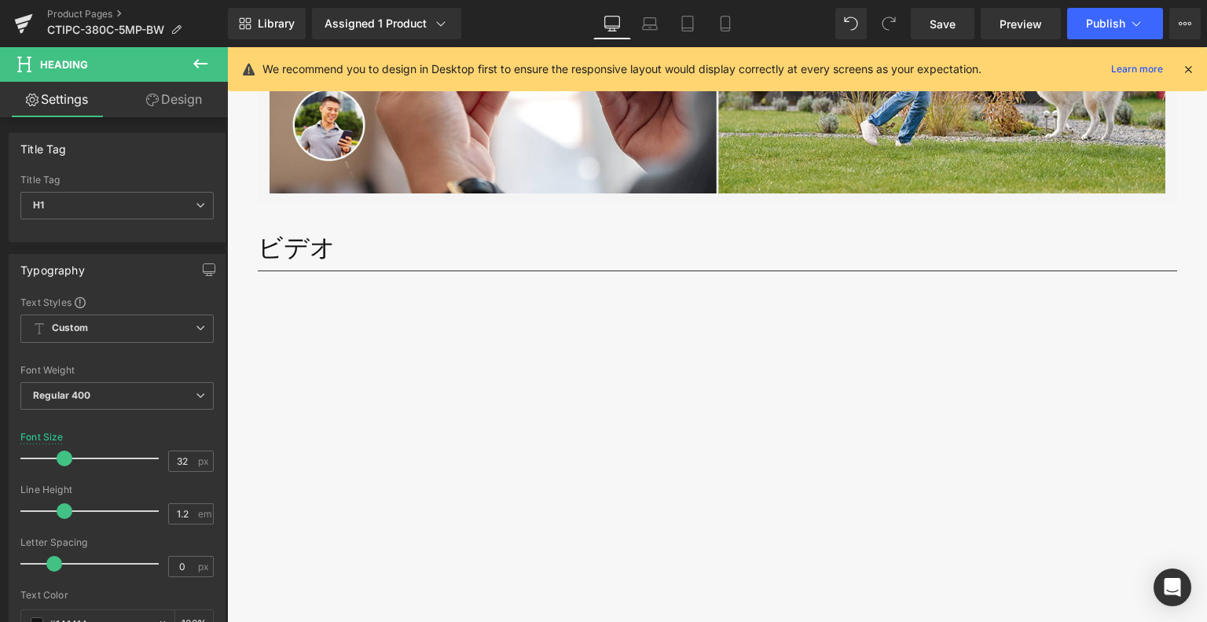
scroll to position [4665, 0]
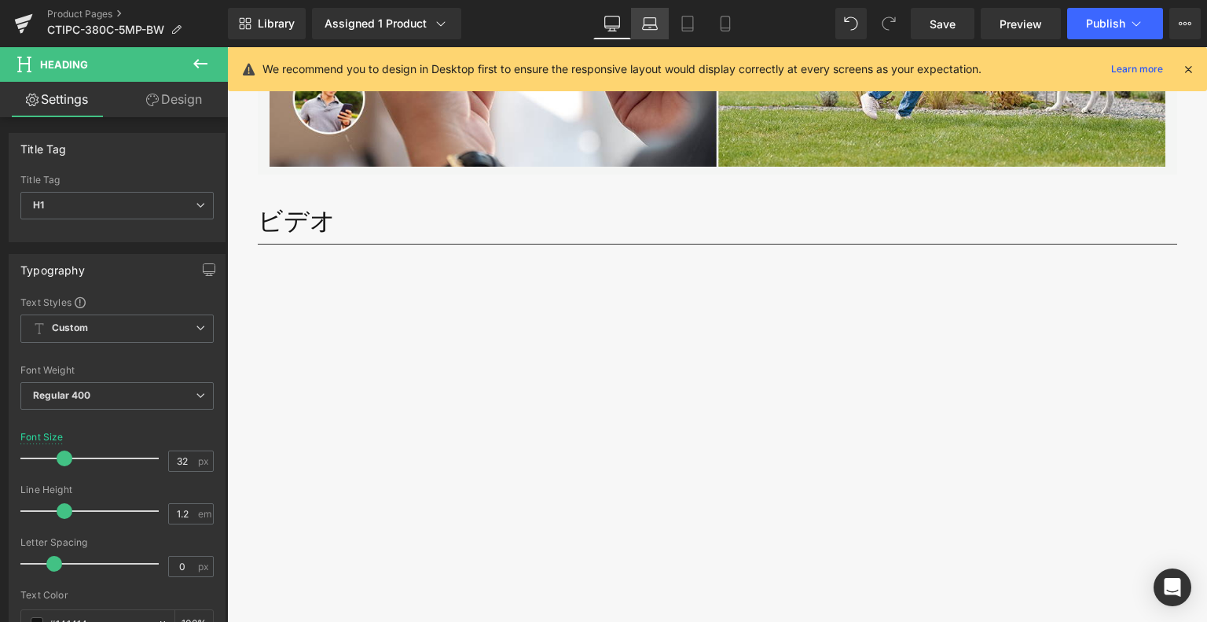
click at [648, 18] on icon at bounding box center [650, 24] width 16 height 16
type input "100"
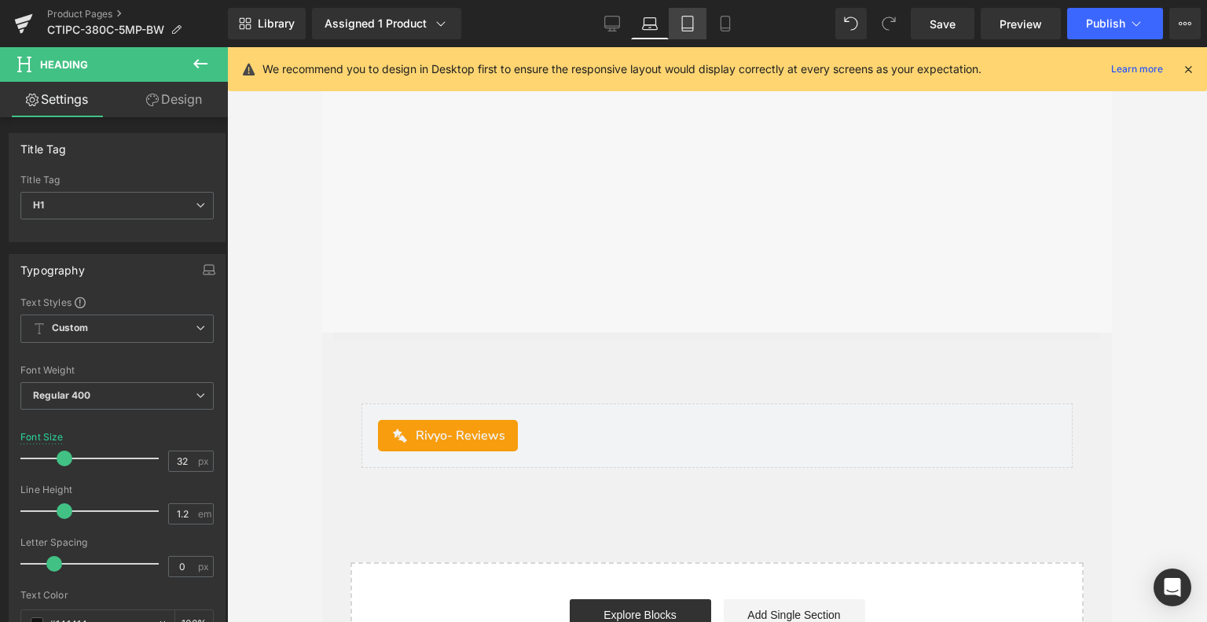
scroll to position [4260, 0]
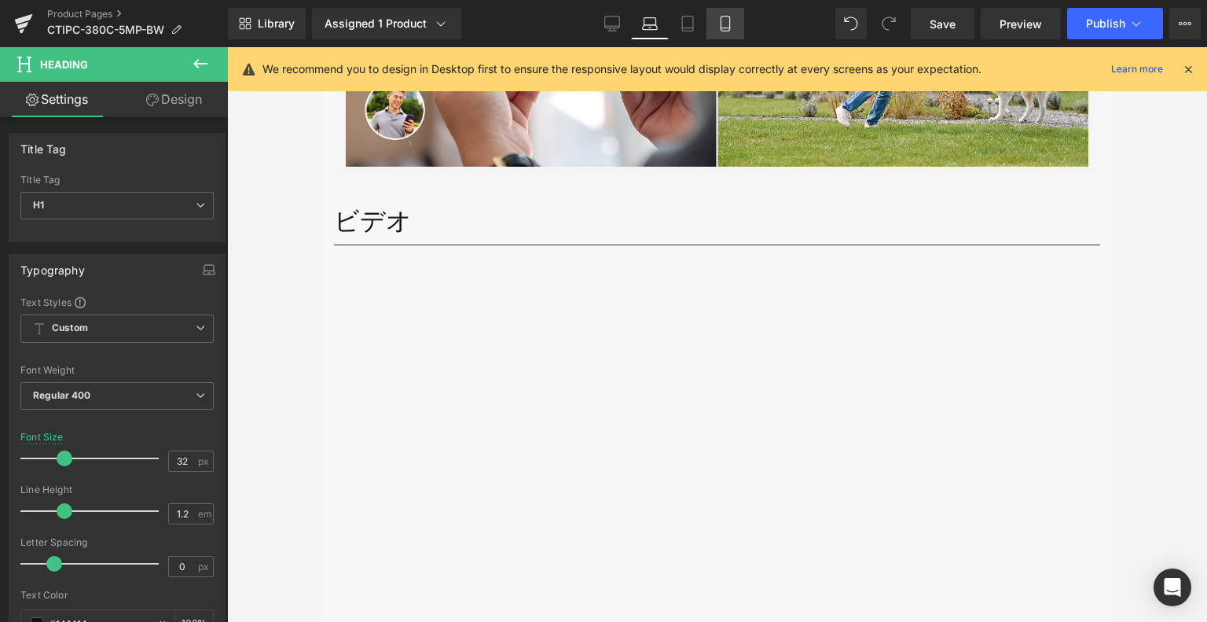
click at [723, 18] on icon at bounding box center [726, 24] width 16 height 16
type input "16"
type input "100"
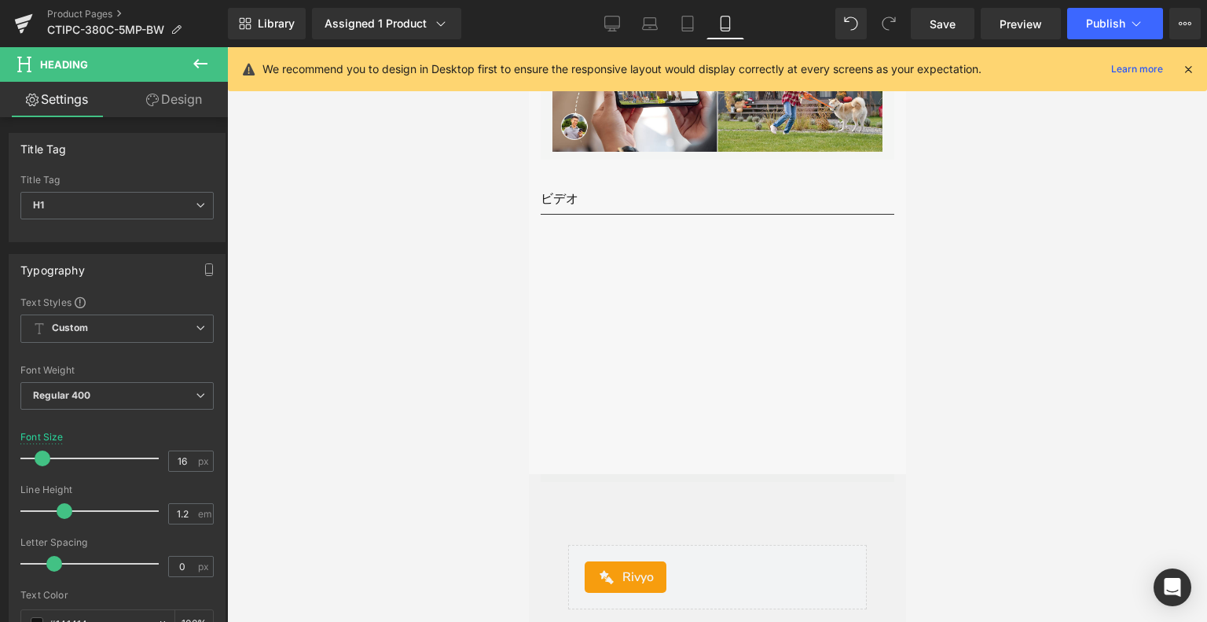
scroll to position [4584, 0]
click at [528, 47] on div at bounding box center [528, 47] width 0 height 0
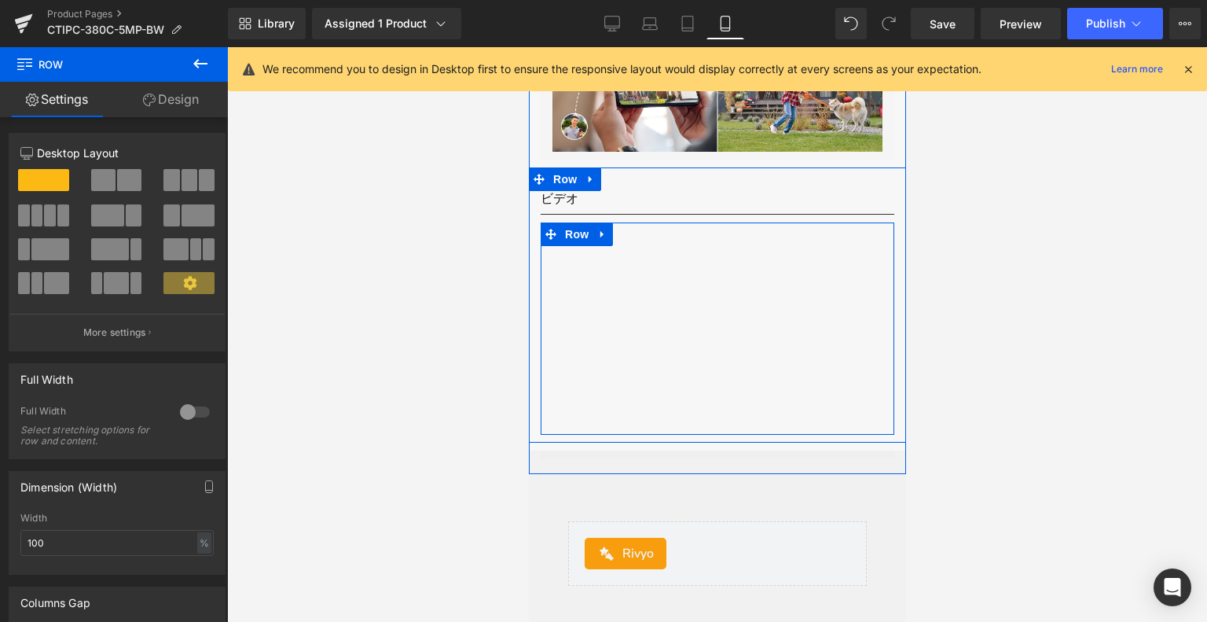
drag, startPoint x: 720, startPoint y: 248, endPoint x: 728, endPoint y: 223, distance: 25.6
click at [728, 223] on div "ビデオ Heading Separator Youtube Row Row" at bounding box center [716, 313] width 377 height 244
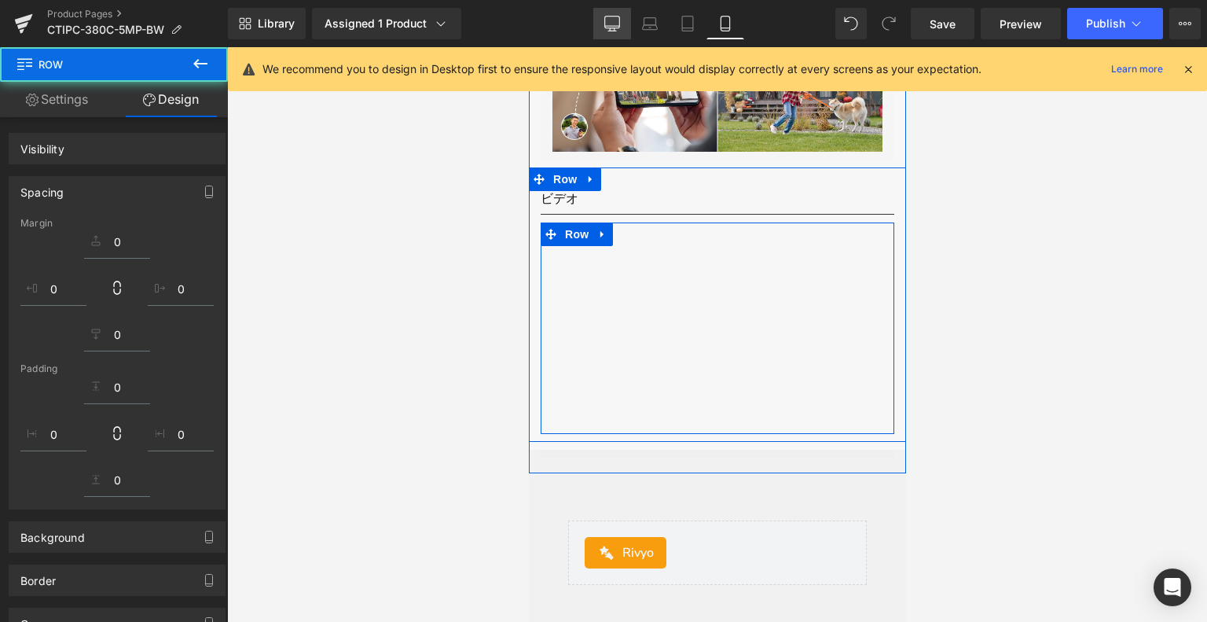
click at [612, 8] on link "Desktop" at bounding box center [612, 23] width 38 height 31
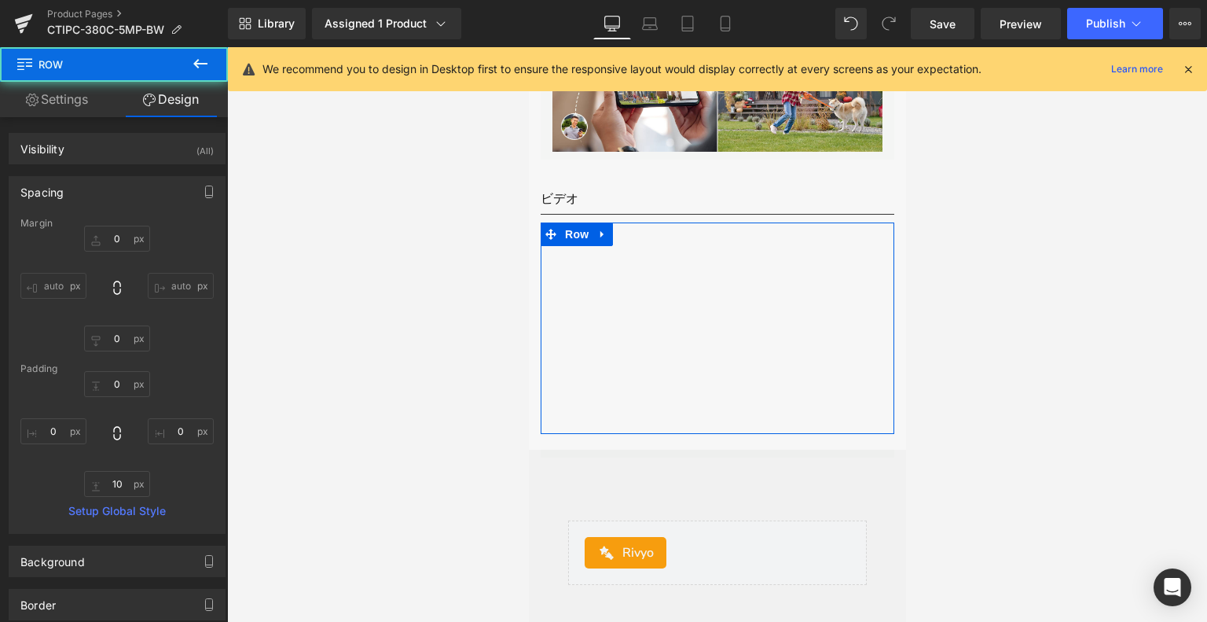
type input "0"
type input "10"
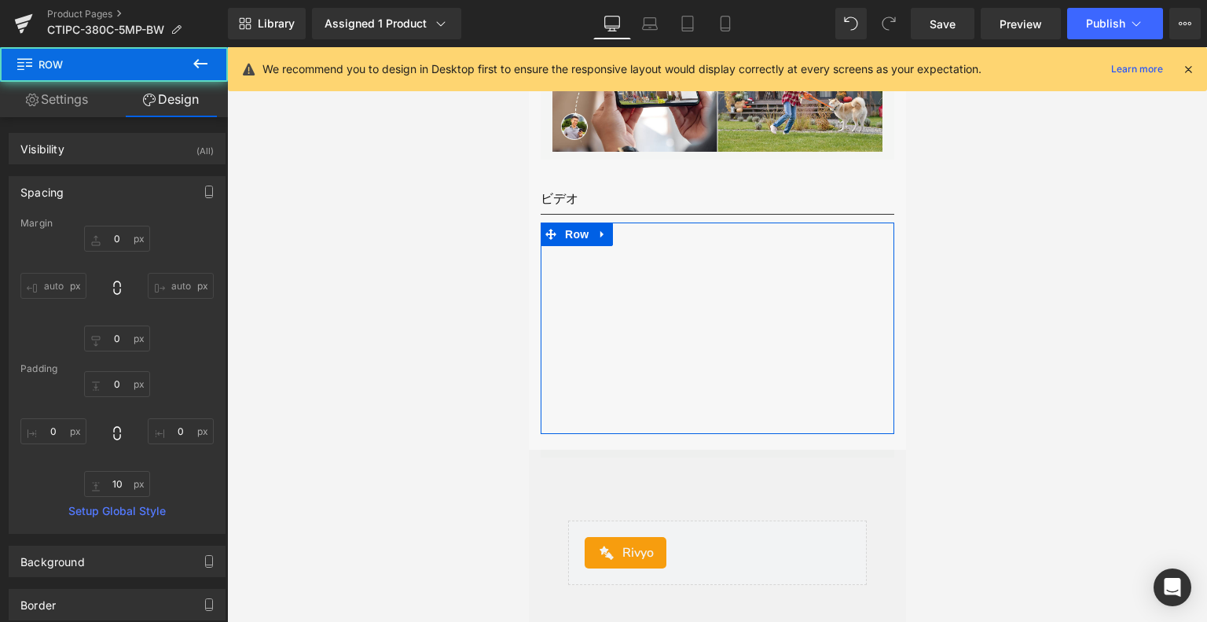
type input "0"
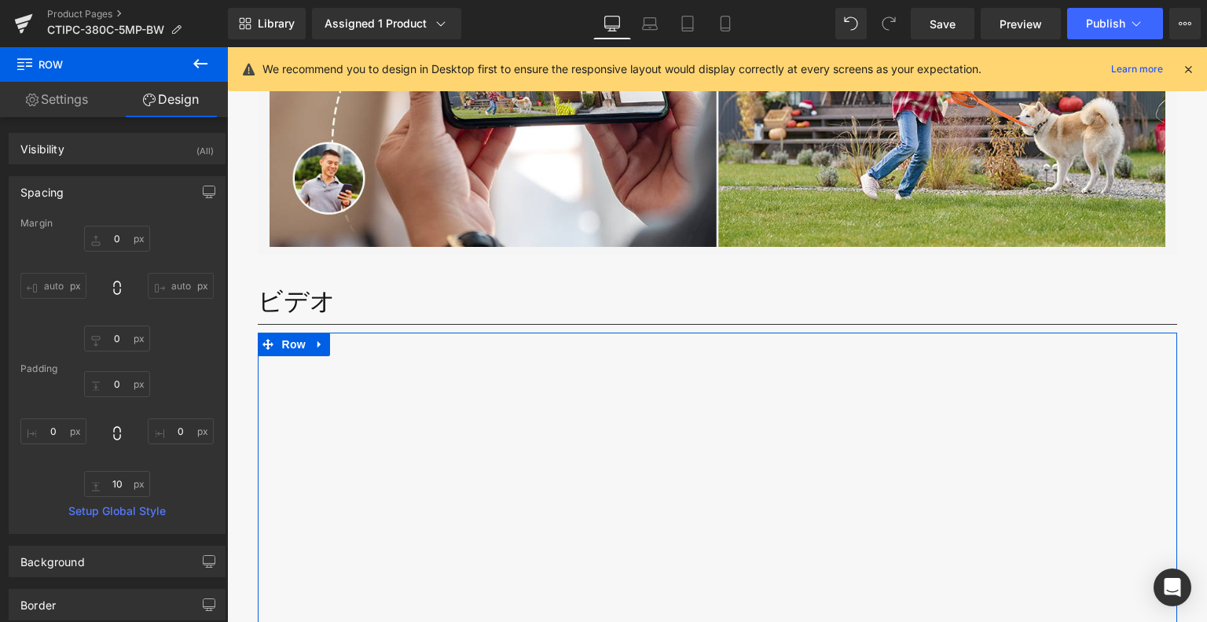
click at [617, 20] on icon at bounding box center [612, 24] width 16 height 16
type input "0"
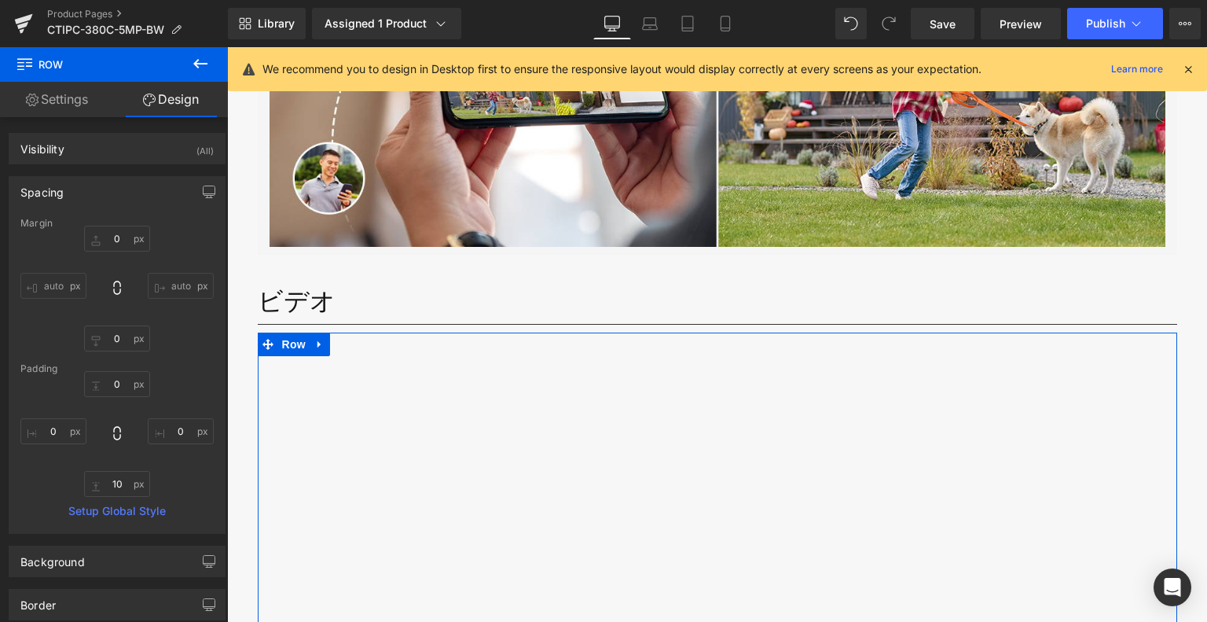
type input "10"
type input "0"
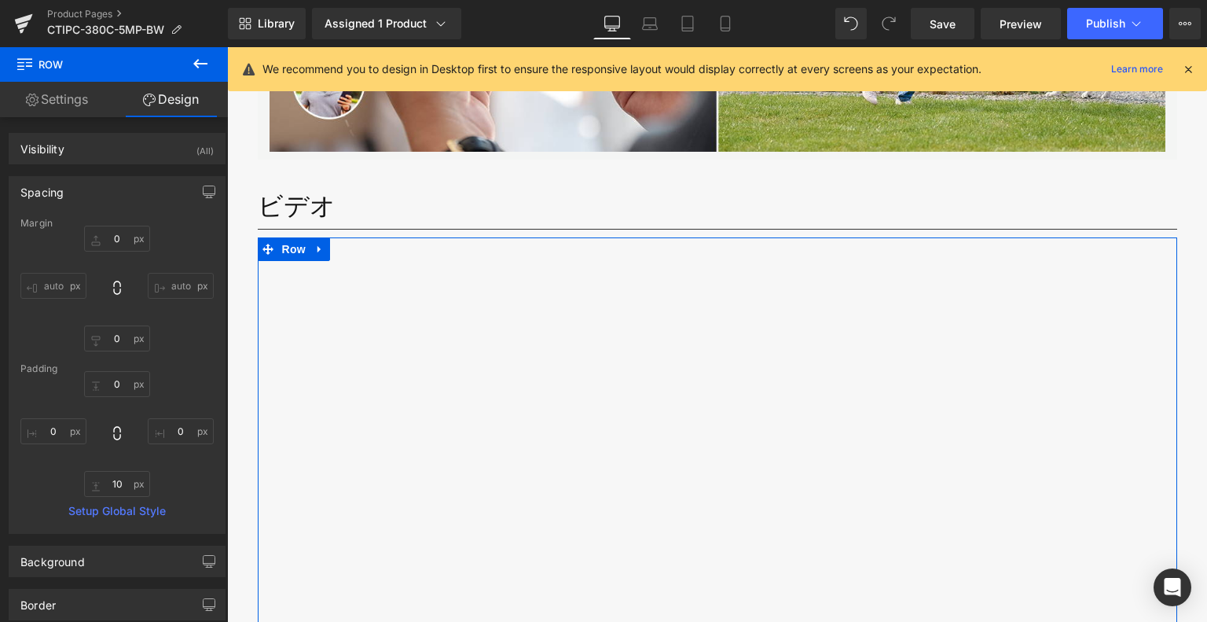
click at [724, 21] on icon at bounding box center [726, 24] width 16 height 16
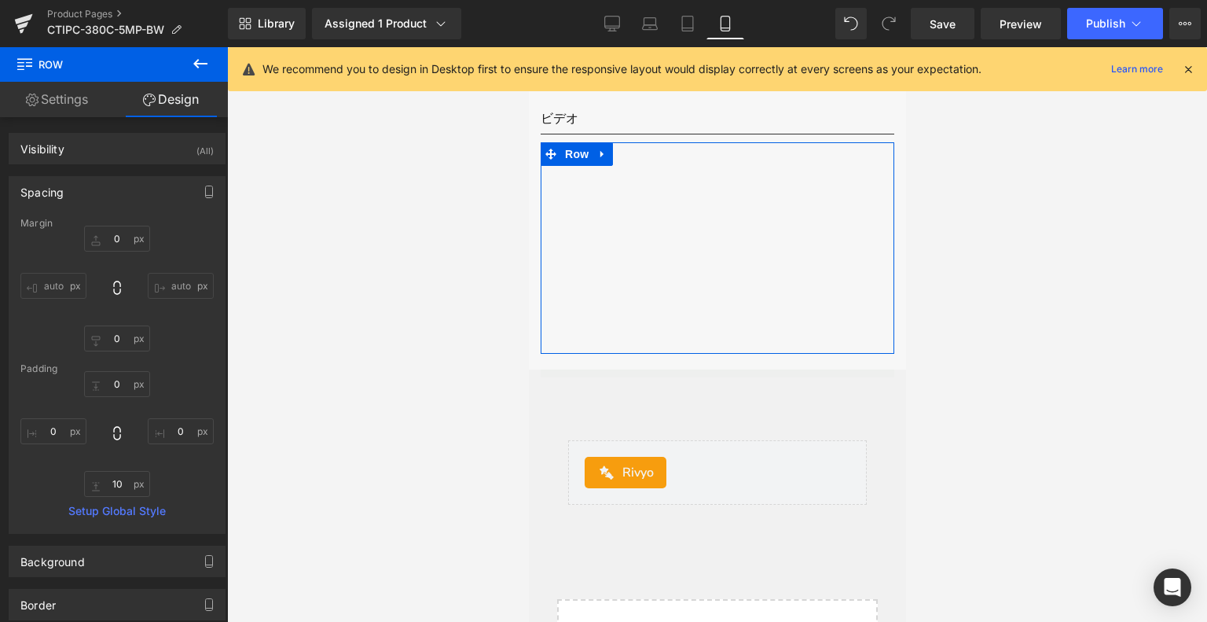
type input "0"
type input "10"
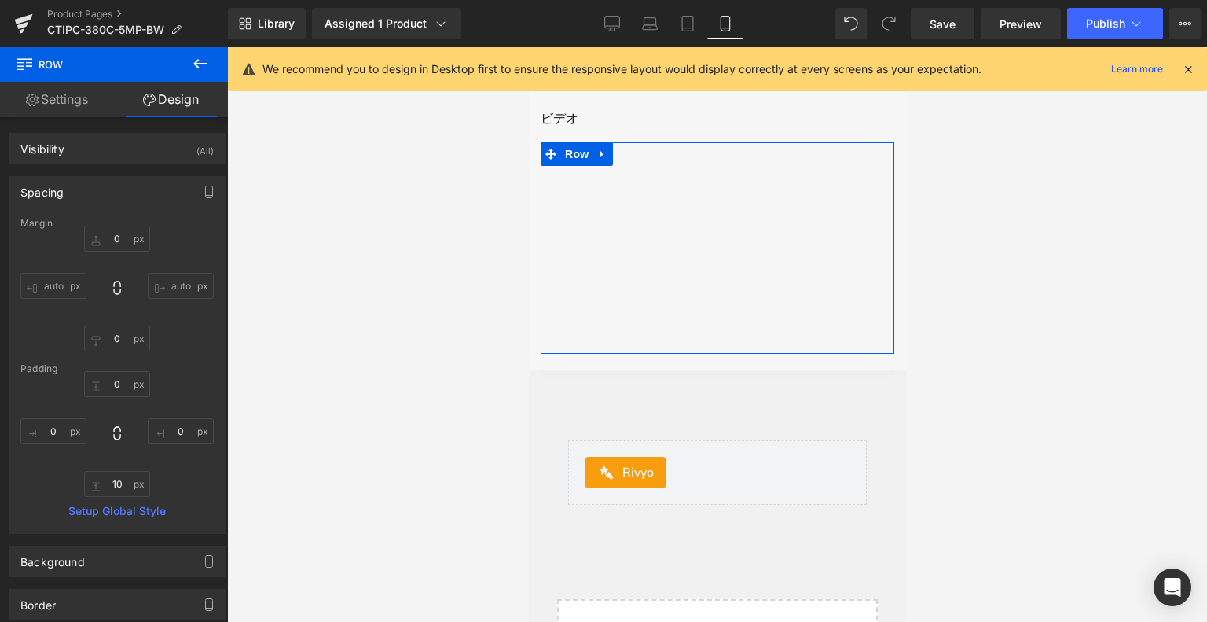
type input "0"
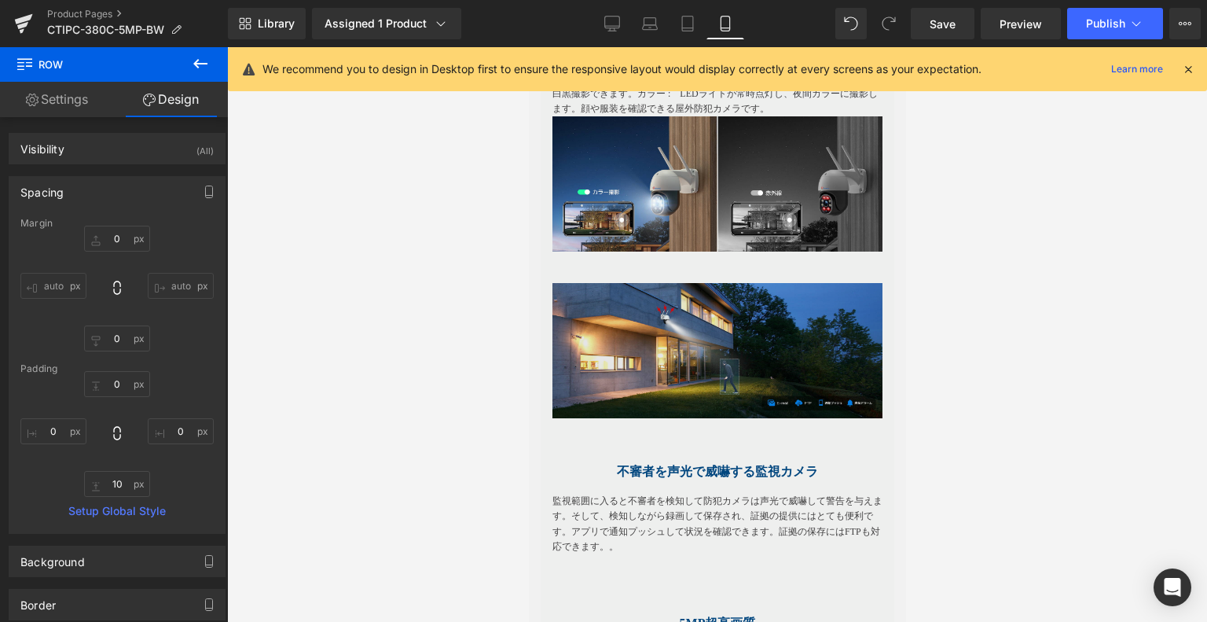
scroll to position [2541, 0]
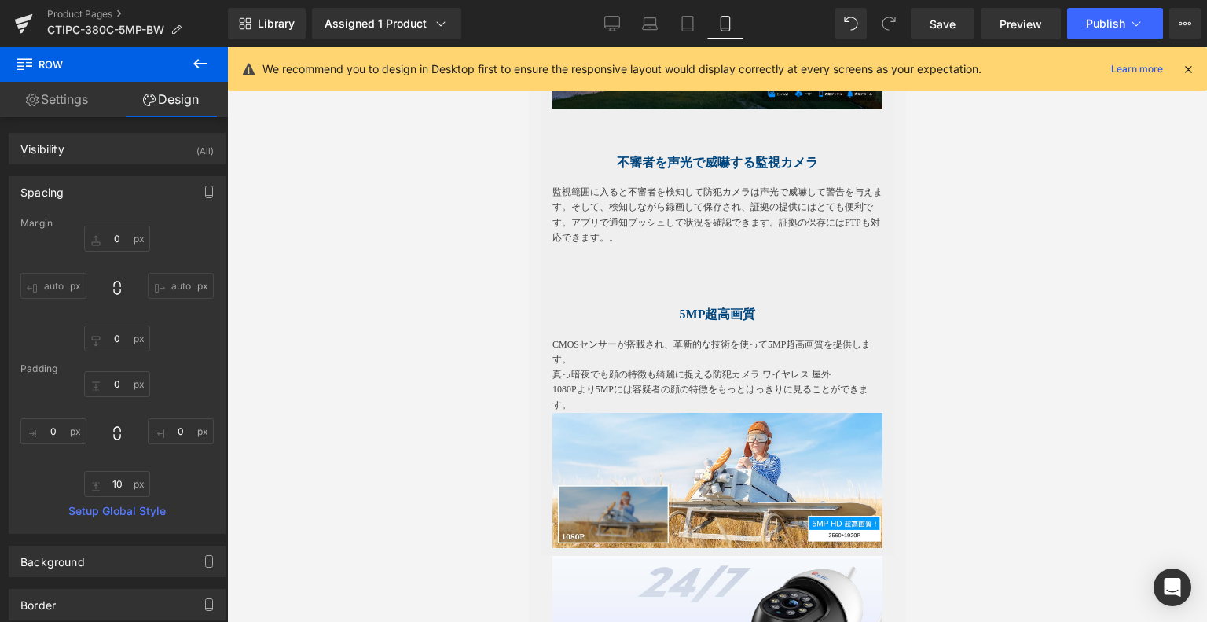
click at [729, 292] on h1 at bounding box center [717, 284] width 330 height 15
click at [0, 0] on icon at bounding box center [0, 0] width 0 height 0
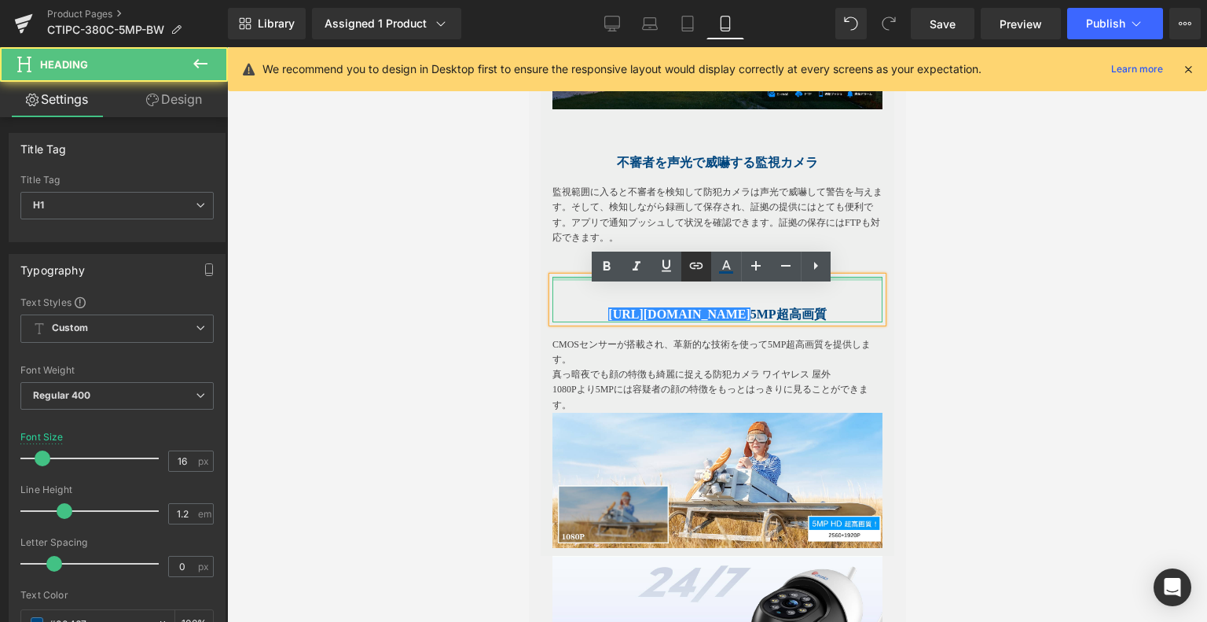
click at [661, 288] on div "[URL][DOMAIN_NAME] 5MP超高画質 Heading" at bounding box center [717, 300] width 330 height 46
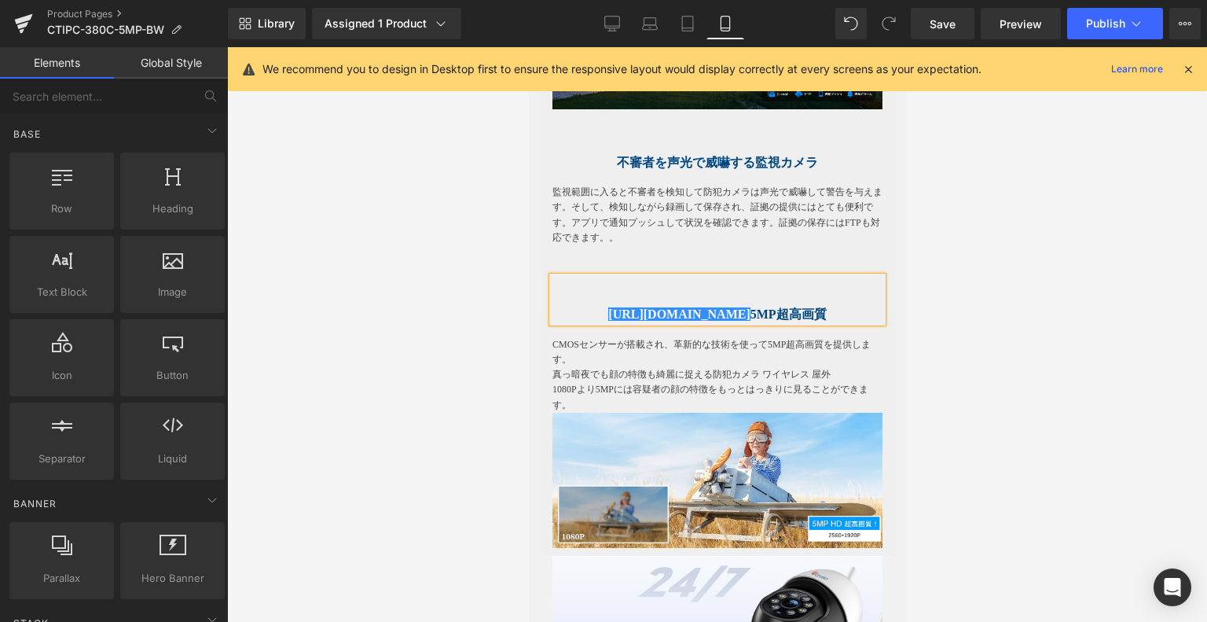
click at [1040, 274] on div at bounding box center [717, 334] width 980 height 575
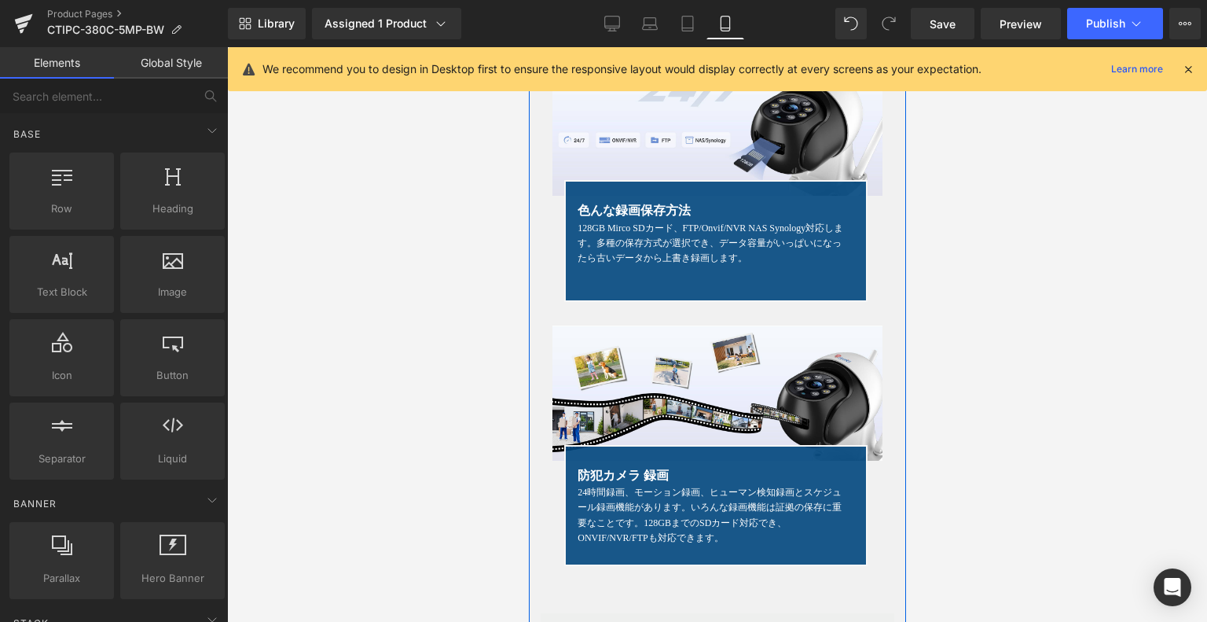
scroll to position [3169, 0]
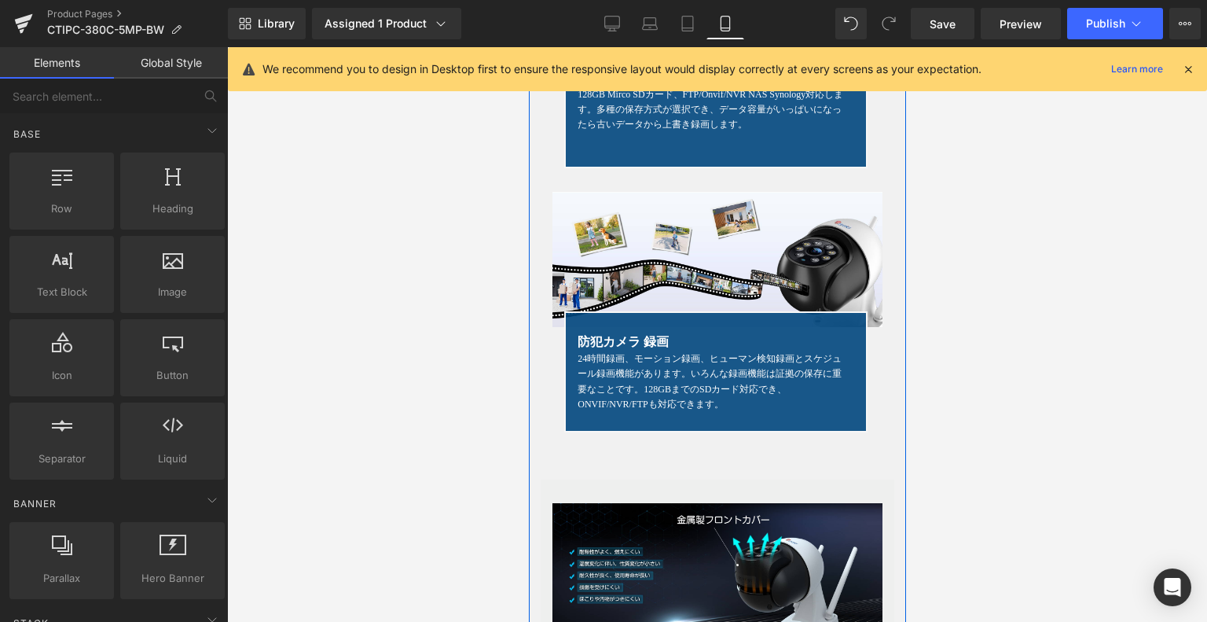
click at [693, 469] on div "Image 色んな録画保存方法 Text Block 128GB Mirco SDカード、FTP/Onvif/NVR NAS Synology対応します。多種…" at bounding box center [717, 203] width 354 height 553
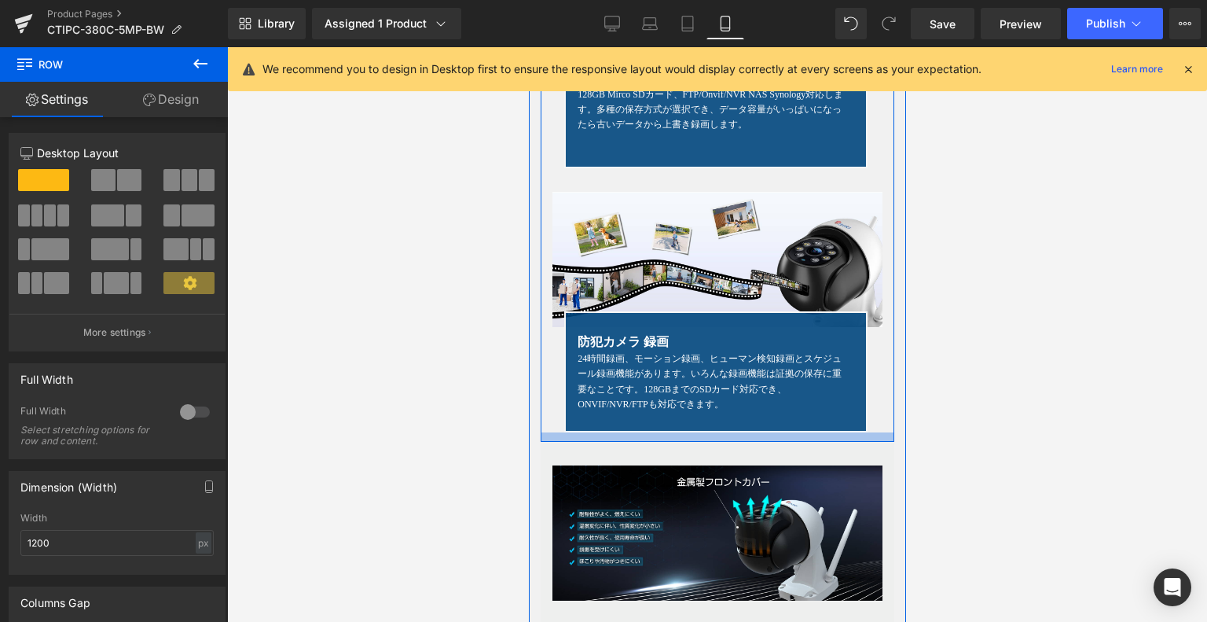
drag, startPoint x: 699, startPoint y: 487, endPoint x: 594, endPoint y: 112, distance: 388.5
click at [712, 442] on div at bounding box center [717, 436] width 354 height 9
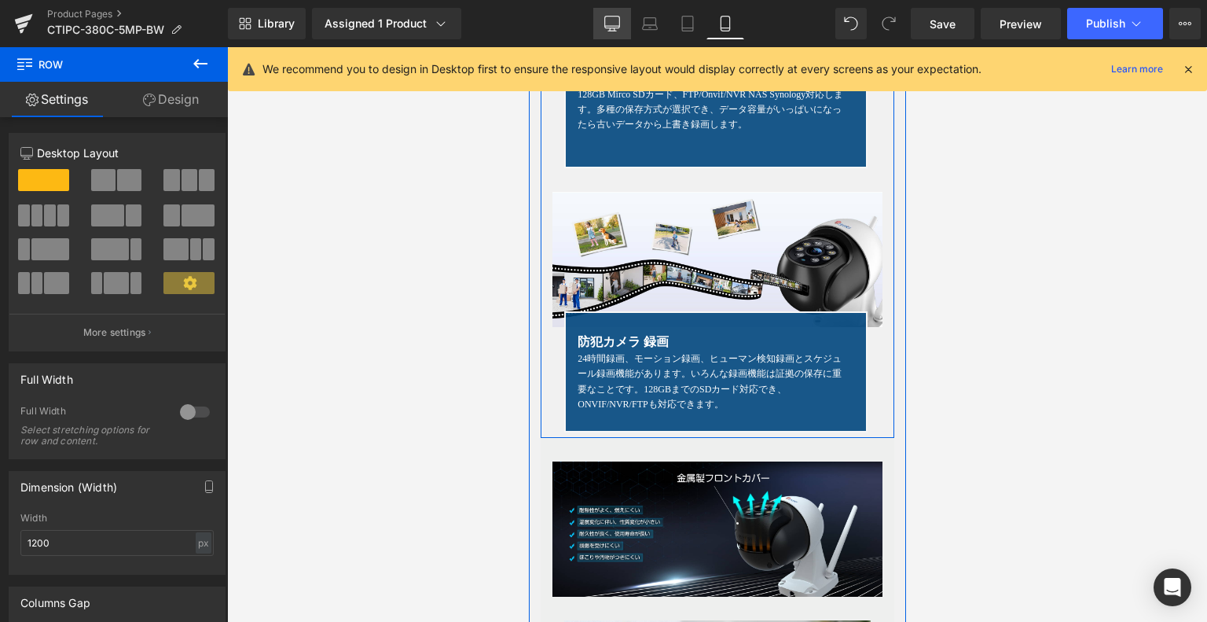
click at [604, 13] on link "Desktop" at bounding box center [612, 23] width 38 height 31
click at [608, 23] on icon at bounding box center [612, 24] width 16 height 16
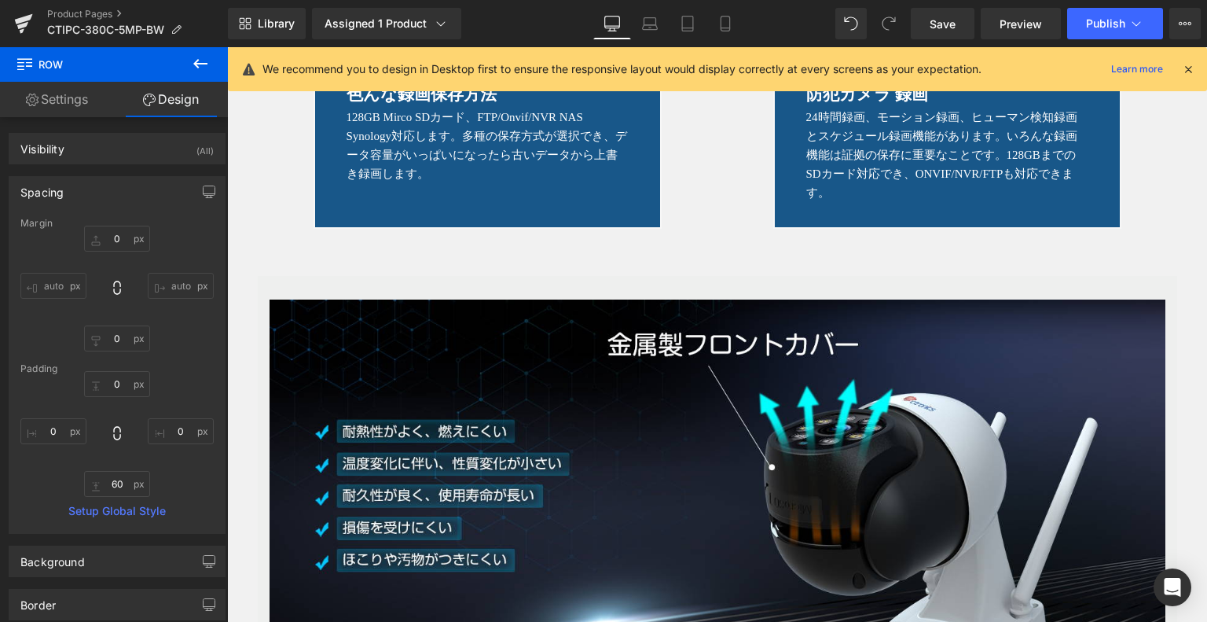
type input "0"
type input "60"
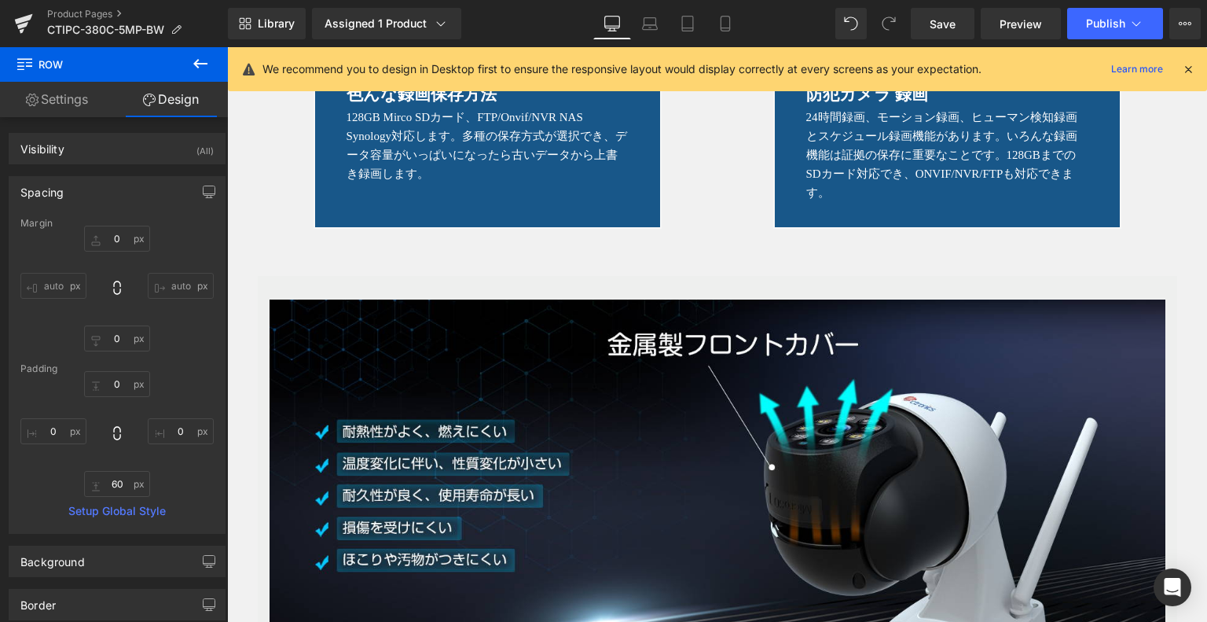
type input "0"
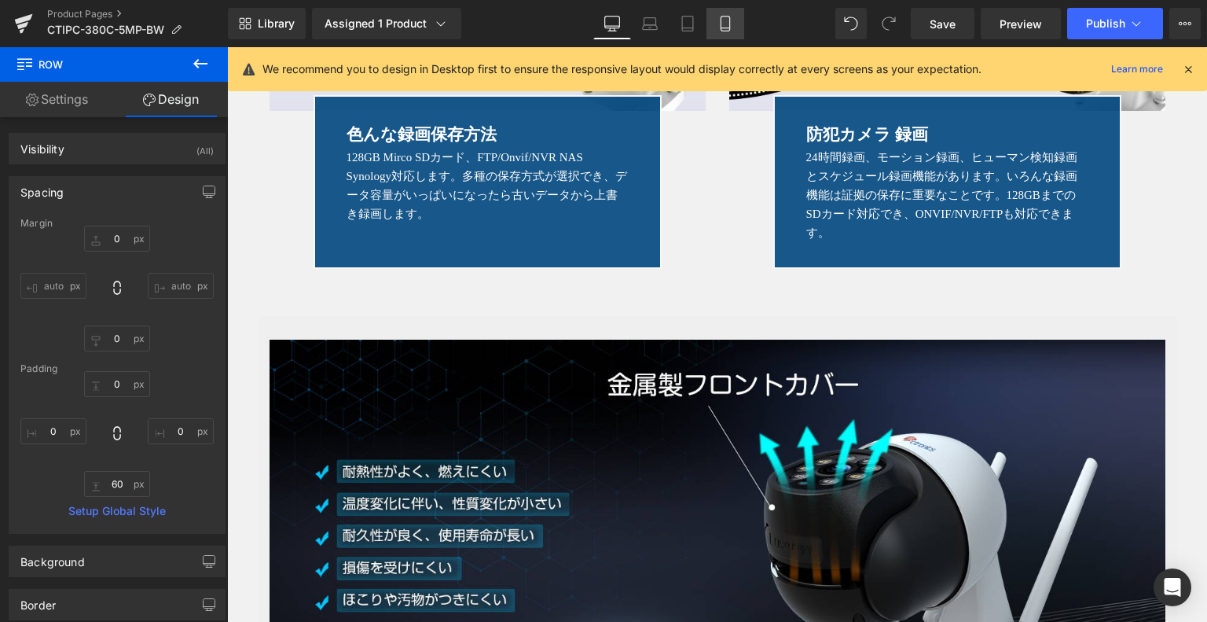
click at [739, 24] on link "Mobile" at bounding box center [726, 23] width 38 height 31
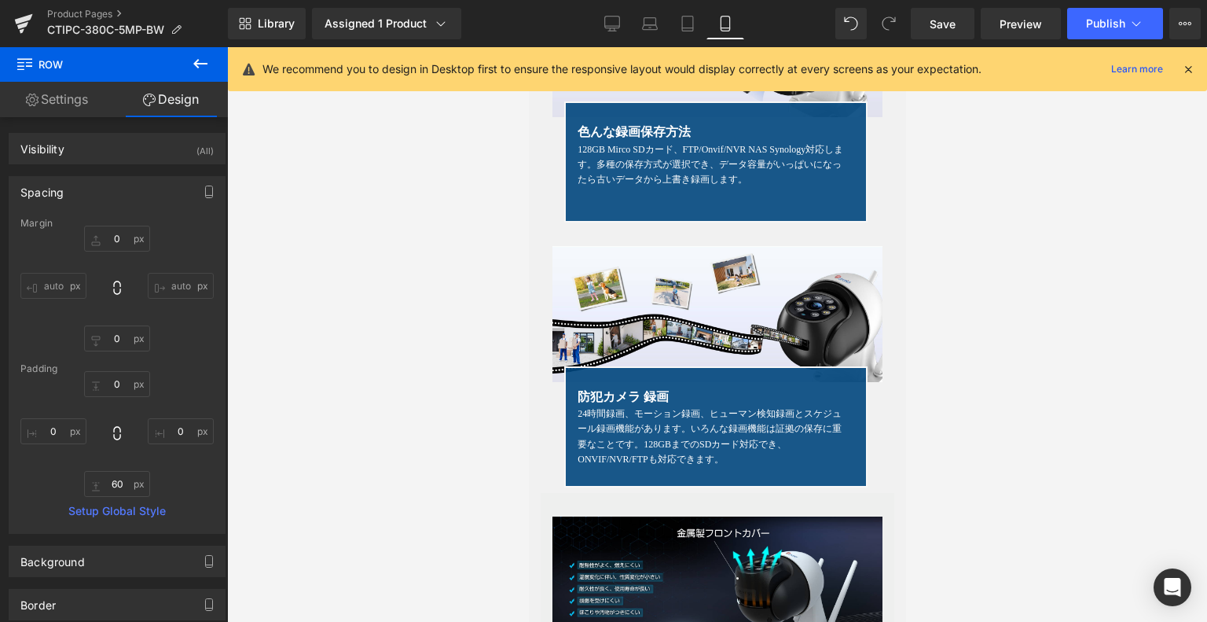
type input "0"
type input "7"
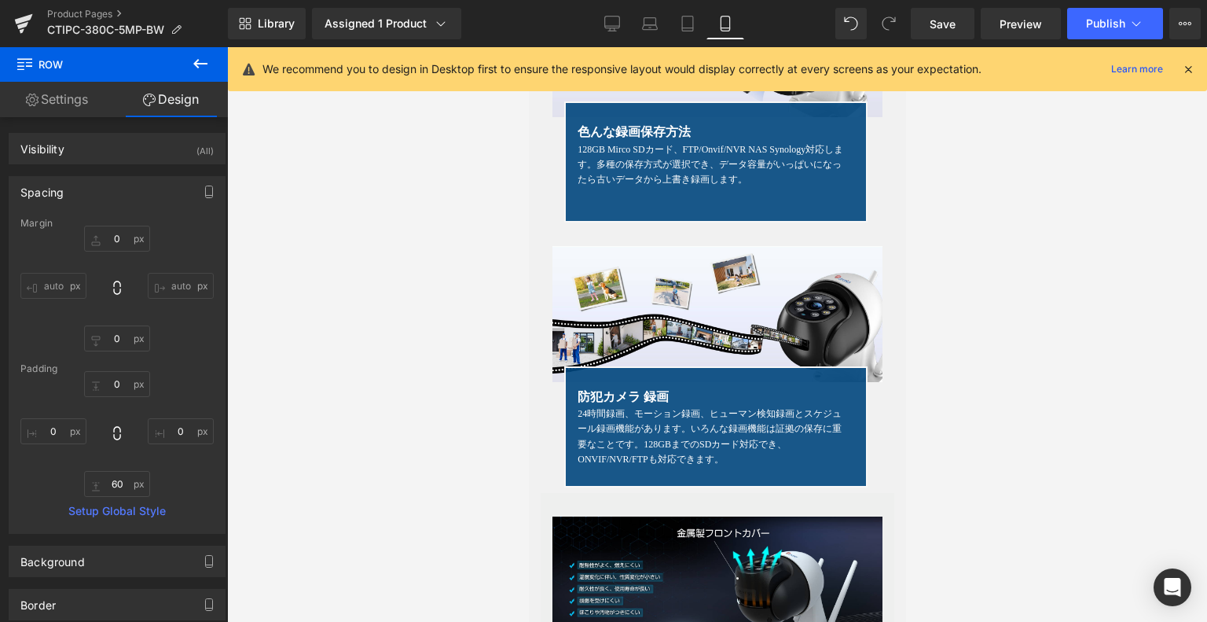
type input "0"
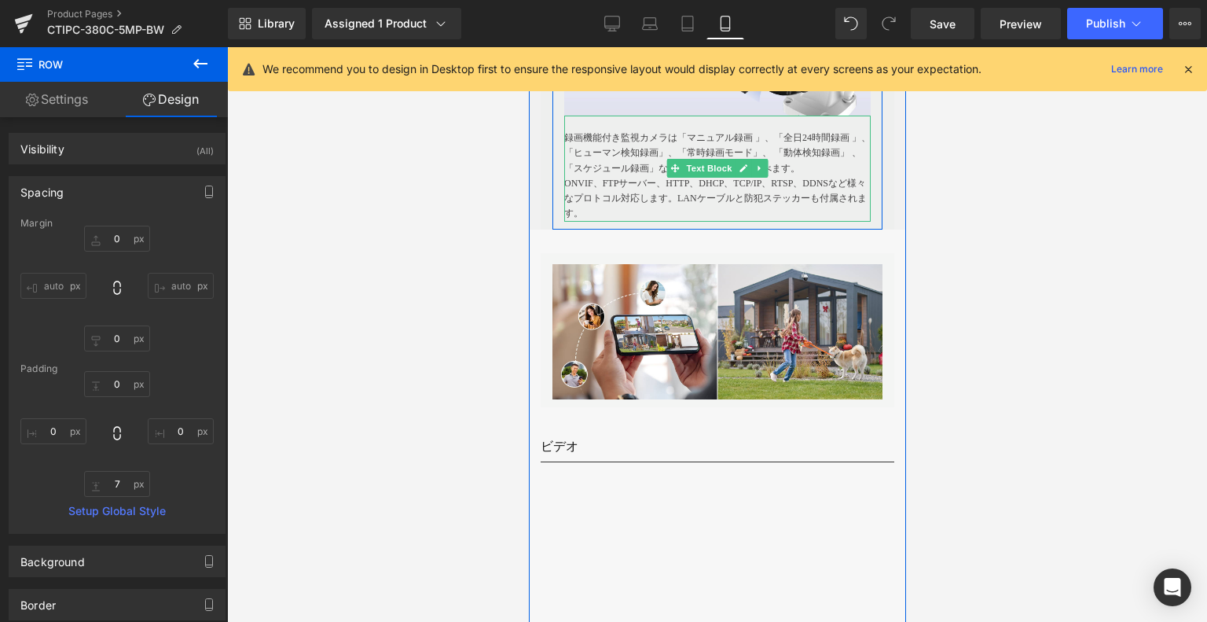
scroll to position [4359, 0]
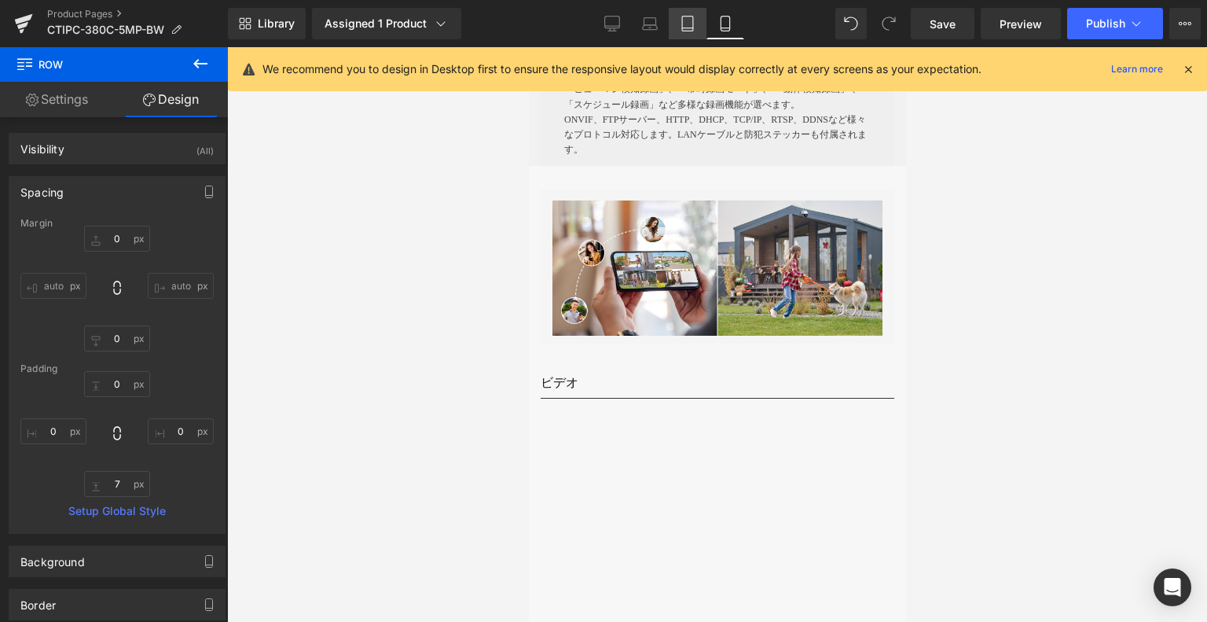
click at [682, 17] on icon at bounding box center [687, 24] width 11 height 15
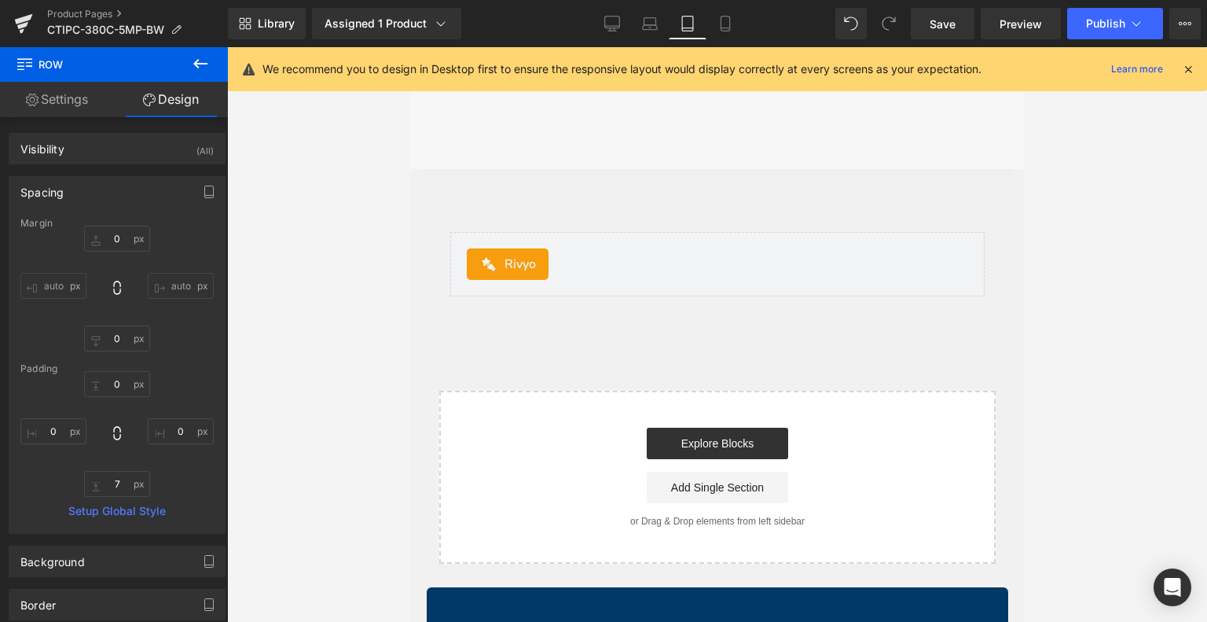
type input "0"
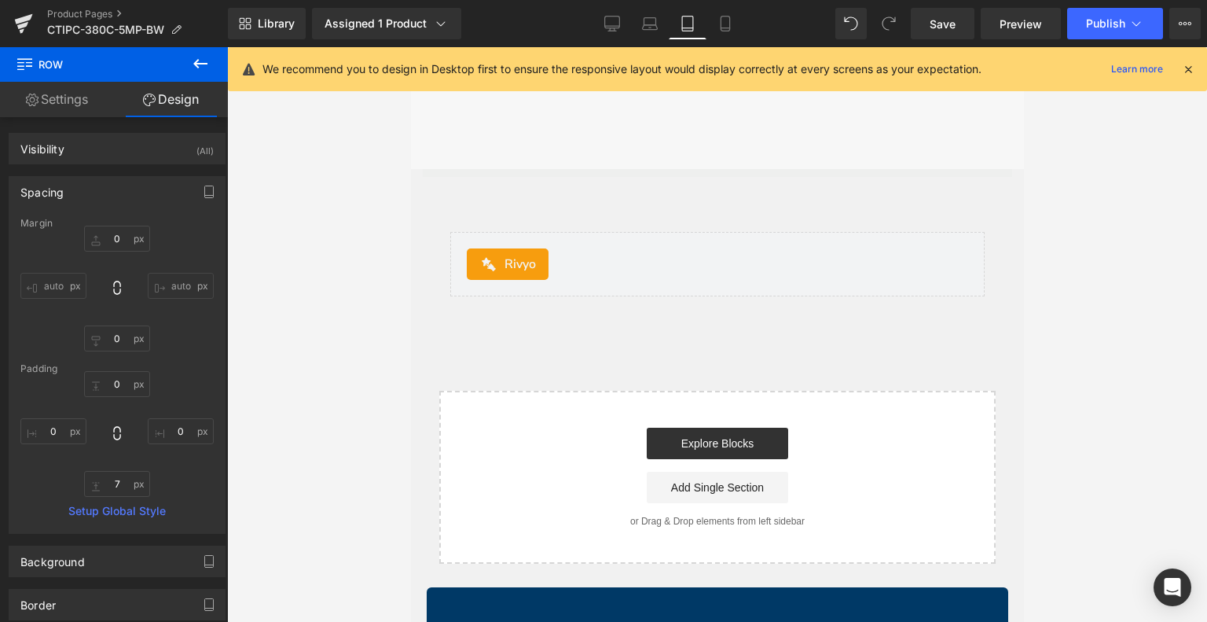
type input "0"
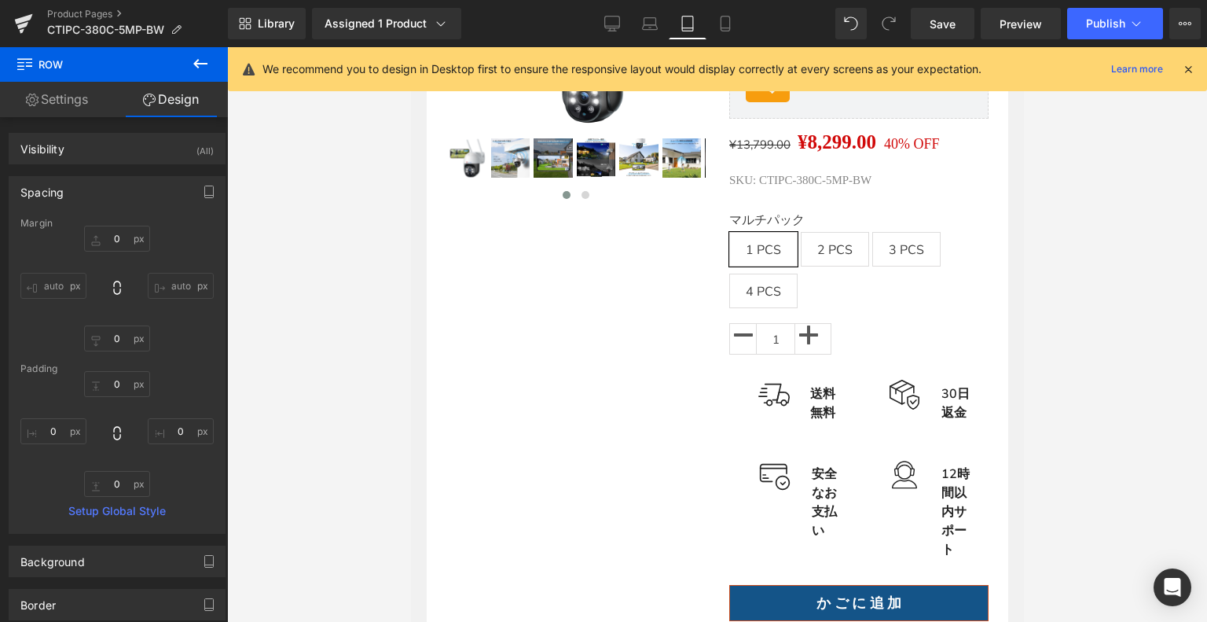
scroll to position [0, 0]
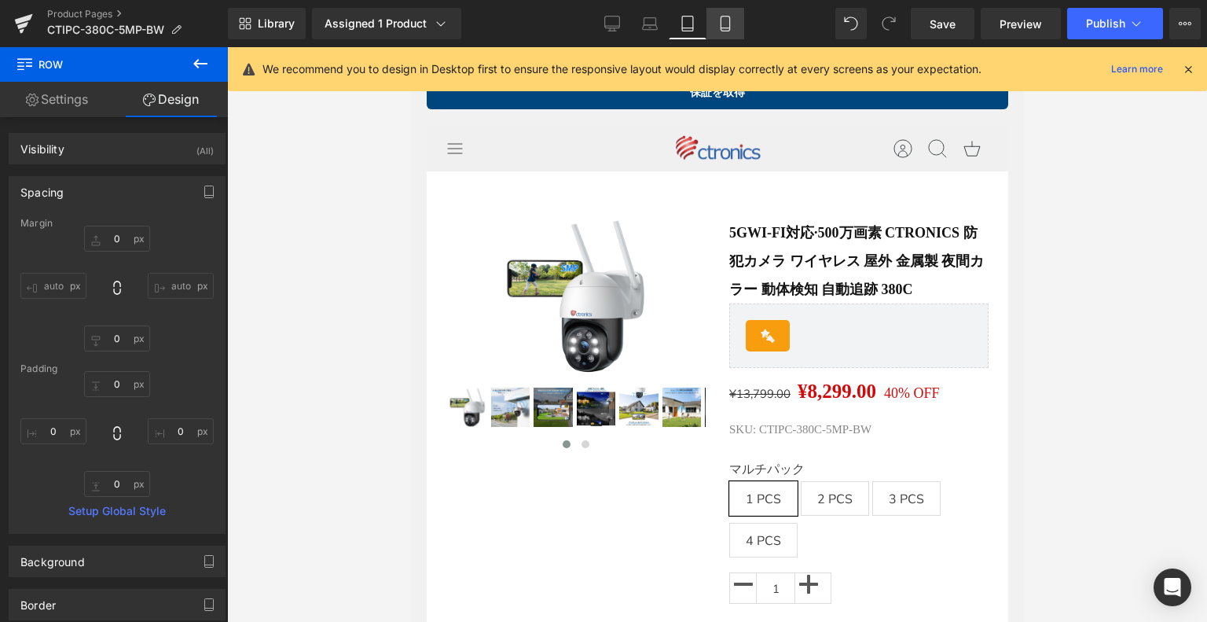
click at [732, 22] on icon at bounding box center [726, 24] width 16 height 16
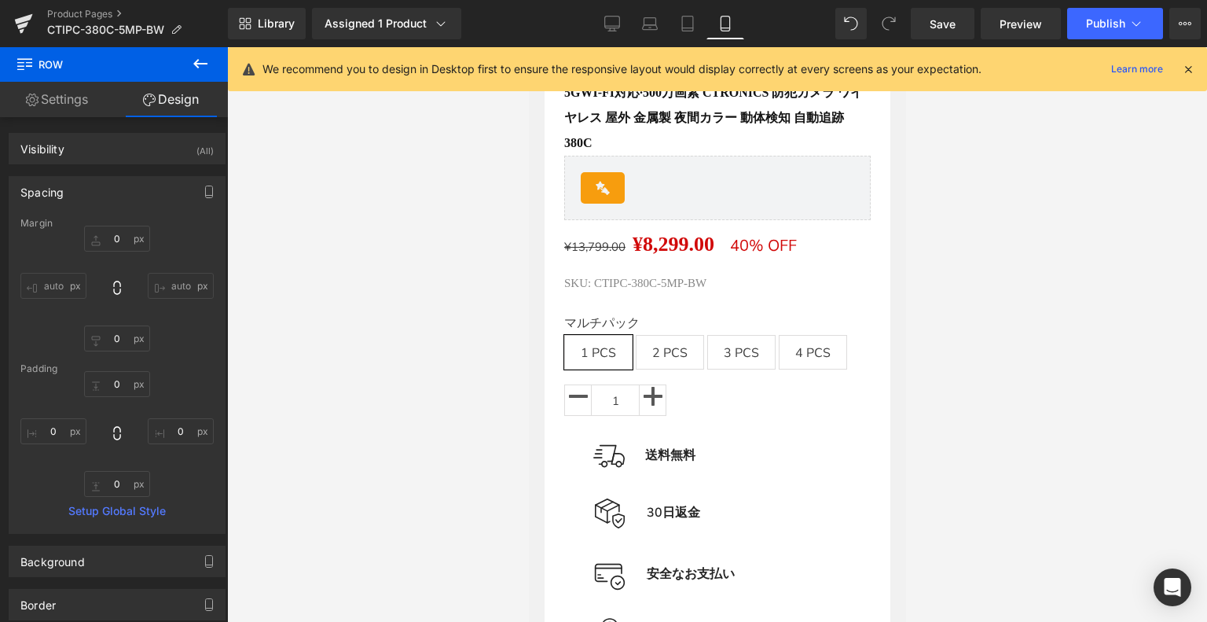
type input "0"
type input "7"
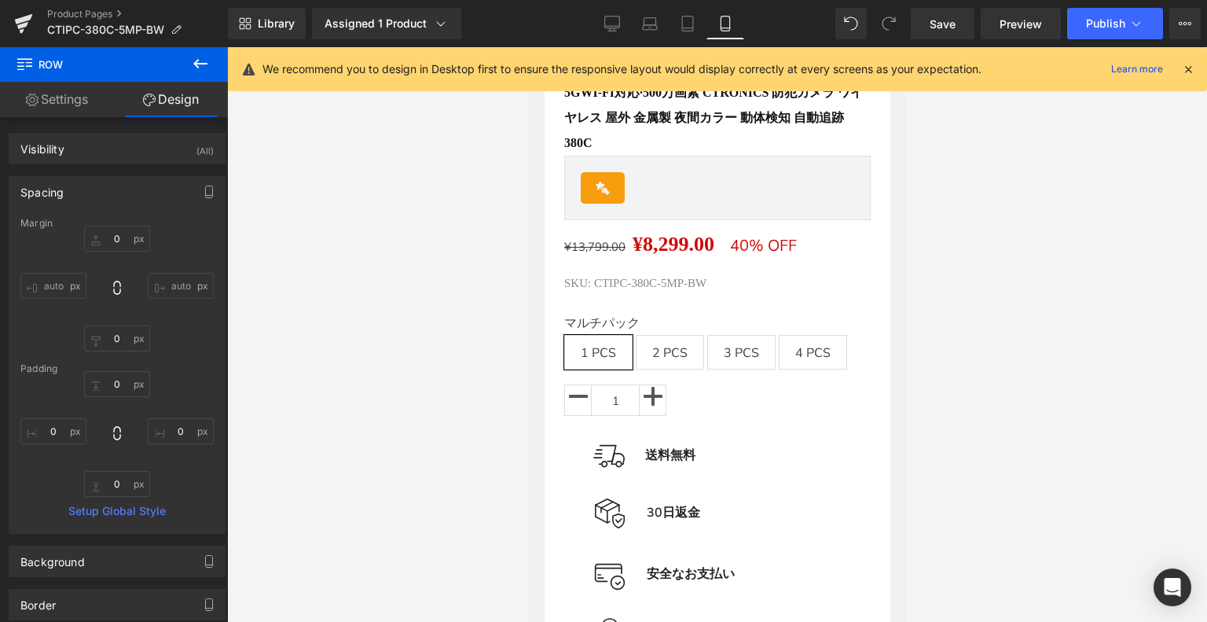
type input "0"
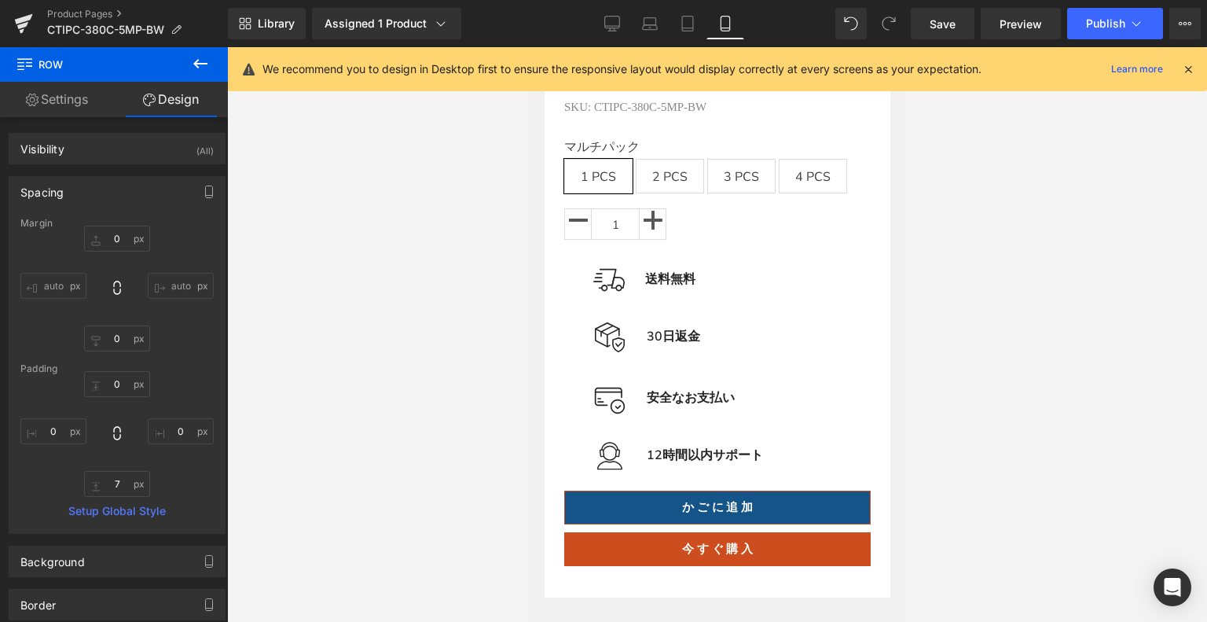
scroll to position [694, 0]
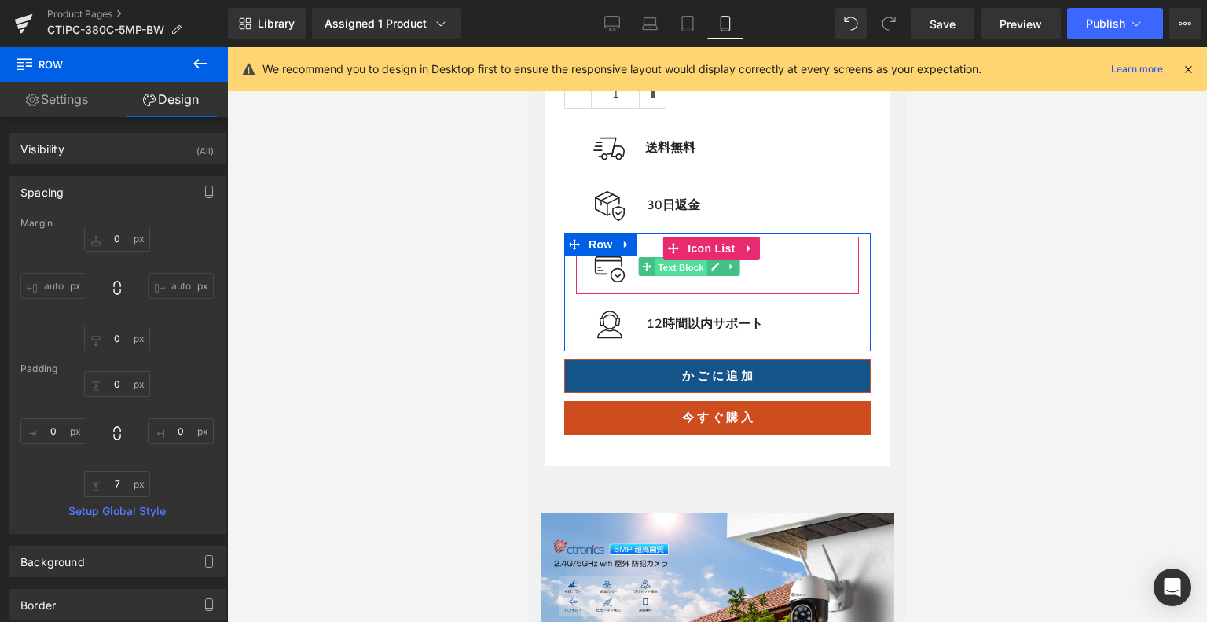
drag, startPoint x: 681, startPoint y: 267, endPoint x: 787, endPoint y: 399, distance: 168.8
click at [681, 267] on span "Text Block" at bounding box center [680, 267] width 52 height 19
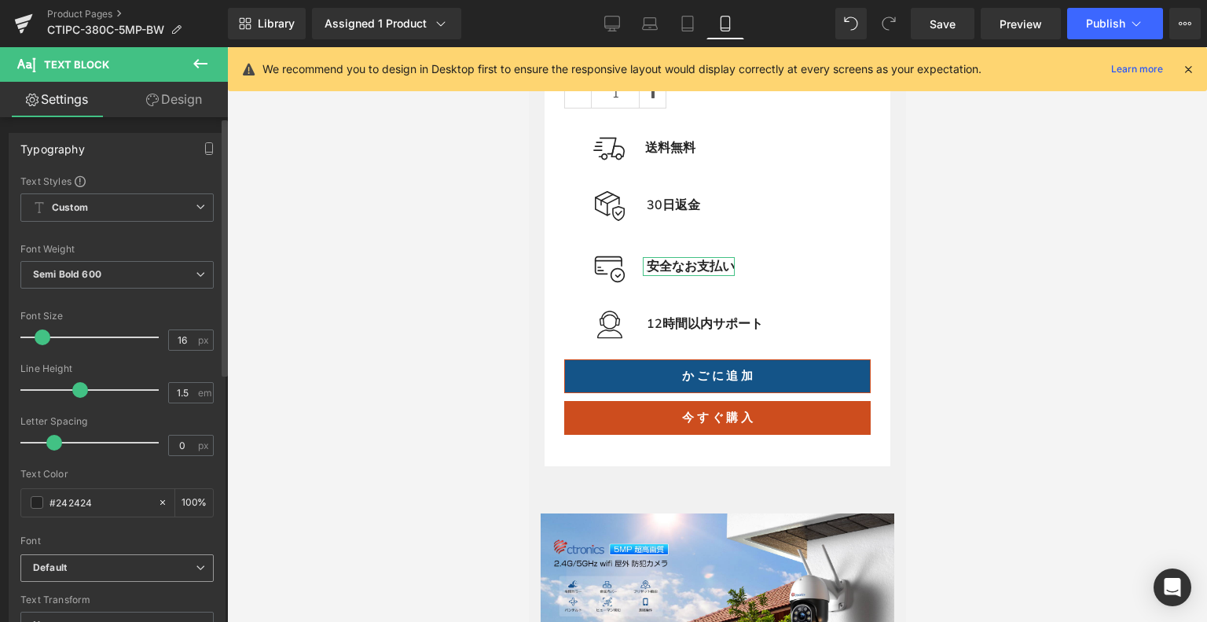
click at [79, 565] on b "Default" at bounding box center [114, 567] width 163 height 13
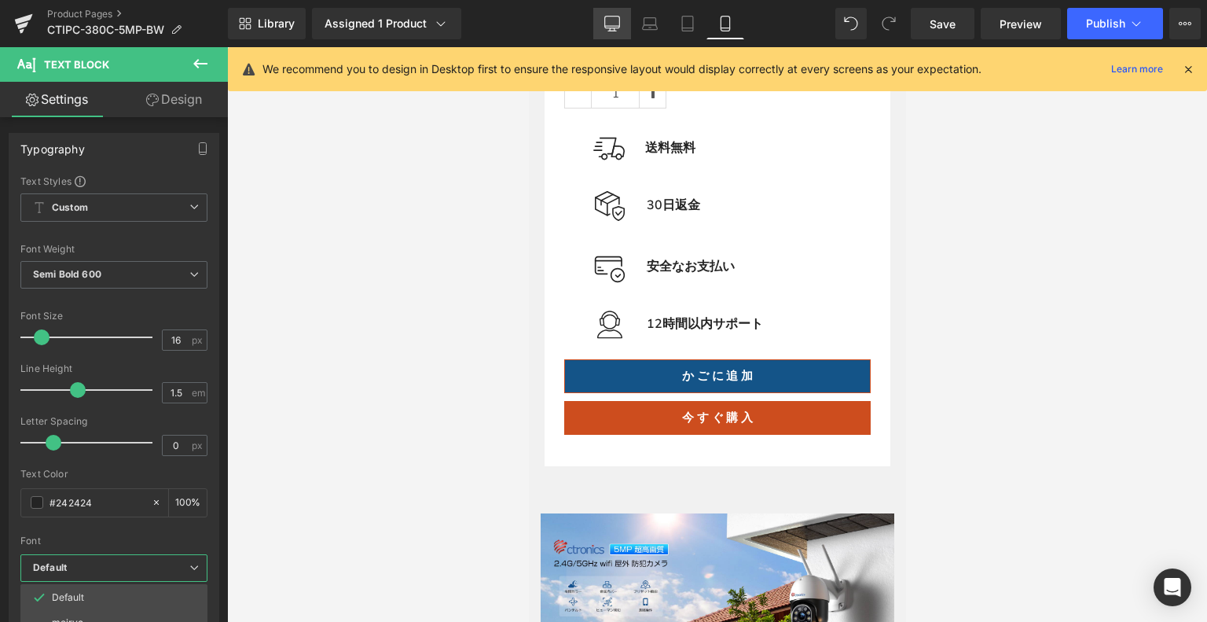
click at [620, 20] on icon at bounding box center [612, 24] width 16 height 16
type input "100"
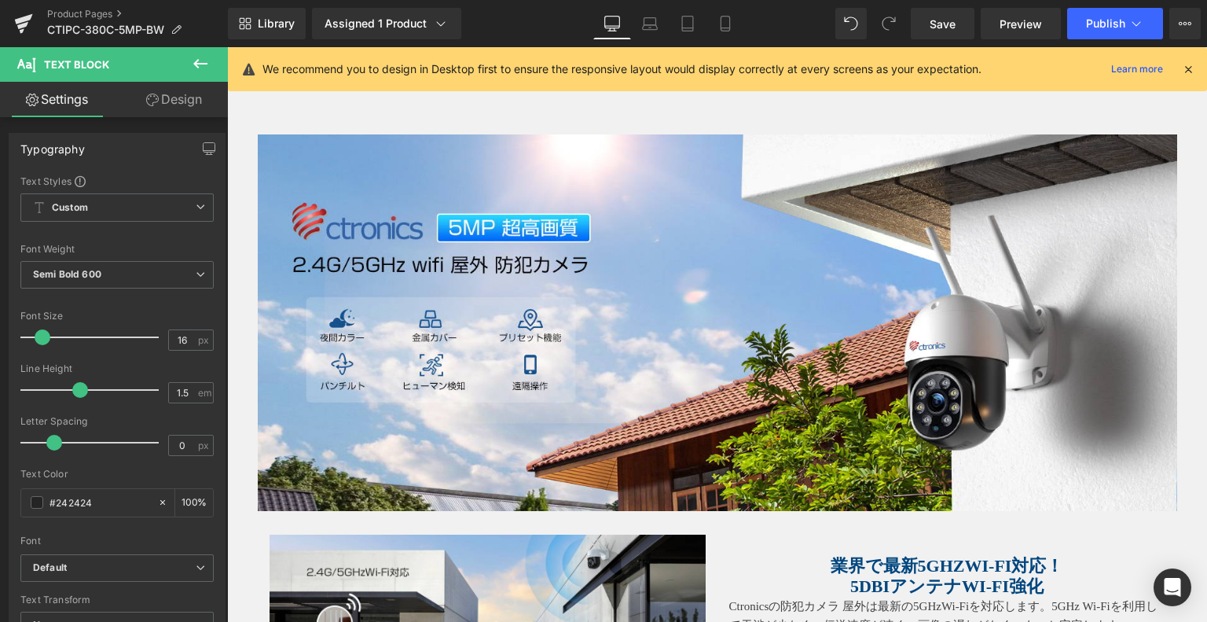
scroll to position [362, 0]
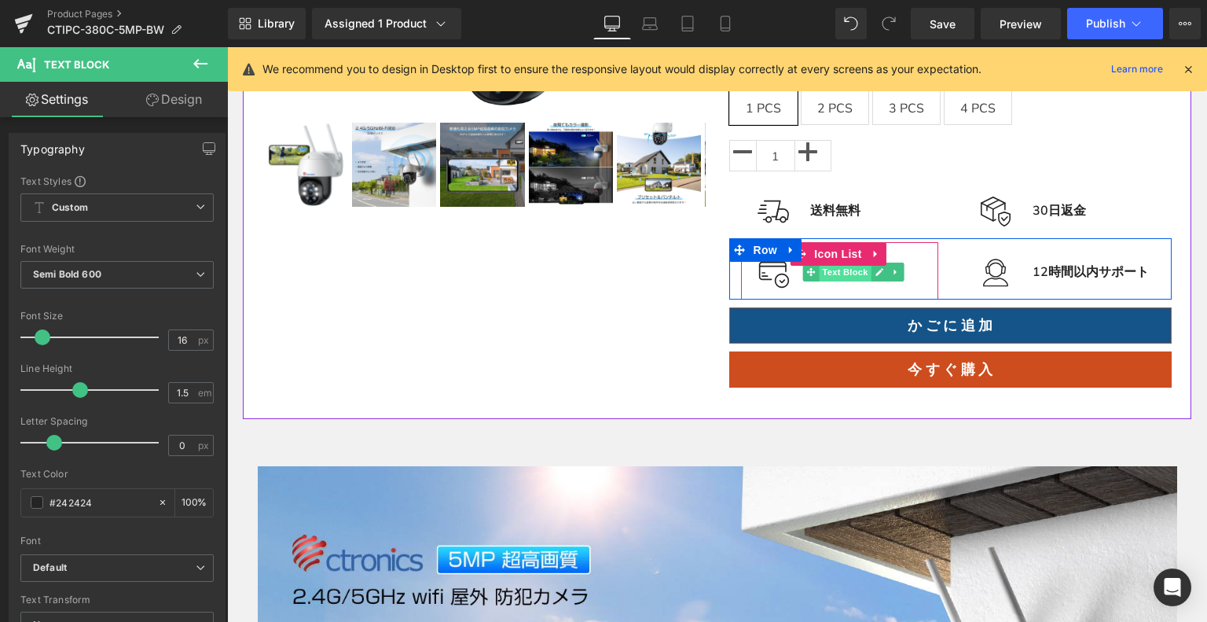
click at [852, 277] on span "Text Block" at bounding box center [845, 272] width 52 height 19
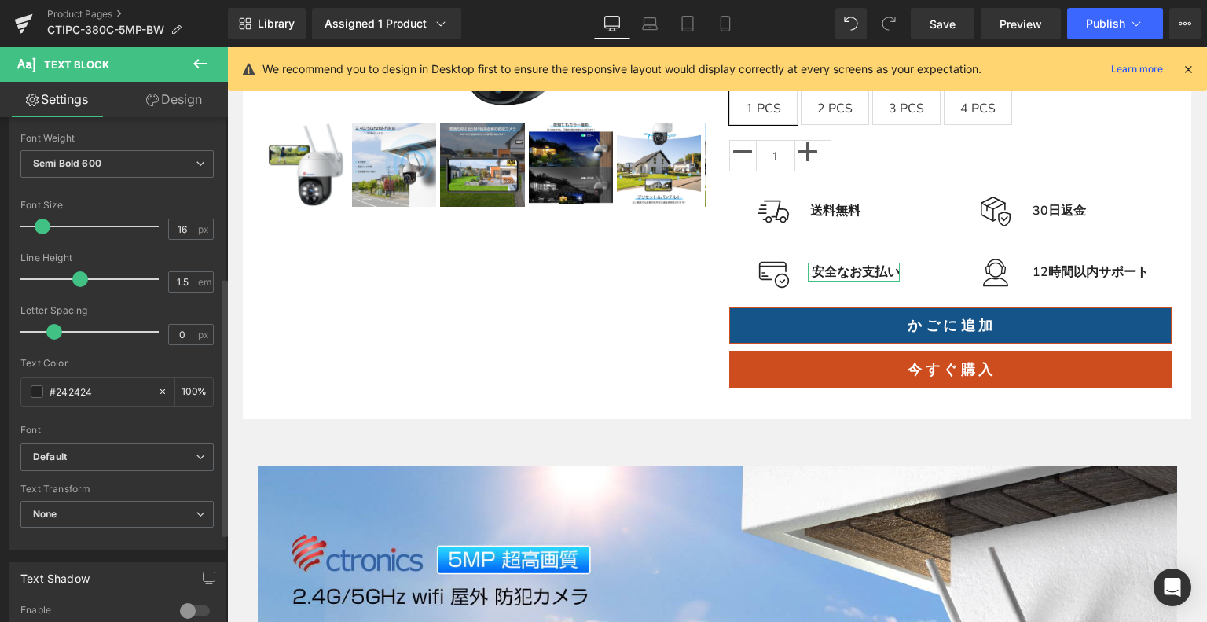
scroll to position [314, 0]
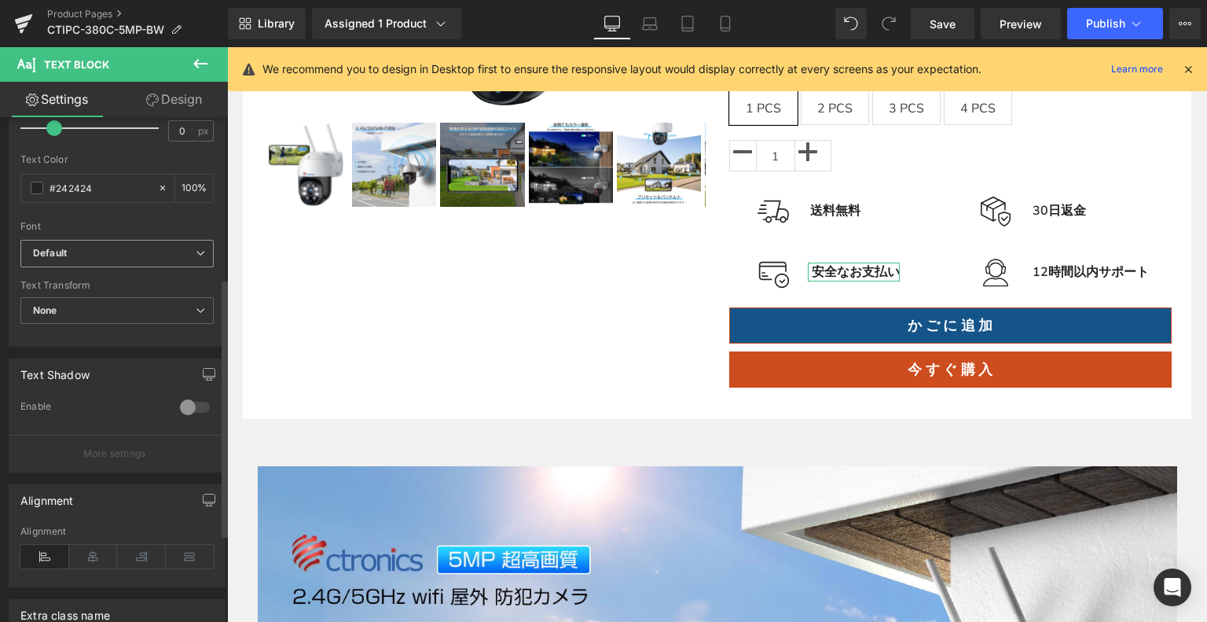
click at [134, 243] on span "Default" at bounding box center [116, 254] width 193 height 28
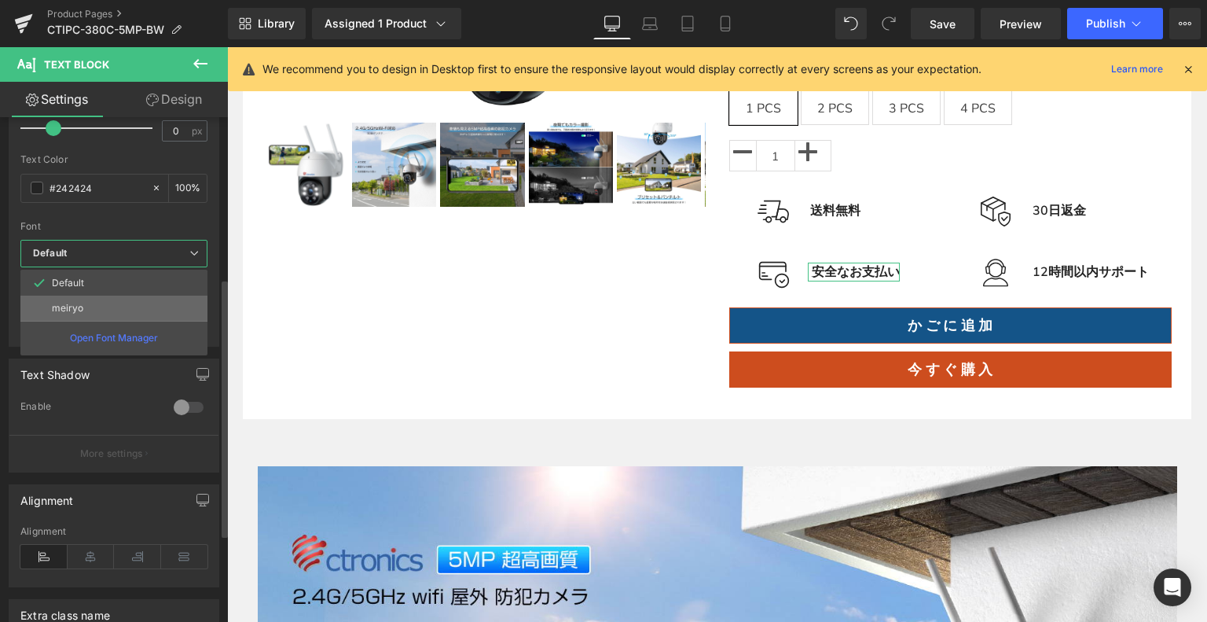
click at [119, 310] on li "meiryo" at bounding box center [113, 308] width 187 height 25
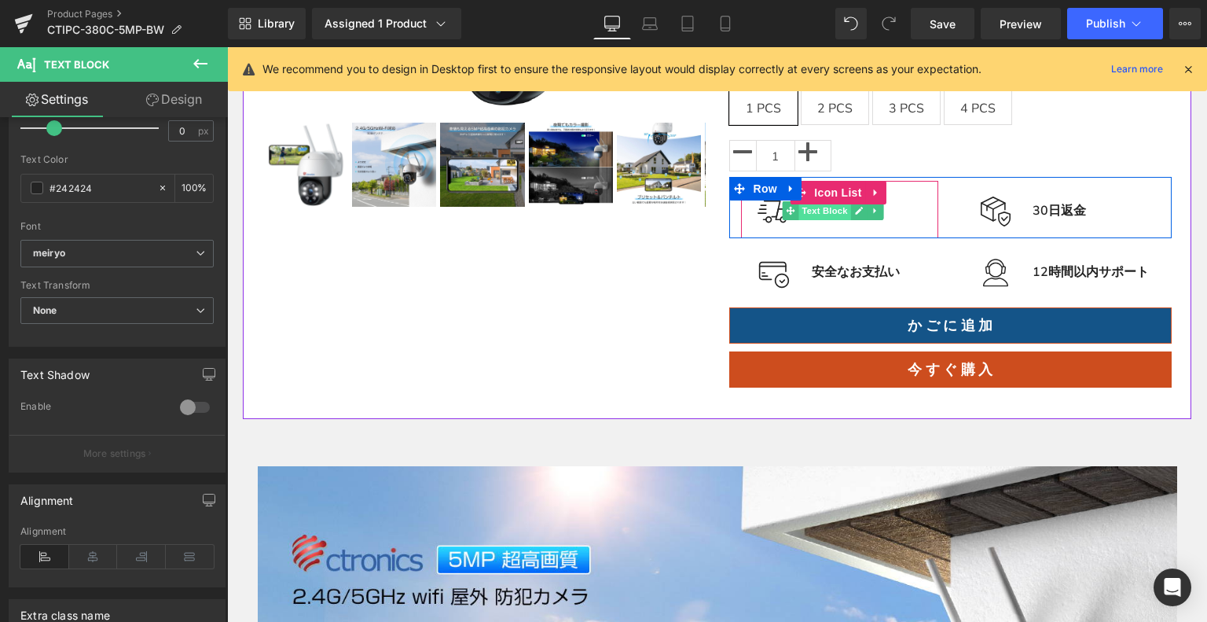
click at [830, 213] on span "Text Block" at bounding box center [825, 210] width 52 height 19
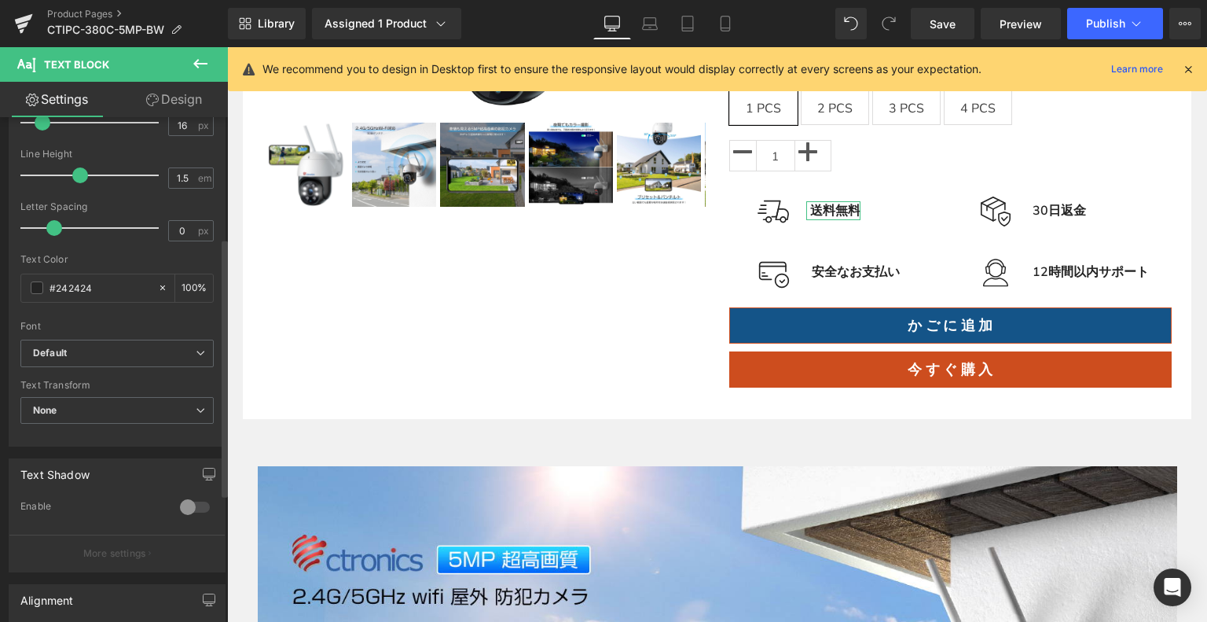
scroll to position [236, 0]
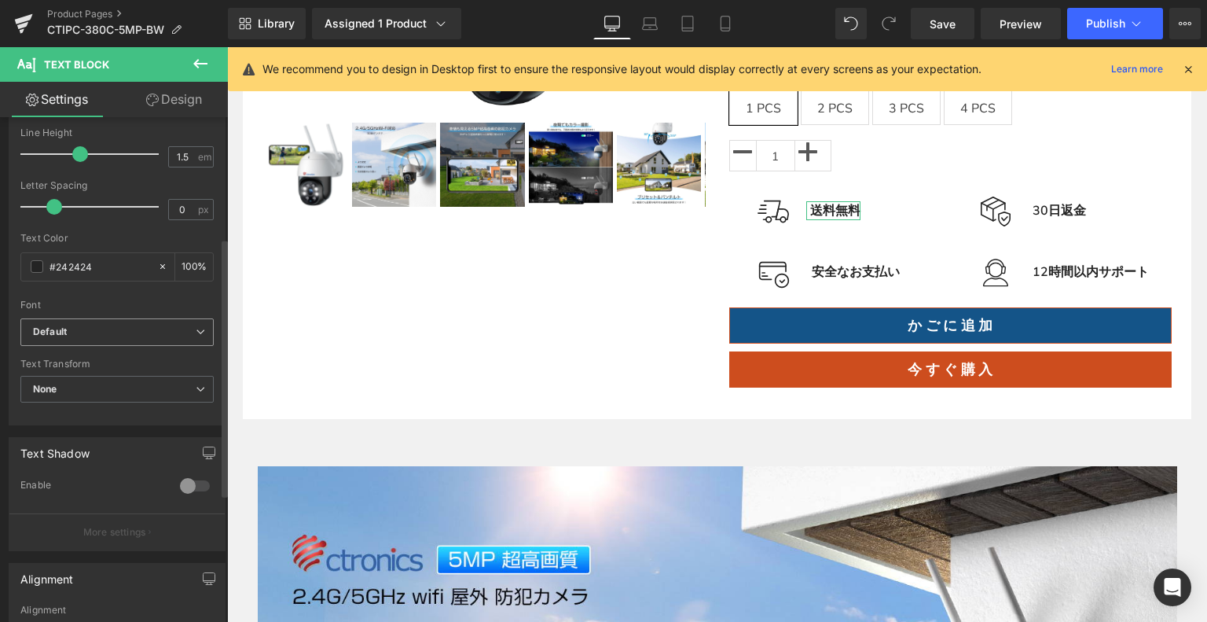
click at [110, 320] on span "Default" at bounding box center [116, 332] width 193 height 28
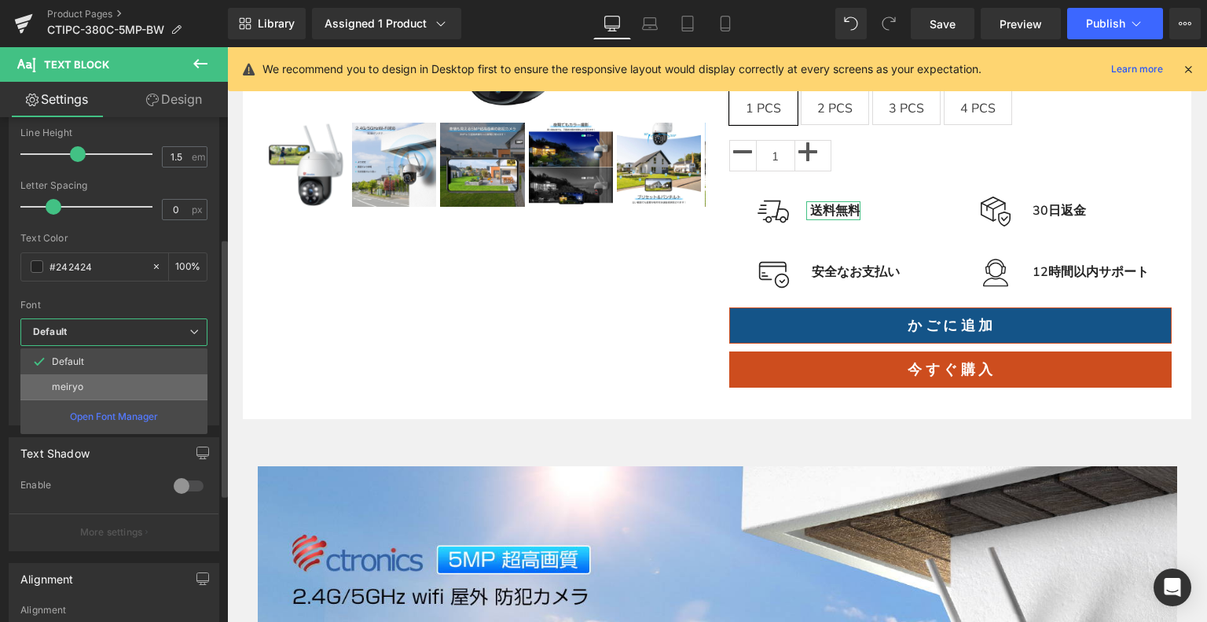
click at [126, 380] on li "meiryo" at bounding box center [113, 386] width 187 height 25
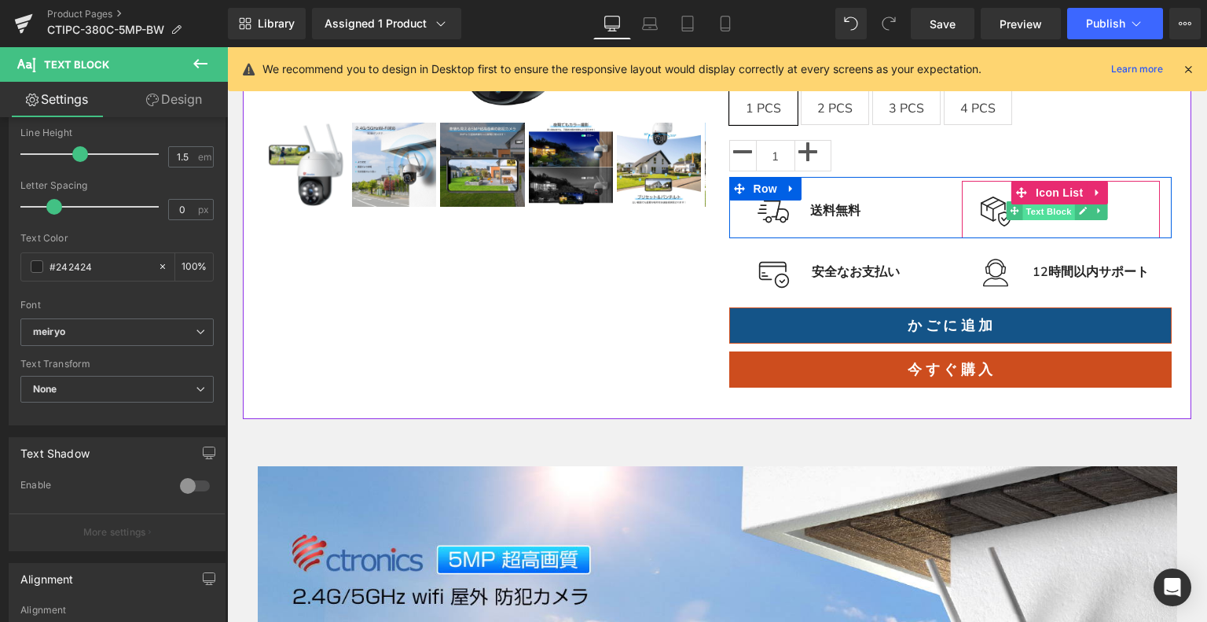
click at [1049, 210] on span "Text Block" at bounding box center [1049, 210] width 52 height 19
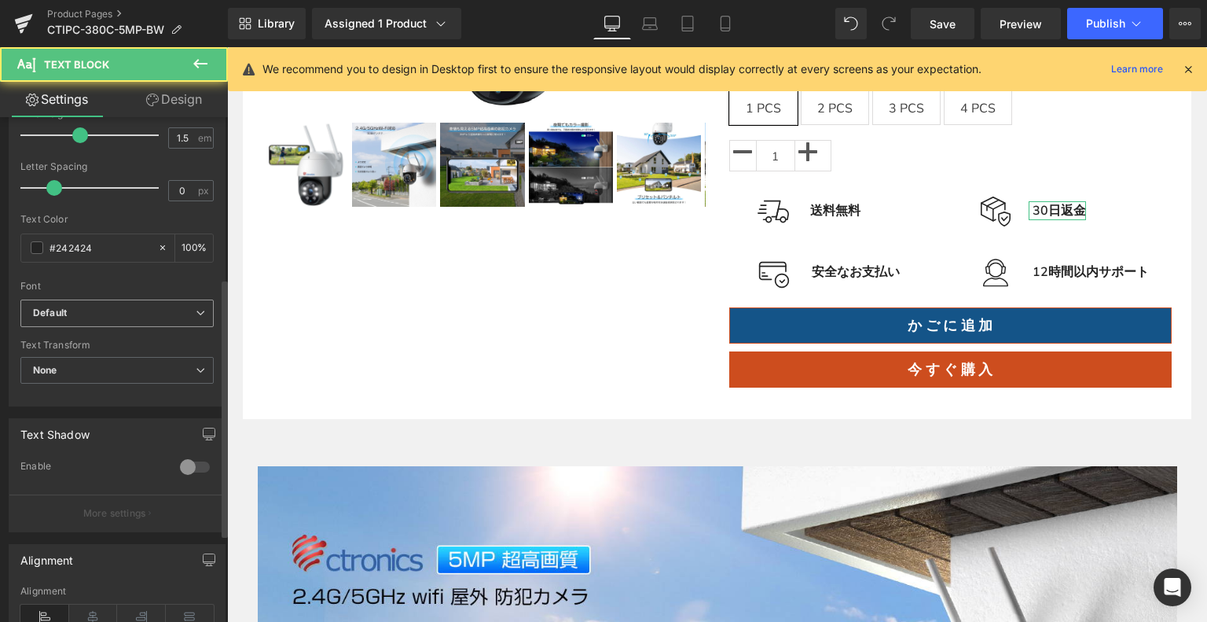
scroll to position [314, 0]
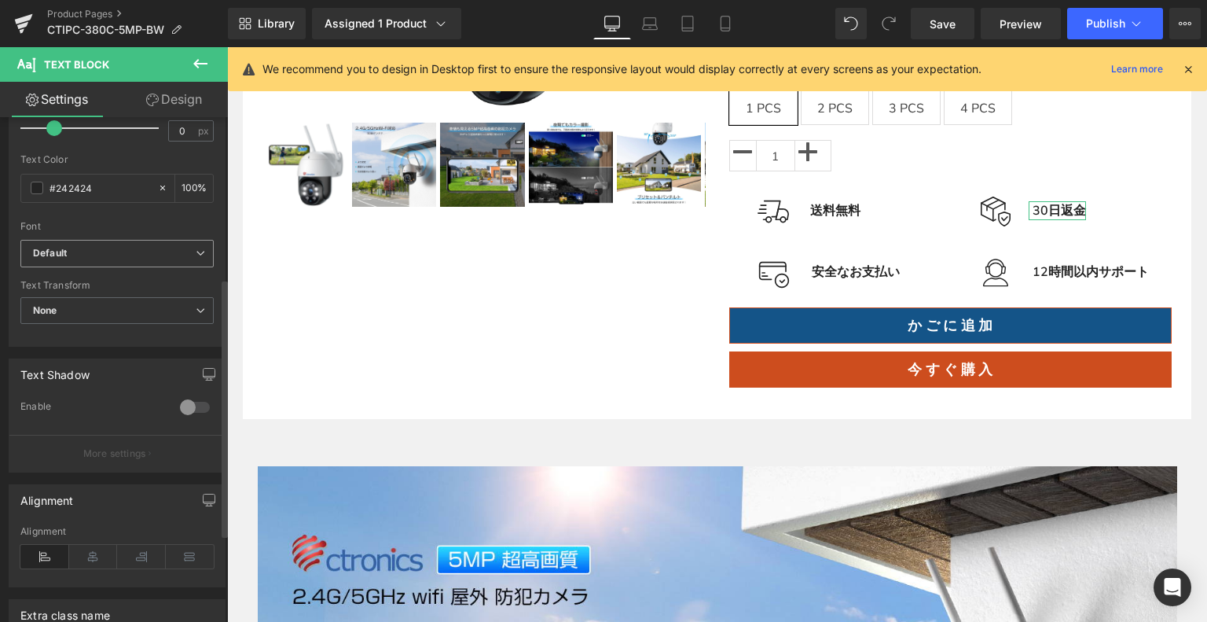
click at [76, 240] on span "Default" at bounding box center [116, 254] width 193 height 28
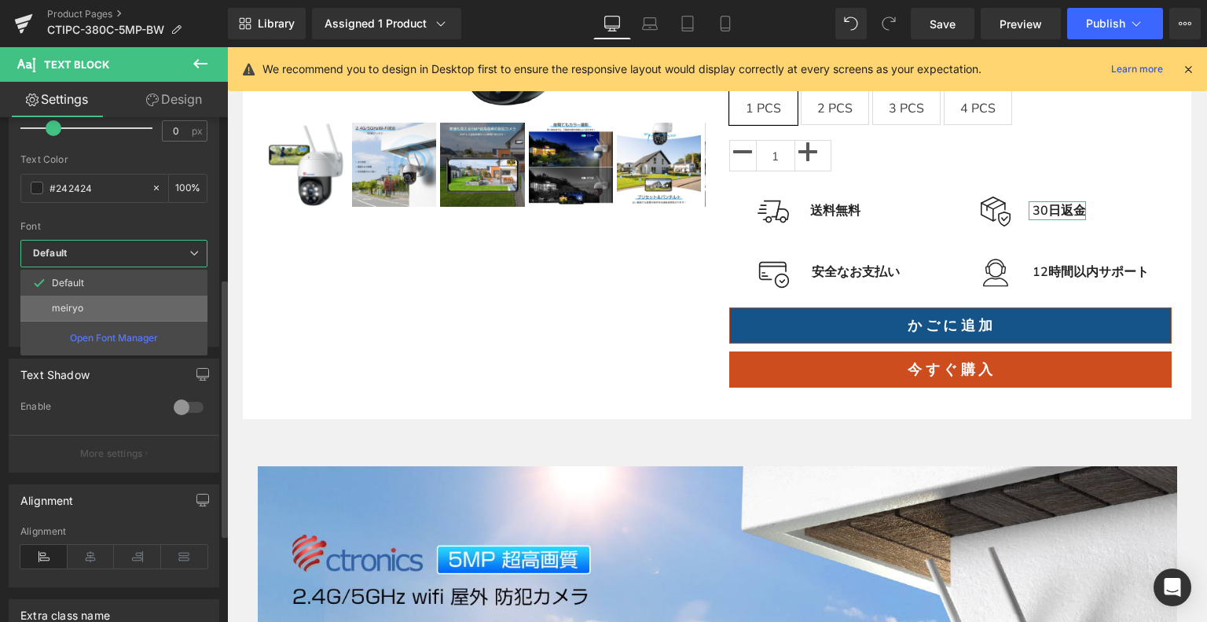
click at [97, 310] on li "meiryo" at bounding box center [113, 308] width 187 height 25
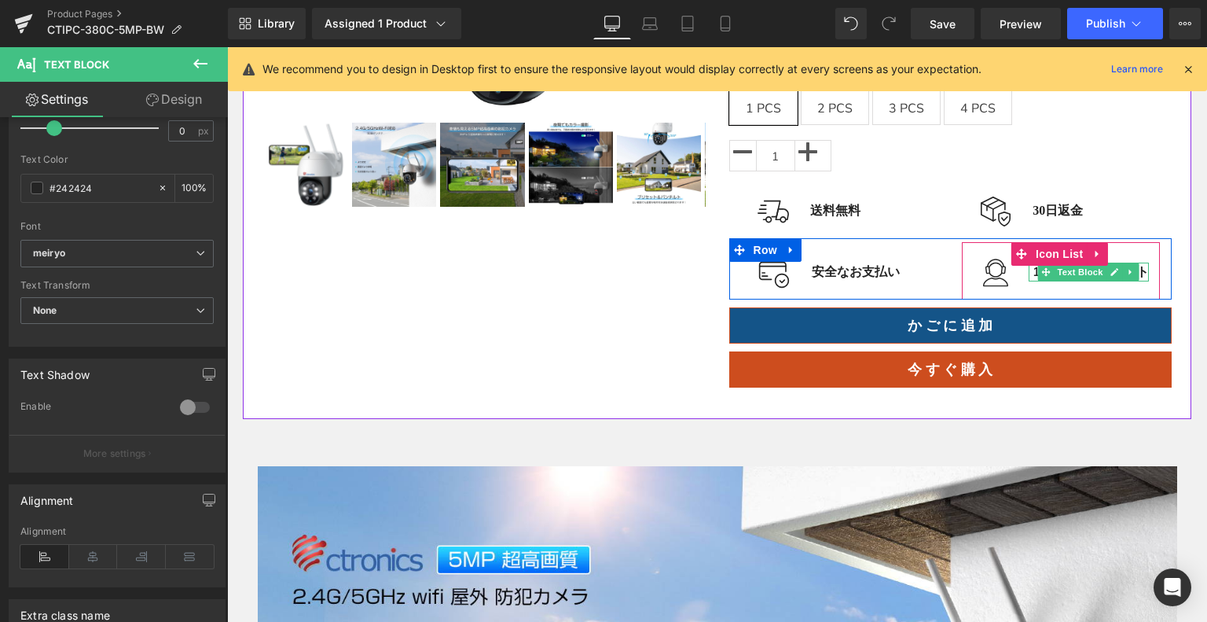
click at [1073, 268] on span "Text Block" at bounding box center [1081, 272] width 52 height 19
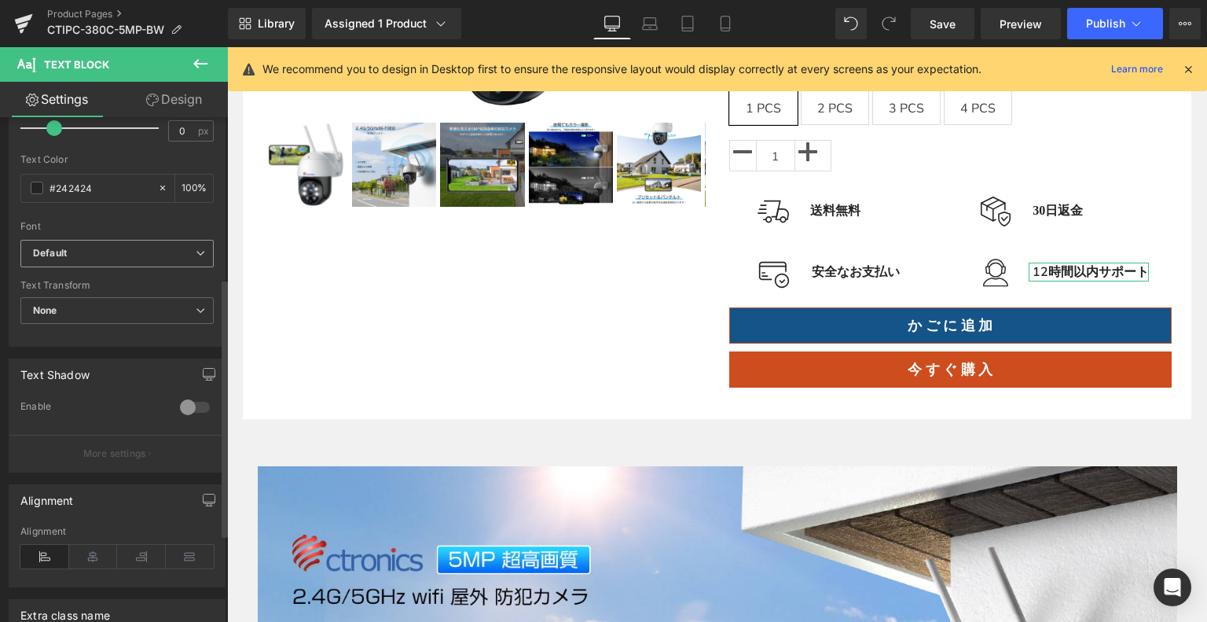
click at [102, 241] on span "Default" at bounding box center [116, 254] width 193 height 28
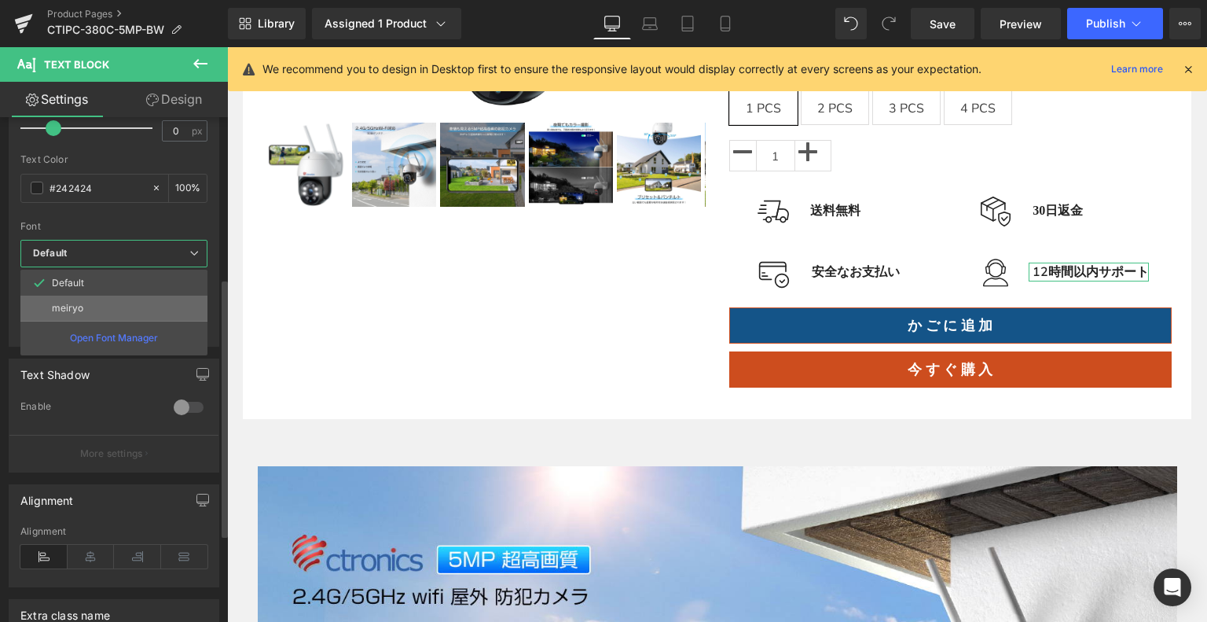
click at [101, 304] on li "meiryo" at bounding box center [113, 308] width 187 height 25
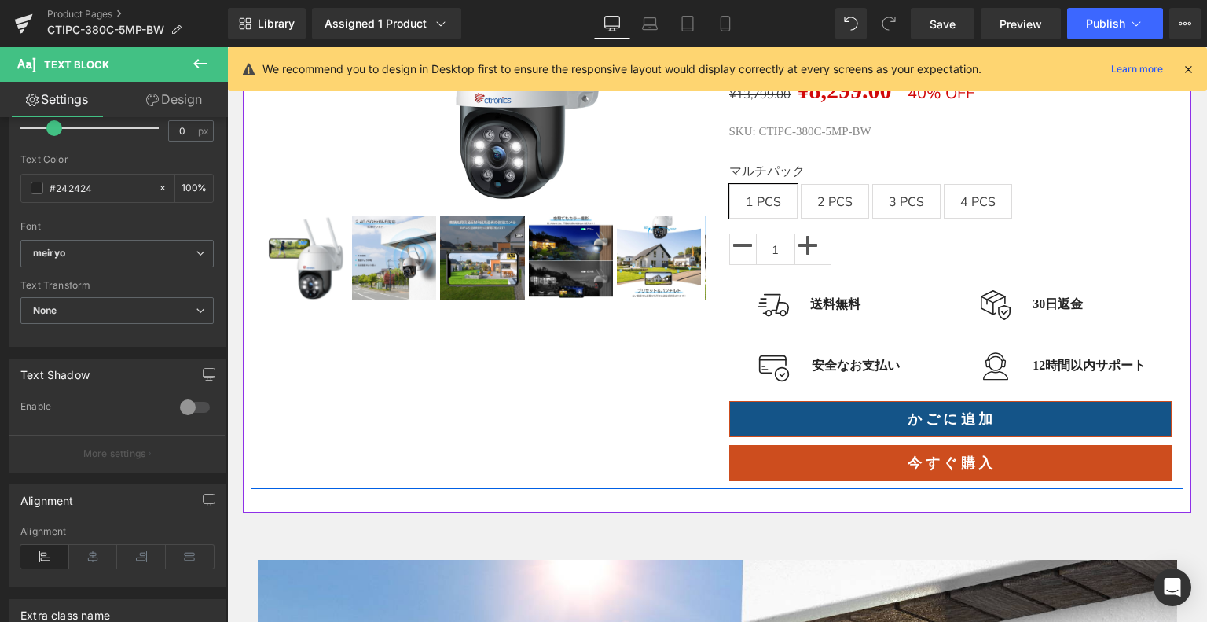
scroll to position [127, 0]
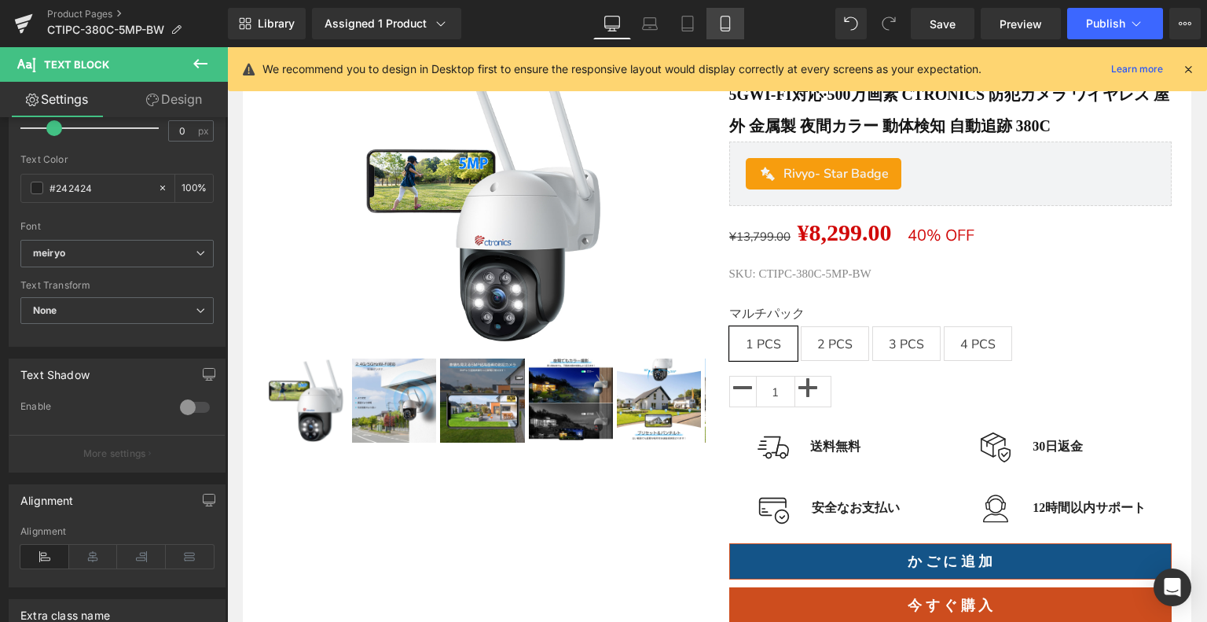
click at [736, 8] on link "Mobile" at bounding box center [726, 23] width 38 height 31
type input "100"
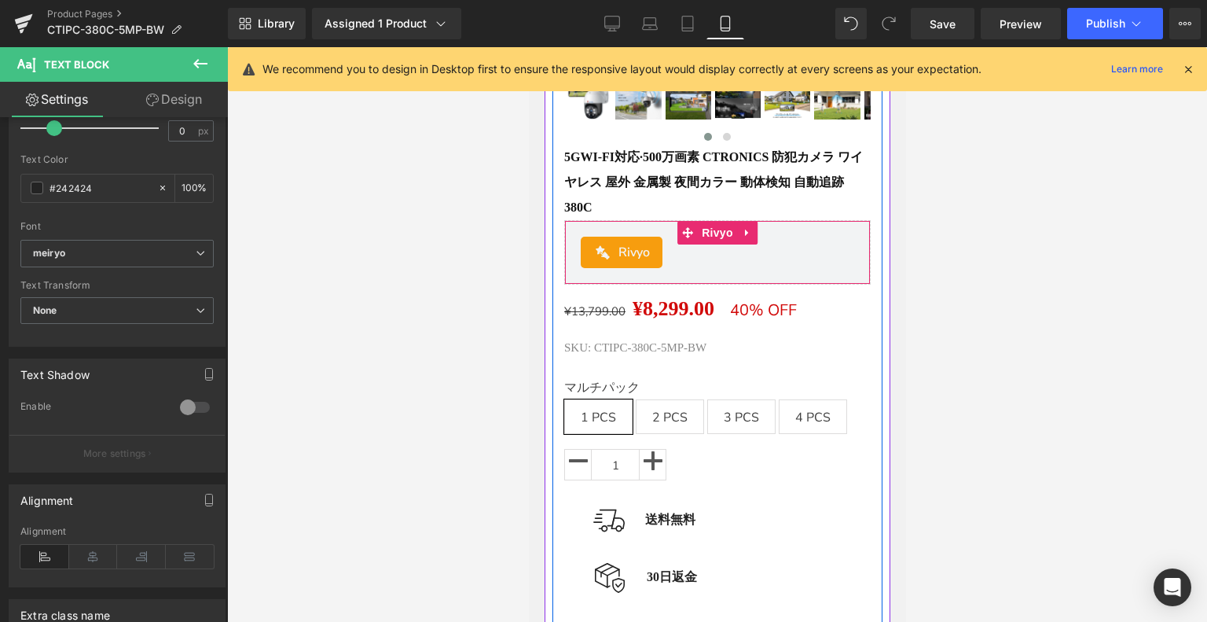
scroll to position [514, 0]
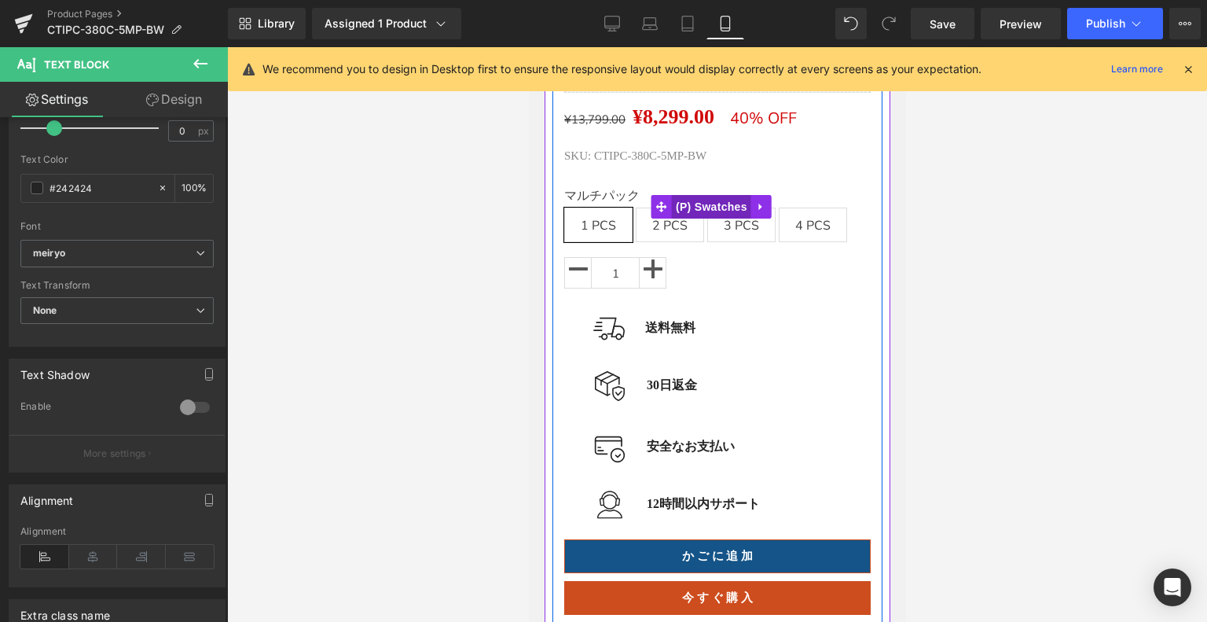
click at [681, 212] on span "(P) Swatches" at bounding box center [710, 207] width 79 height 24
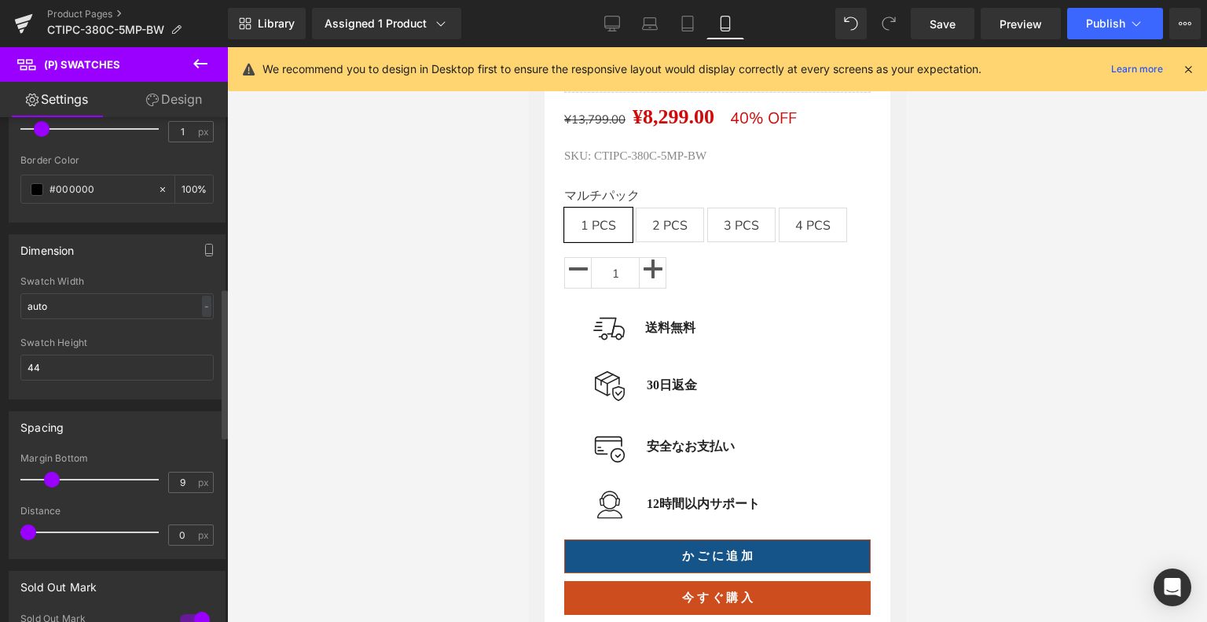
scroll to position [786, 0]
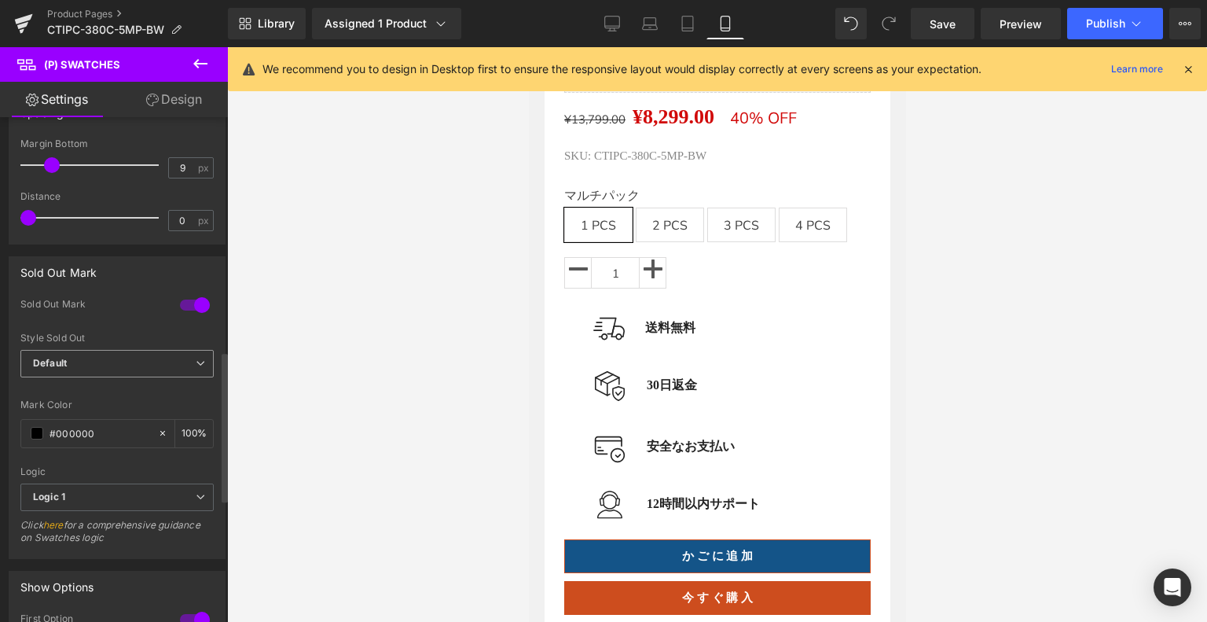
click at [92, 361] on span "Default" at bounding box center [116, 364] width 193 height 28
click at [119, 327] on div "Sold Out Mark" at bounding box center [116, 315] width 193 height 35
click at [136, 355] on span "Default" at bounding box center [116, 364] width 193 height 28
click at [130, 314] on div "Sold Out Mark" at bounding box center [116, 315] width 193 height 35
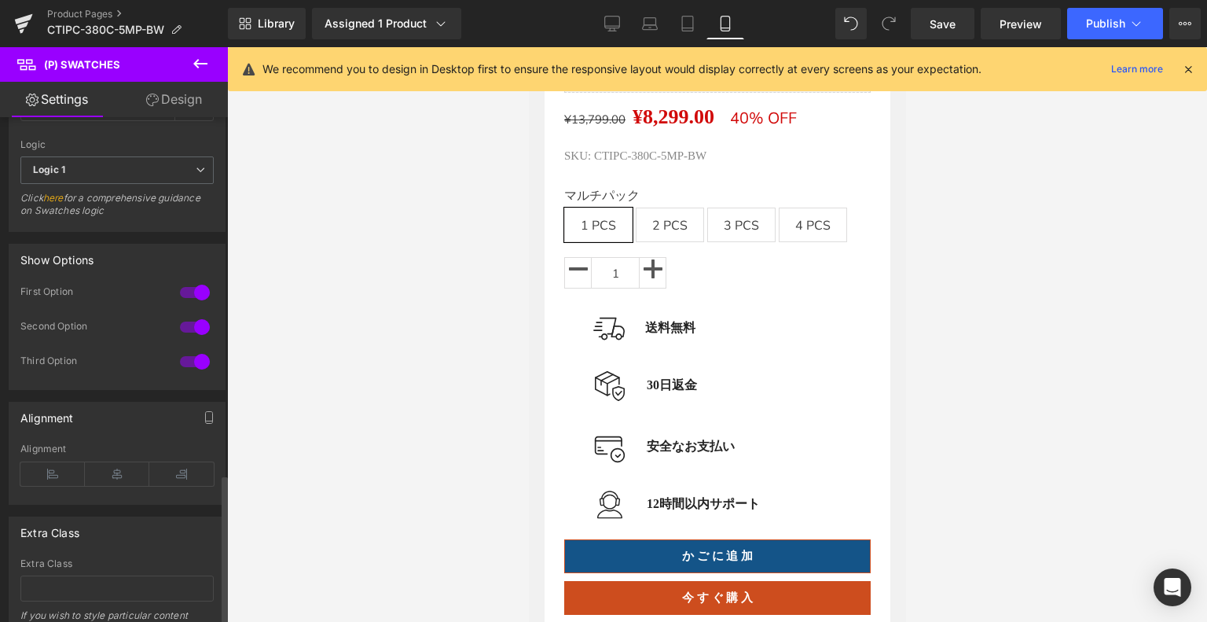
scroll to position [1200, 0]
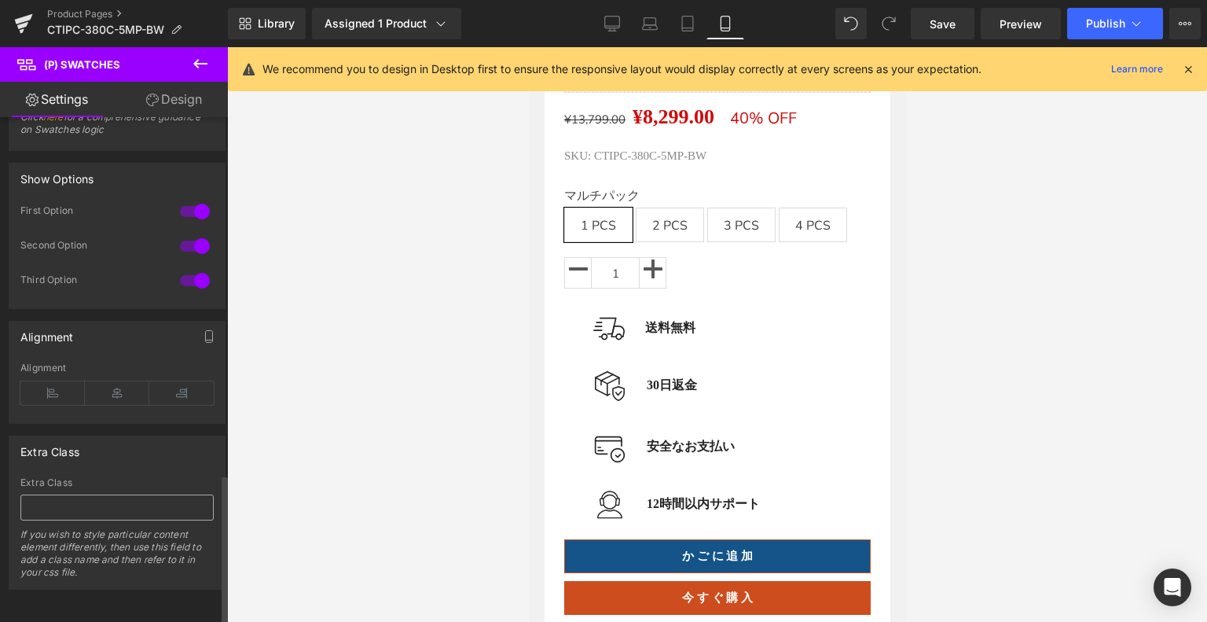
drag, startPoint x: 141, startPoint y: 469, endPoint x: 136, endPoint y: 500, distance: 31.1
click at [141, 477] on div "Extra Class If you wish to style particular content element differently, then u…" at bounding box center [116, 533] width 193 height 112
click at [135, 502] on input "text" at bounding box center [116, 507] width 193 height 26
click at [1105, 28] on span "Publish" at bounding box center [1105, 23] width 39 height 13
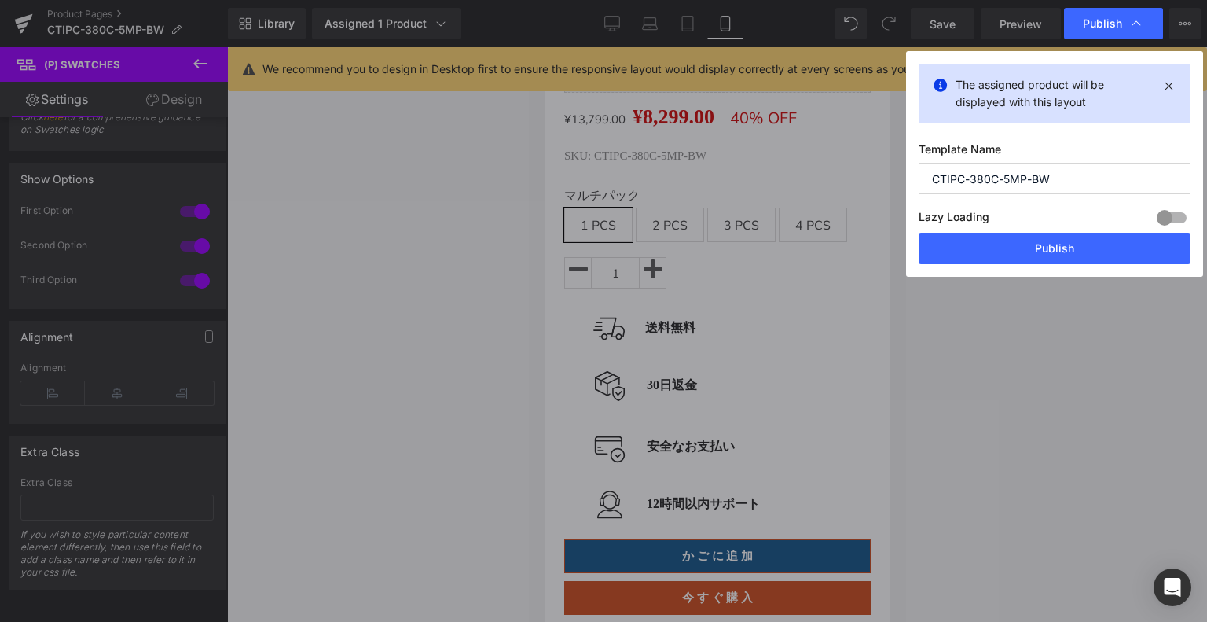
click at [1083, 244] on button "Publish" at bounding box center [1055, 248] width 272 height 31
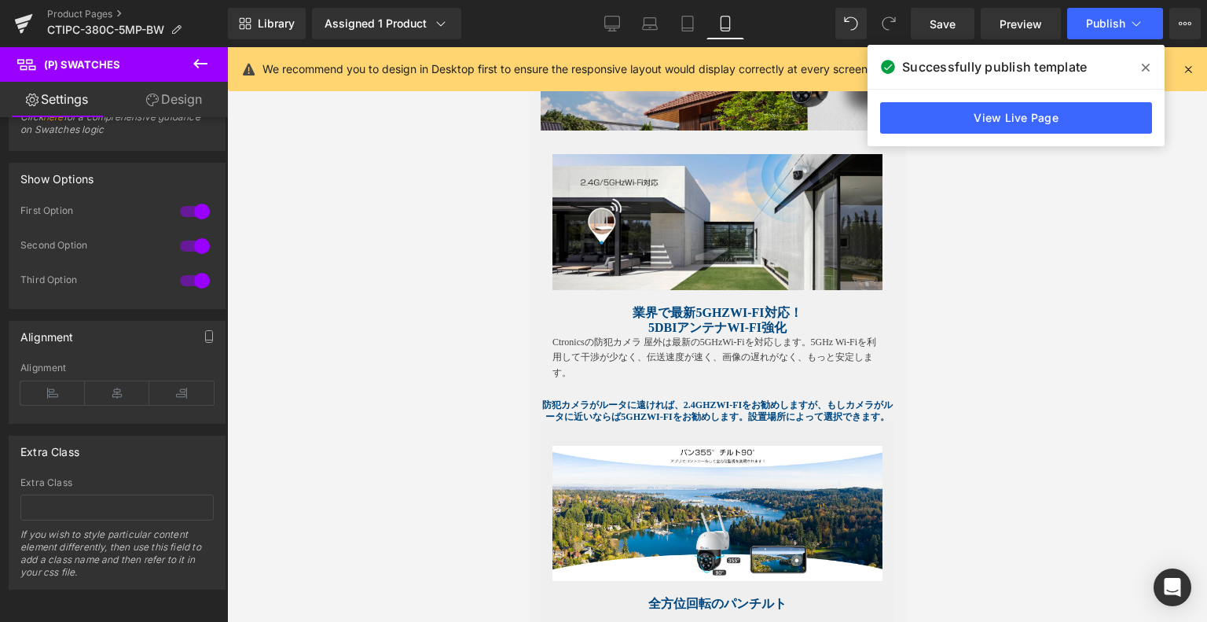
scroll to position [1379, 0]
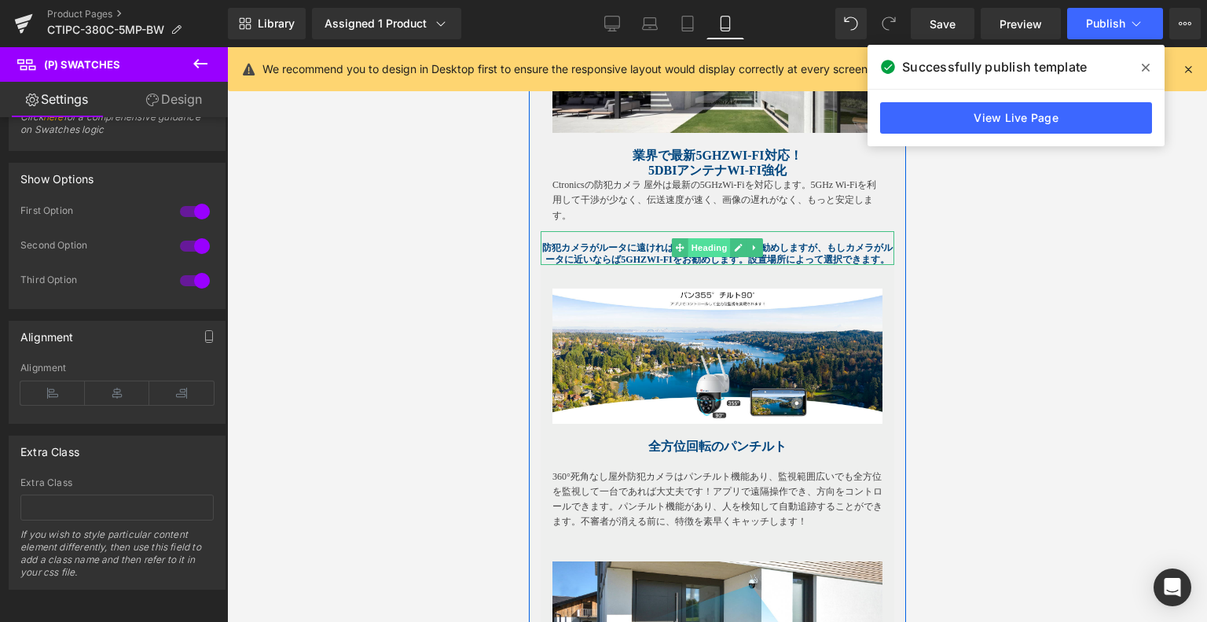
click at [689, 257] on span "Heading" at bounding box center [709, 247] width 42 height 19
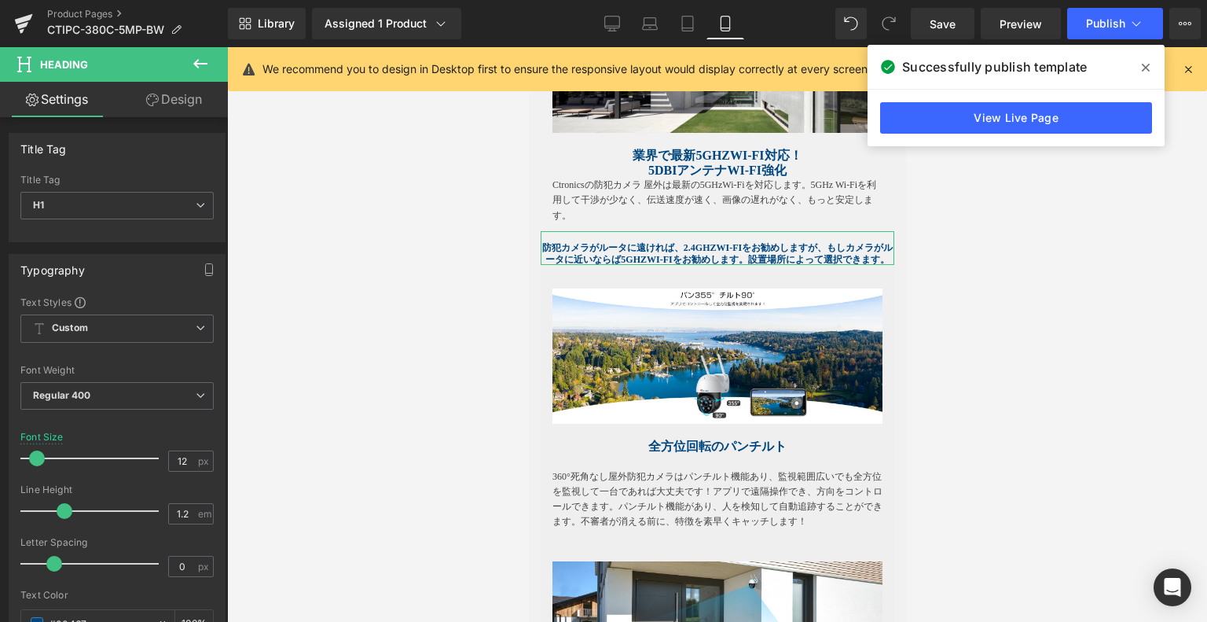
scroll to position [79, 0]
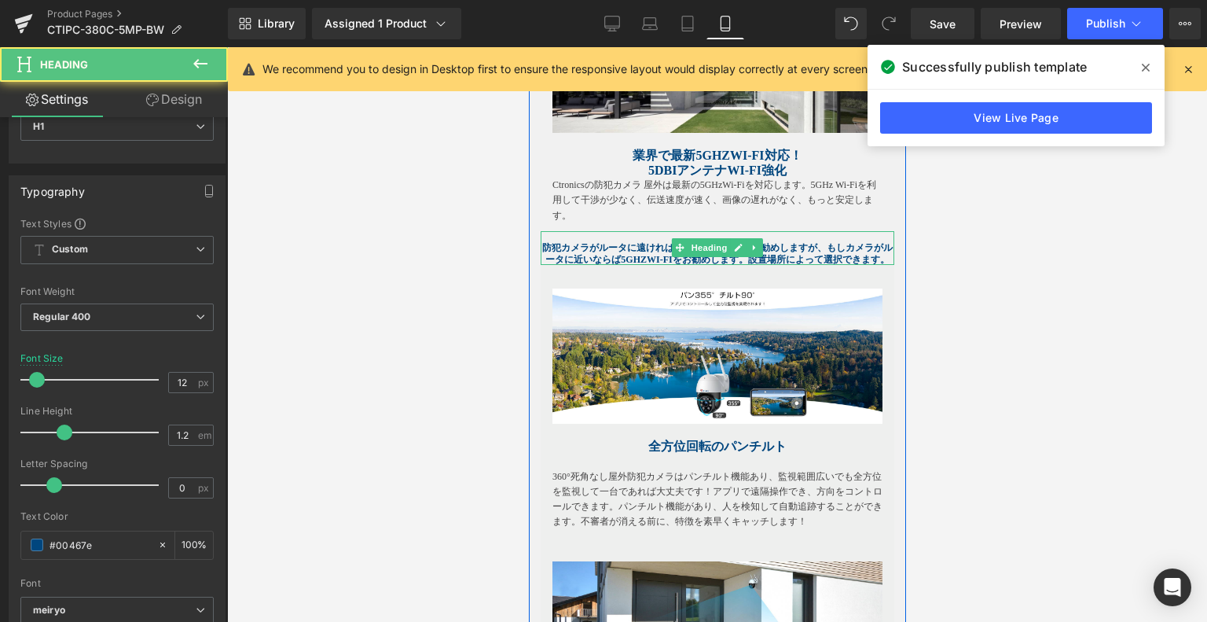
click at [681, 245] on div "防犯カメラがルータに遠ければ、2.4GHzWi-Fiをお勧めしますが、もしカメラがルータに近いならば5GHzWi-Fiをお勧めします。設置場所によって選択でき…" at bounding box center [717, 248] width 354 height 34
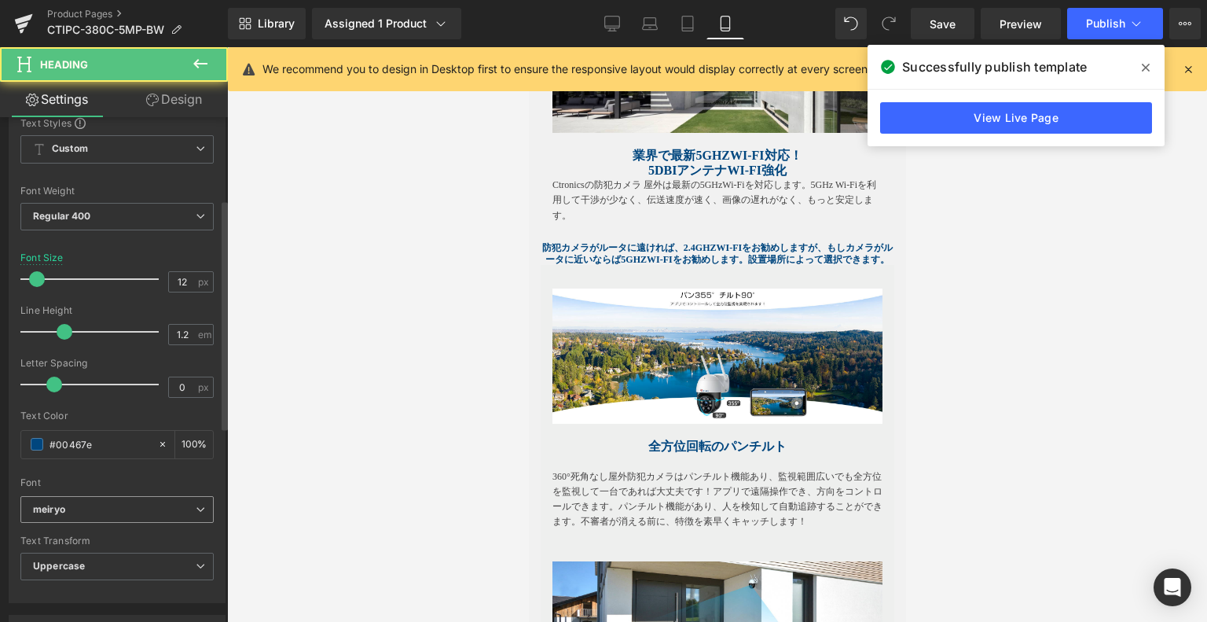
scroll to position [314, 0]
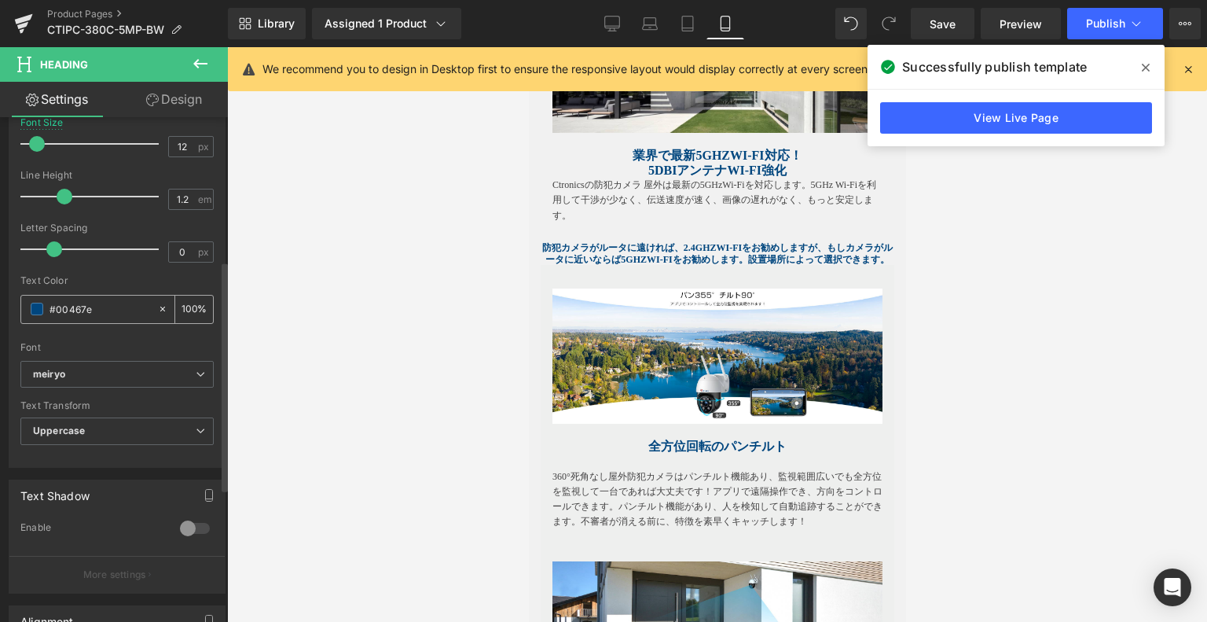
click at [35, 305] on span at bounding box center [37, 309] width 13 height 13
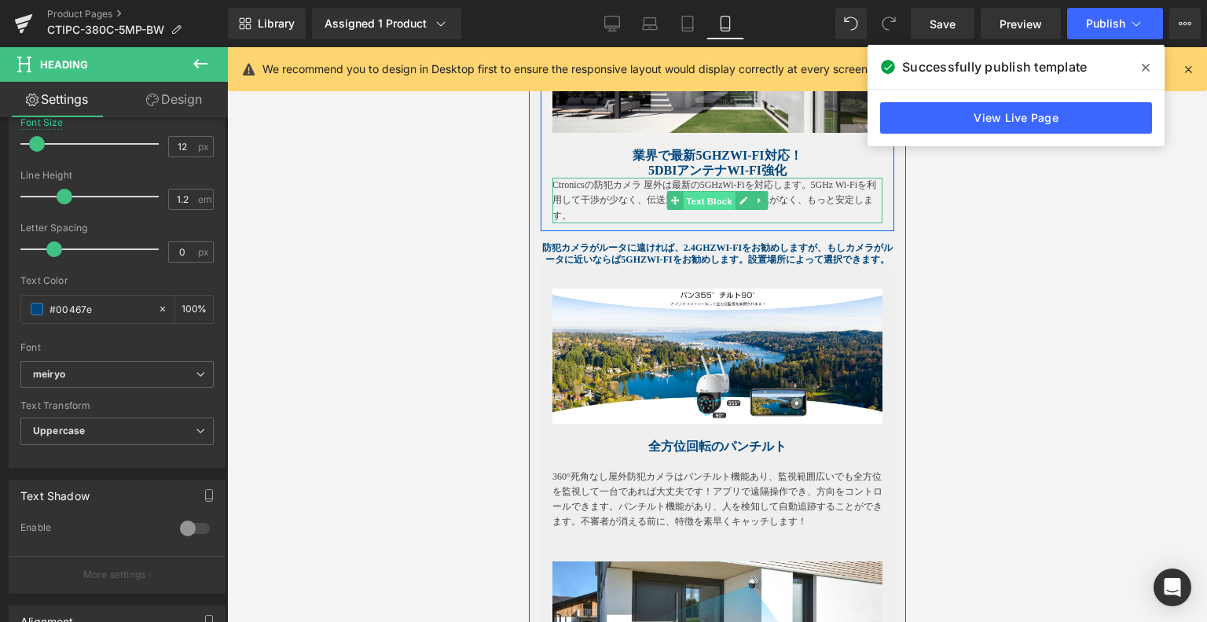
click at [693, 202] on span "Text Block" at bounding box center [708, 201] width 52 height 19
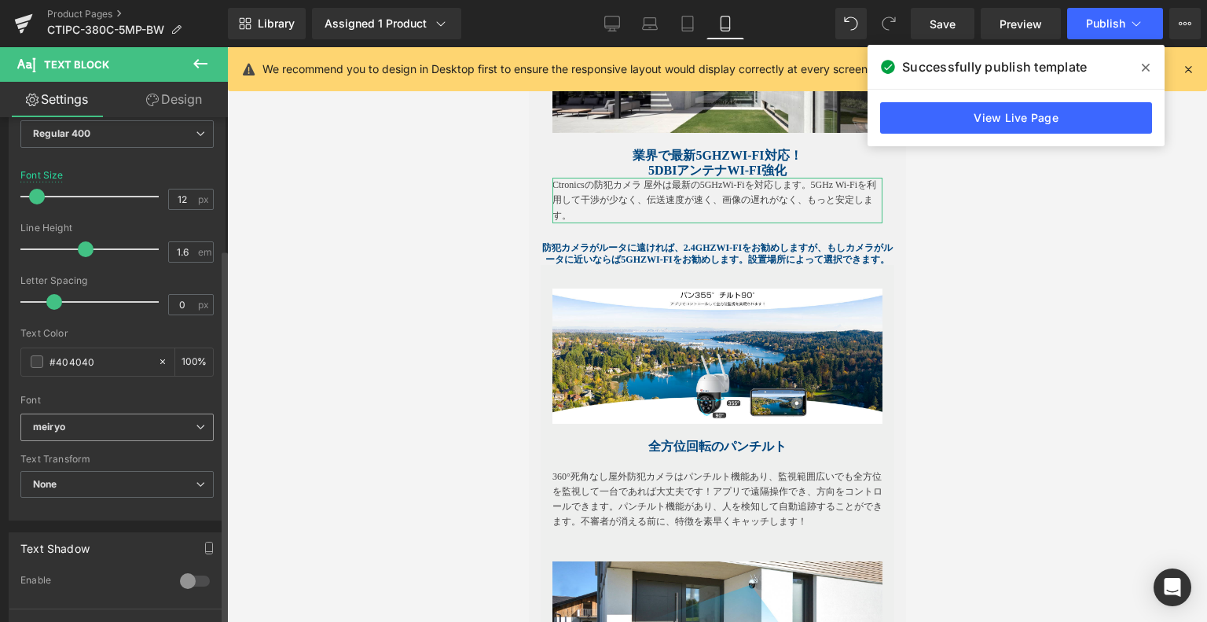
scroll to position [236, 0]
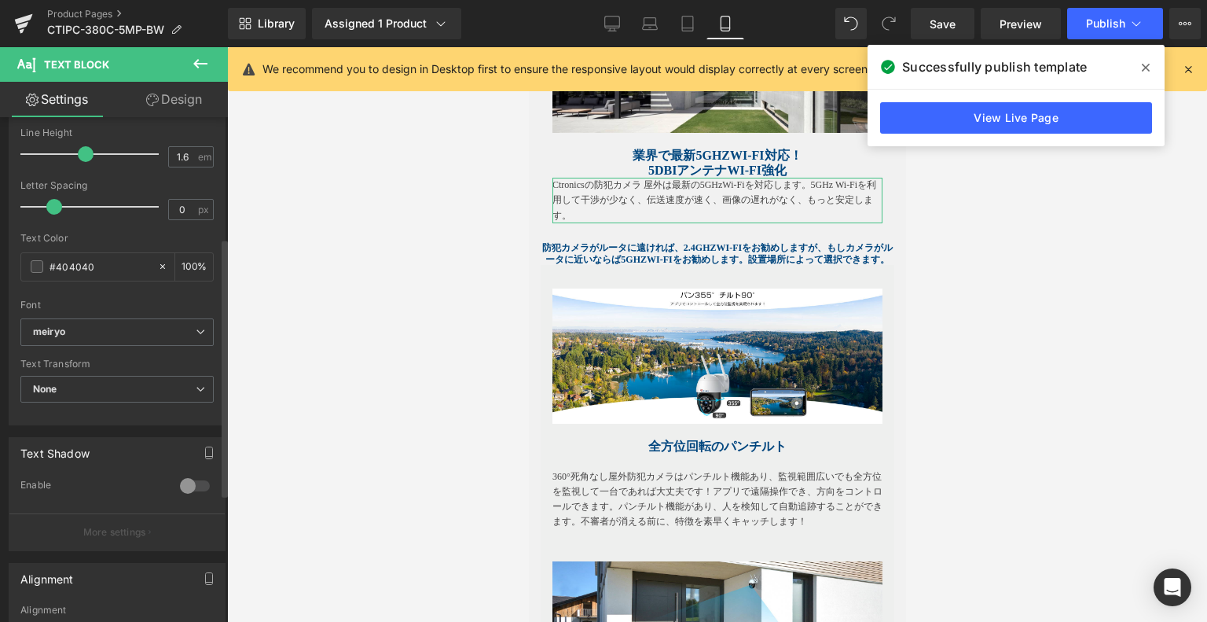
click at [0, 266] on div "Typography Text Styles Custom Custom Setup Global Style Custom Setup Global Sty…" at bounding box center [117, 155] width 235 height 540
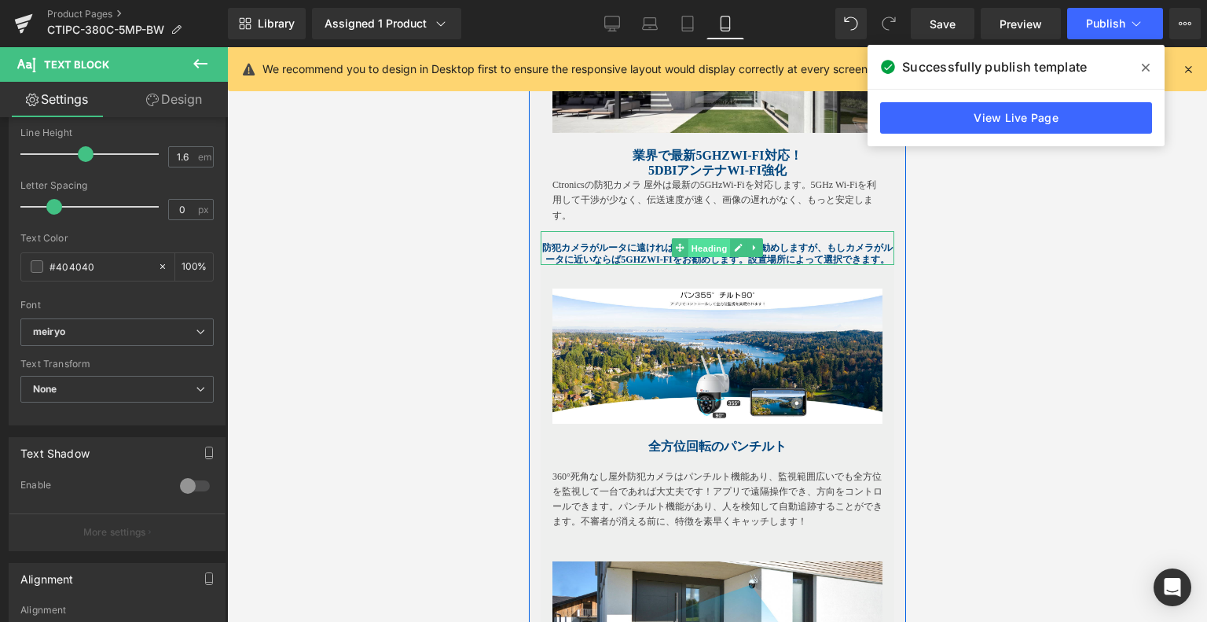
click at [717, 257] on span "Heading" at bounding box center [709, 248] width 42 height 19
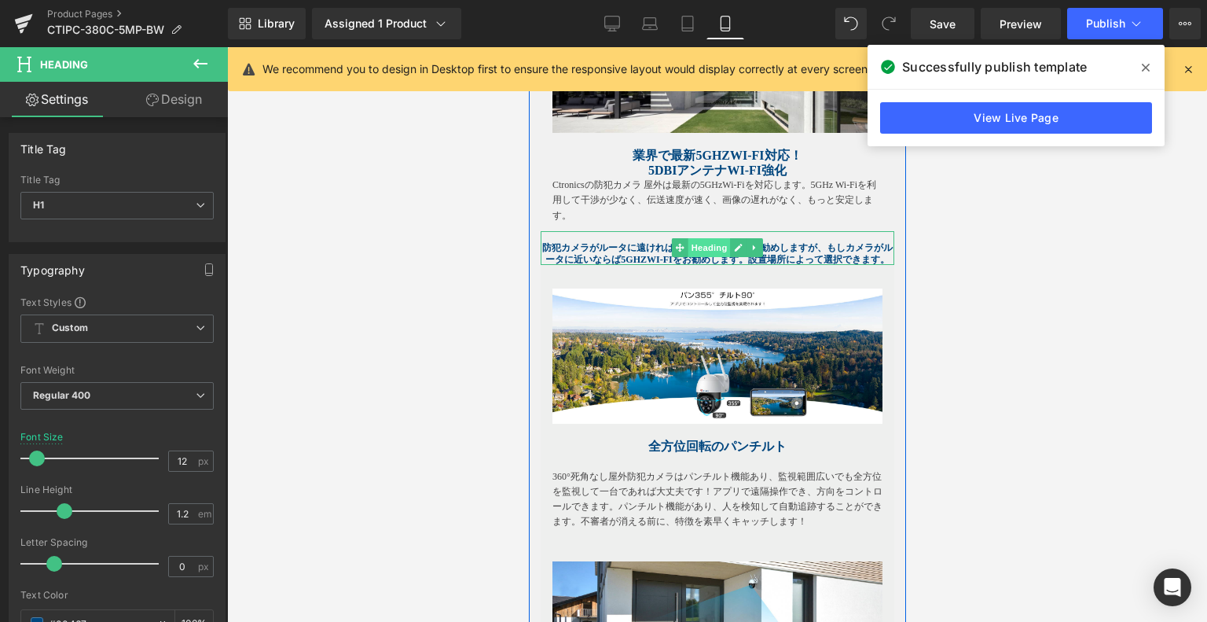
click at [711, 251] on span "Heading" at bounding box center [709, 247] width 42 height 19
drag, startPoint x: 730, startPoint y: 252, endPoint x: 1022, endPoint y: 281, distance: 293.2
click at [733, 252] on icon at bounding box center [737, 247] width 9 height 9
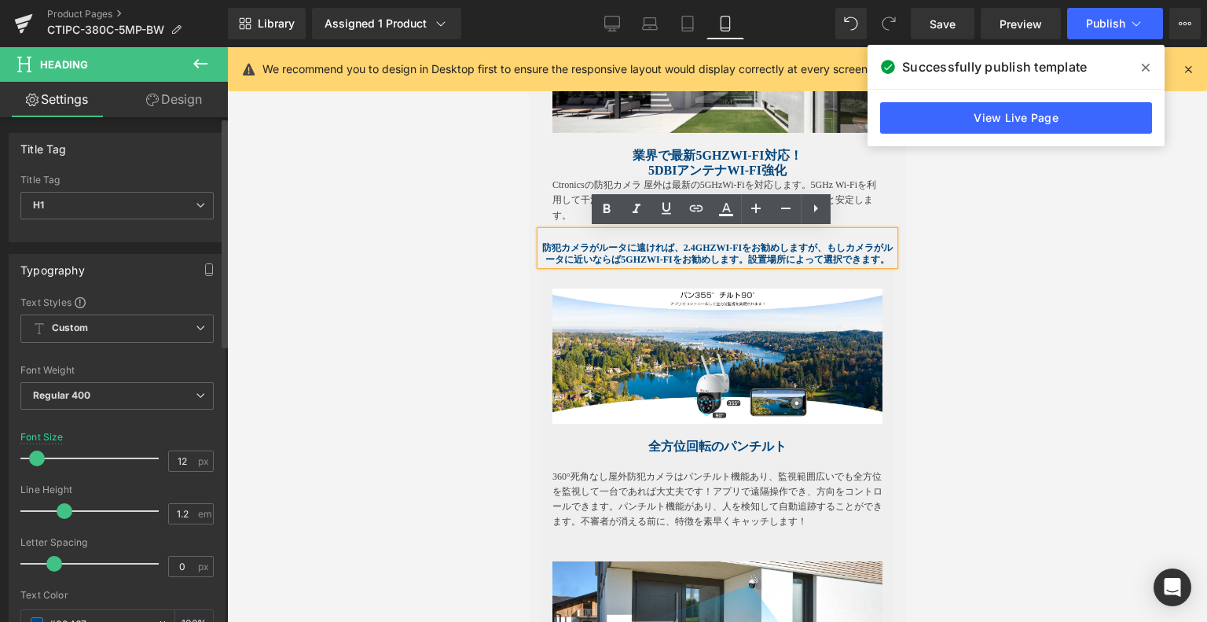
click at [75, 263] on div "Typography" at bounding box center [52, 266] width 64 height 22
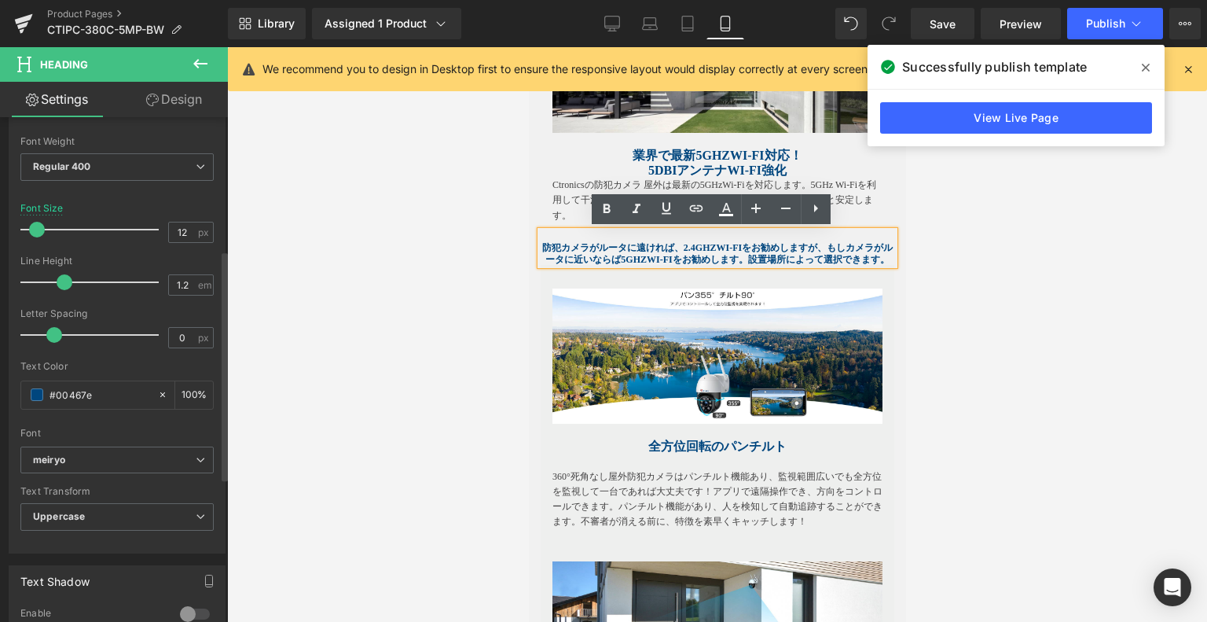
scroll to position [314, 0]
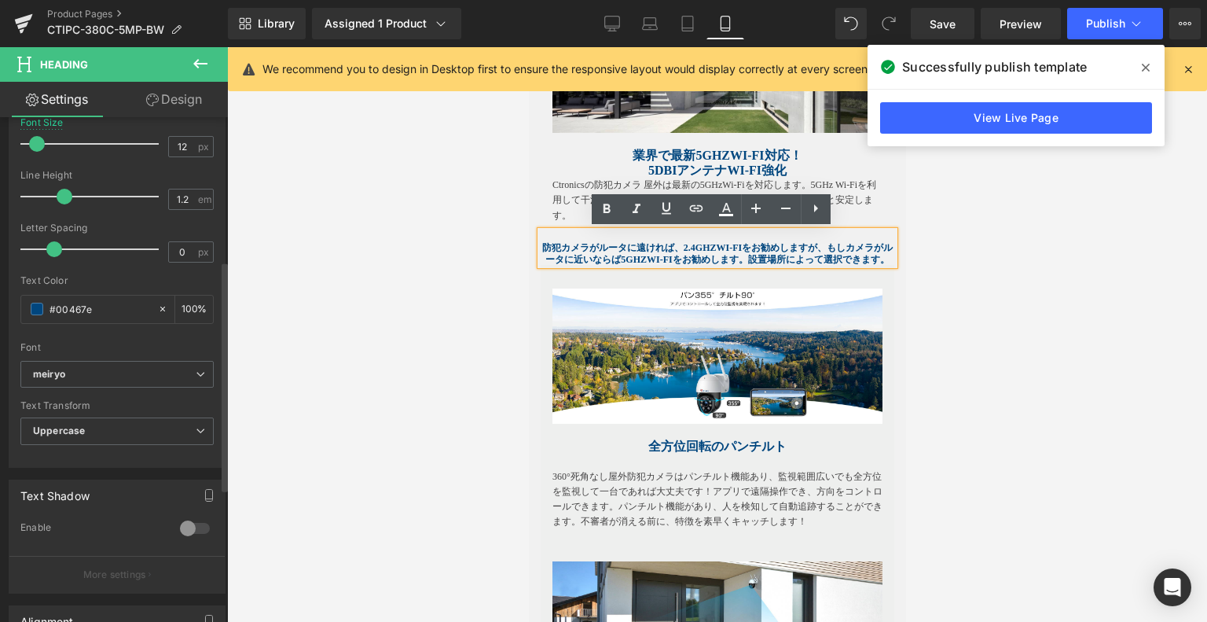
drag, startPoint x: 113, startPoint y: 312, endPoint x: 0, endPoint y: 308, distance: 113.3
click at [0, 308] on div "Typography Text Styles Custom Custom Setup Global Style Custom Setup Global Sty…" at bounding box center [117, 198] width 235 height 540
paste input "404040"
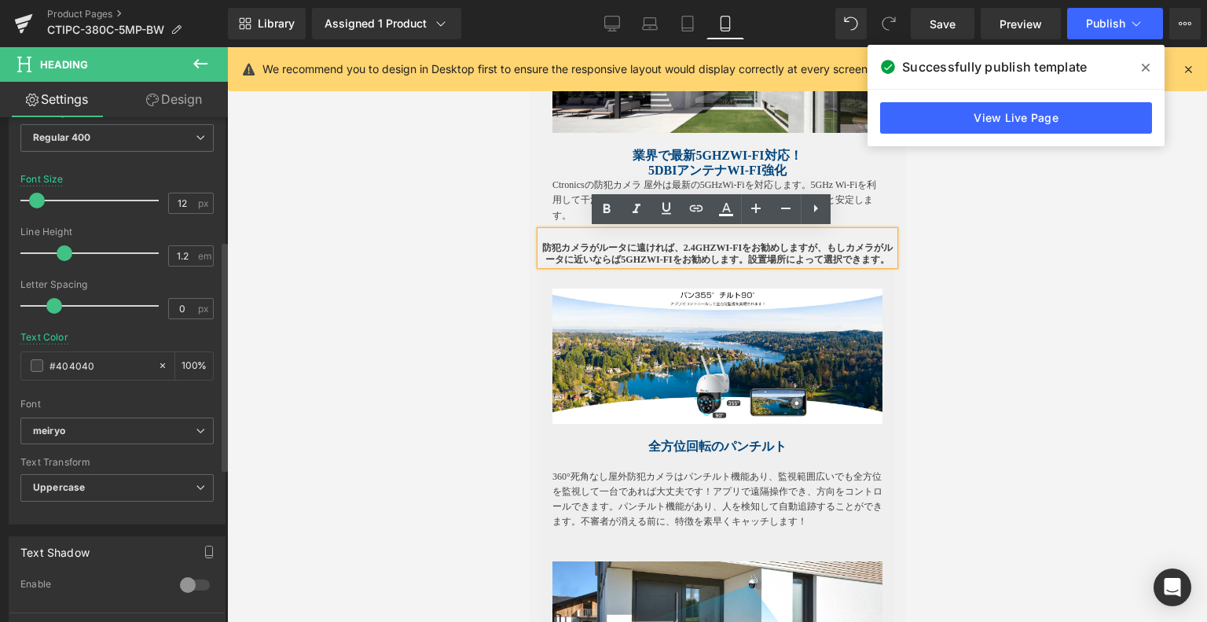
scroll to position [236, 0]
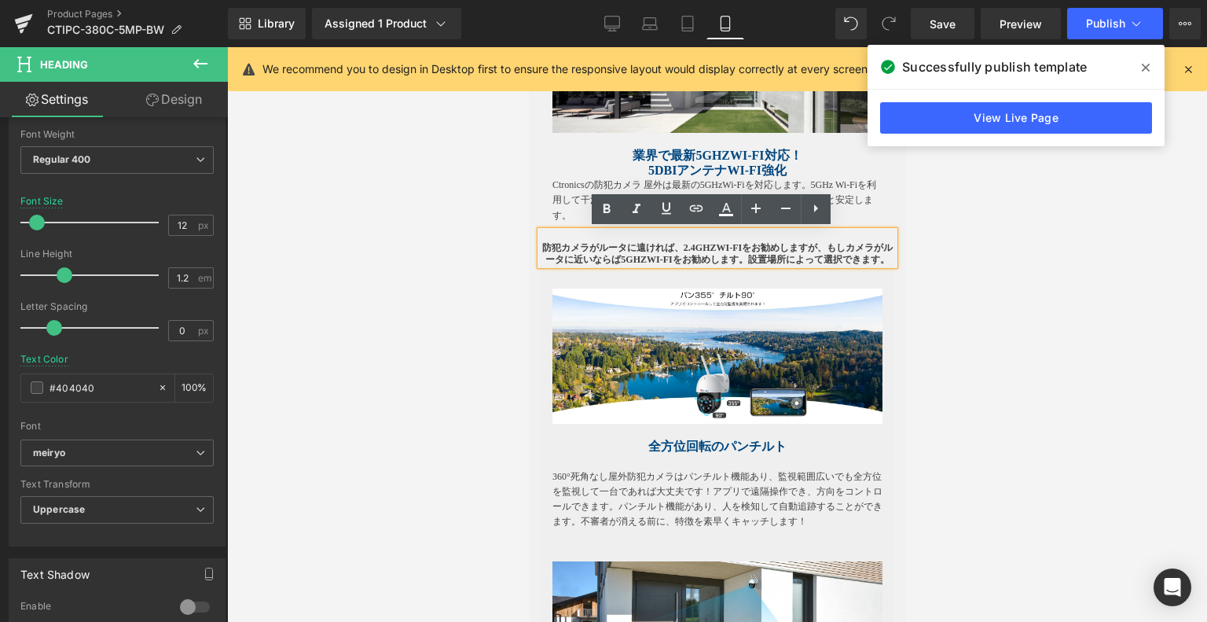
type input "#404040"
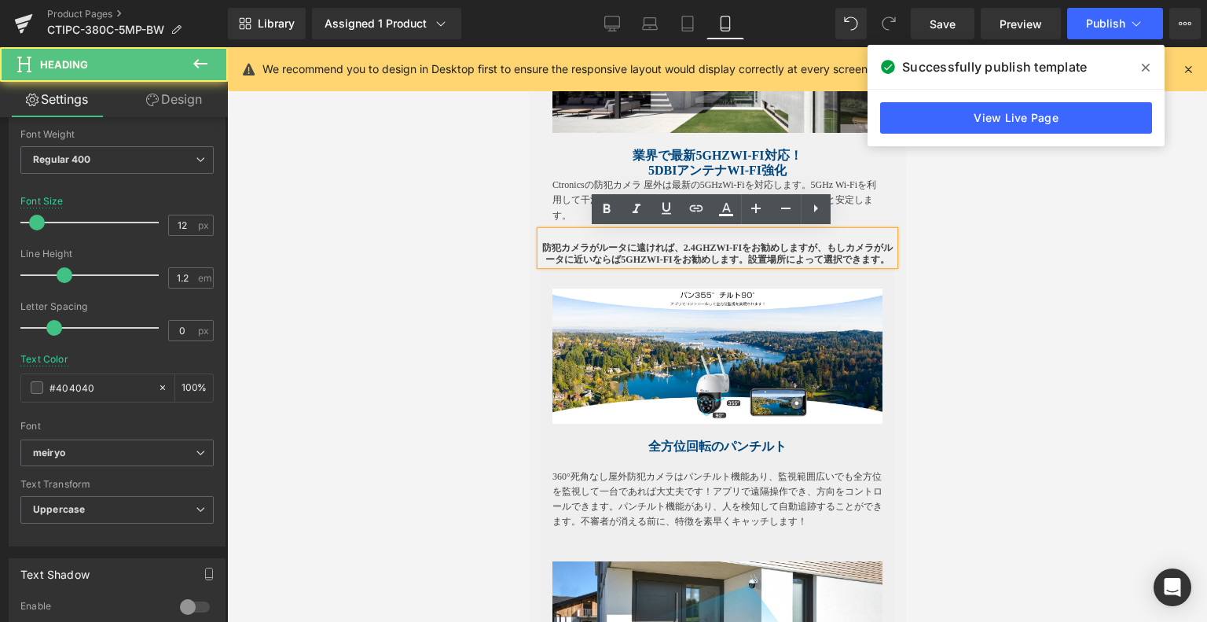
click at [642, 255] on strong "防犯カメラがルータに遠ければ、2.4GHzWi-Fiをお勧めしますが、もしカメラがルータに近いならば5GHzWi-Fiをお勧めします。設置場所によって選択でき…" at bounding box center [717, 253] width 351 height 22
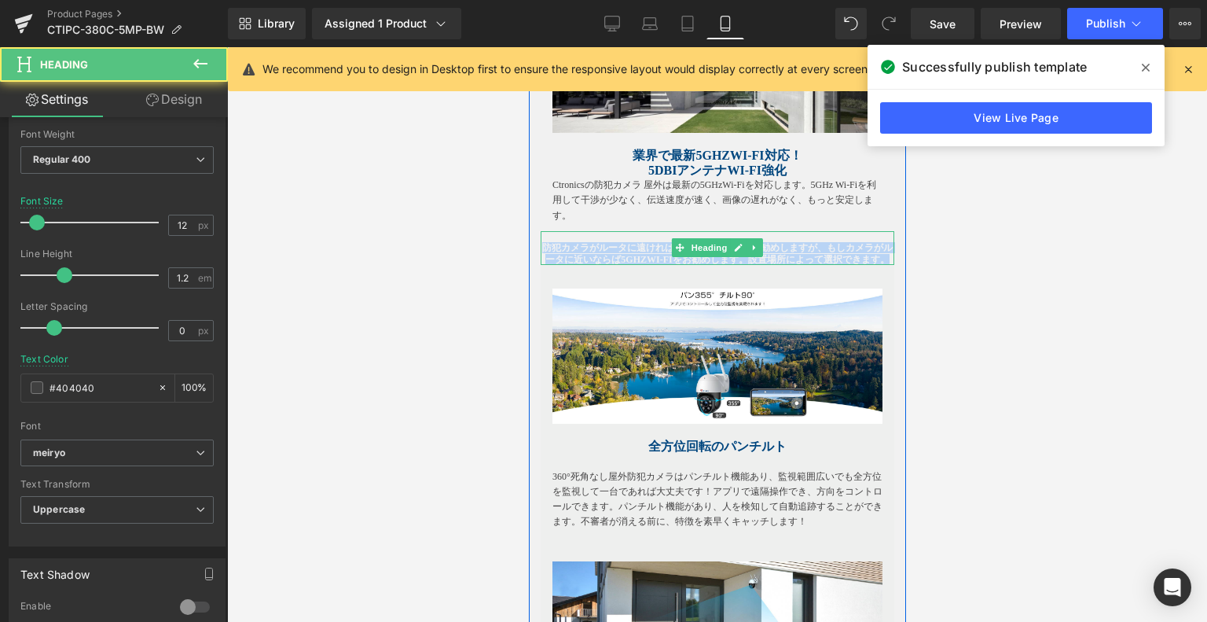
drag, startPoint x: 738, startPoint y: 266, endPoint x: 468, endPoint y: 251, distance: 270.9
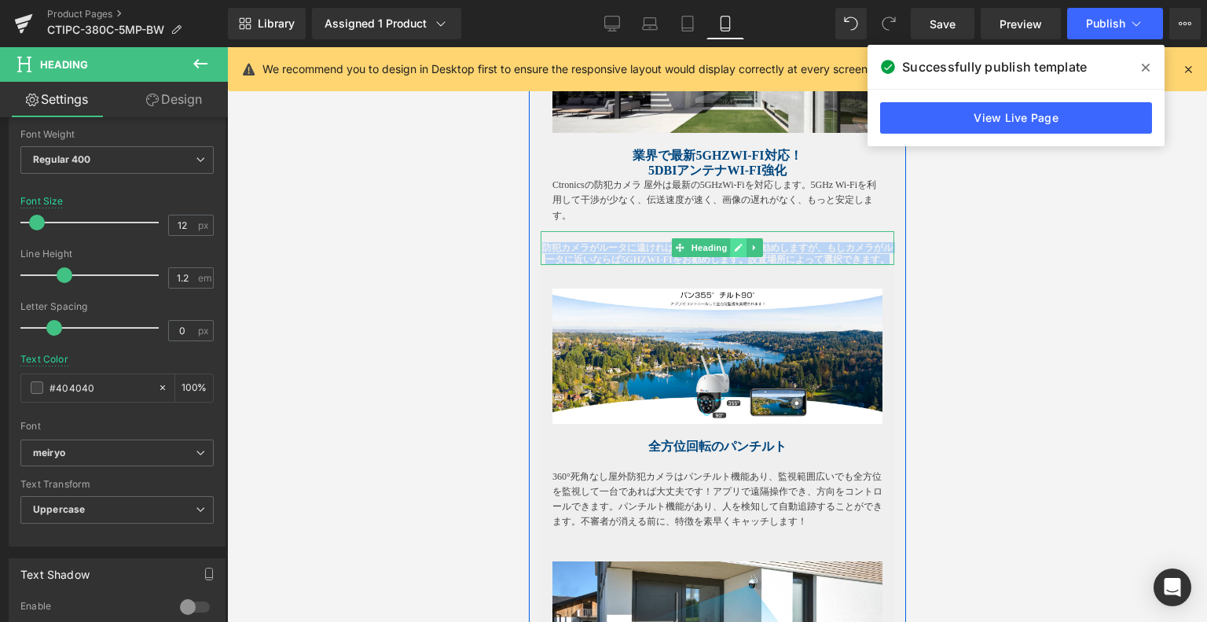
click at [733, 251] on icon at bounding box center [737, 247] width 9 height 9
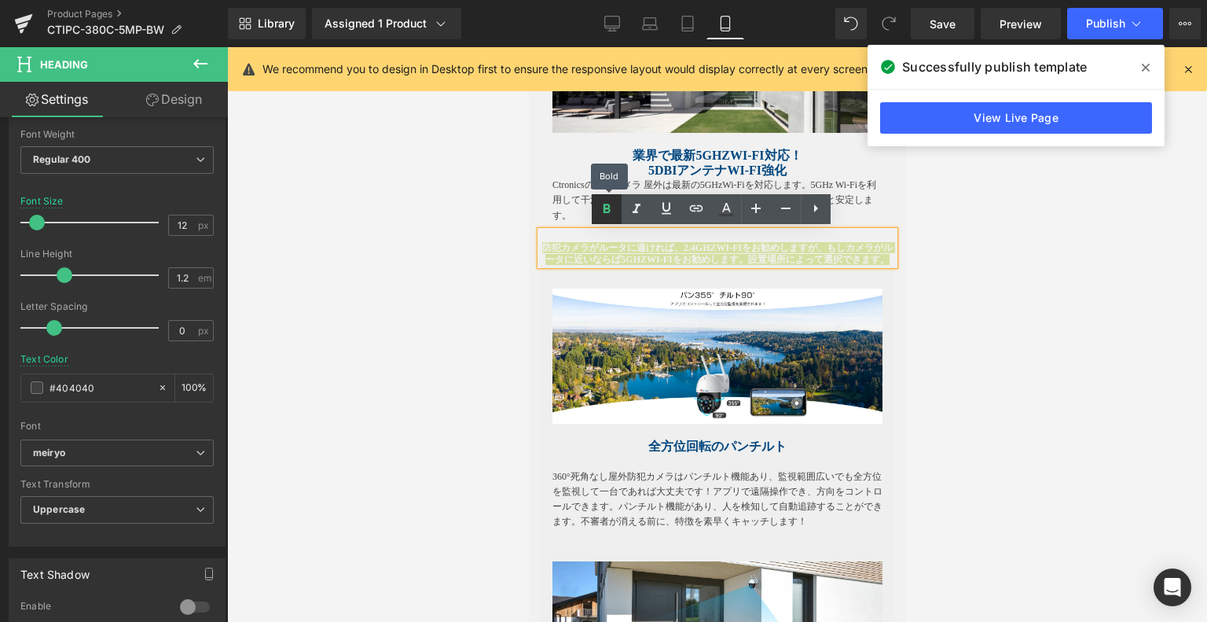
click at [607, 216] on icon at bounding box center [606, 209] width 19 height 19
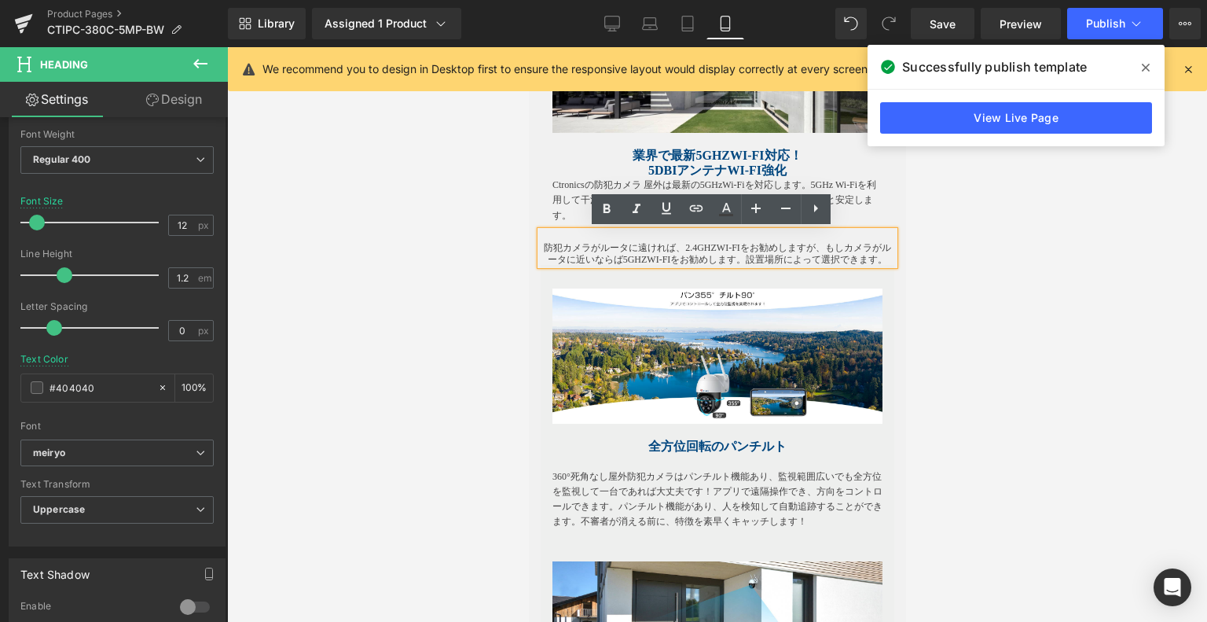
click at [608, 265] on h1 "防犯カメラがルータに遠ければ、2.4GHzWi-Fiをお勧めしますが、もしカメラがルータに近いならば5GHzWi-Fiをお勧めします。設置場所によって選択でき…" at bounding box center [717, 253] width 354 height 23
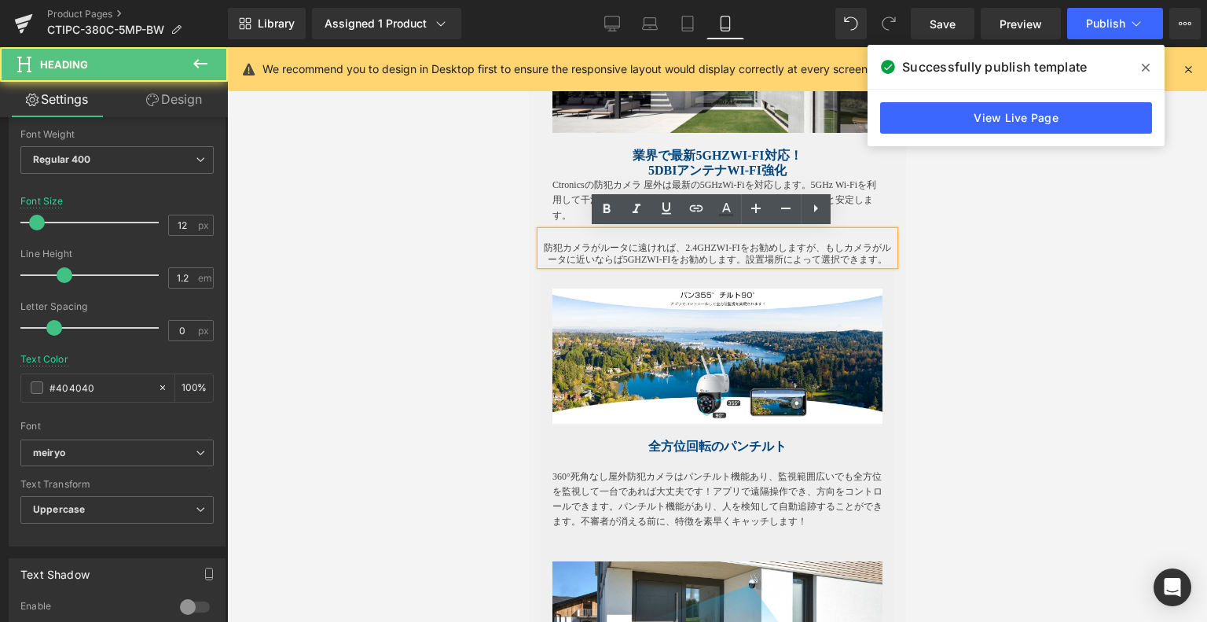
click at [1009, 252] on div at bounding box center [717, 334] width 980 height 575
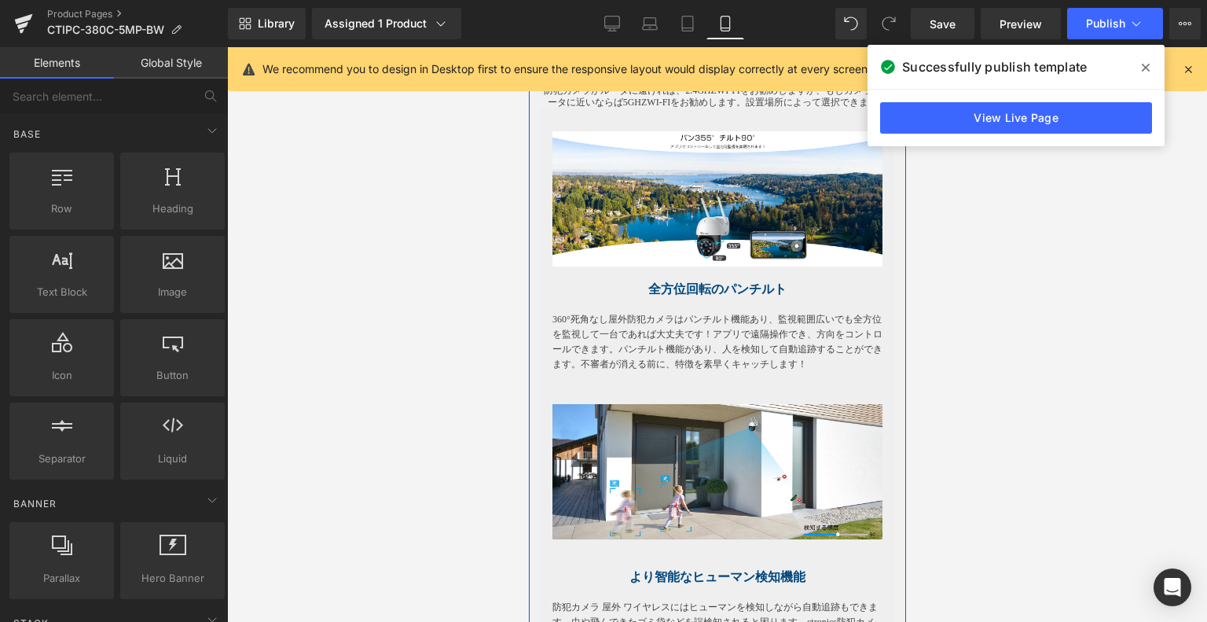
scroll to position [1222, 0]
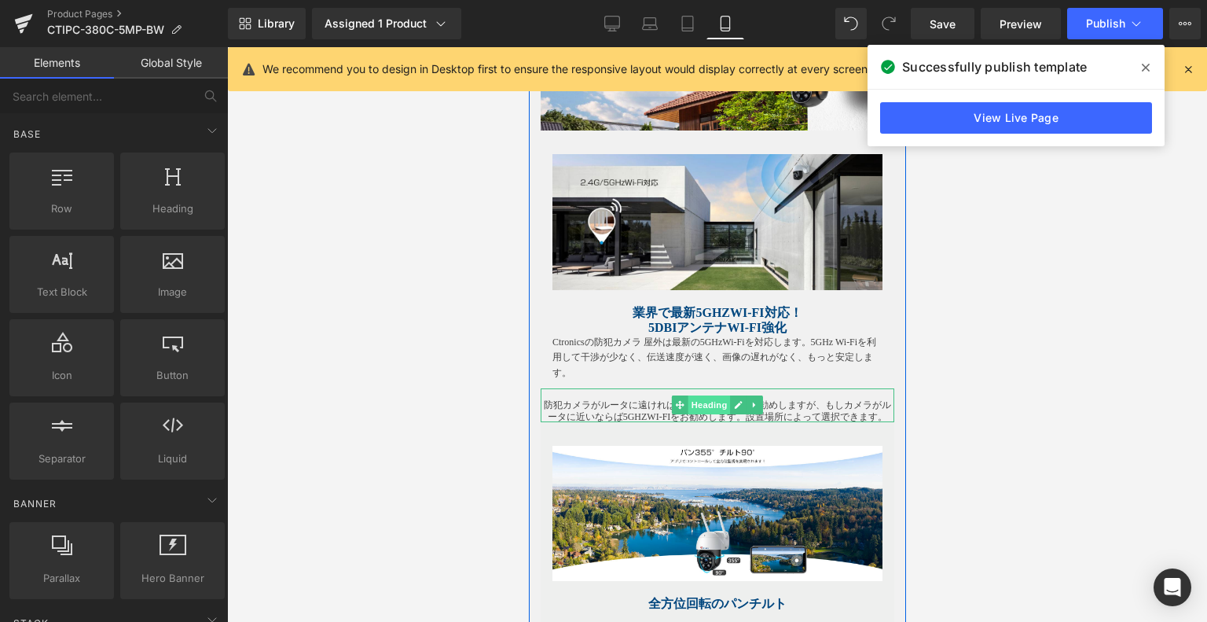
click at [694, 408] on span "Heading" at bounding box center [709, 404] width 42 height 19
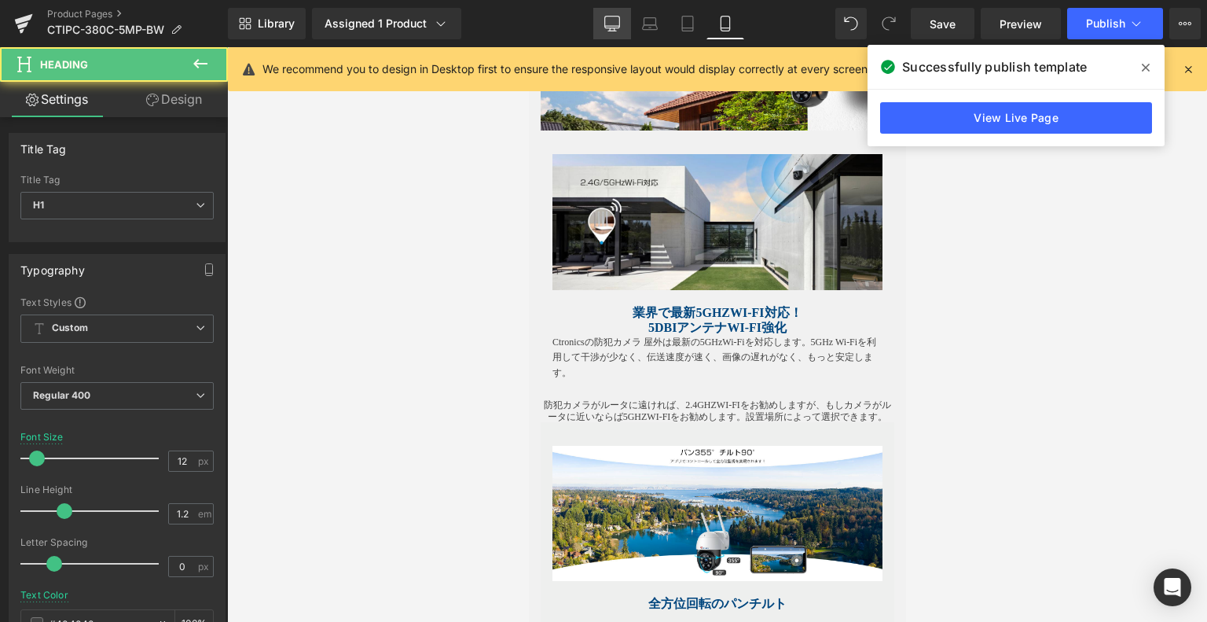
click at [619, 30] on icon at bounding box center [612, 24] width 16 height 16
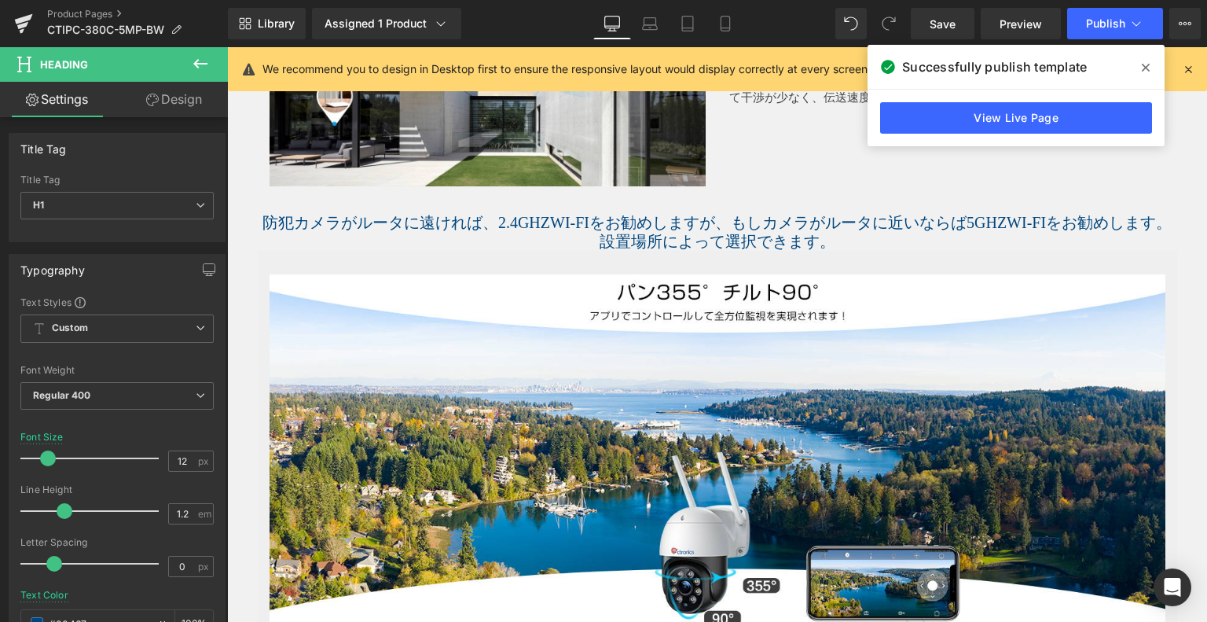
scroll to position [1023, 0]
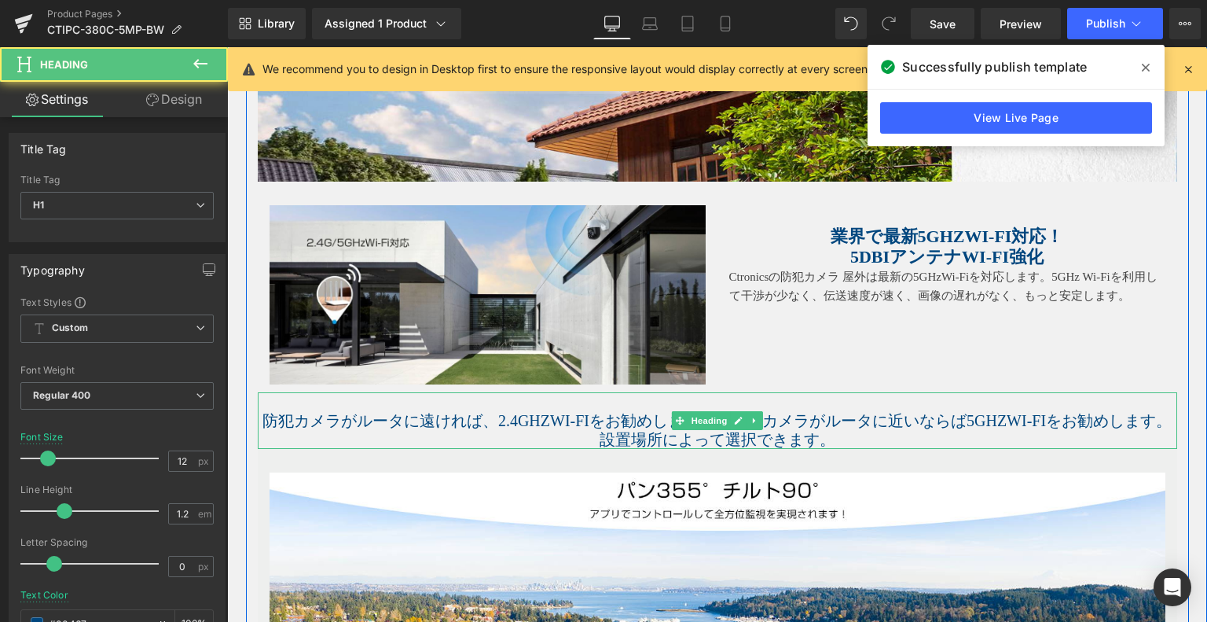
click at [663, 420] on h1 "防犯カメラがルータに遠ければ、2.4GHzWi-Fiをお勧めしますが、もしカメラがルータに近いならば5GHzWi-Fiをお勧めします。設置場所によって選択でき…" at bounding box center [718, 430] width 920 height 38
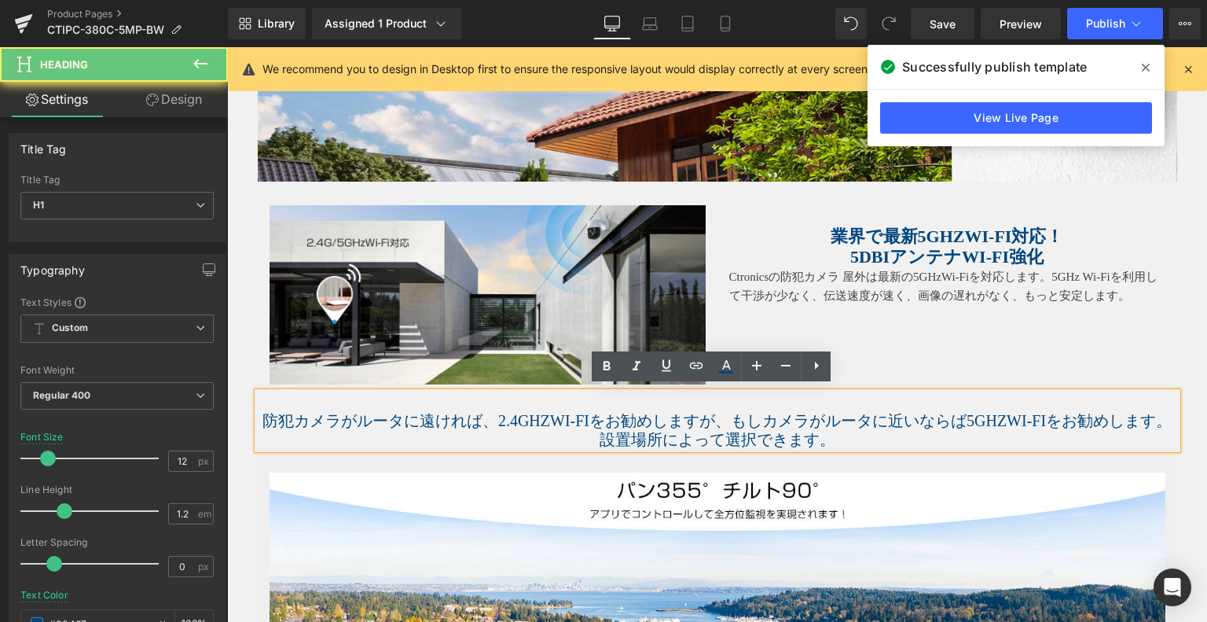
click at [715, 417] on h1 "防犯カメラがルータに遠ければ、2.4GHzWi-Fiをお勧めしますが、もしカメラがルータに近いならば5GHzWi-Fiをお勧めします。設置場所によって選択でき…" at bounding box center [718, 430] width 920 height 38
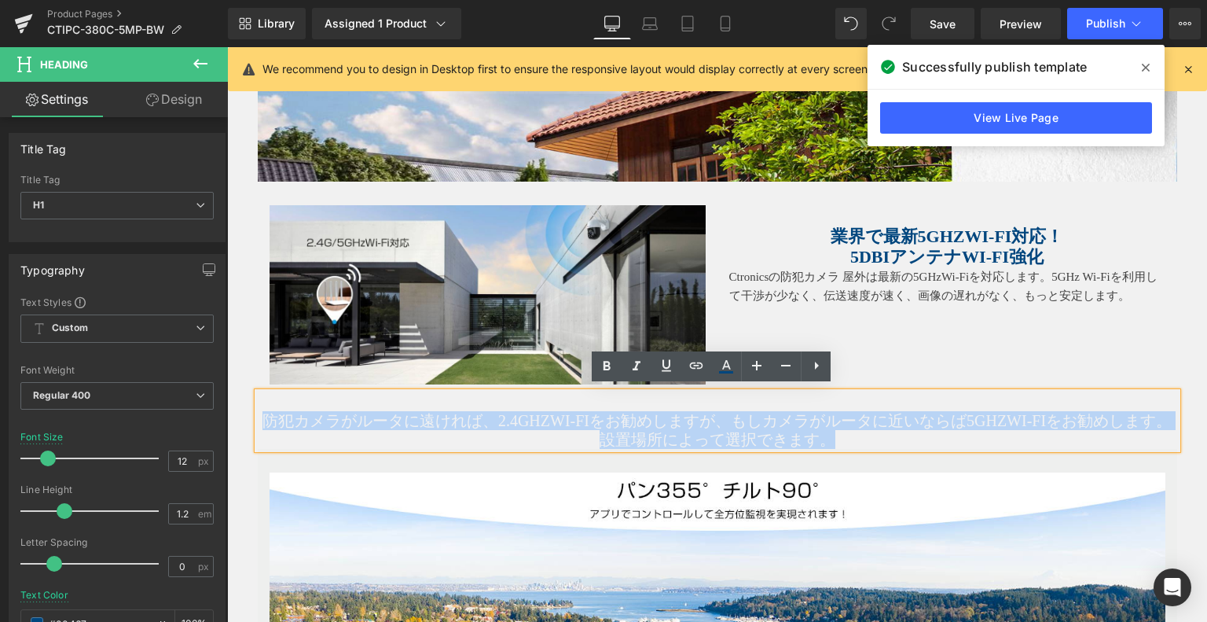
drag, startPoint x: 722, startPoint y: 424, endPoint x: 256, endPoint y: 415, distance: 465.4
click at [258, 415] on h1 "防犯カメラがルータに遠ければ、2.4GHzWi-Fiをお勧めしますが、もしカメラがルータに近いならば5GHzWi-Fiをお勧めします。設置場所によって選択でき…" at bounding box center [718, 430] width 920 height 38
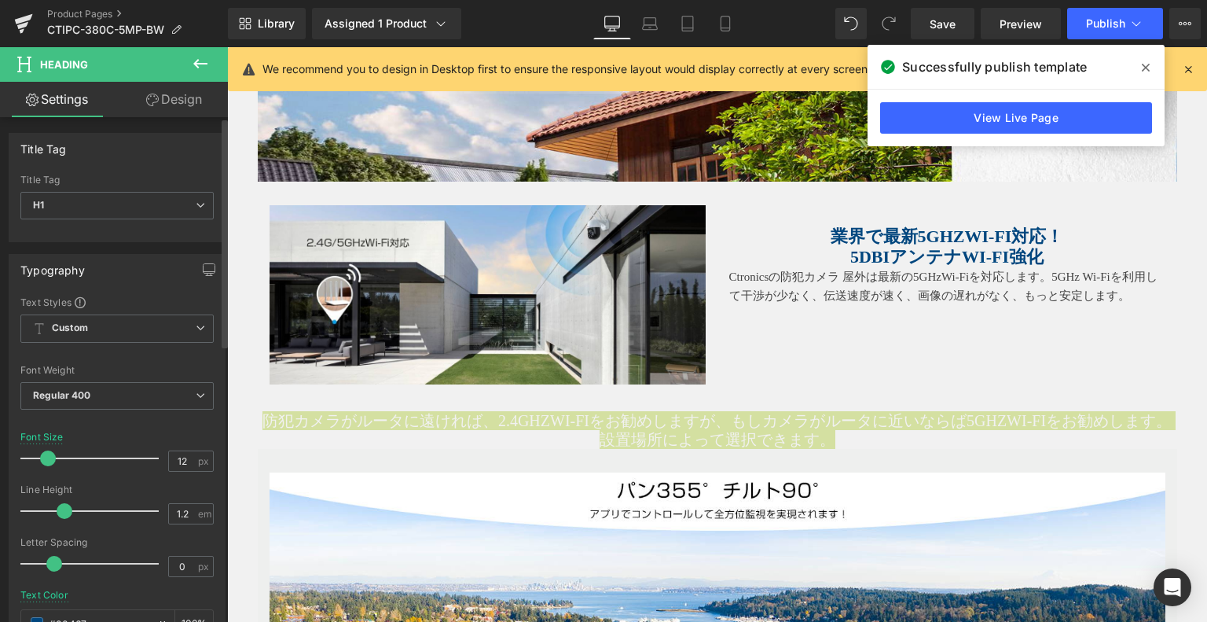
click at [88, 427] on div "Font Default [GEOGRAPHIC_DATA] [GEOGRAPHIC_DATA] Default [GEOGRAPHIC_DATA] Open…" at bounding box center [116, 486] width 193 height 380
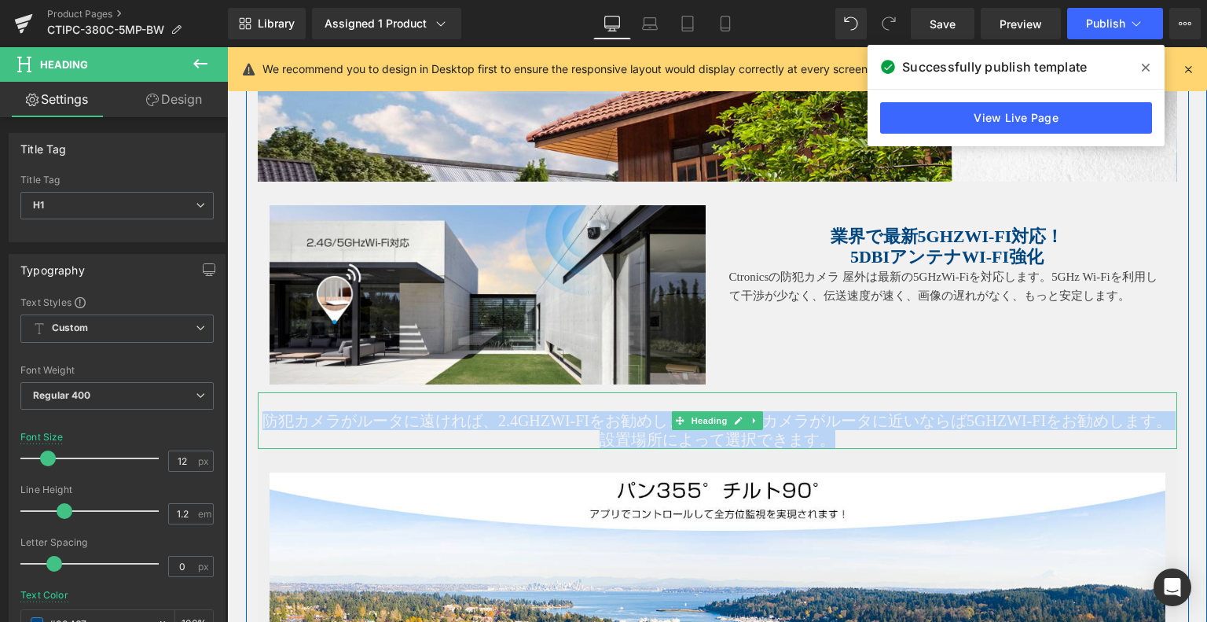
click at [601, 423] on h1 "防犯カメラがルータに遠ければ、2.4GHzWi-Fiをお勧めしますが、もしカメラがルータに近いならば5GHzWi-Fiをお勧めします。設置場所によって選択でき…" at bounding box center [718, 430] width 920 height 38
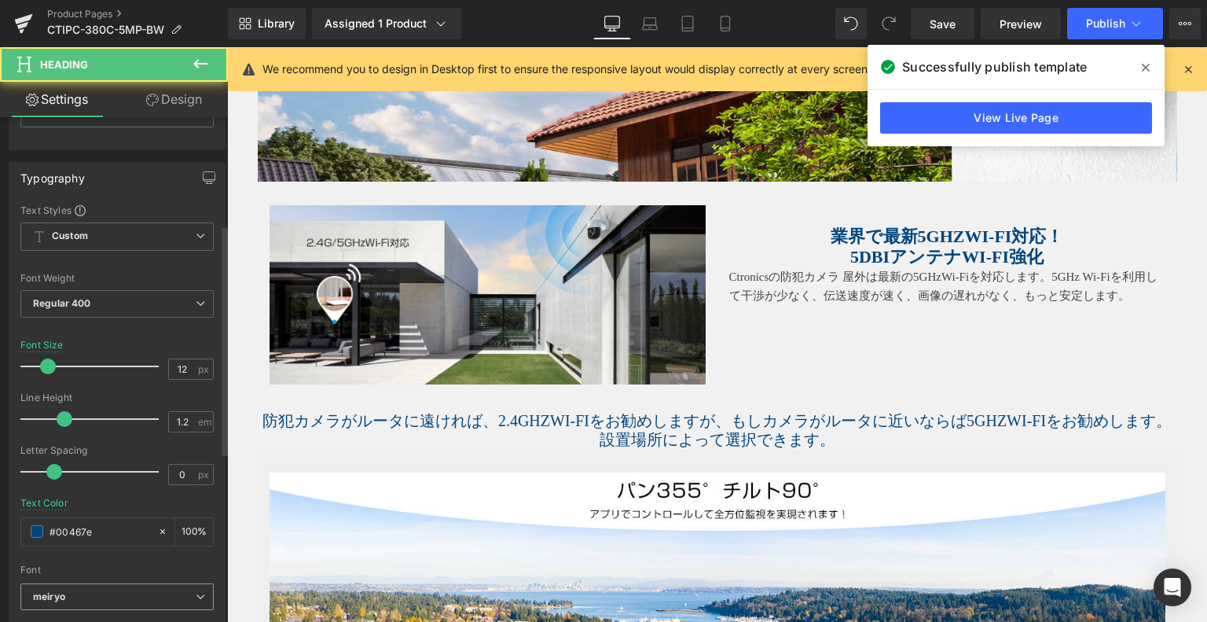
scroll to position [236, 0]
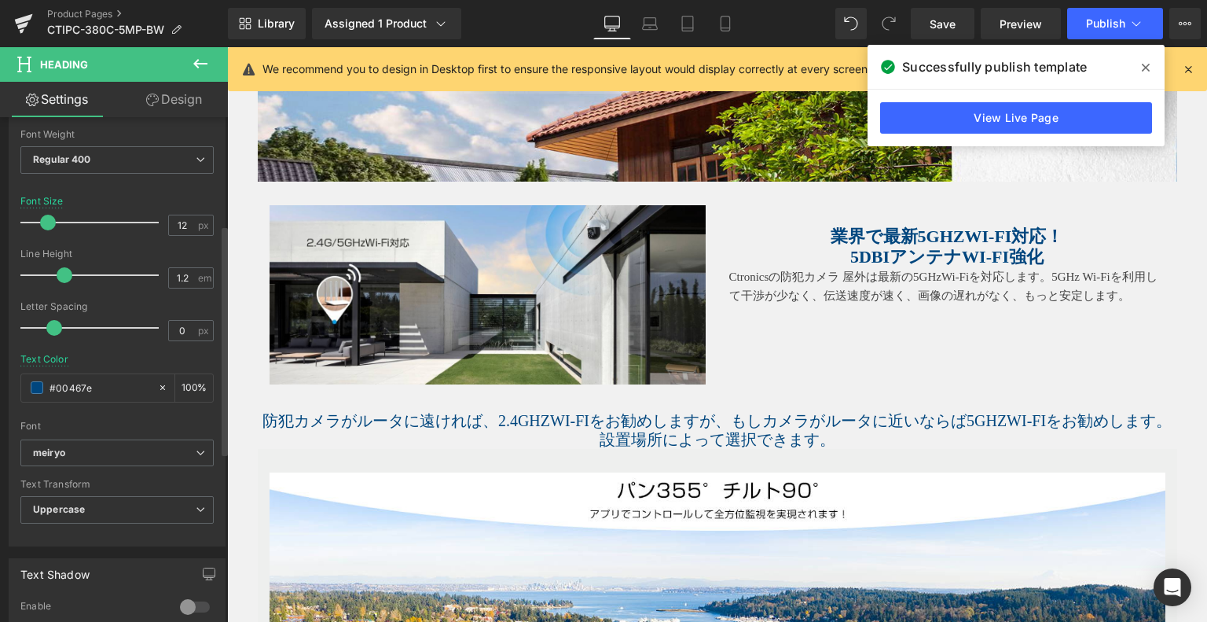
drag, startPoint x: 119, startPoint y: 386, endPoint x: 0, endPoint y: 380, distance: 118.8
click at [0, 380] on div "Typography Text Styles Custom Custom Setup Global Style Custom Setup Global Sty…" at bounding box center [117, 276] width 235 height 540
paste input "404040"
click at [186, 410] on div at bounding box center [116, 415] width 193 height 10
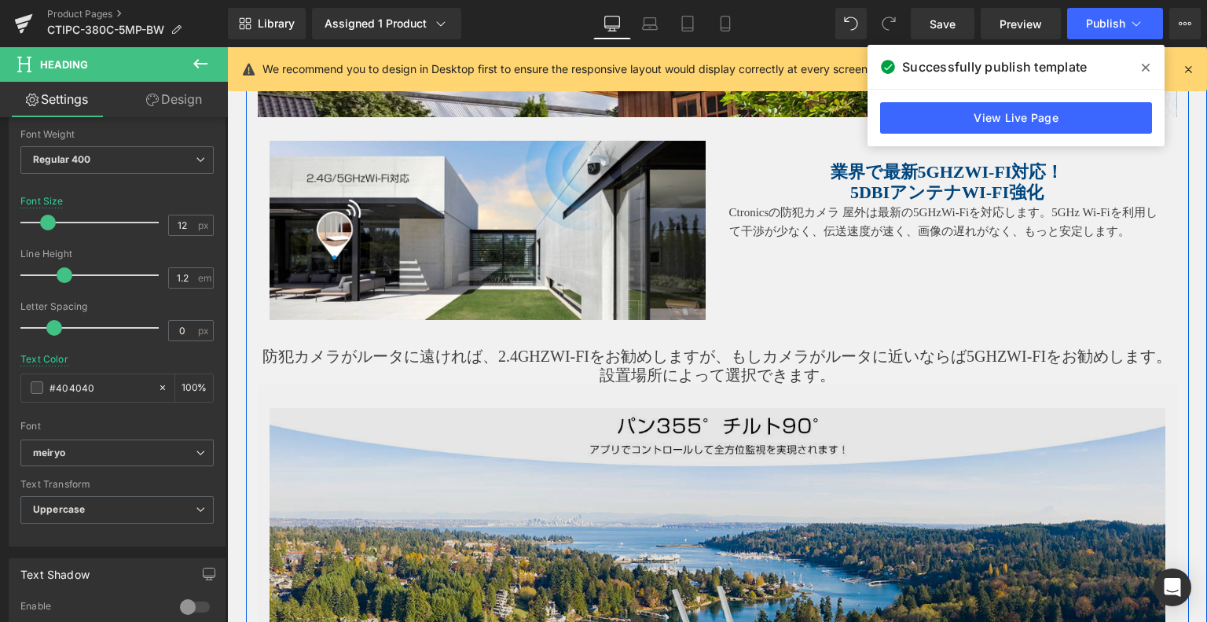
scroll to position [945, 0]
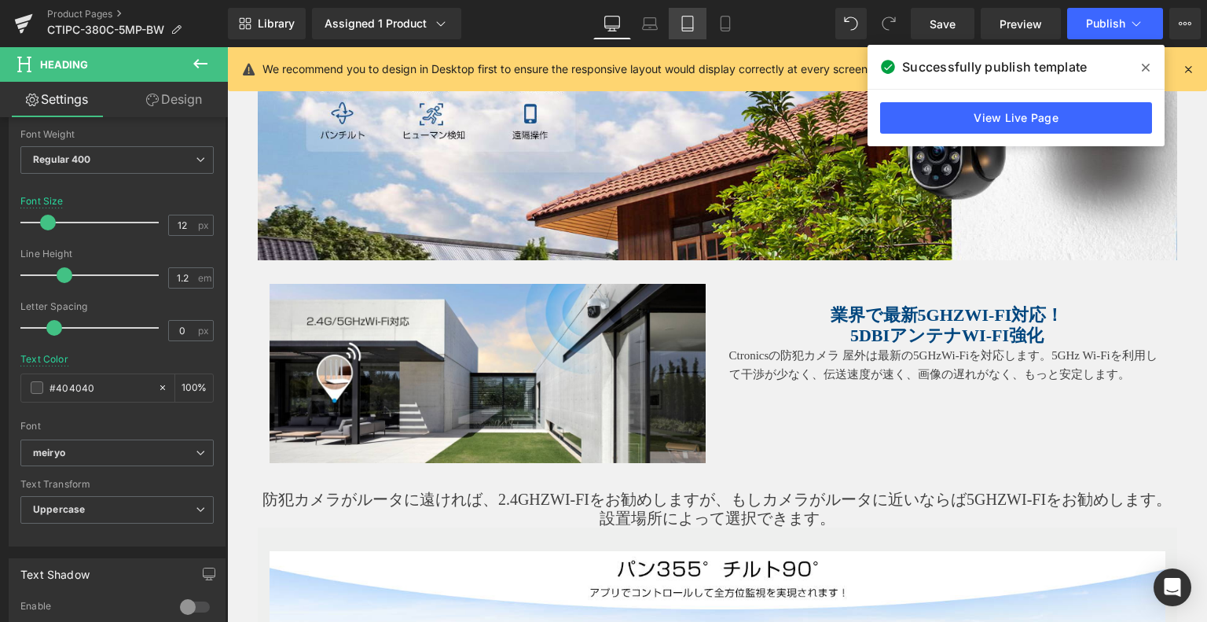
click at [691, 31] on icon at bounding box center [687, 24] width 11 height 15
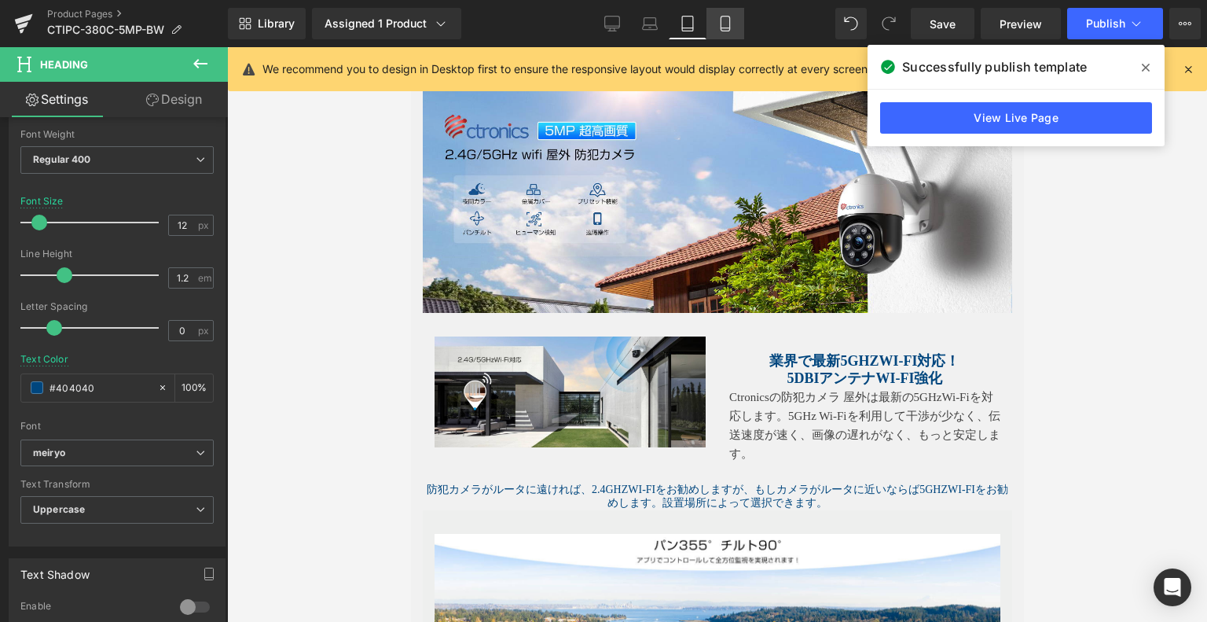
click at [726, 25] on icon at bounding box center [726, 24] width 16 height 16
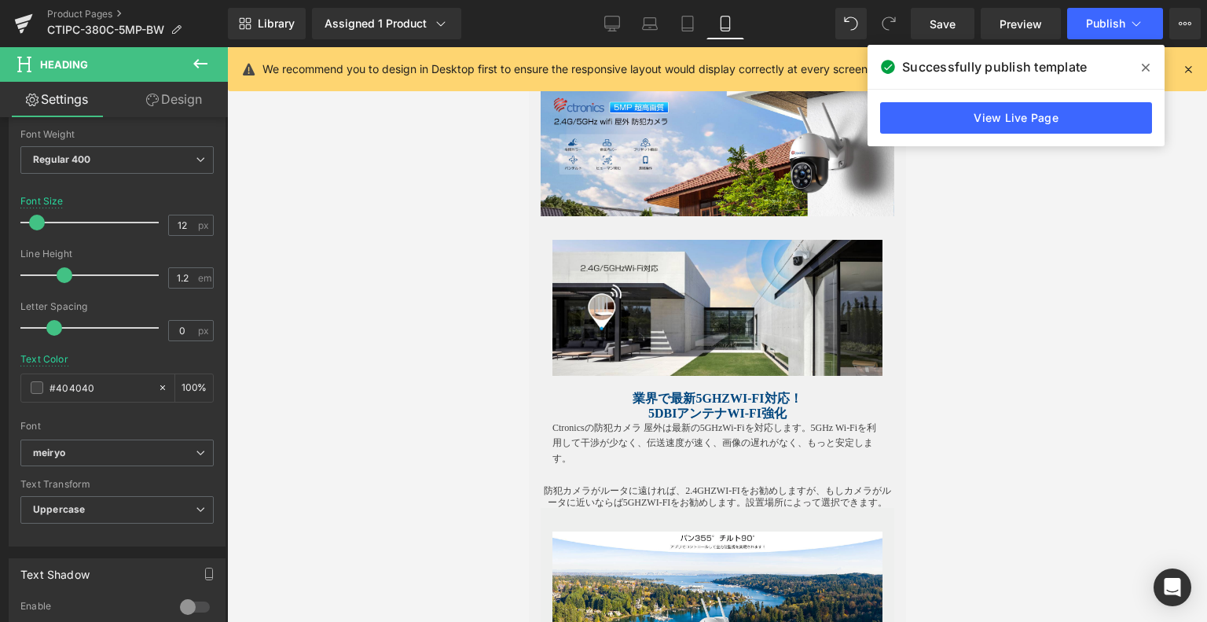
scroll to position [1143, 0]
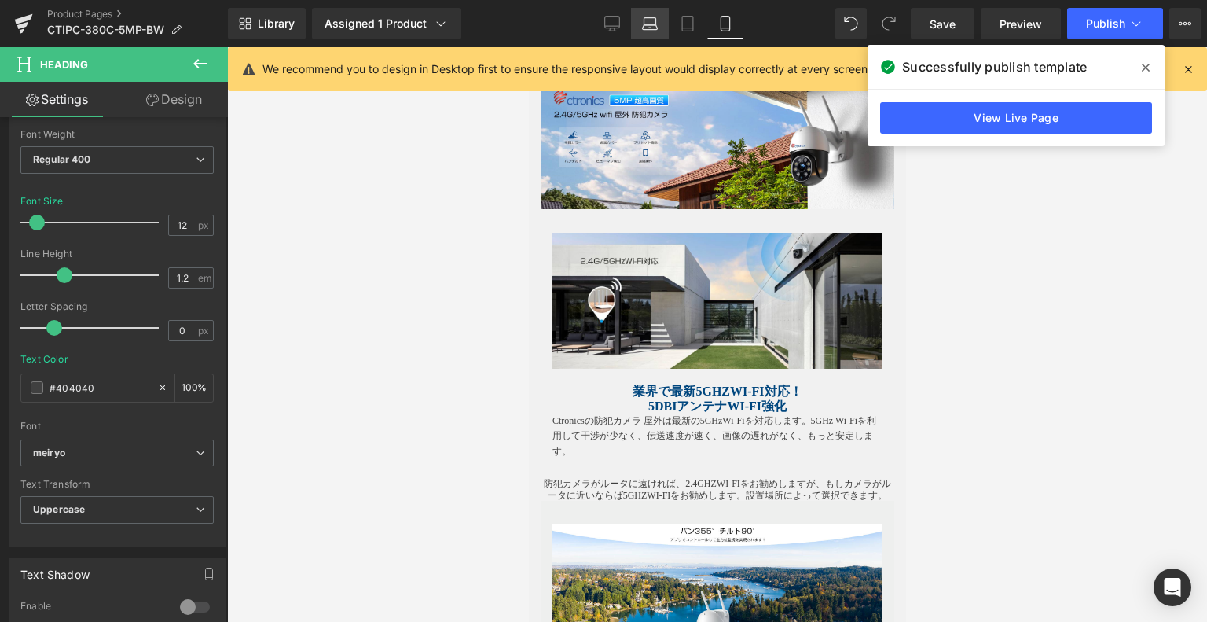
click at [651, 21] on icon at bounding box center [650, 24] width 16 height 16
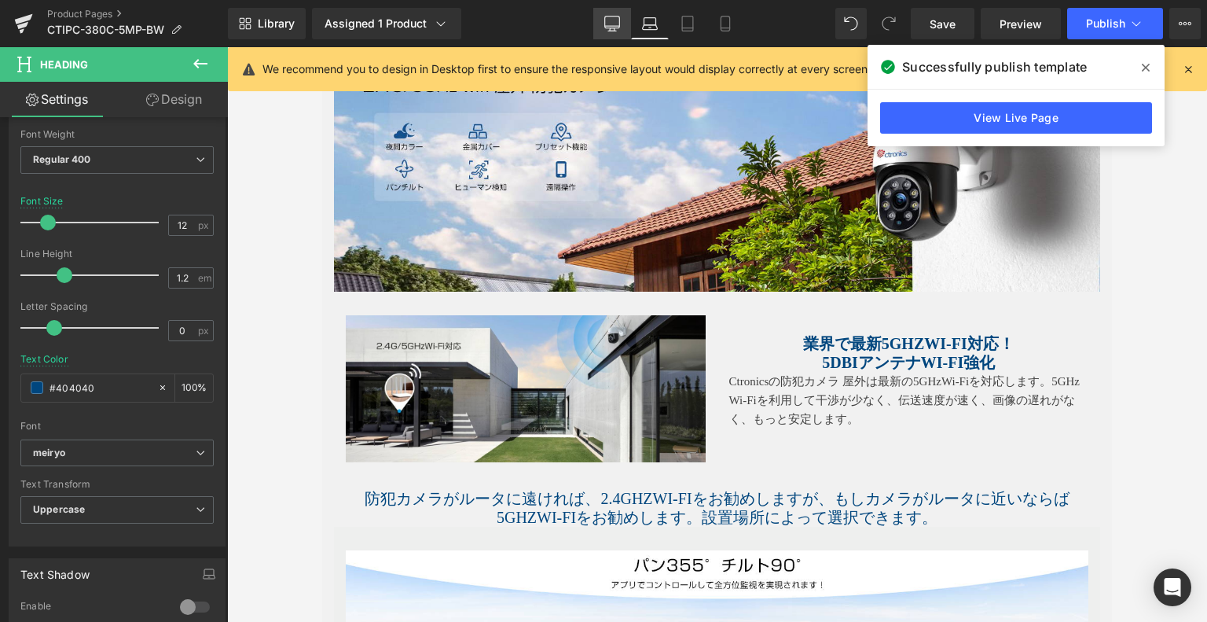
click at [622, 21] on link "Desktop" at bounding box center [612, 23] width 38 height 31
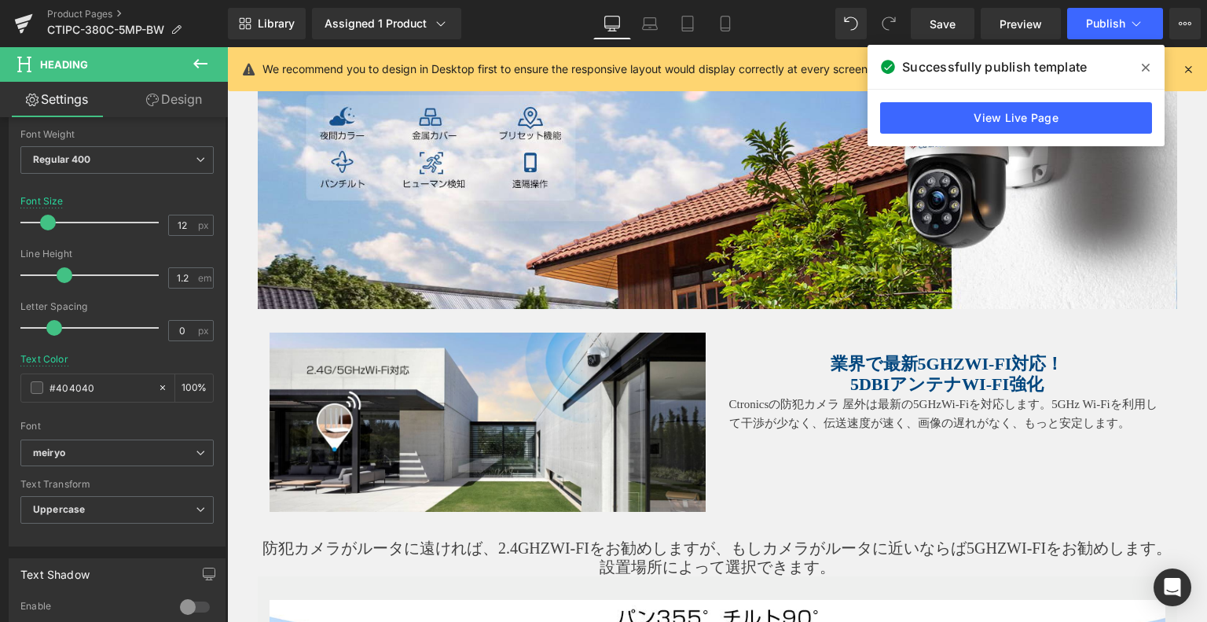
scroll to position [945, 0]
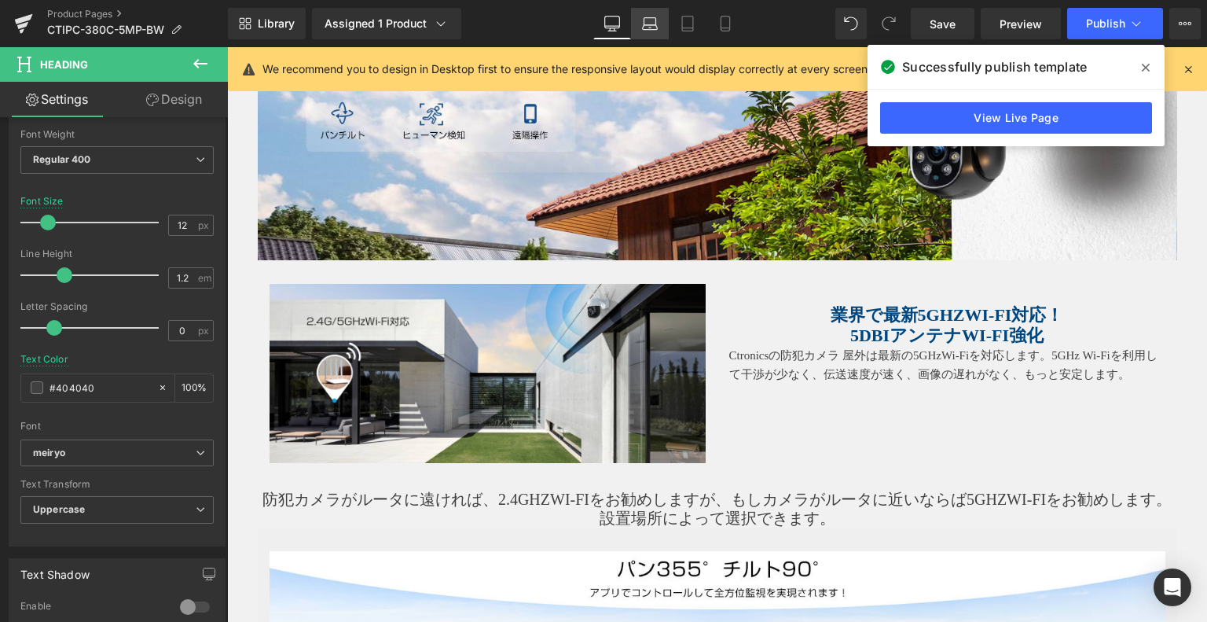
click at [653, 21] on icon at bounding box center [650, 24] width 16 height 16
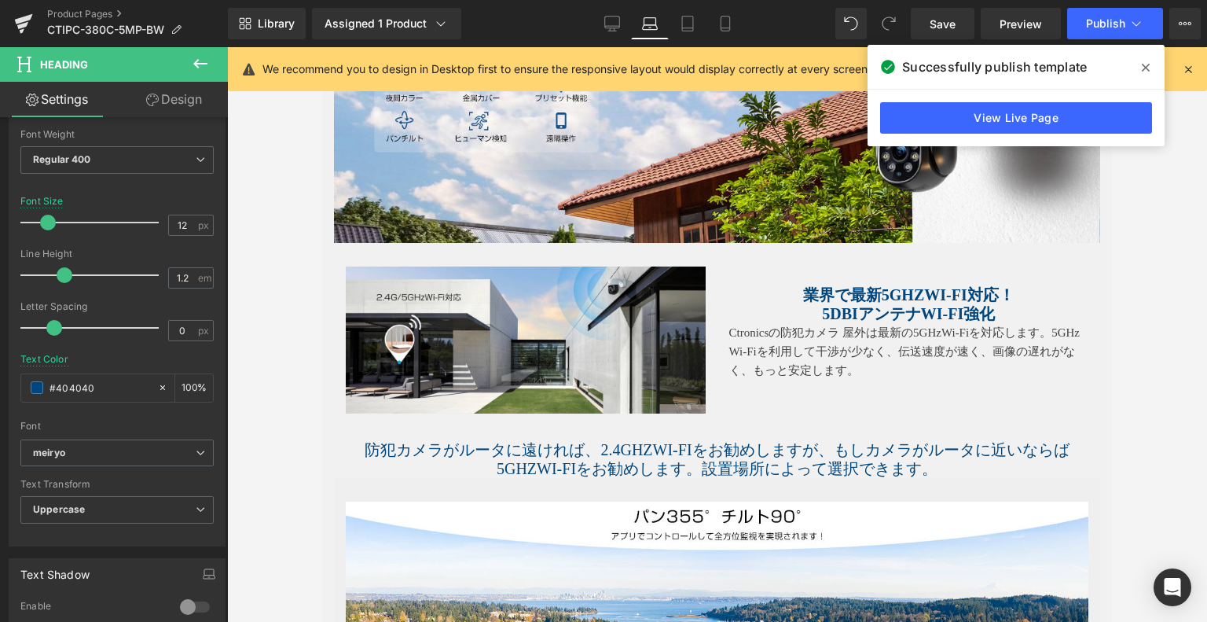
scroll to position [896, 0]
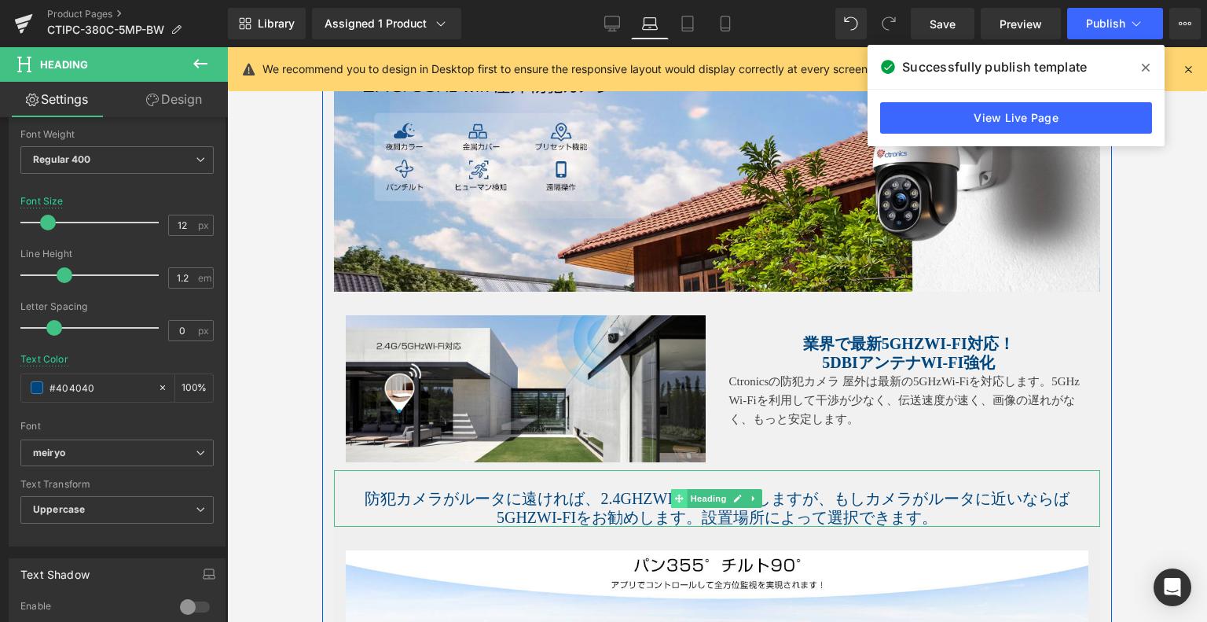
click at [673, 489] on span at bounding box center [679, 498] width 17 height 19
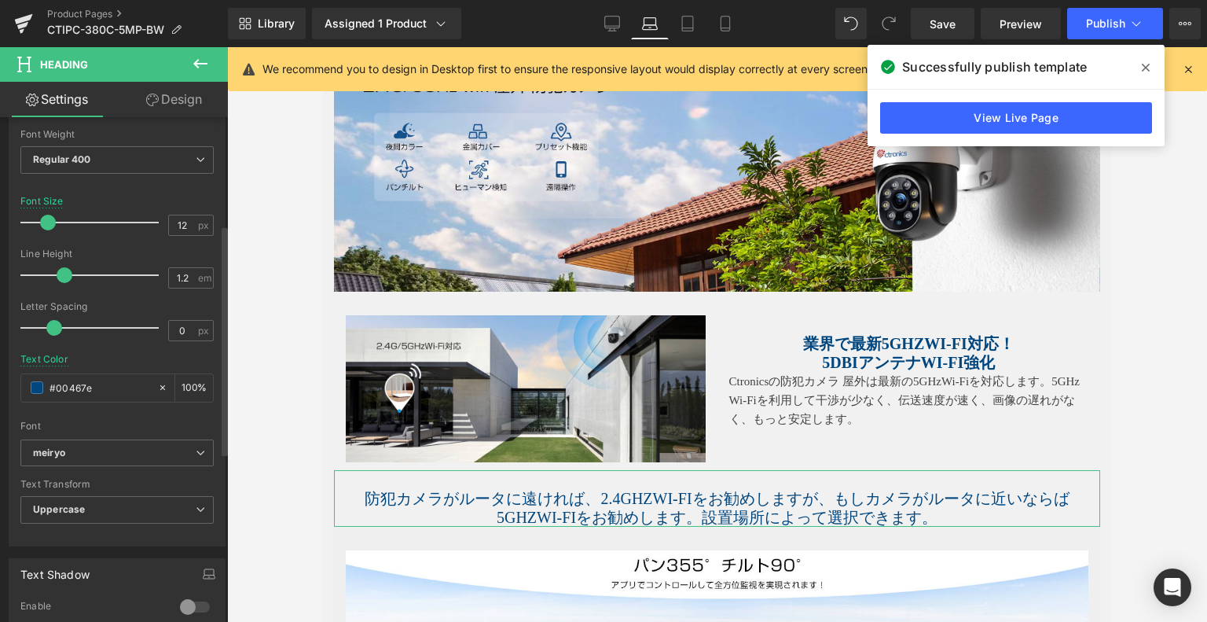
click at [0, 366] on div "Typography Text Styles Custom Custom Setup Global Style Custom Setup Global Sty…" at bounding box center [117, 276] width 235 height 540
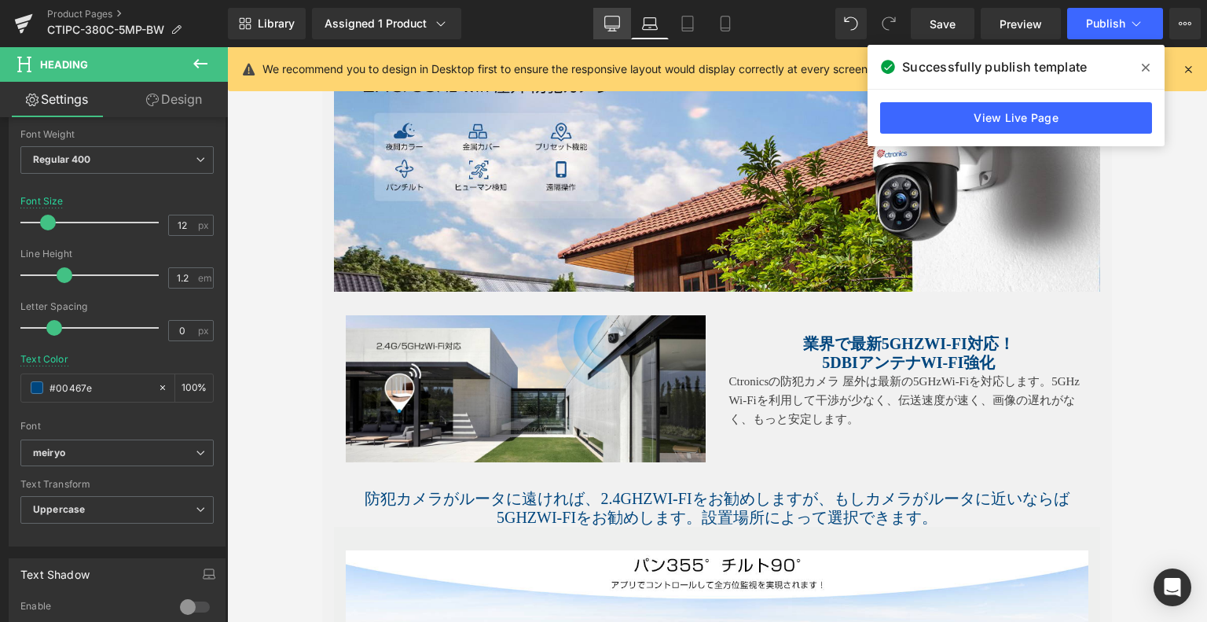
click at [616, 19] on icon at bounding box center [612, 24] width 16 height 16
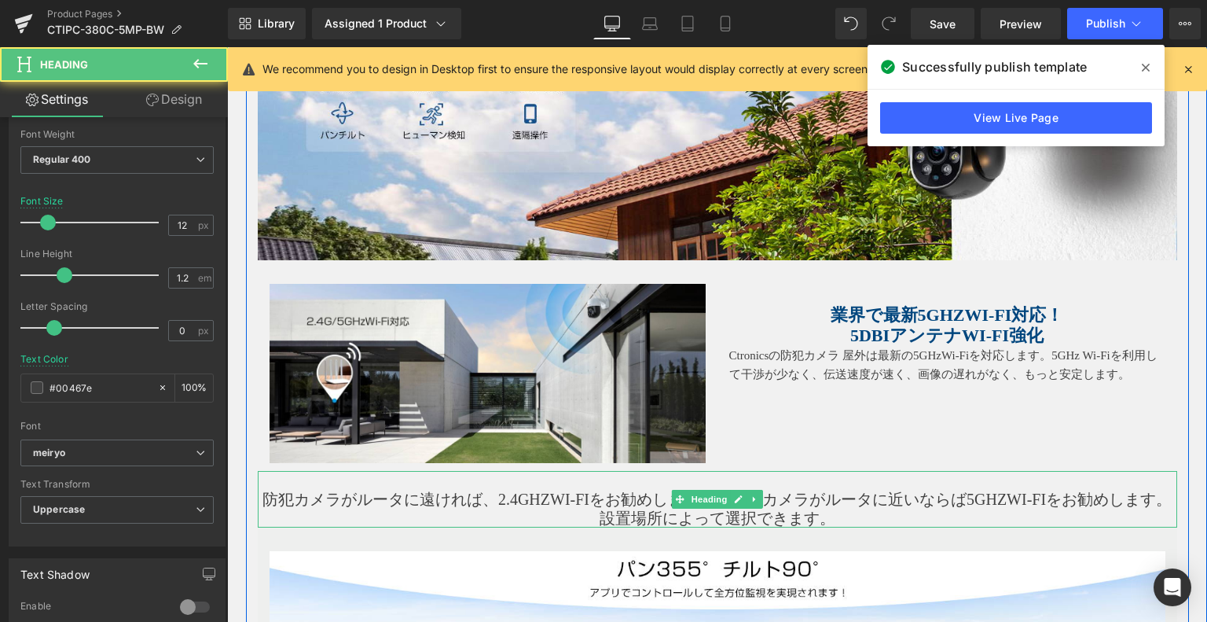
click at [693, 512] on h1 "防犯カメラがルータに遠ければ、2.4GHzWi-Fiをお勧めしますが、もしカメラがルータに近いならば5GHzWi-Fiをお勧めします。設置場所によって選択でき…" at bounding box center [718, 509] width 920 height 38
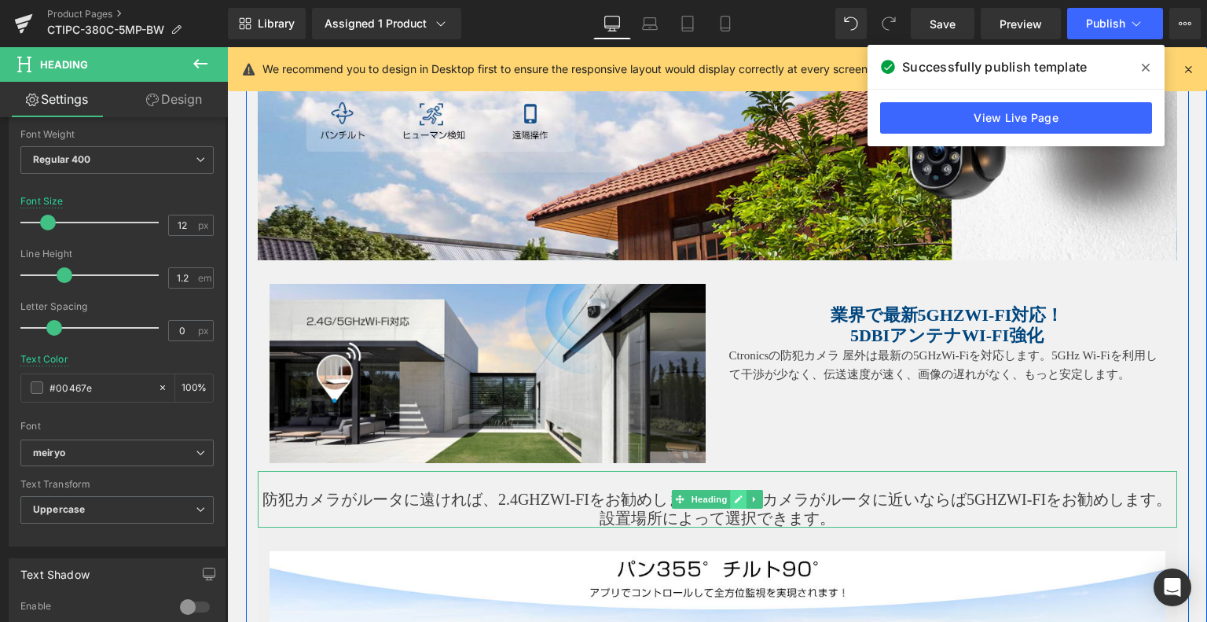
click at [734, 495] on icon at bounding box center [738, 498] width 9 height 9
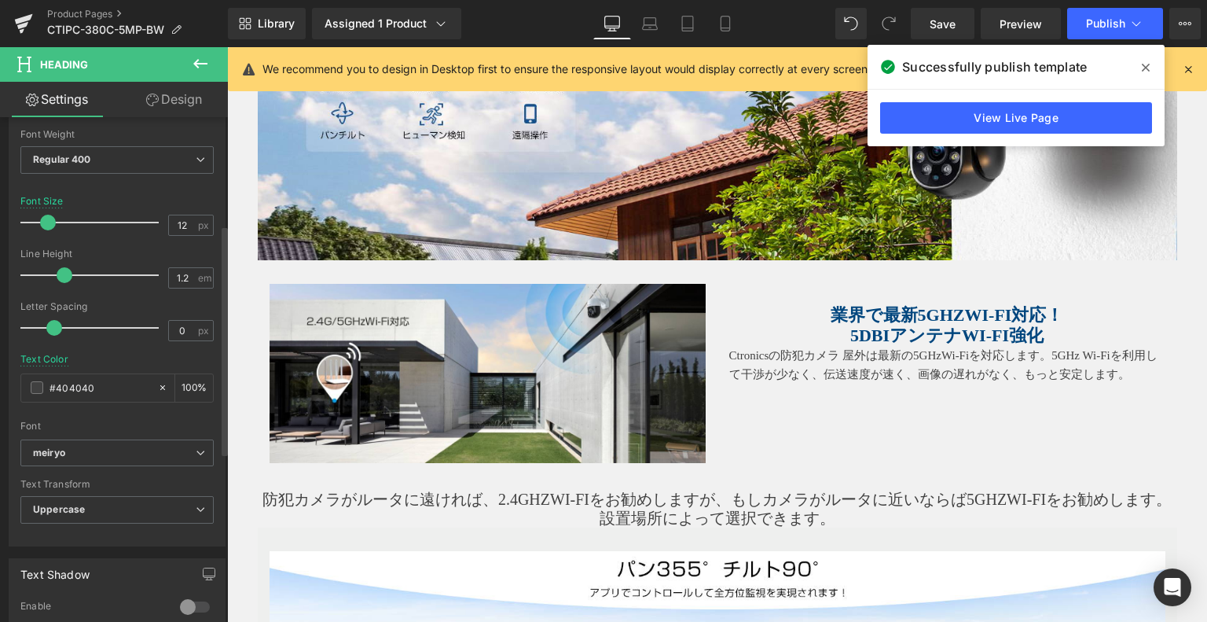
click at [0, 371] on div "Typography Text Styles Custom Custom Setup Global Style Custom Setup Global Sty…" at bounding box center [117, 276] width 235 height 540
paste input "00467e"
type input "#00467e"
click at [158, 416] on div at bounding box center [116, 415] width 193 height 10
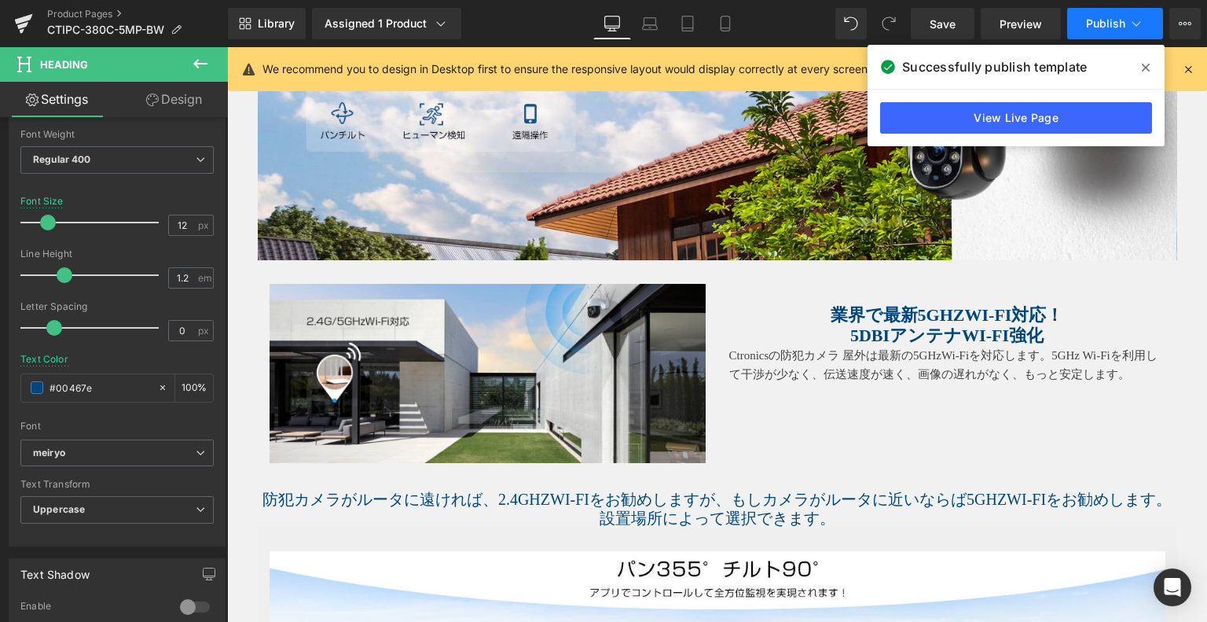
click at [1127, 10] on button "Publish" at bounding box center [1115, 23] width 96 height 31
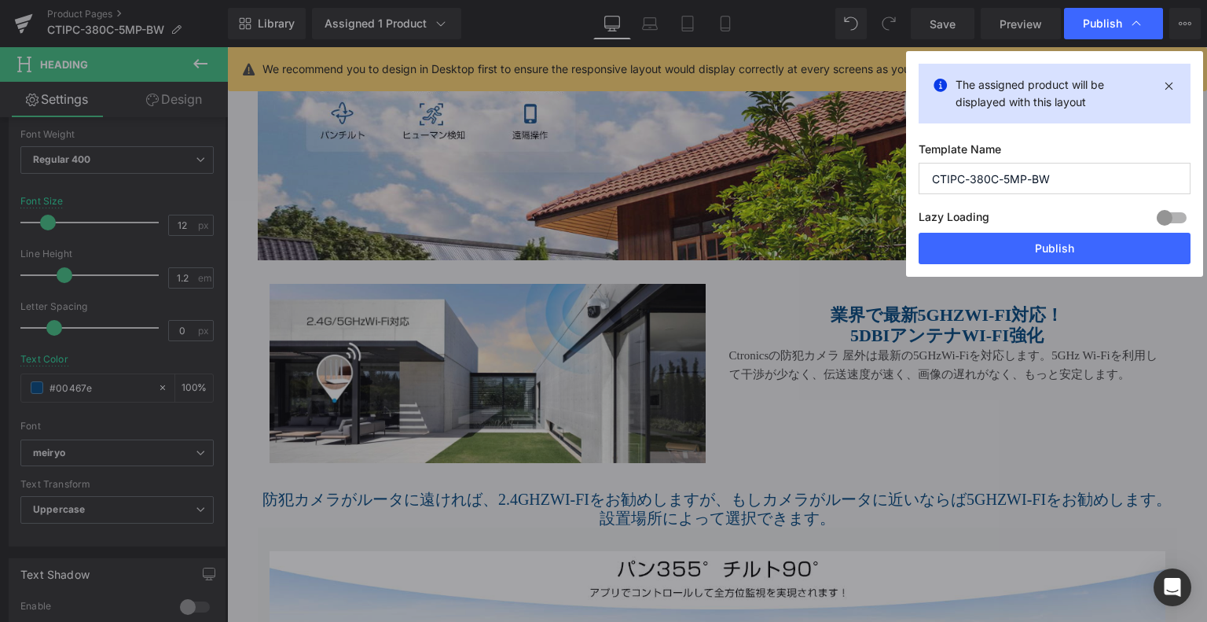
click at [1072, 229] on div "Lazy Loading Build Upgrade plan to unlock" at bounding box center [1055, 220] width 272 height 26
click at [1070, 242] on button "Publish" at bounding box center [1055, 248] width 272 height 31
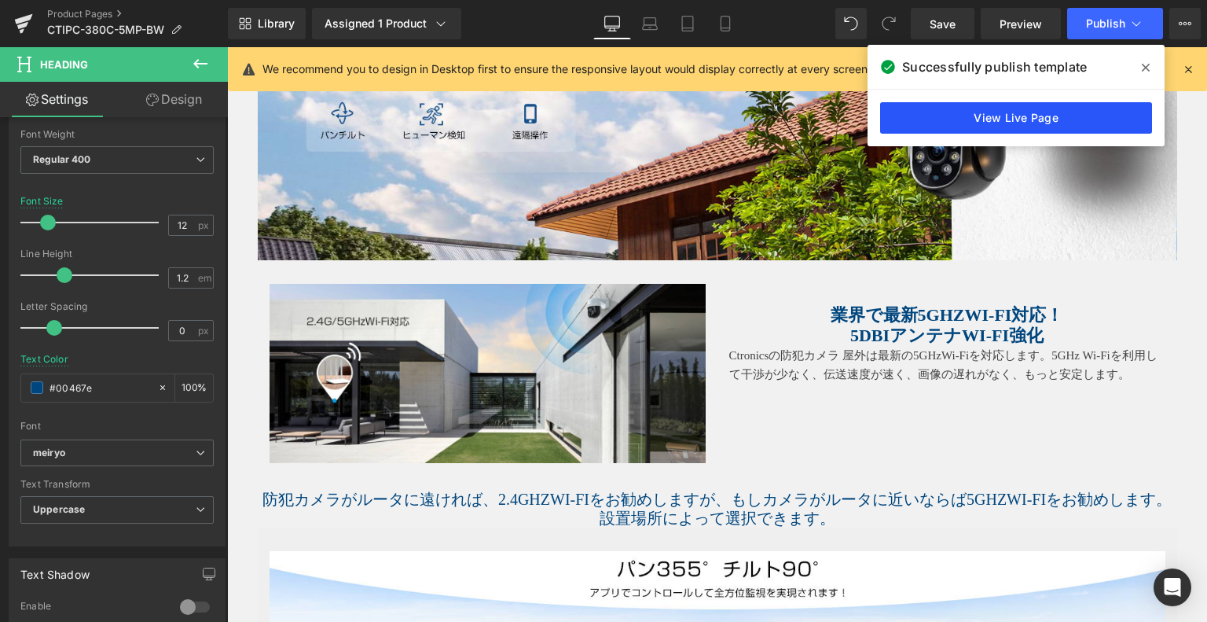
click at [1006, 117] on link "View Live Page" at bounding box center [1016, 117] width 272 height 31
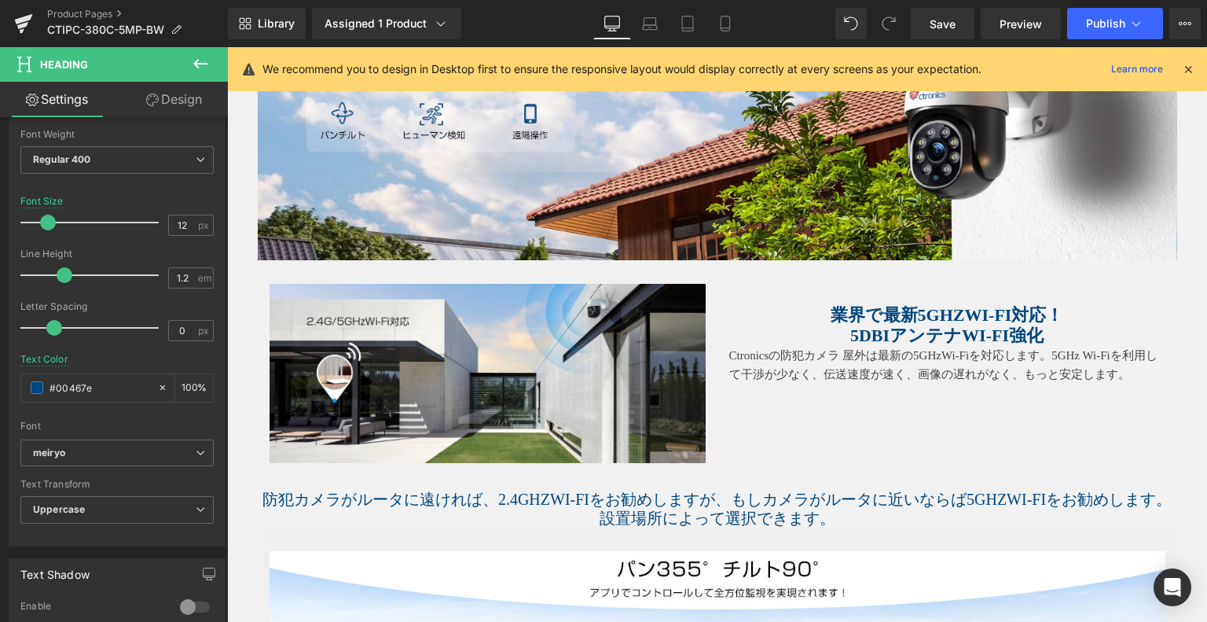
click at [953, 317] on span "Heading" at bounding box center [939, 315] width 42 height 19
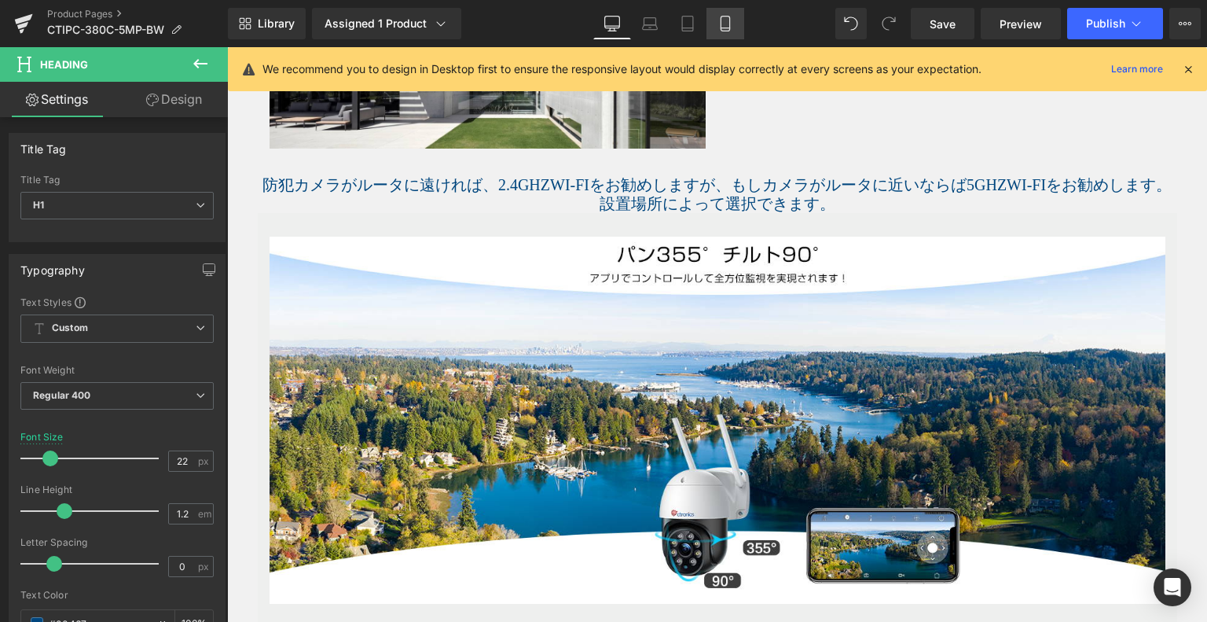
click at [726, 21] on icon at bounding box center [726, 24] width 16 height 16
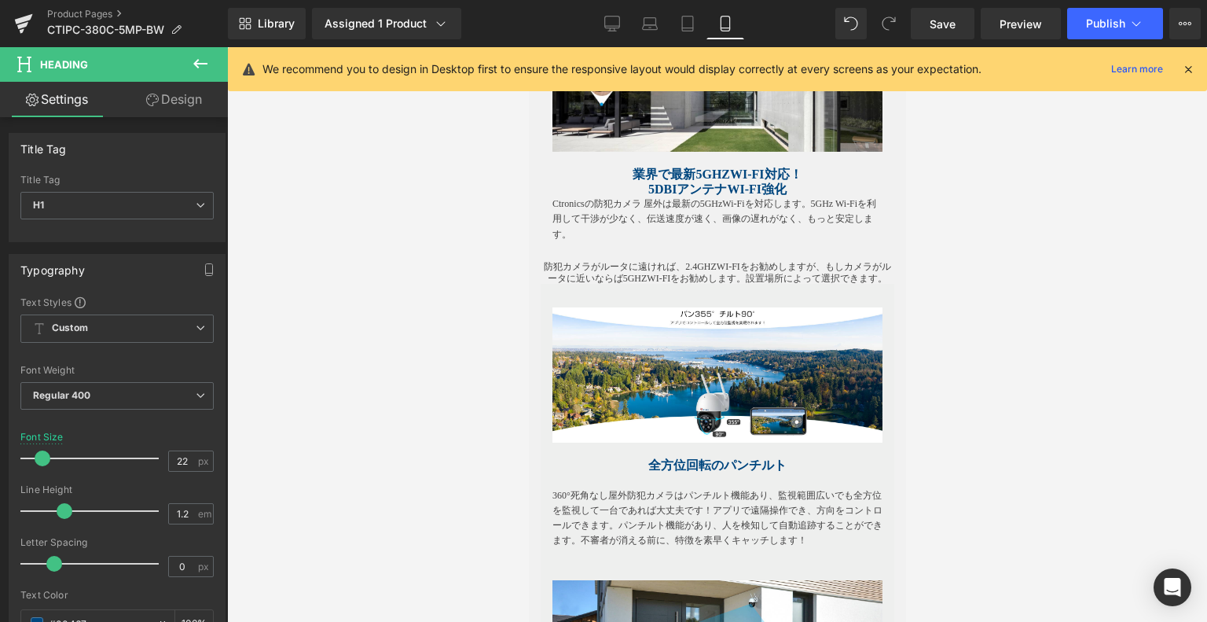
scroll to position [1269, 0]
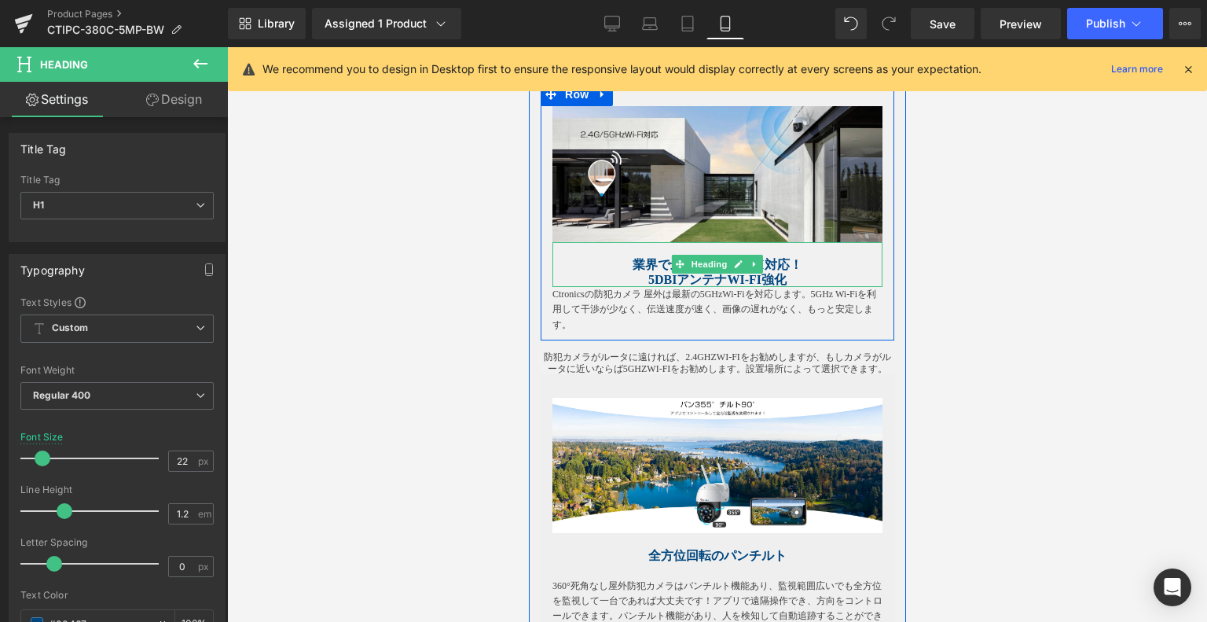
click at [806, 279] on h1 "5DBiアンテナWi-Fi強化" at bounding box center [717, 279] width 330 height 15
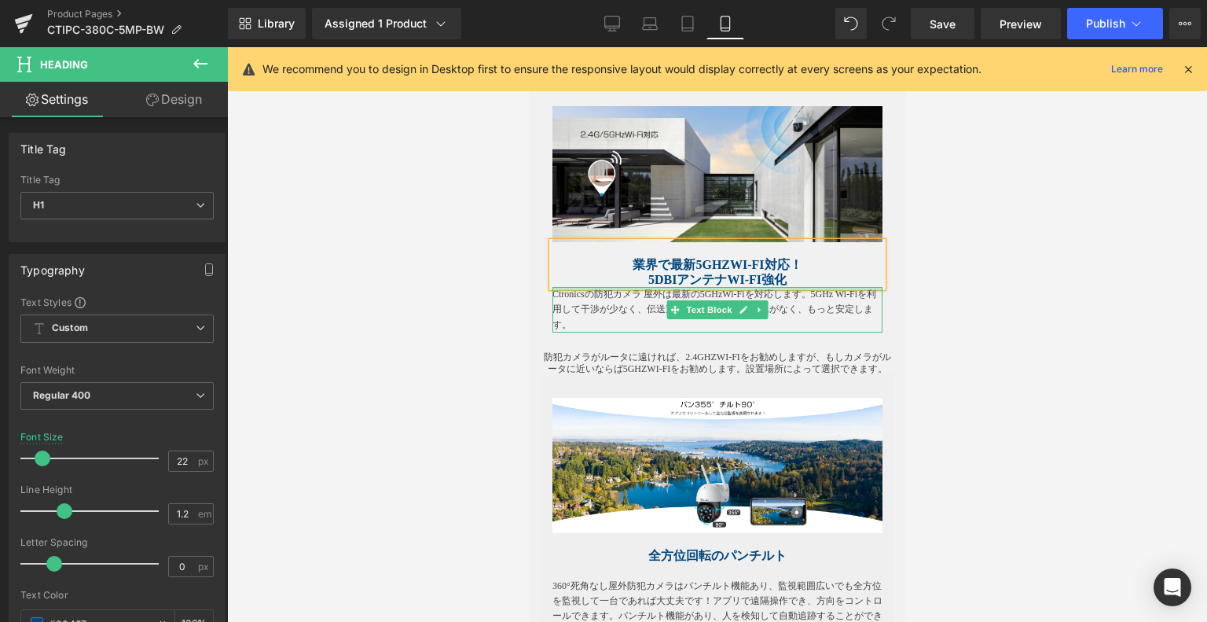
click at [560, 292] on p "Ctronicsの防犯カメラ 屋外は最新の5GHzWi-Fiを対応します。5GHz Wi-Fiを利用して干渉が少なく、伝送速度が速く、画像の遅れがなく、もっと…" at bounding box center [717, 310] width 330 height 46
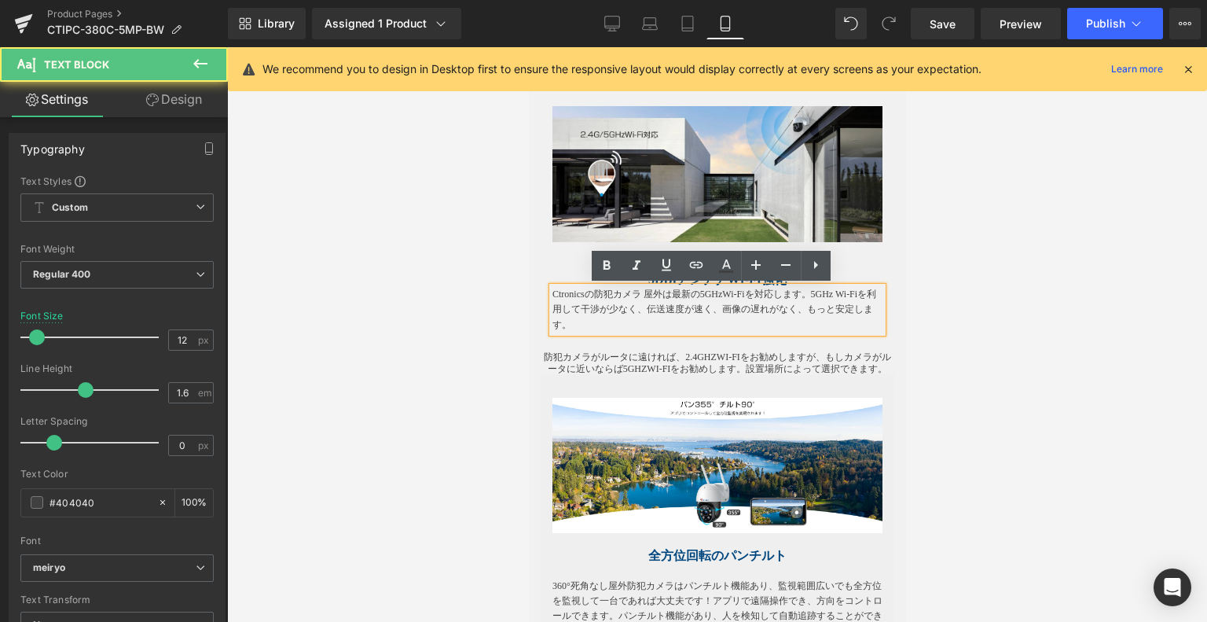
click at [552, 294] on p "Ctronicsの防犯カメラ 屋外は最新の5GHzWi-Fiを対応します。5GHz Wi-Fiを利用して干渉が少なく、伝送速度が速く、画像の遅れがなく、もっと…" at bounding box center [717, 310] width 330 height 46
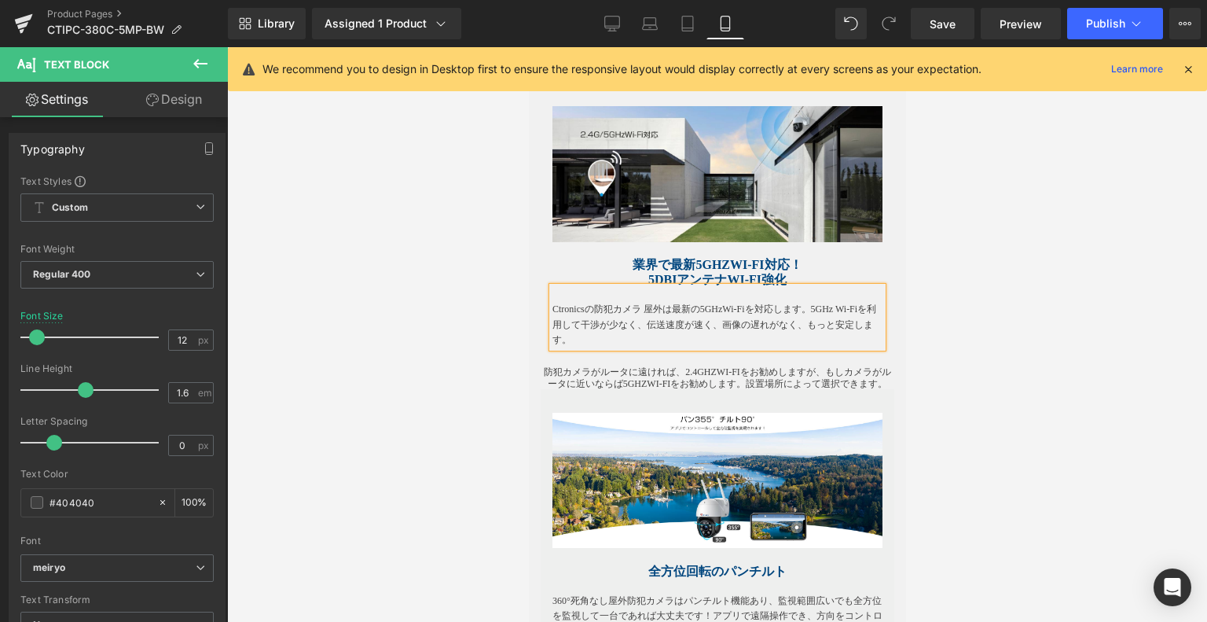
click at [992, 315] on div at bounding box center [717, 334] width 980 height 575
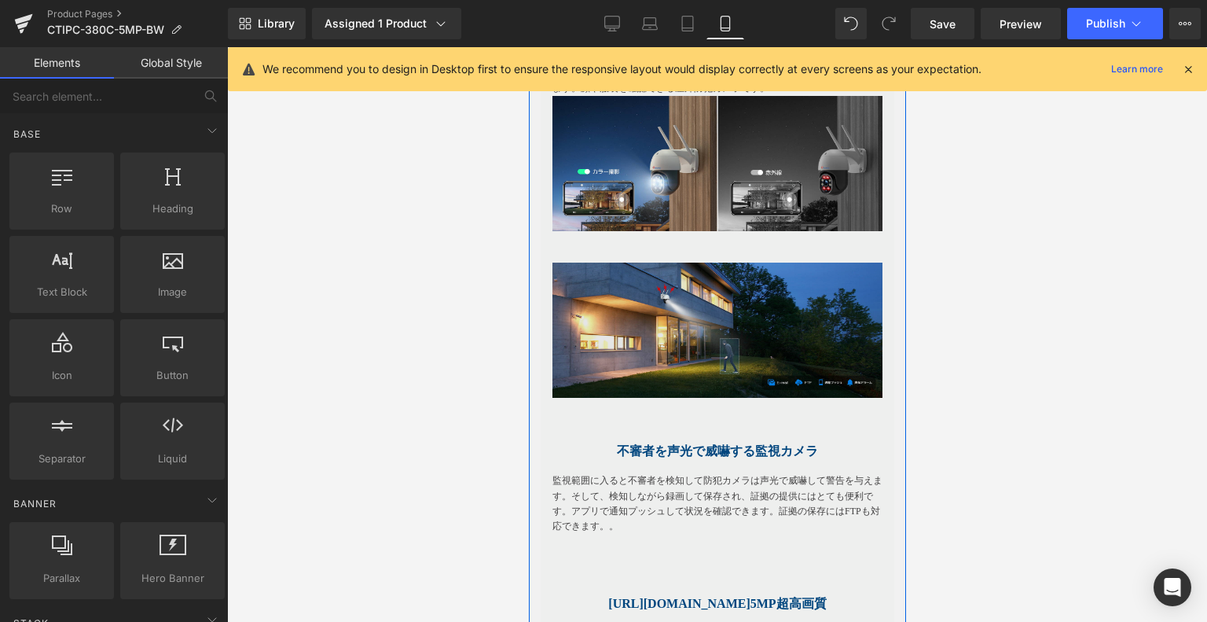
scroll to position [2370, 0]
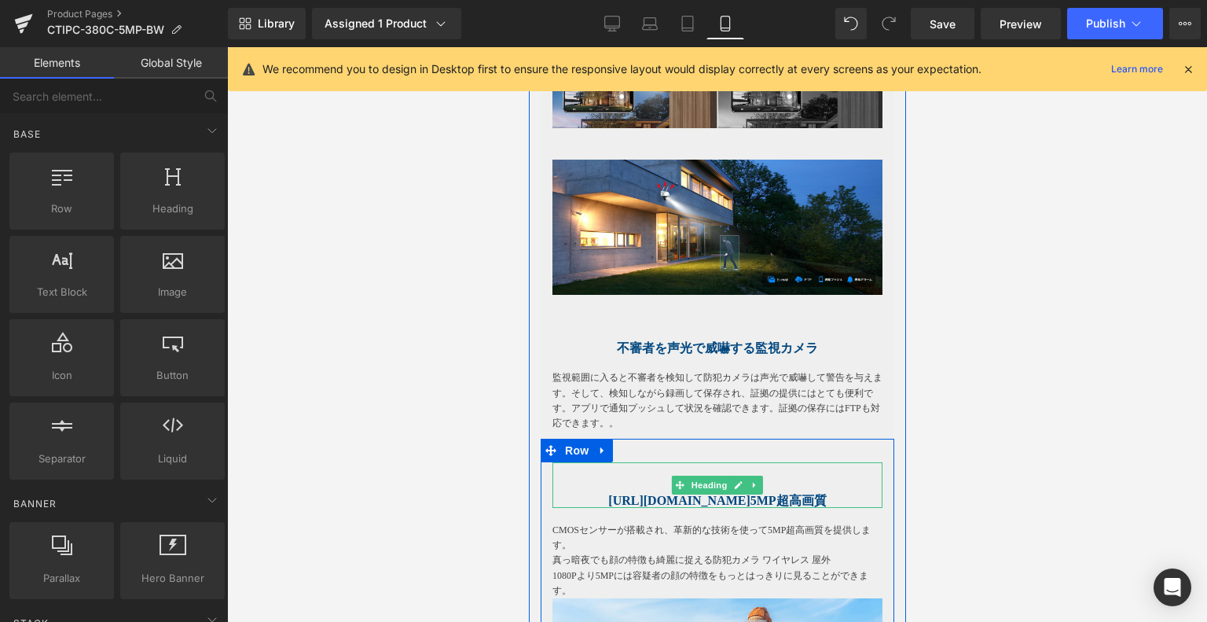
click at [783, 507] on span "[URL][DOMAIN_NAME] 5MP超高画質" at bounding box center [717, 500] width 218 height 13
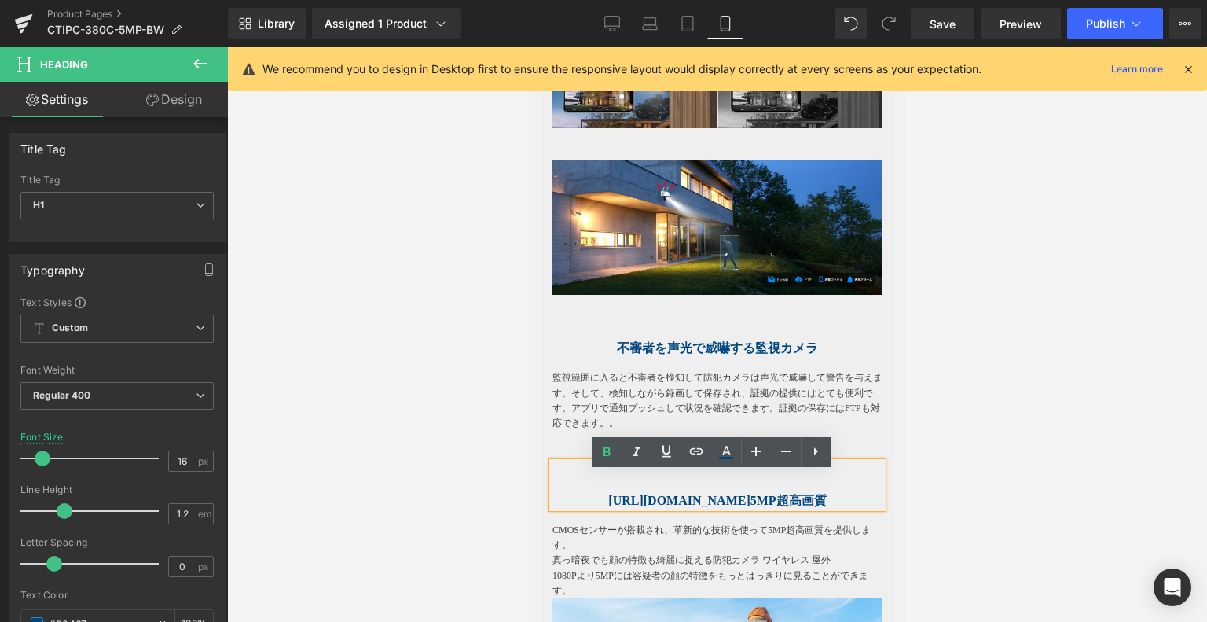
drag, startPoint x: 769, startPoint y: 508, endPoint x: 531, endPoint y: 526, distance: 238.1
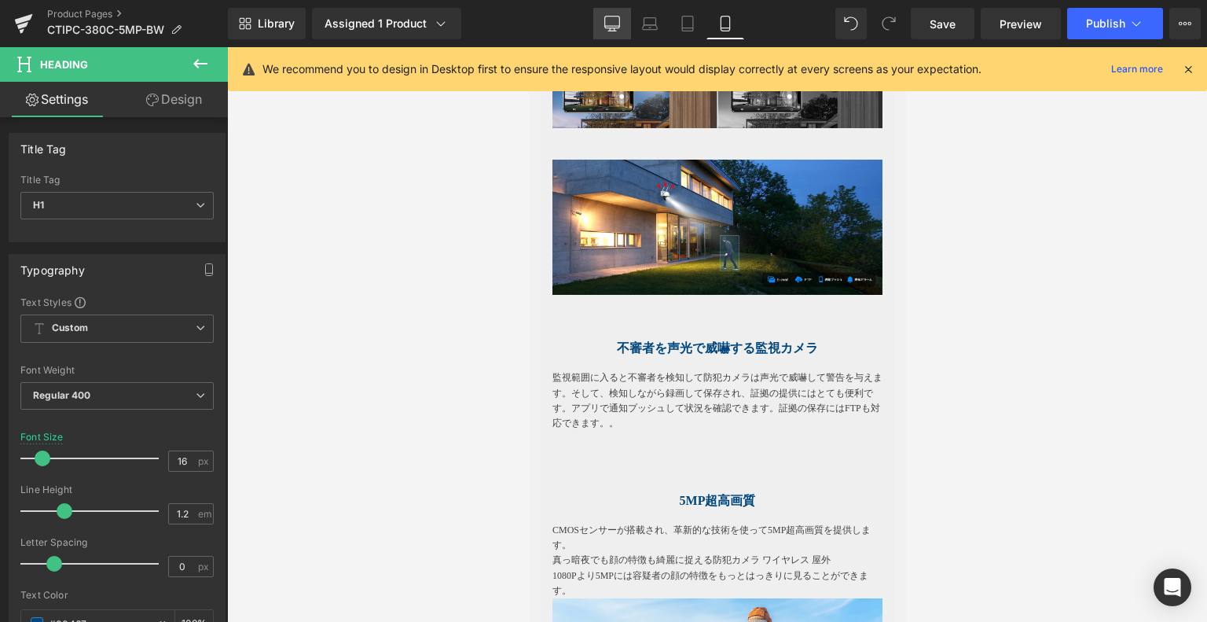
click at [619, 18] on icon at bounding box center [612, 24] width 16 height 16
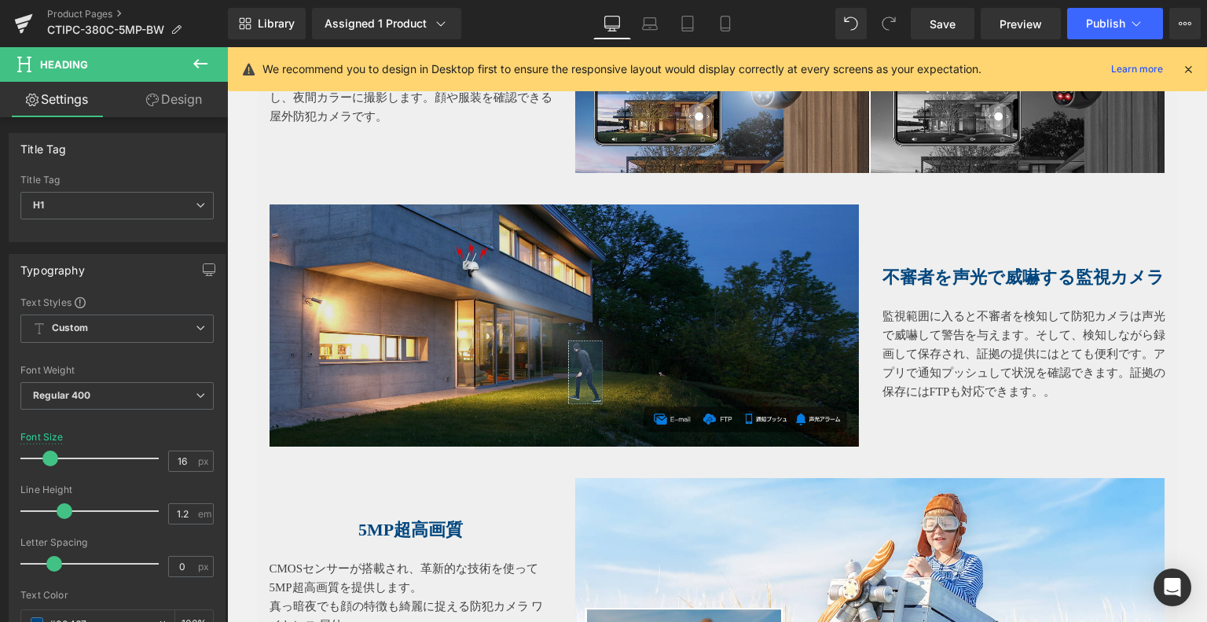
scroll to position [2727, 0]
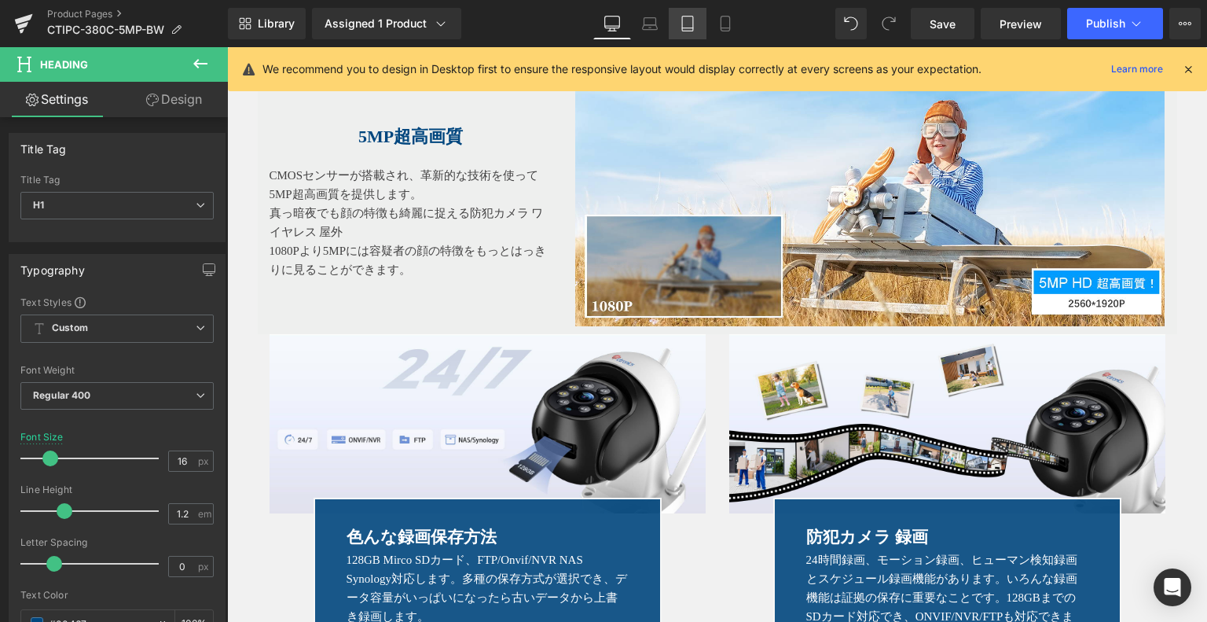
drag, startPoint x: 671, startPoint y: 34, endPoint x: 701, endPoint y: 27, distance: 31.5
click at [671, 34] on link "Tablet" at bounding box center [688, 23] width 38 height 31
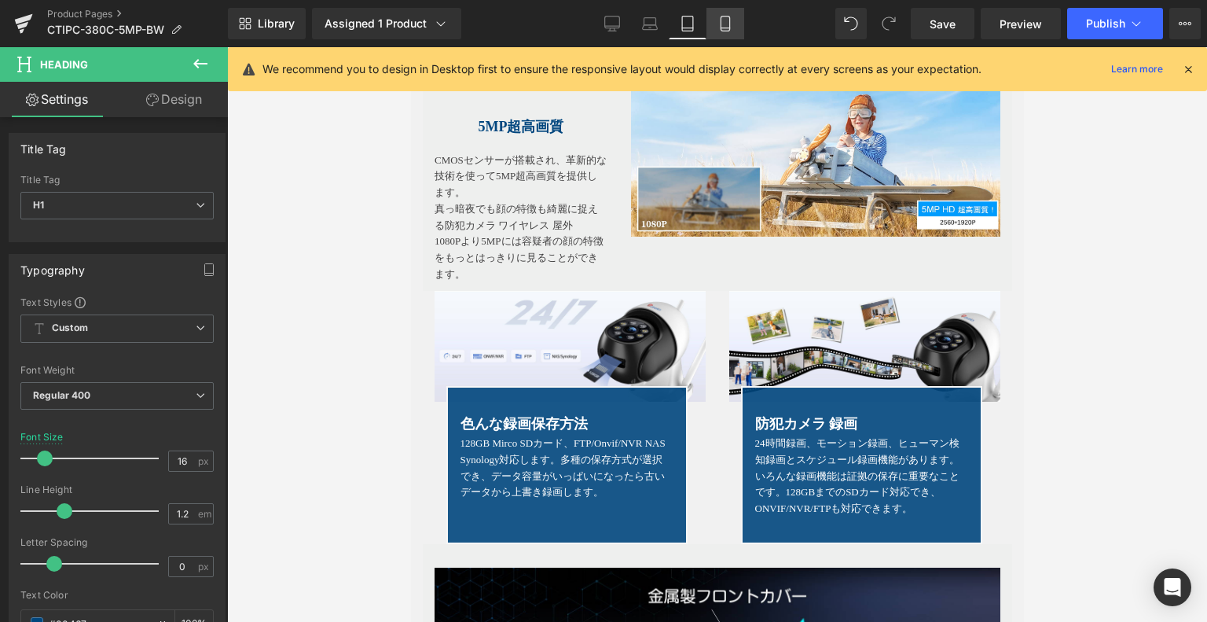
drag, startPoint x: 714, startPoint y: 24, endPoint x: 329, endPoint y: 90, distance: 390.0
click at [714, 24] on link "Mobile" at bounding box center [726, 23] width 38 height 31
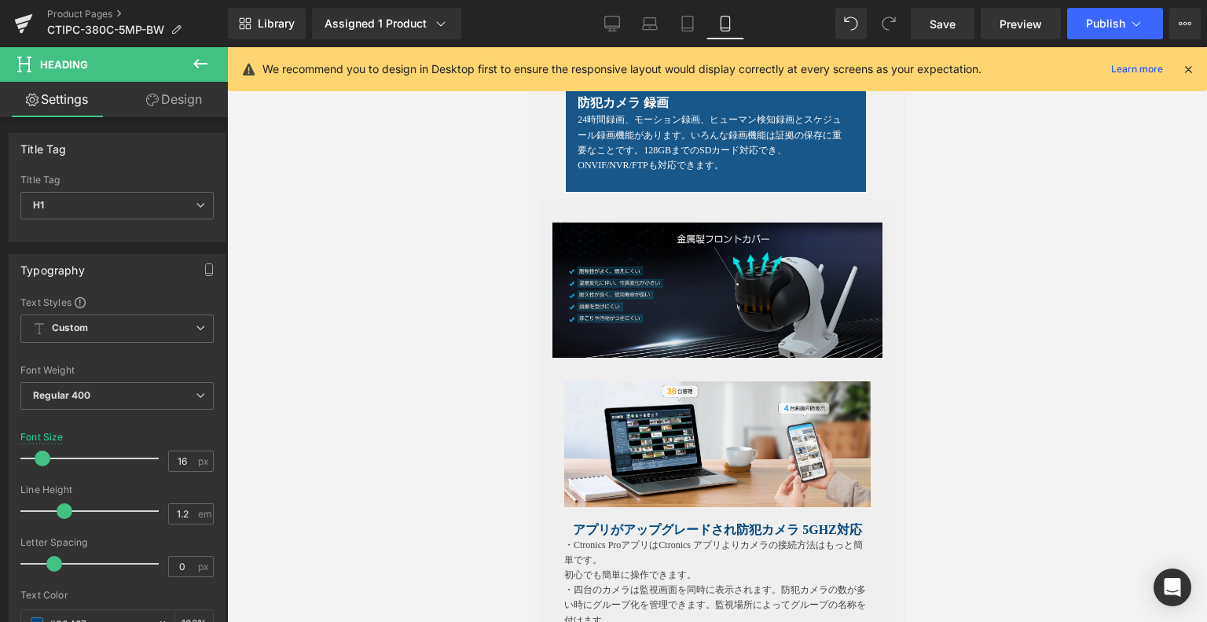
scroll to position [3549, 0]
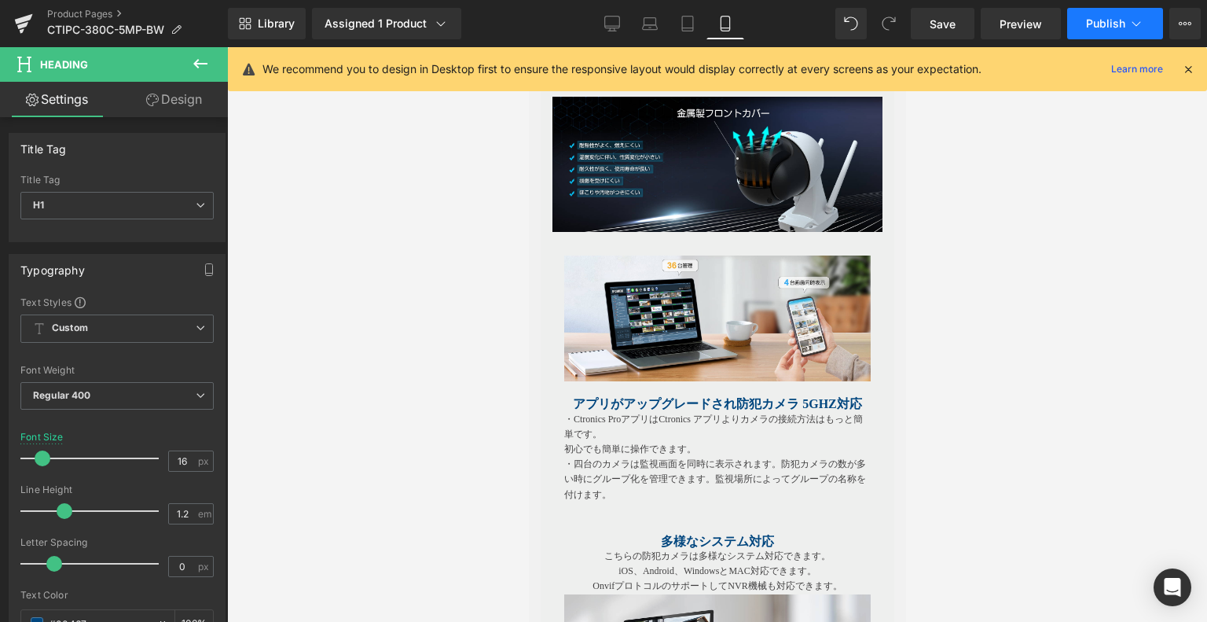
click at [1109, 29] on span "Publish" at bounding box center [1105, 23] width 39 height 13
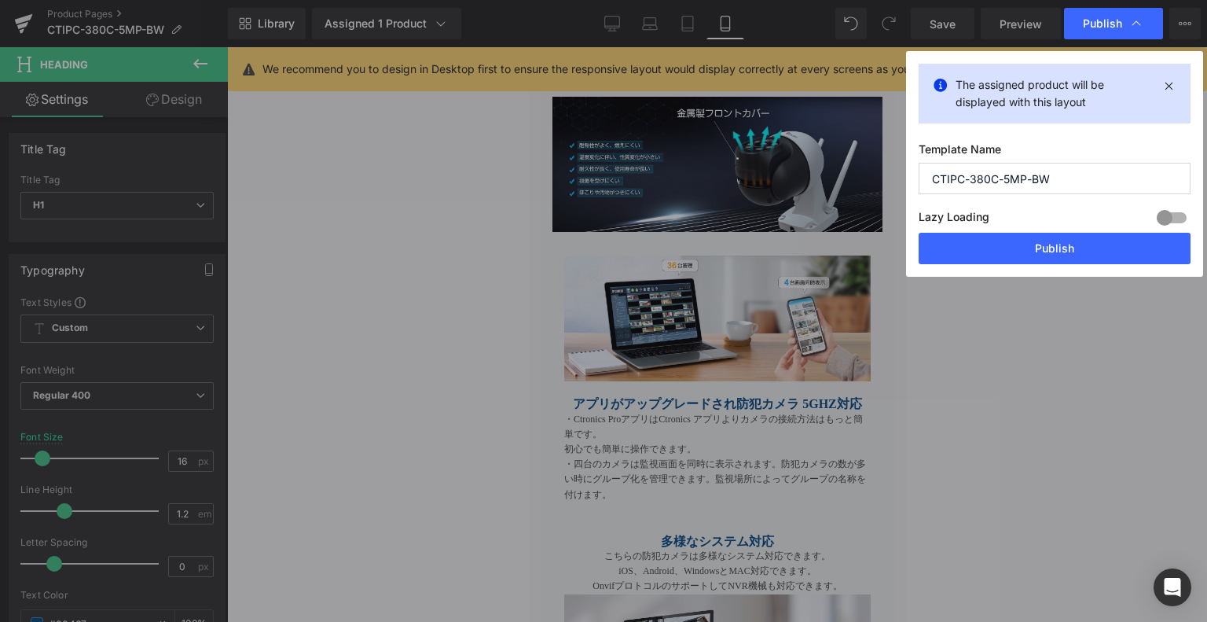
click at [1051, 241] on button "Publish" at bounding box center [1055, 248] width 272 height 31
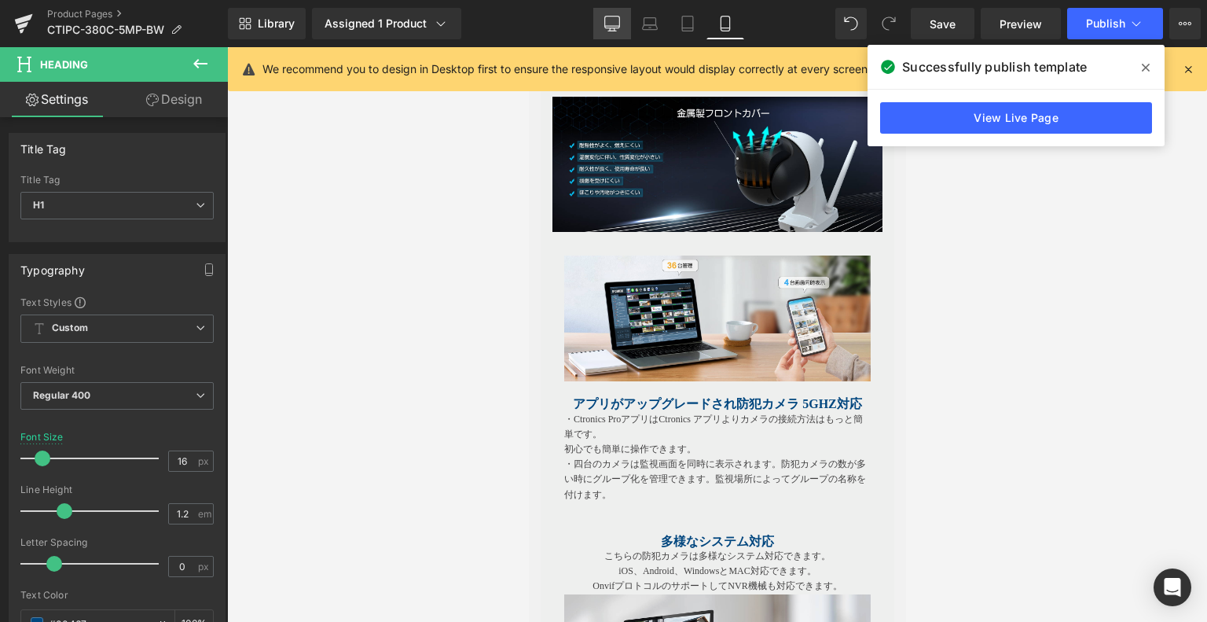
click at [609, 22] on icon at bounding box center [612, 24] width 16 height 16
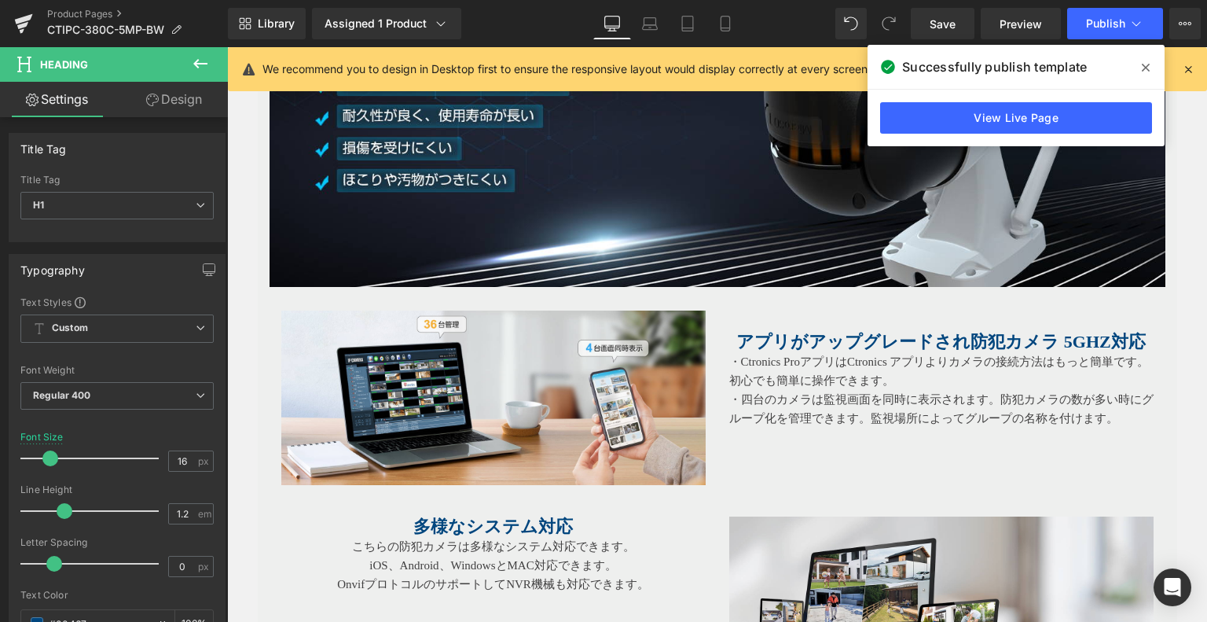
scroll to position [2566, 0]
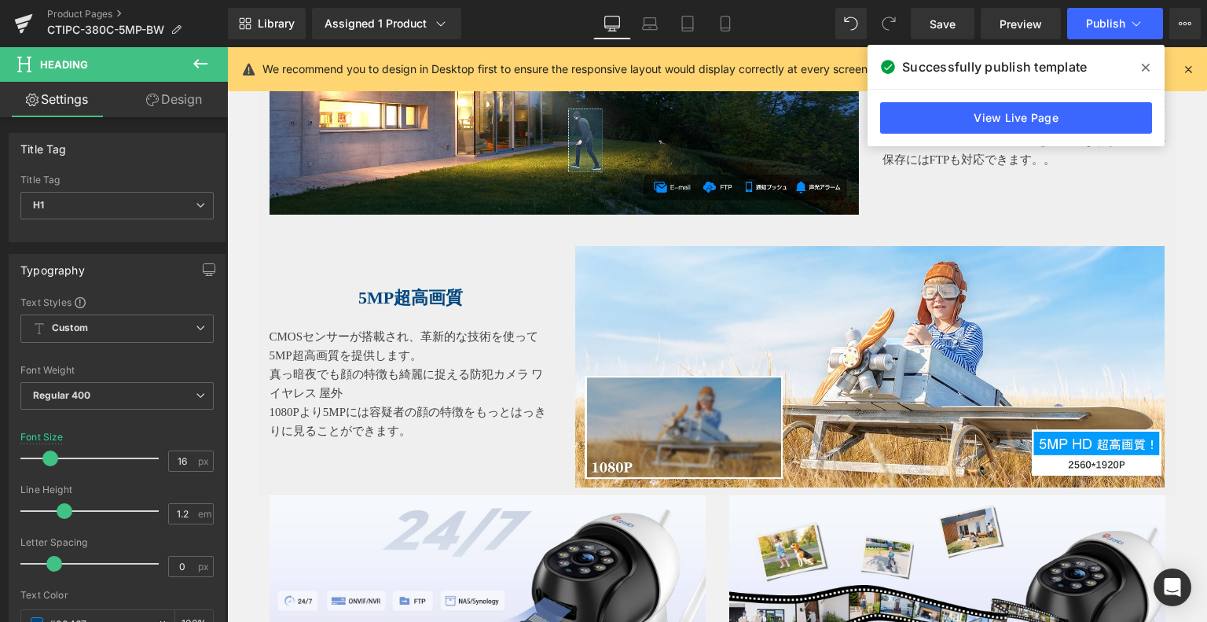
click at [727, 28] on icon at bounding box center [726, 24] width 16 height 16
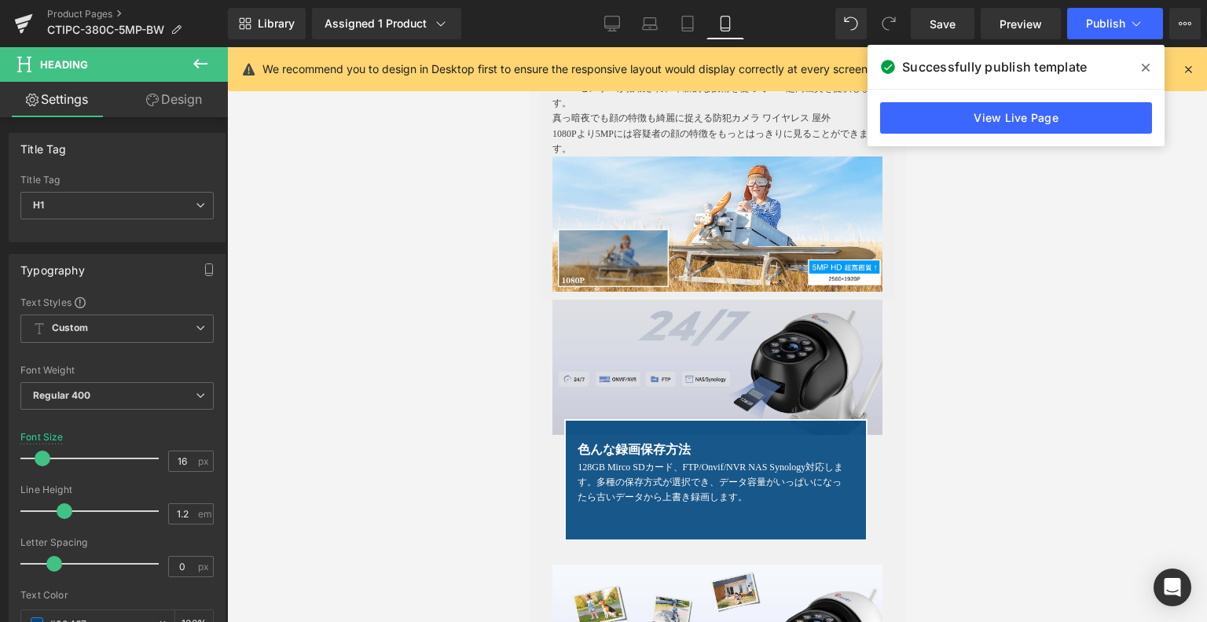
scroll to position [2602, 0]
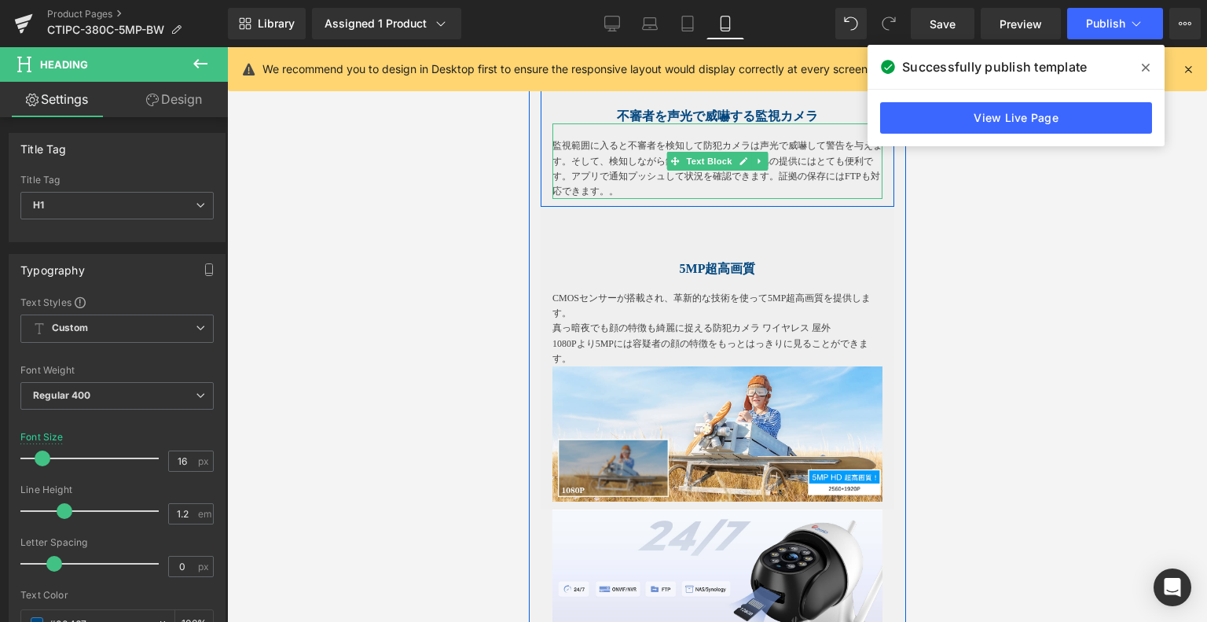
click at [623, 199] on p "監視範囲に入ると不審者を検知して防犯カメラは声光で威嚇して警告を与えます。そして、検知しながら録画して保存され、証拠の提供にはとても便利です。アプリで通知プッ…" at bounding box center [717, 168] width 330 height 61
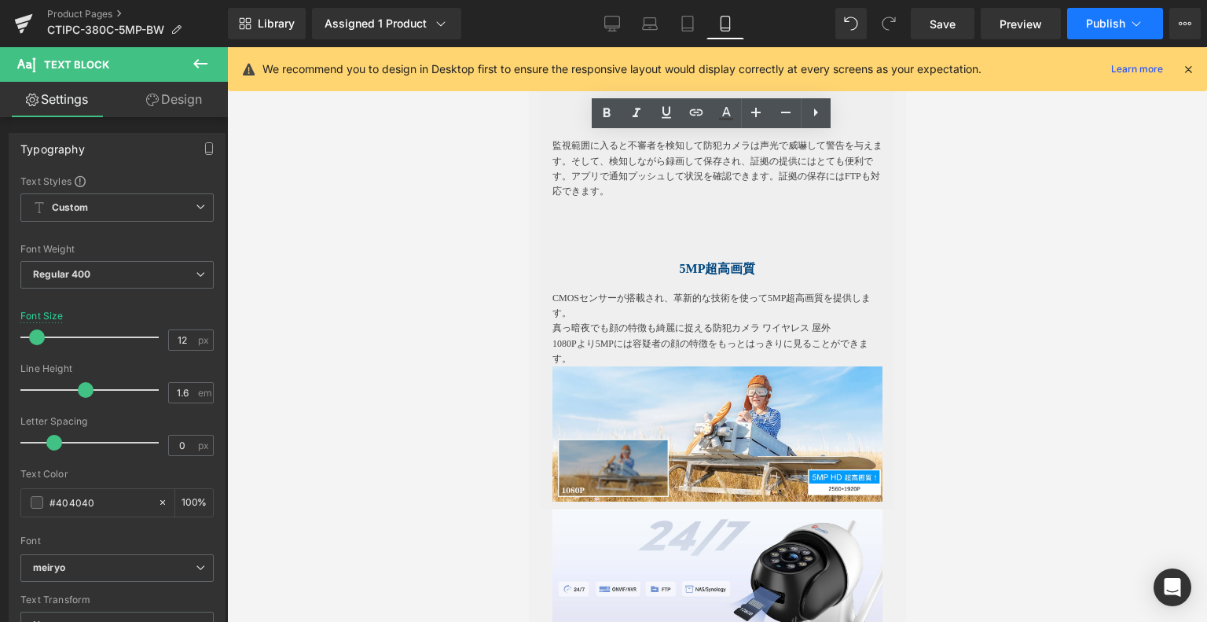
click at [1100, 17] on span "Publish" at bounding box center [1105, 23] width 39 height 13
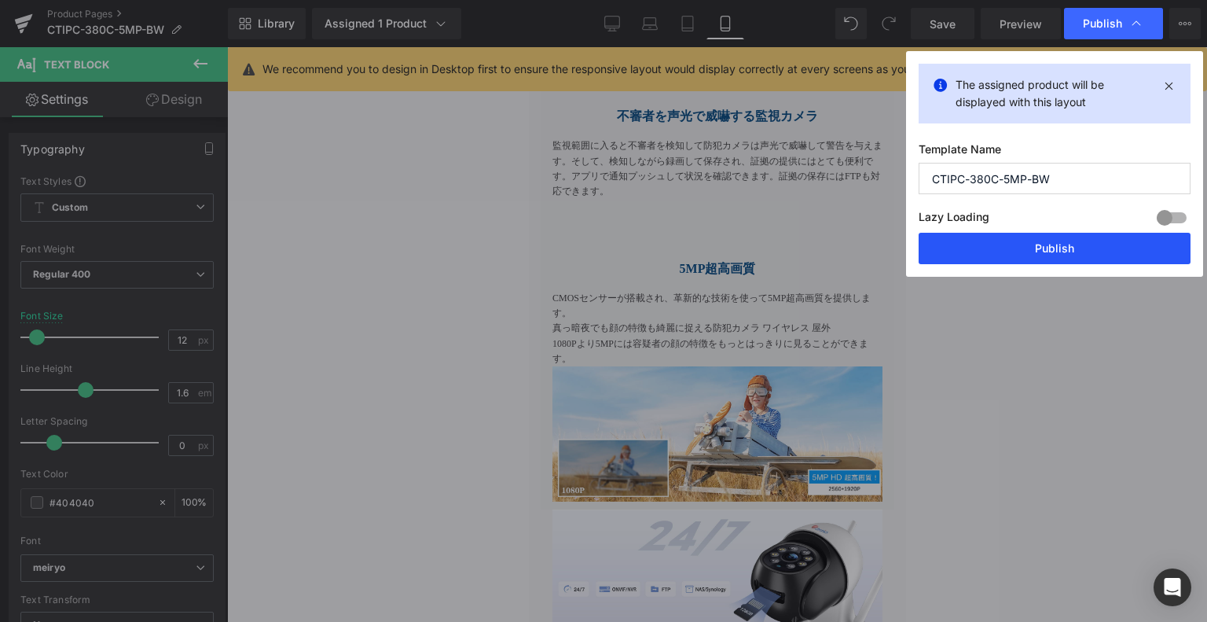
click at [976, 262] on button "Publish" at bounding box center [1055, 248] width 272 height 31
